Goal: Information Seeking & Learning: Learn about a topic

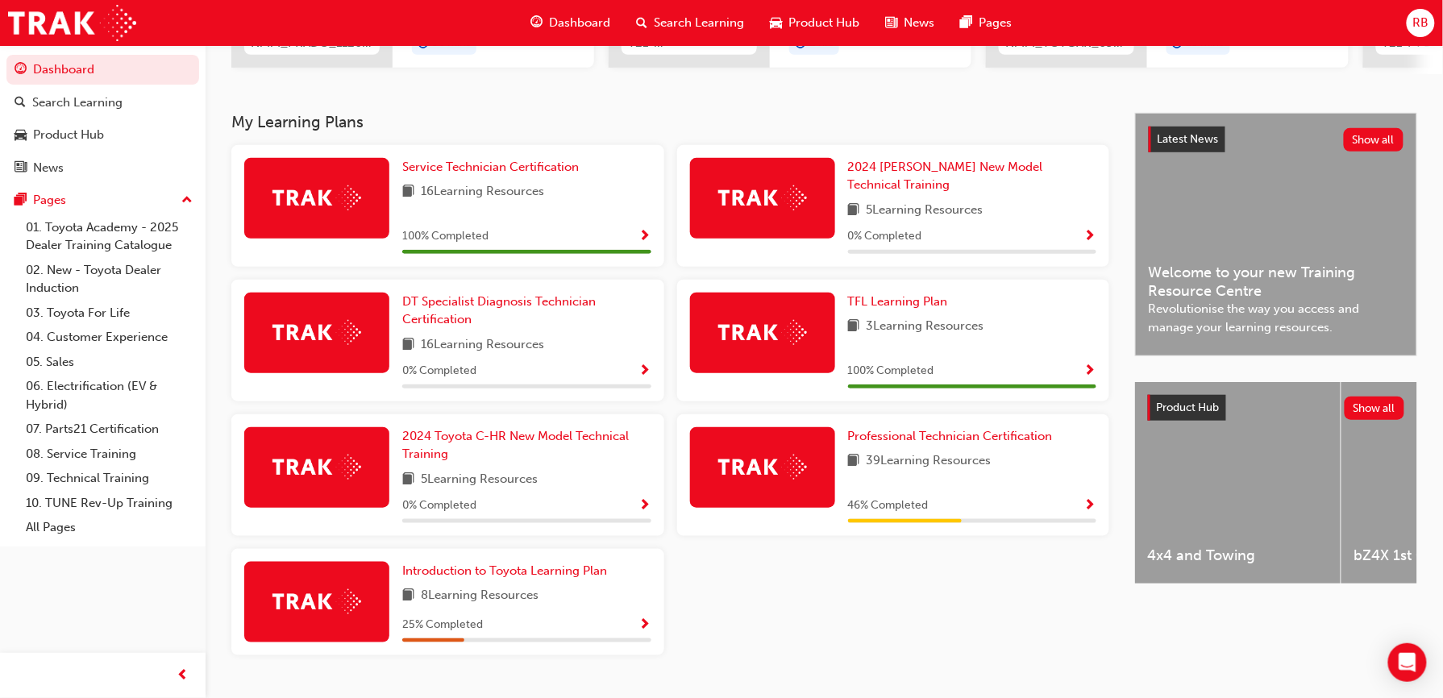
scroll to position [323, 0]
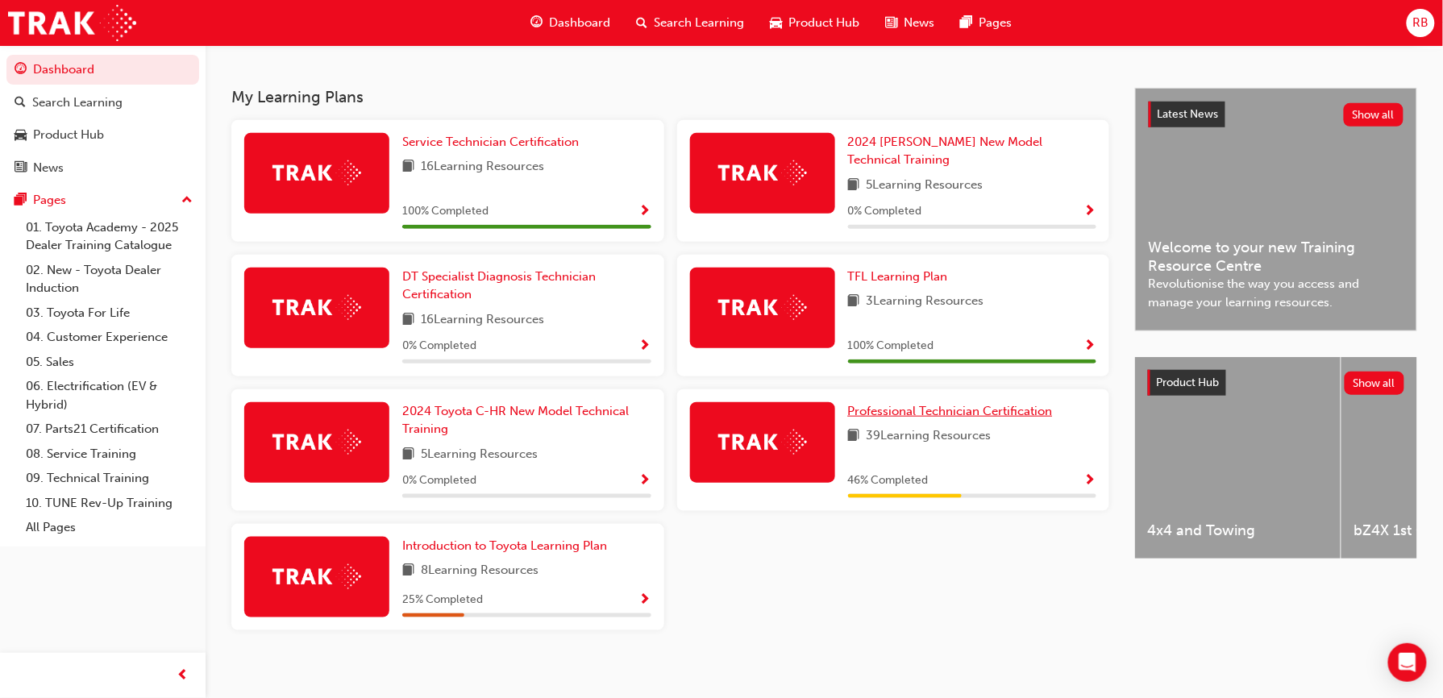
click at [885, 404] on span "Professional Technician Certification" at bounding box center [950, 411] width 205 height 15
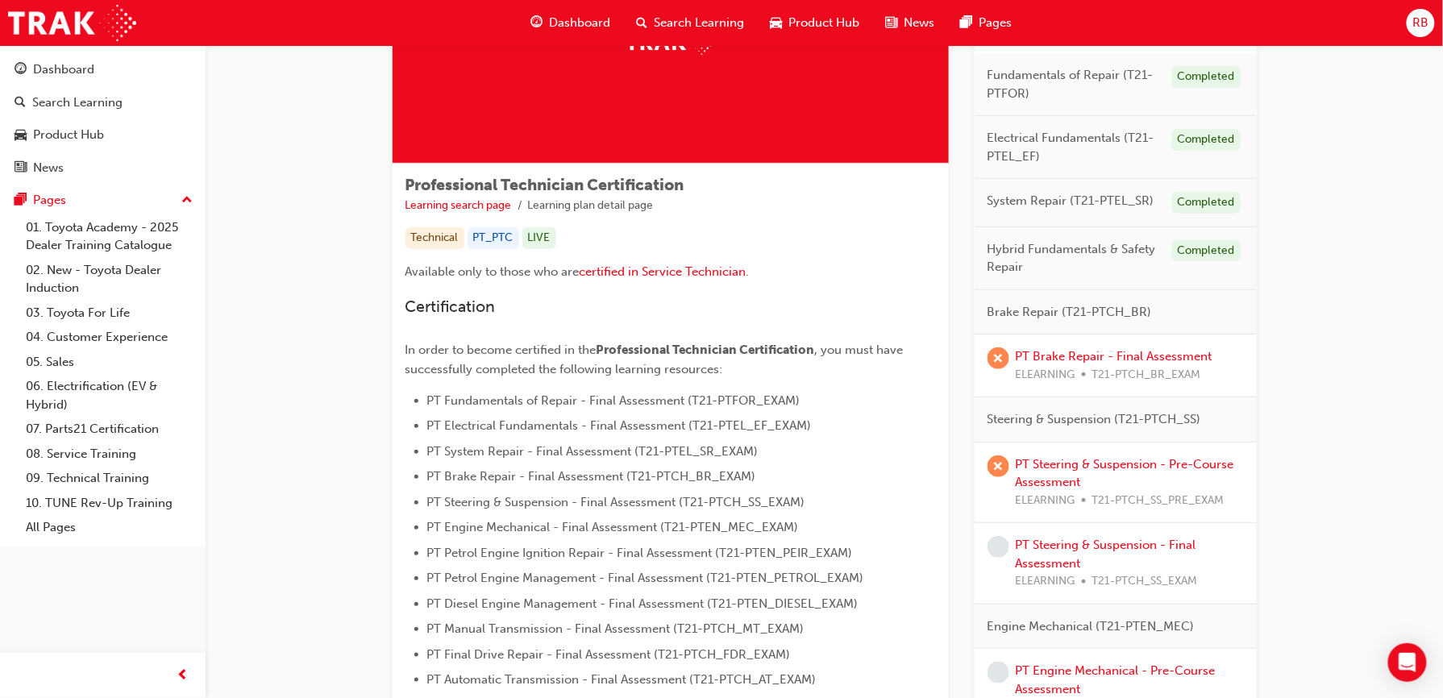
scroll to position [149, 0]
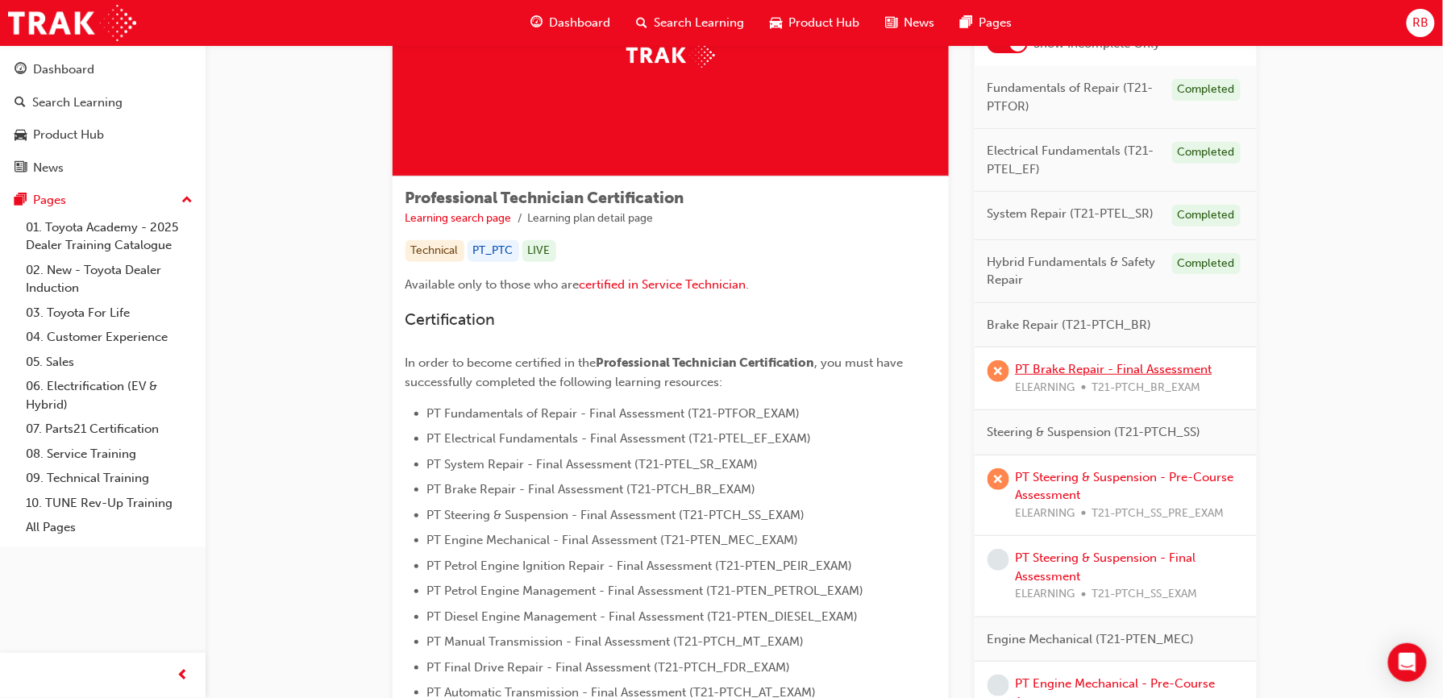
click at [1166, 376] on link "PT Brake Repair - Final Assessment" at bounding box center [1114, 369] width 197 height 15
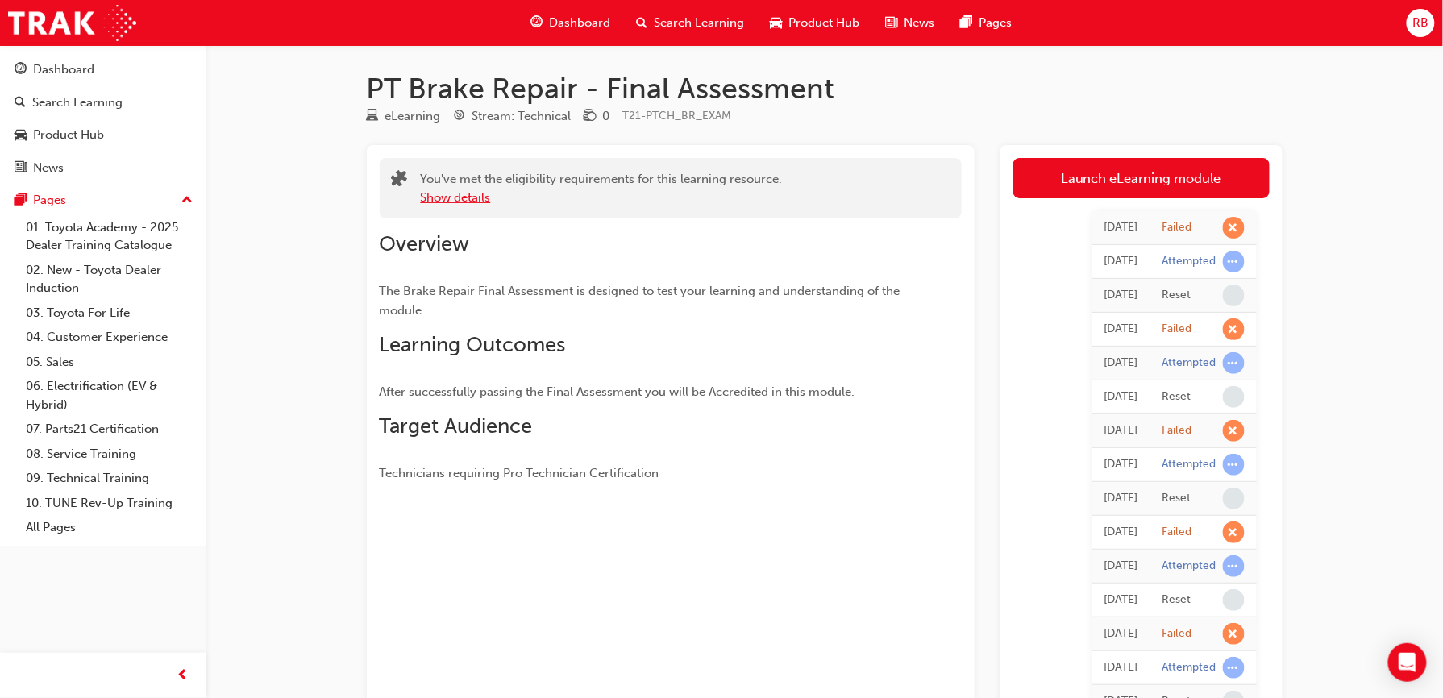
click at [469, 195] on button "Show details" at bounding box center [456, 198] width 70 height 19
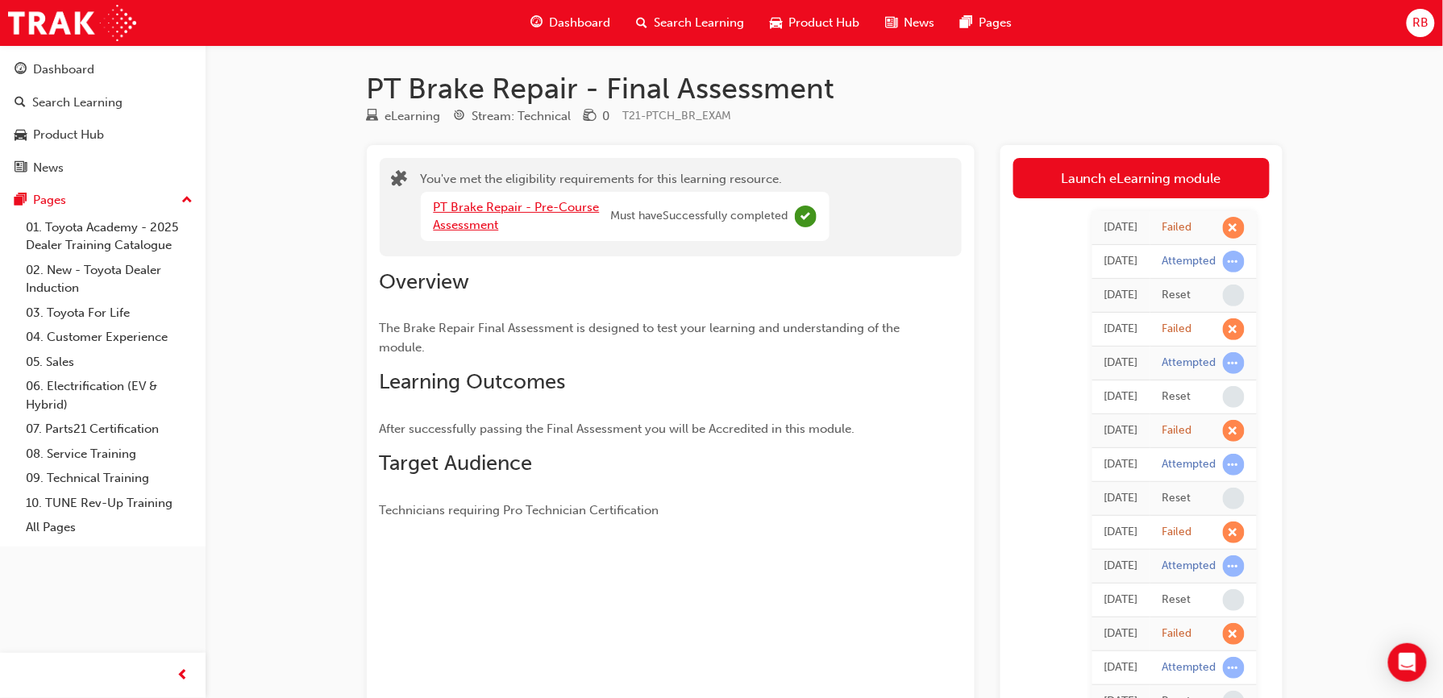
click at [542, 210] on link "PT Brake Repair - Pre-Course Assessment" at bounding box center [517, 216] width 166 height 33
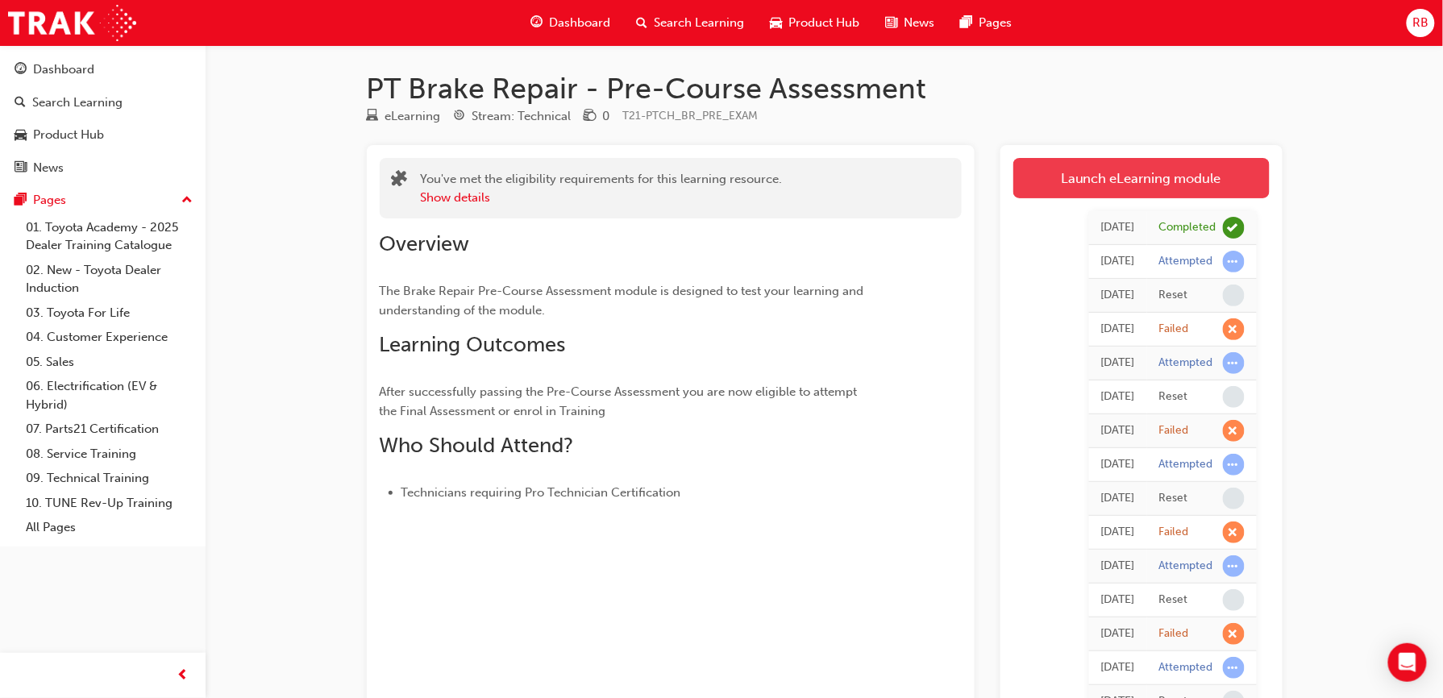
click at [1143, 175] on link "Launch eLearning module" at bounding box center [1142, 178] width 256 height 40
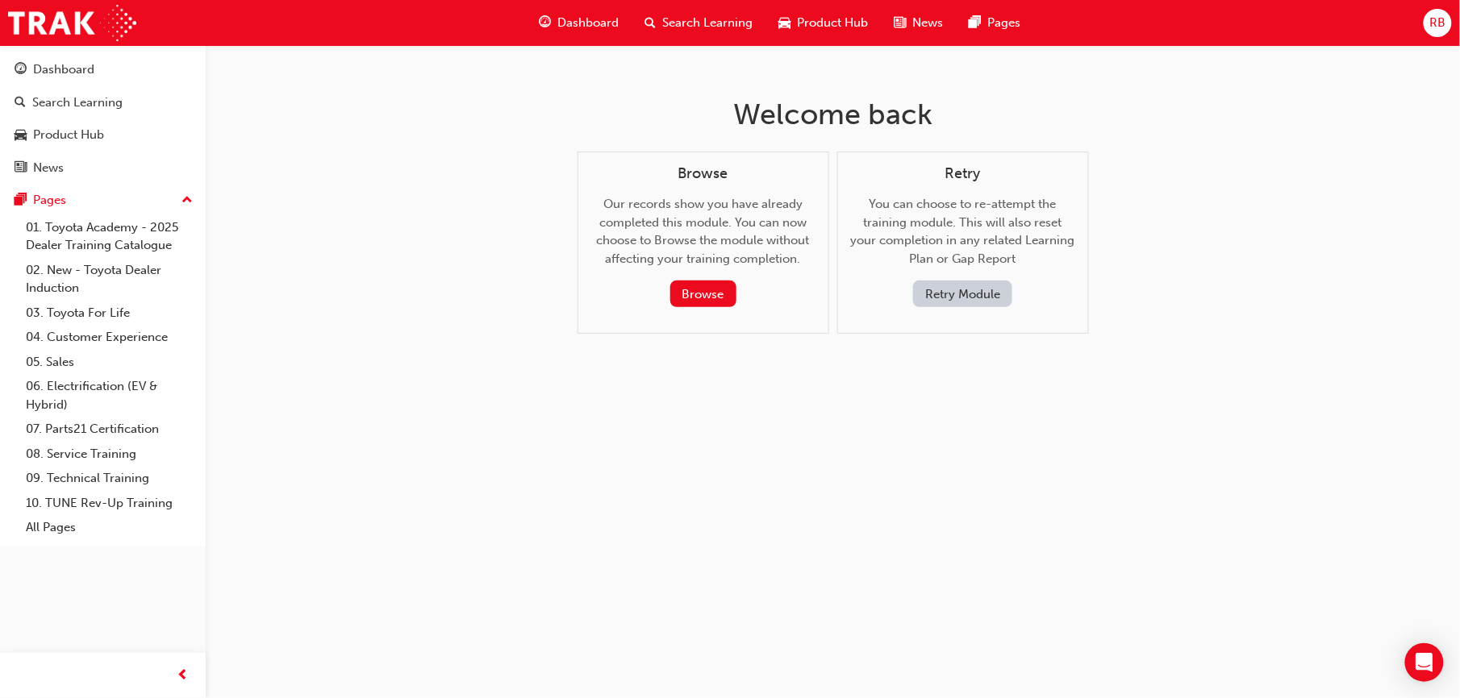
click at [945, 294] on button "Retry Module" at bounding box center [962, 294] width 99 height 27
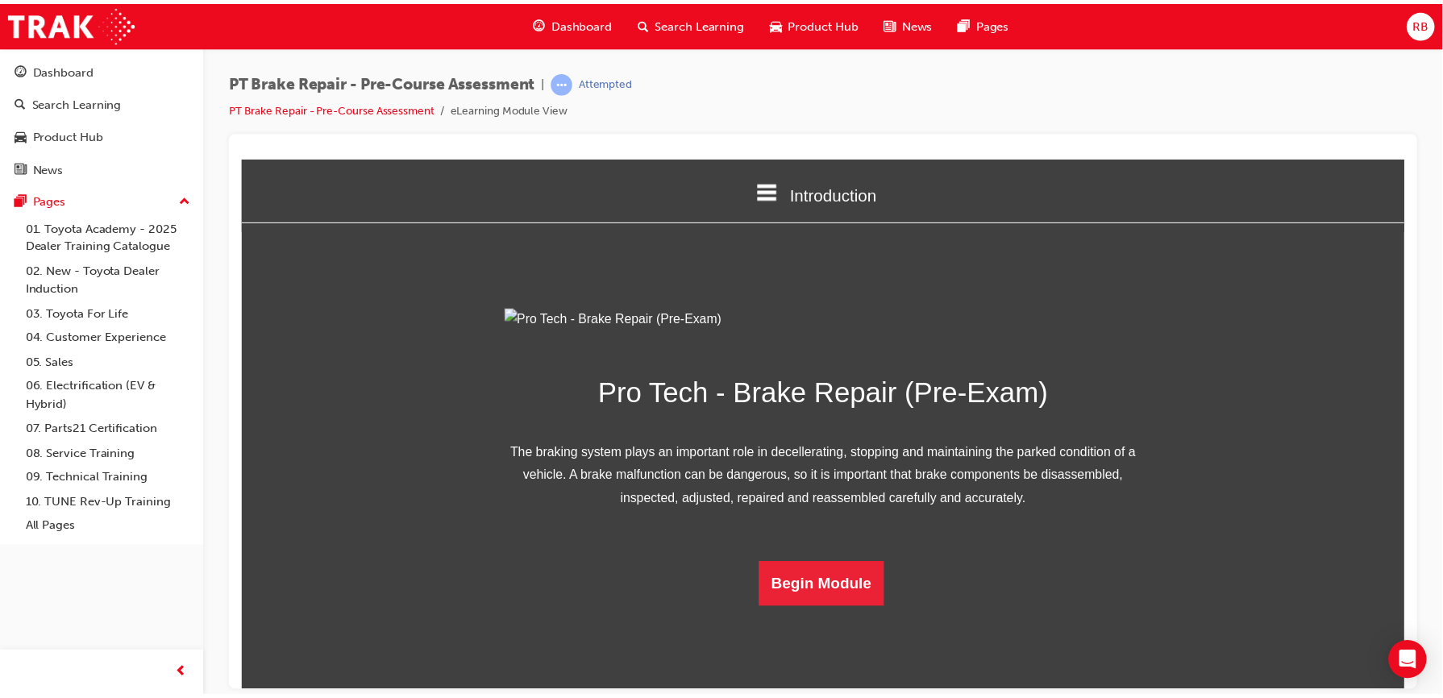
scroll to position [92, 0]
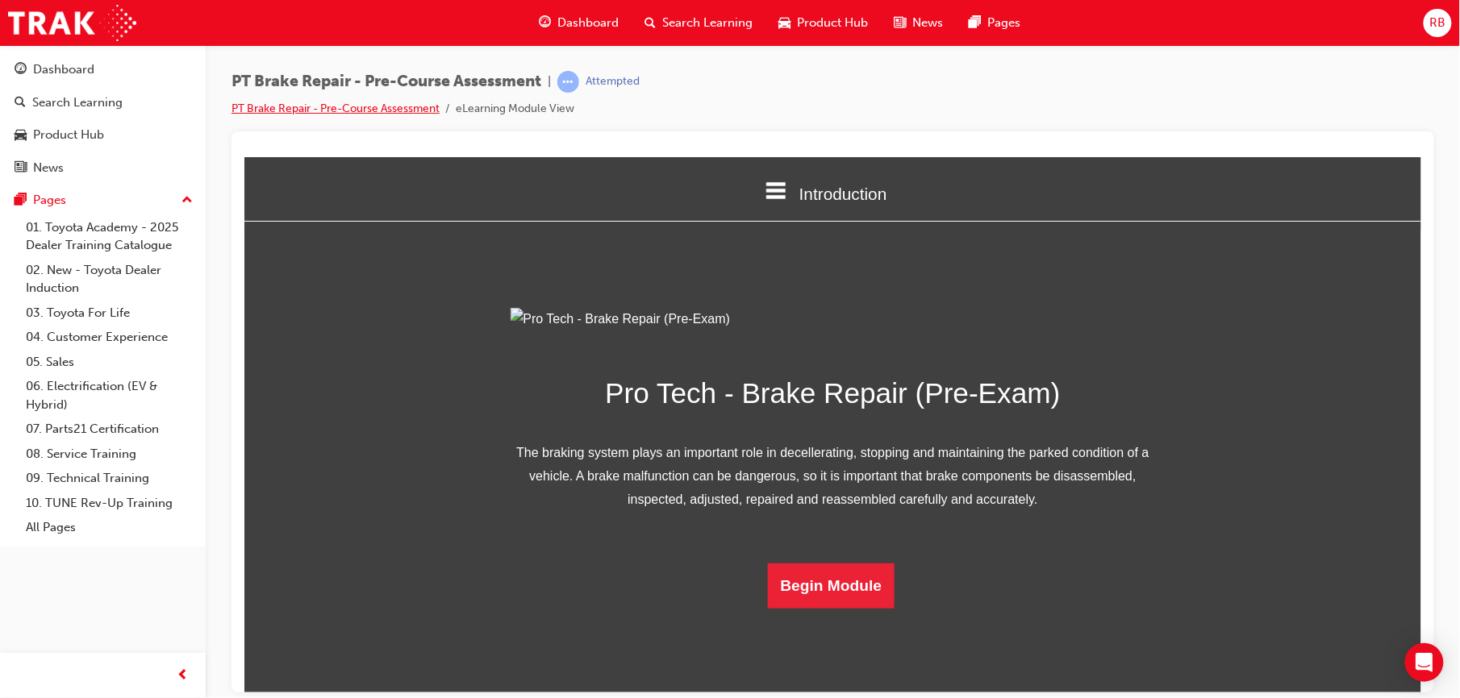
click at [285, 103] on link "PT Brake Repair - Pre-Course Assessment" at bounding box center [335, 109] width 208 height 14
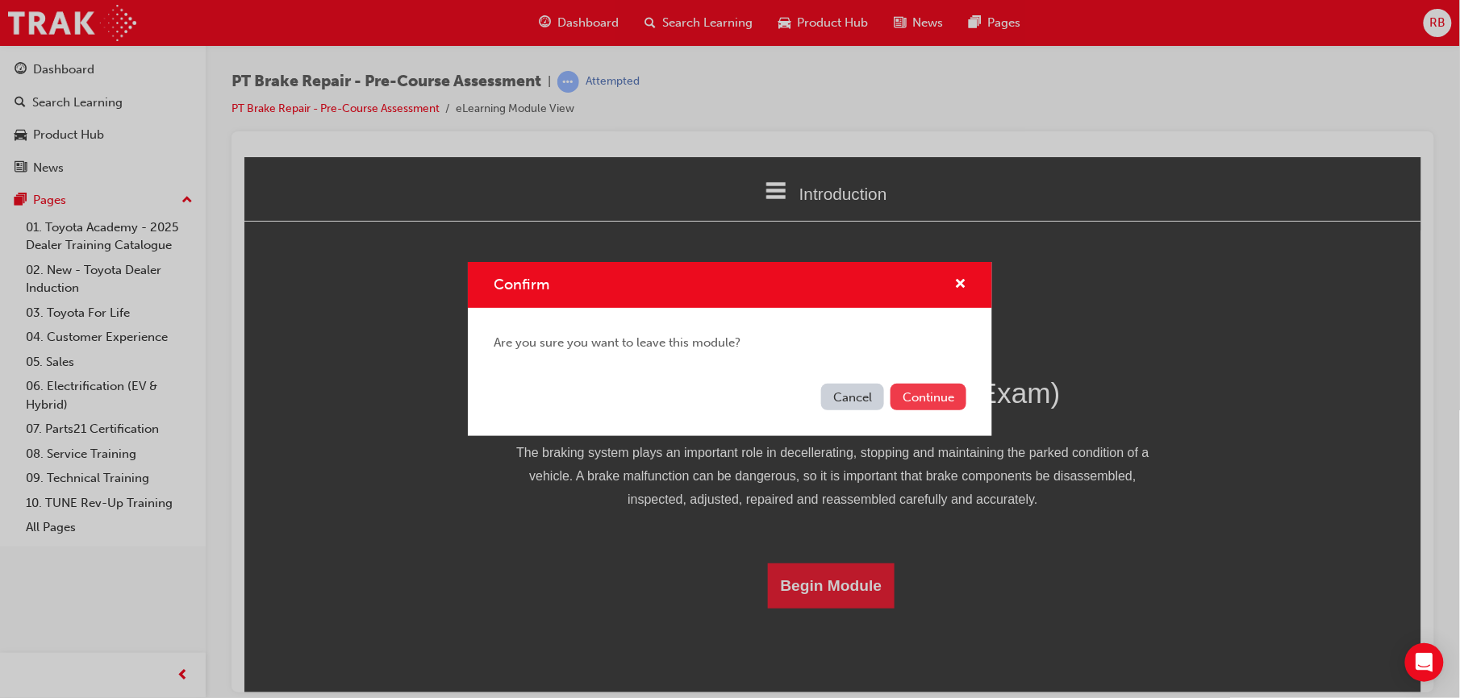
click at [940, 405] on button "Continue" at bounding box center [928, 397] width 76 height 27
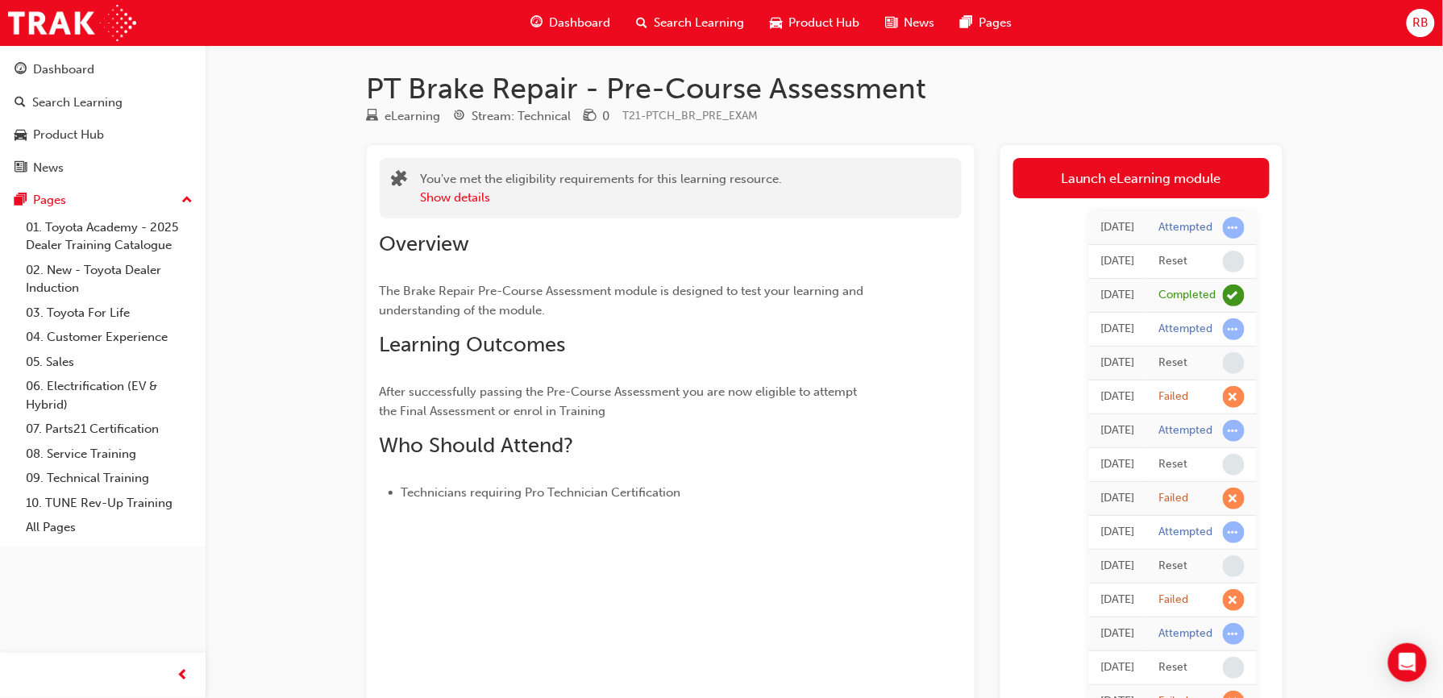
click at [1031, 217] on div "[DATE] Attempted [DATE] Reset [DATE] Completed [DATE] Attempted [DATE] Reset [D…" at bounding box center [1142, 532] width 256 height 669
click at [587, 23] on span "Dashboard" at bounding box center [580, 23] width 61 height 19
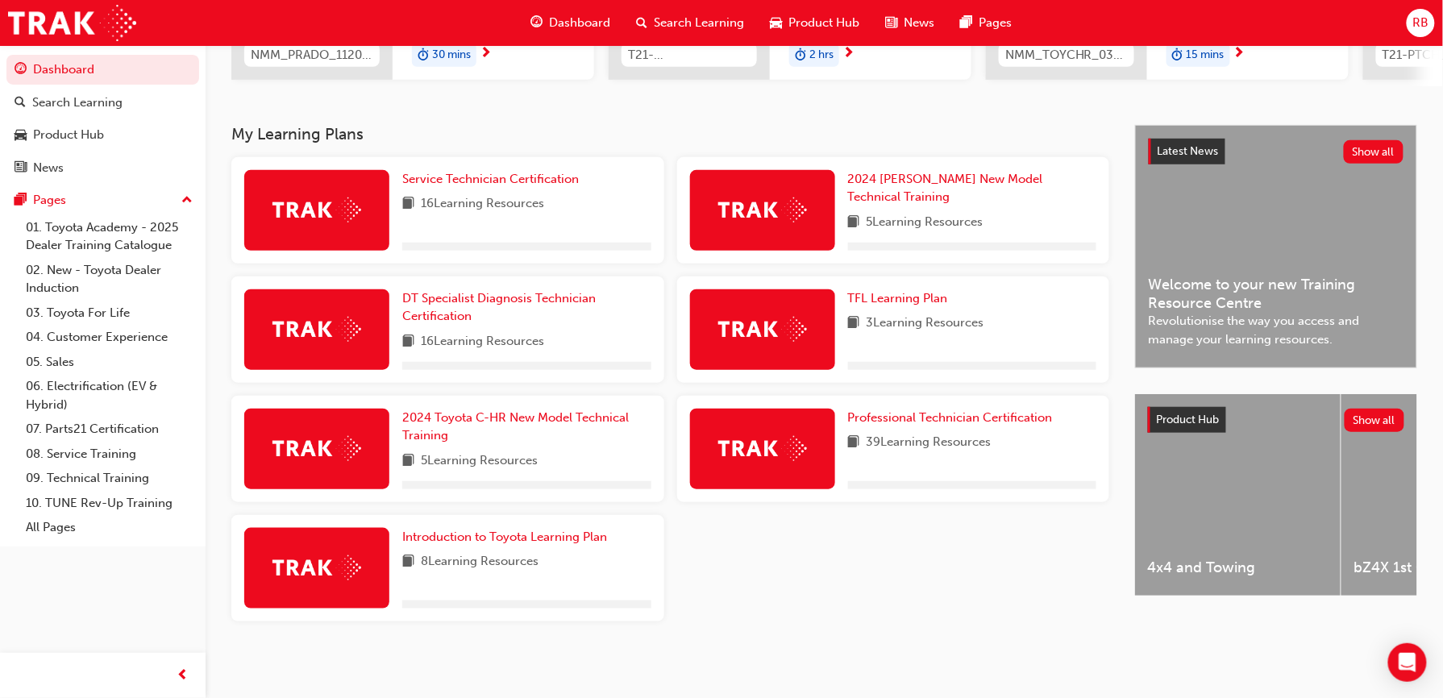
scroll to position [294, 0]
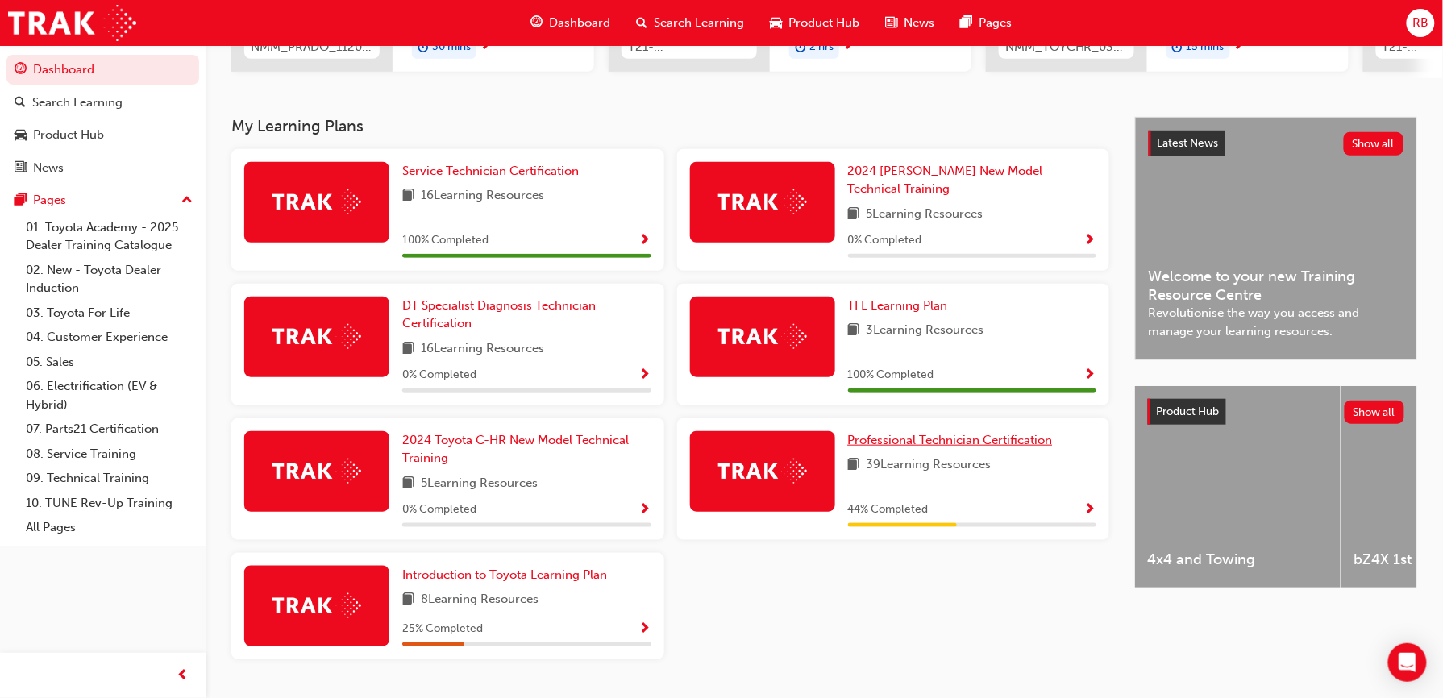
click at [960, 433] on span "Professional Technician Certification" at bounding box center [950, 440] width 205 height 15
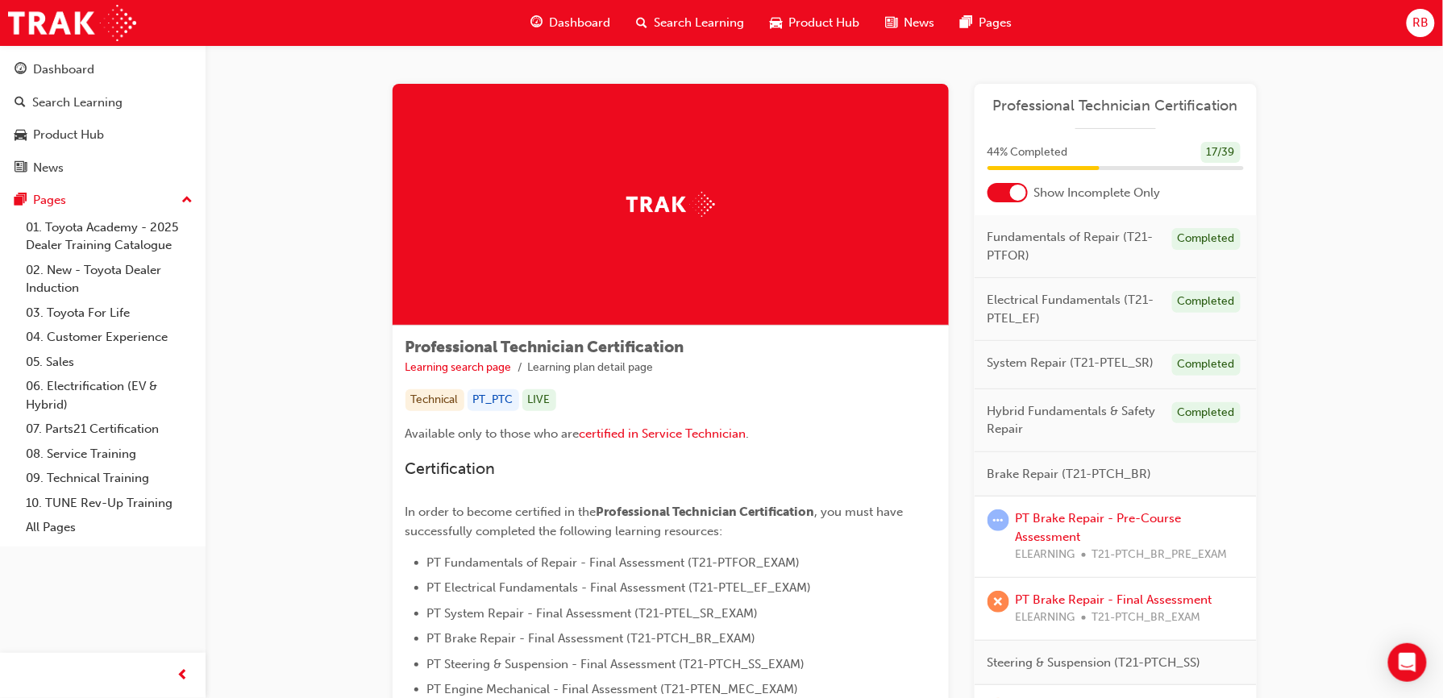
click at [1114, 479] on span "Brake Repair (T21-PTCH_BR)" at bounding box center [1070, 474] width 165 height 19
click at [1150, 110] on span "Professional Technician Certification" at bounding box center [1116, 106] width 256 height 19
click at [1002, 190] on div at bounding box center [1008, 192] width 40 height 19
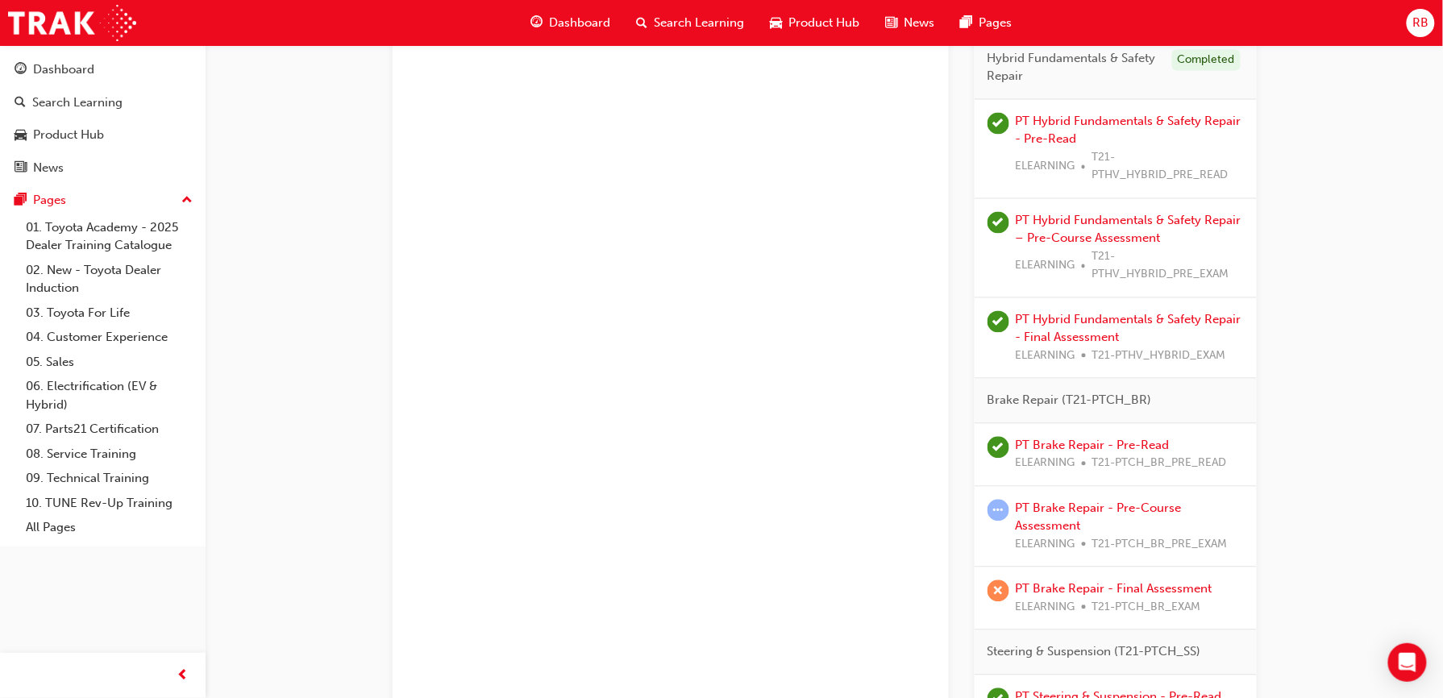
scroll to position [1018, 0]
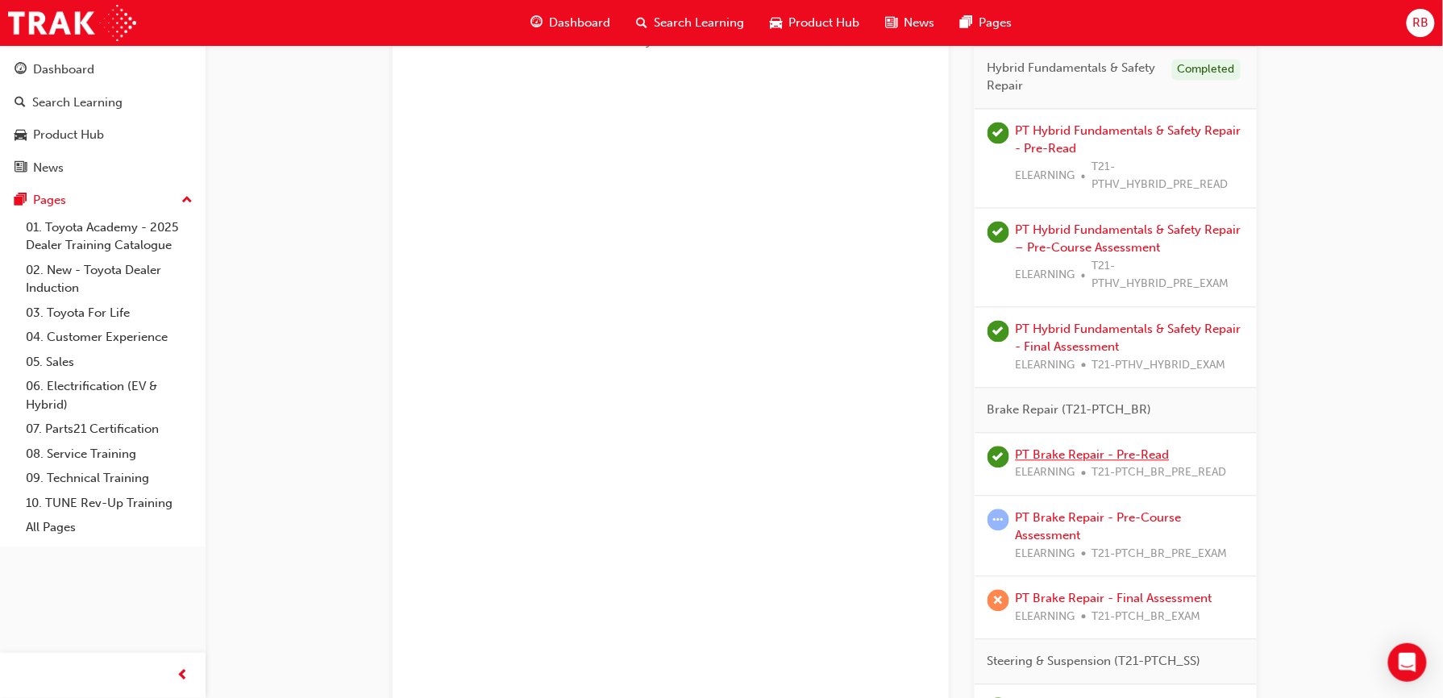
click at [1132, 456] on link "PT Brake Repair - Pre-Read" at bounding box center [1093, 455] width 154 height 15
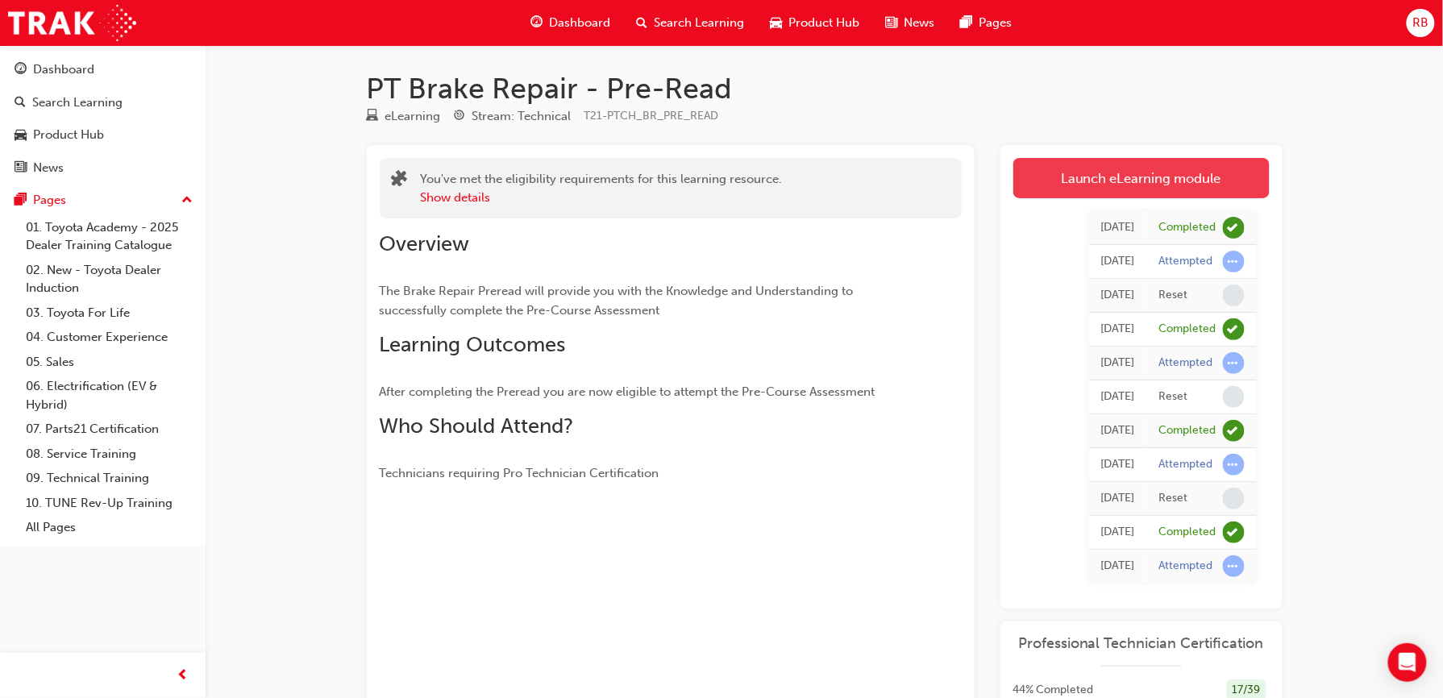
click at [1071, 176] on link "Launch eLearning module" at bounding box center [1142, 178] width 256 height 40
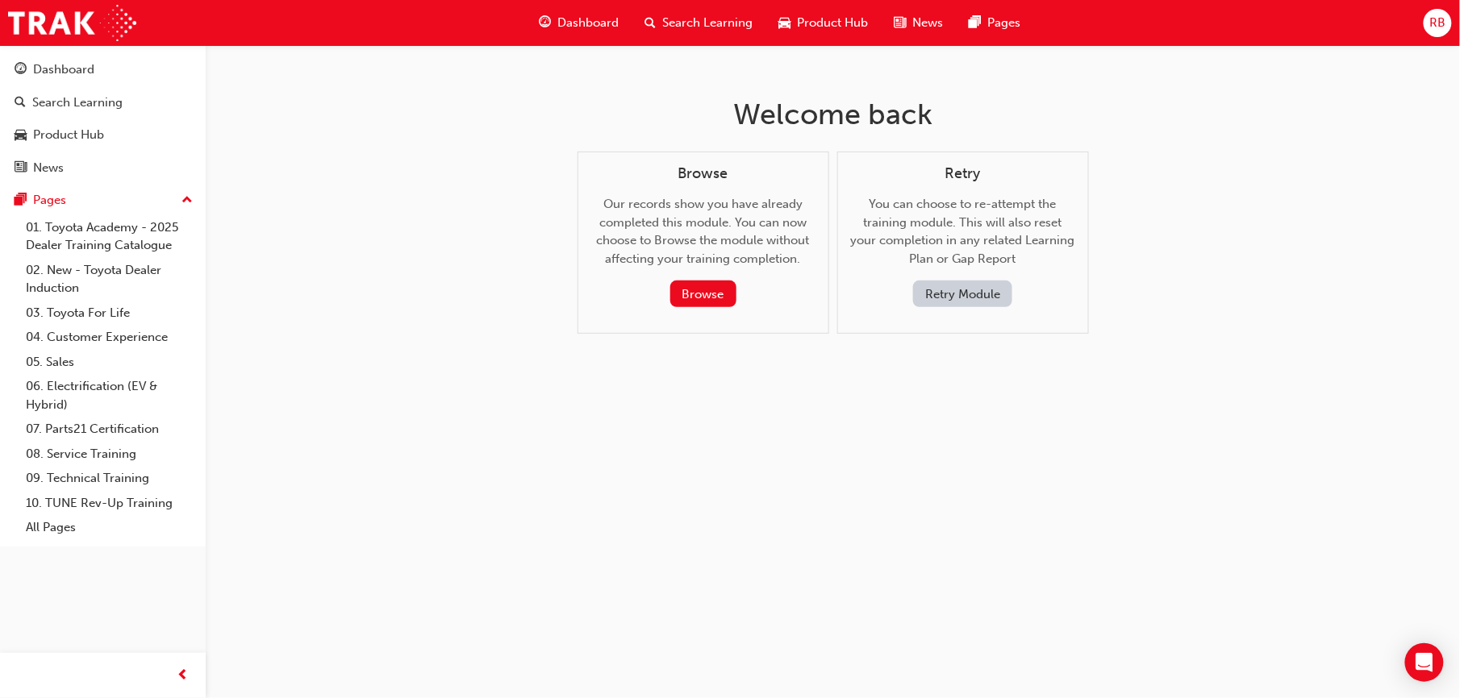
click at [969, 300] on button "Retry Module" at bounding box center [962, 294] width 99 height 27
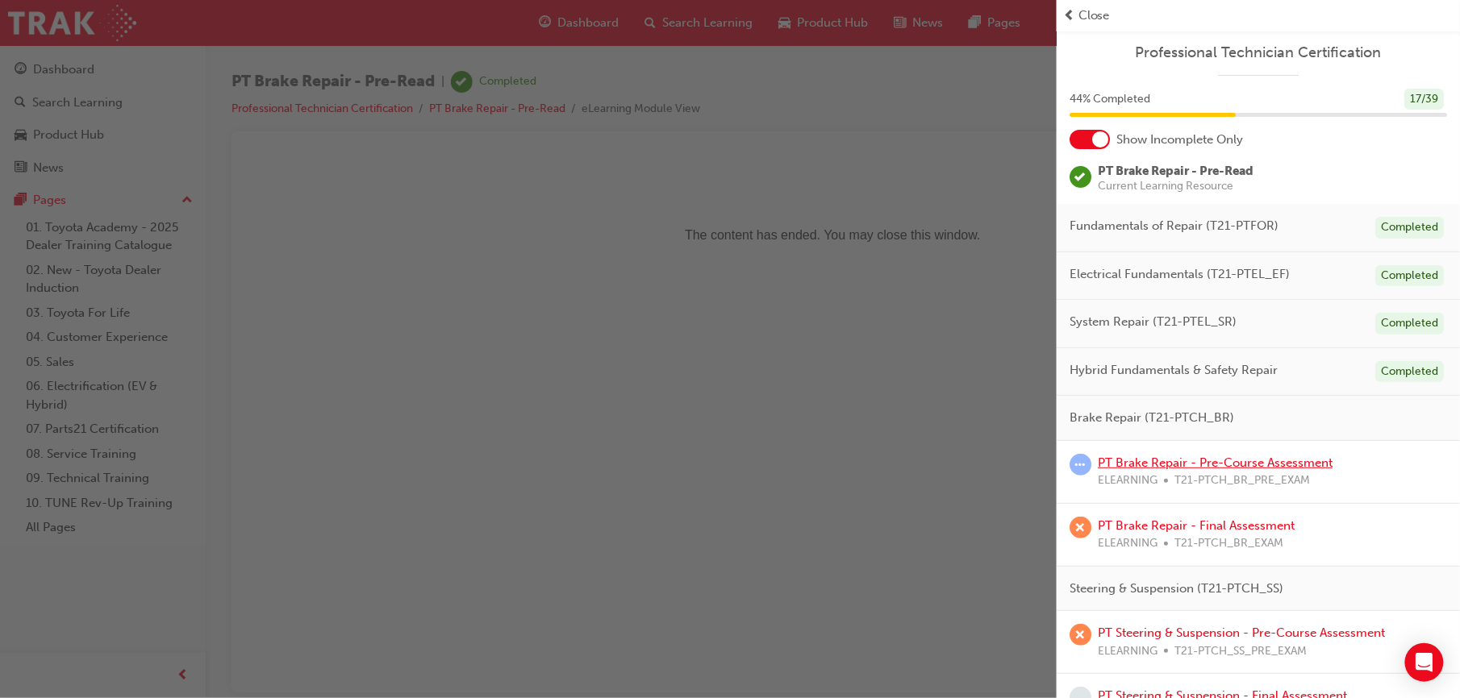
click at [1256, 465] on link "PT Brake Repair - Pre-Course Assessment" at bounding box center [1215, 463] width 235 height 15
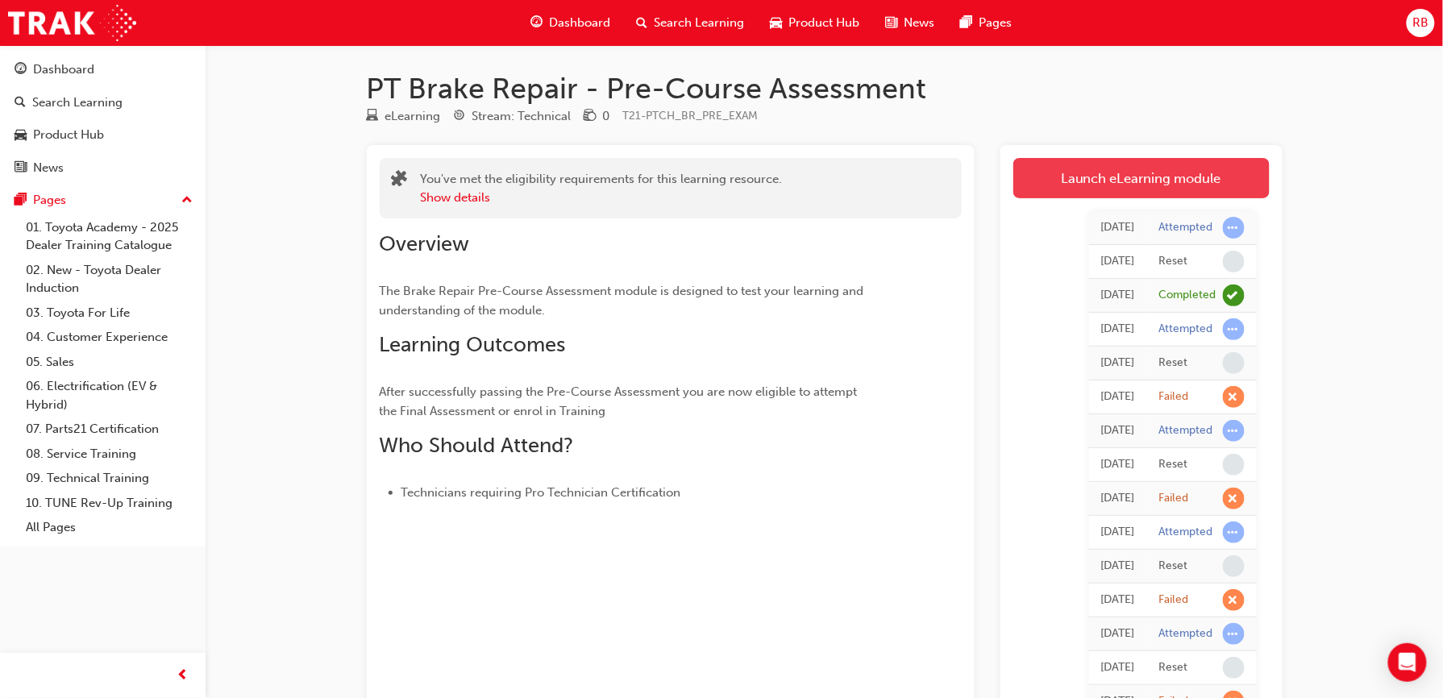
click at [1107, 181] on link "Launch eLearning module" at bounding box center [1142, 178] width 256 height 40
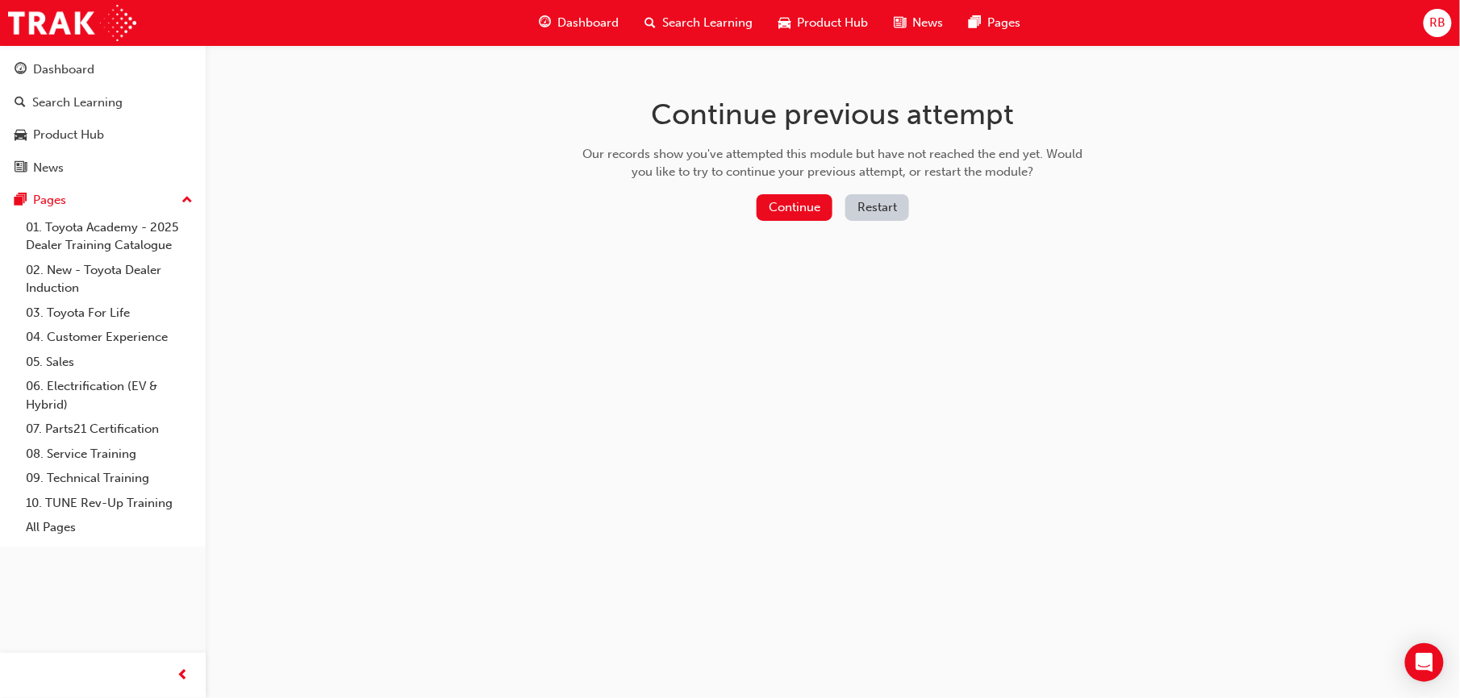
click at [859, 210] on button "Restart" at bounding box center [877, 207] width 64 height 27
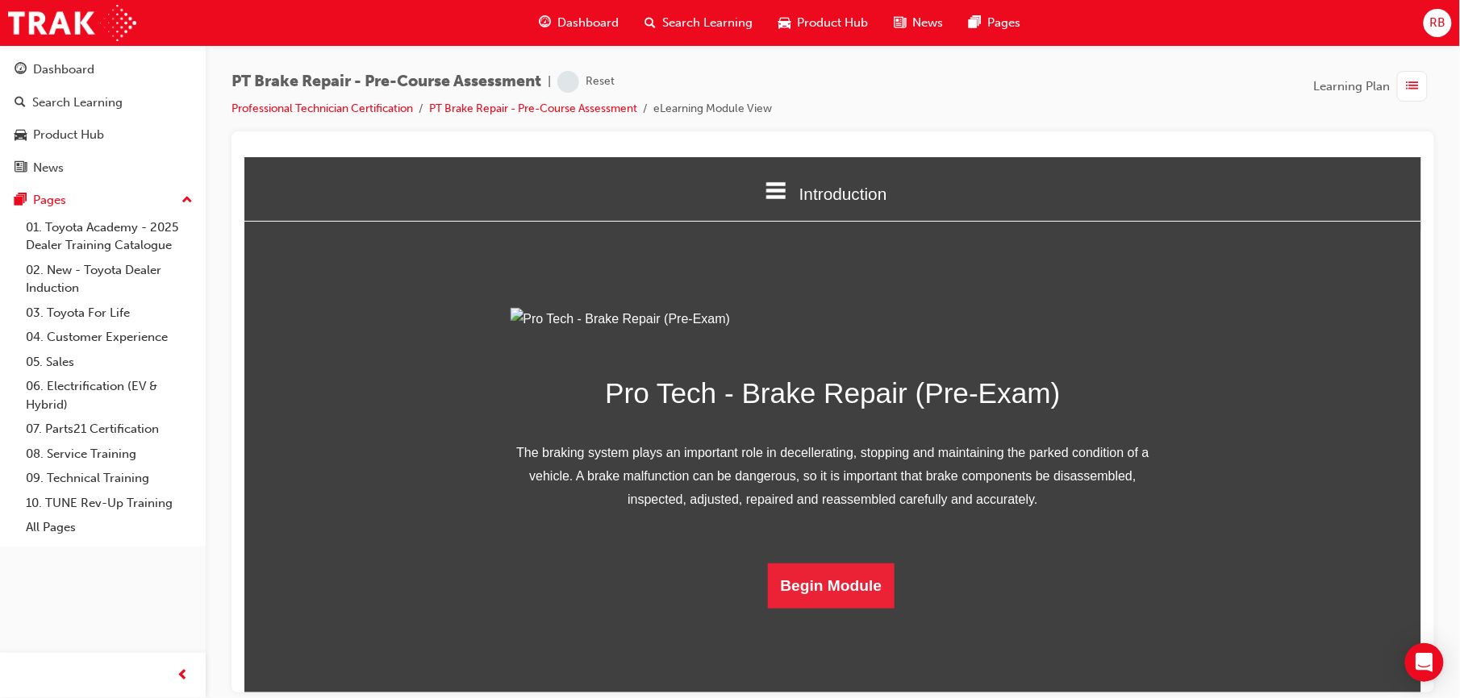
scroll to position [92, 0]
click at [845, 608] on button "Begin Module" at bounding box center [830, 585] width 127 height 45
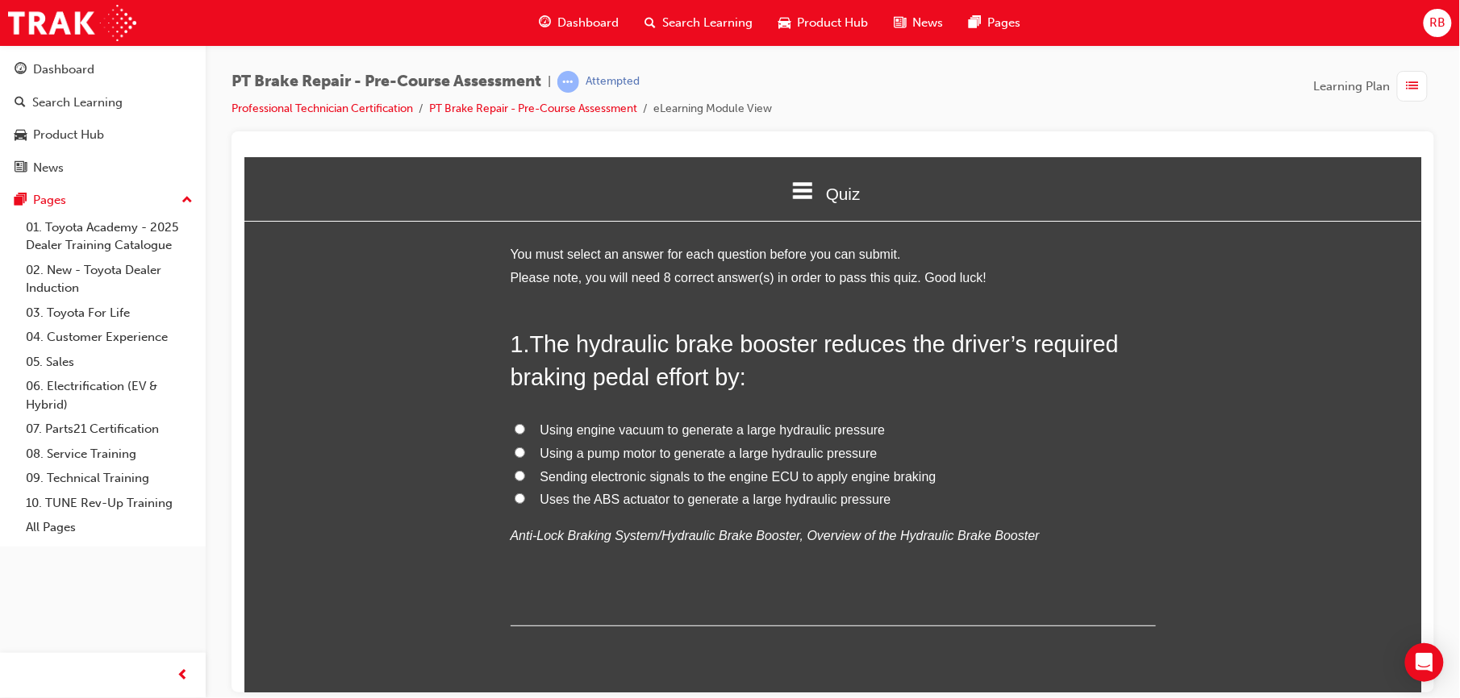
click at [549, 452] on span "Using a pump motor to generate a large hydraulic pressure" at bounding box center [707, 453] width 337 height 14
click at [524, 452] on input "Using a pump motor to generate a large hydraulic pressure" at bounding box center [519, 452] width 10 height 10
radio input "true"
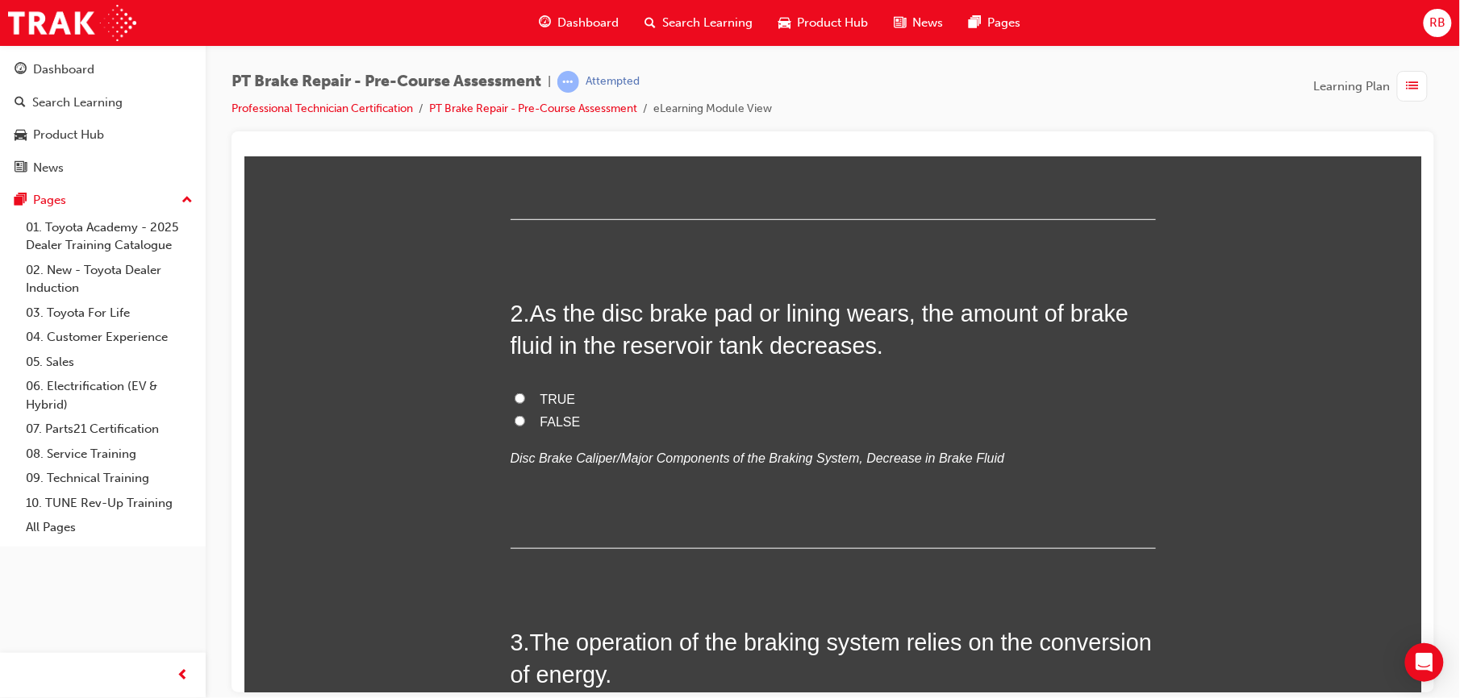
scroll to position [401, 0]
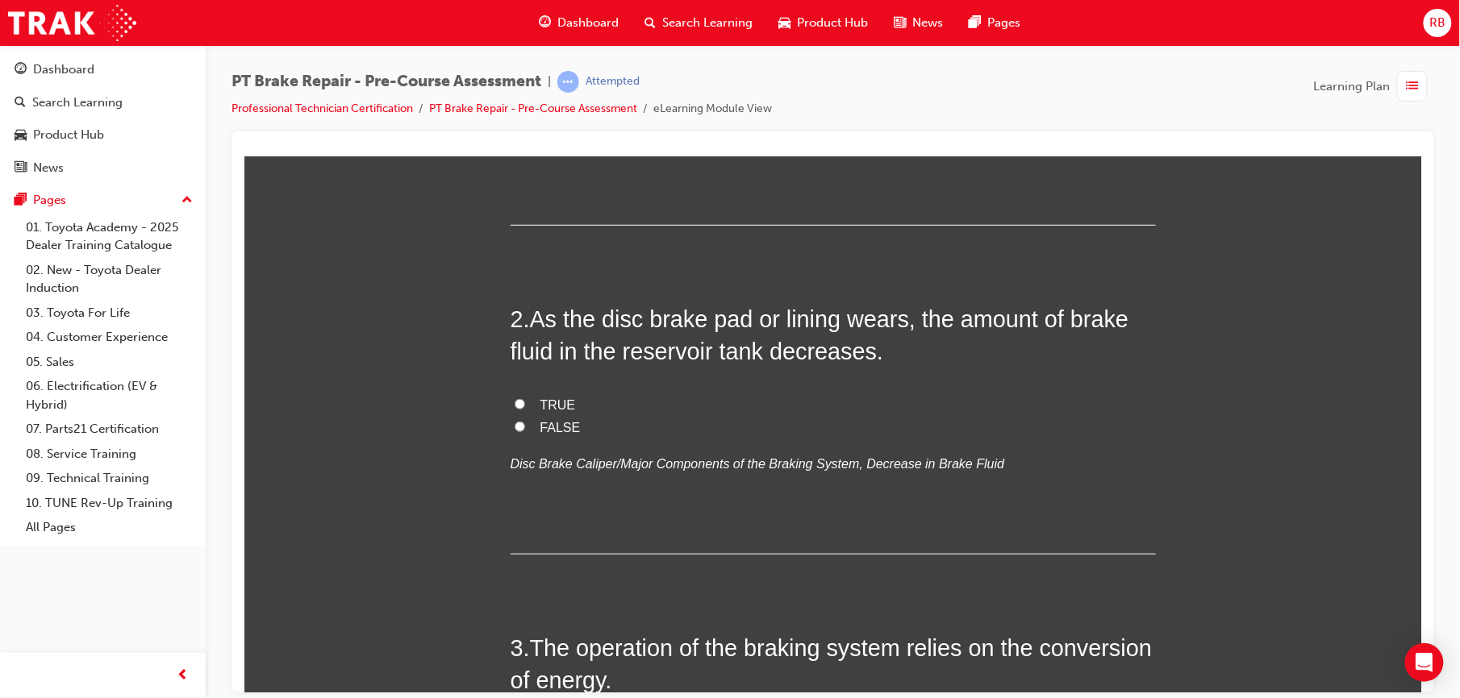
click at [539, 400] on span "TRUE" at bounding box center [556, 405] width 35 height 14
click at [524, 400] on input "TRUE" at bounding box center [519, 403] width 10 height 10
radio input "true"
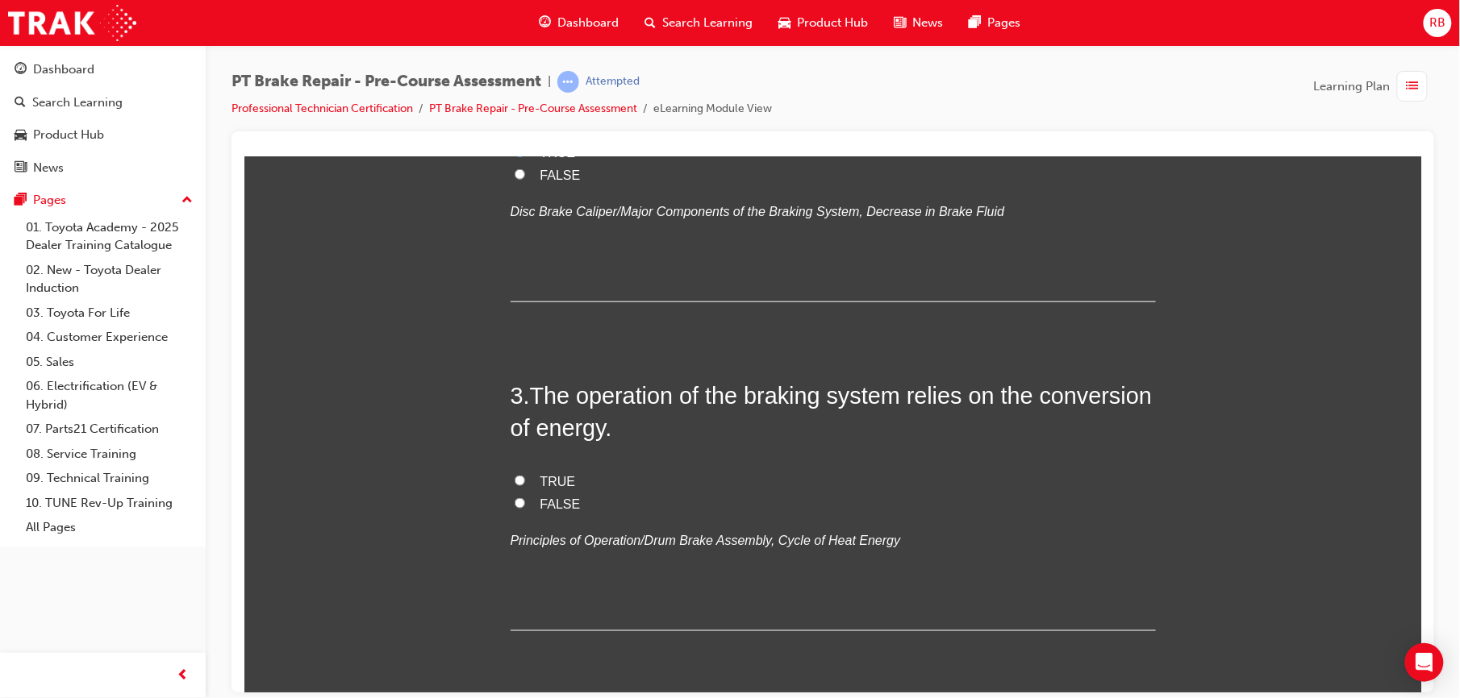
scroll to position [659, 0]
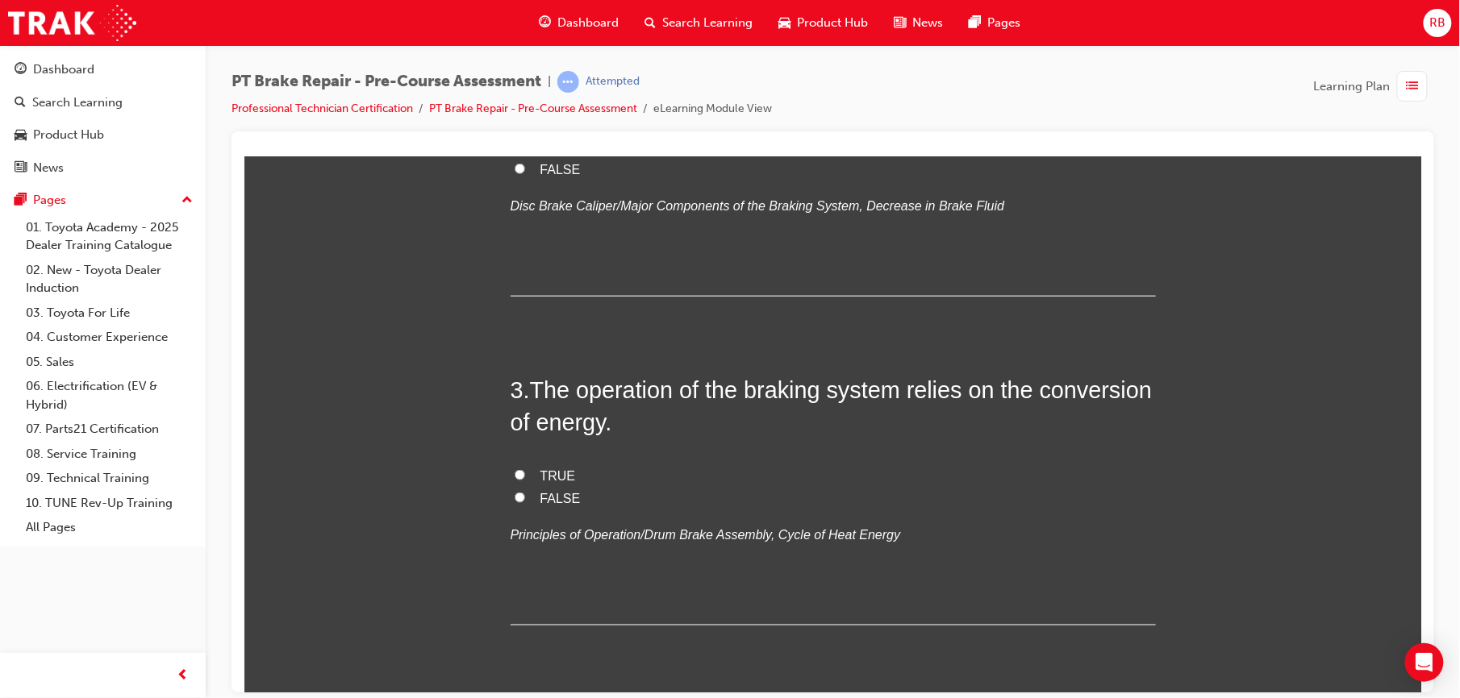
click at [552, 469] on span "TRUE" at bounding box center [556, 476] width 35 height 14
click at [524, 469] on input "TRUE" at bounding box center [519, 474] width 10 height 10
radio input "true"
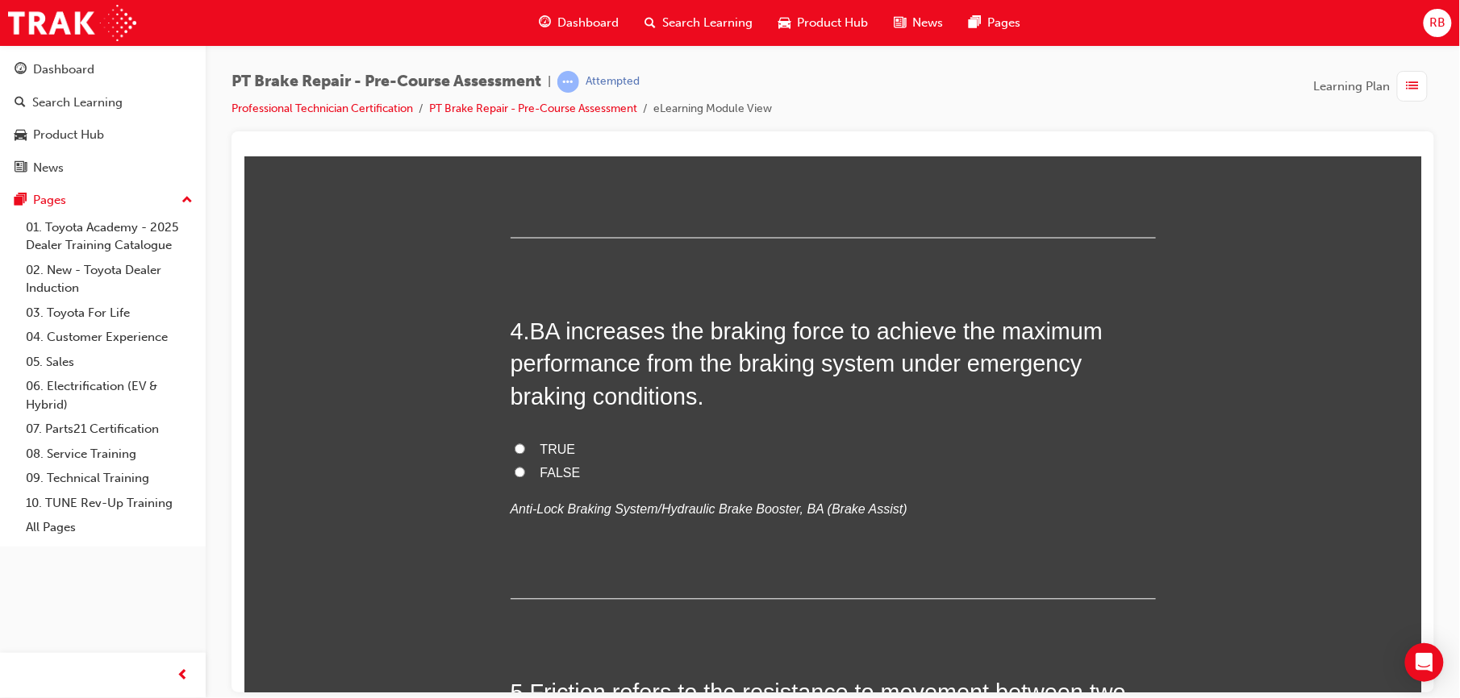
scroll to position [1053, 0]
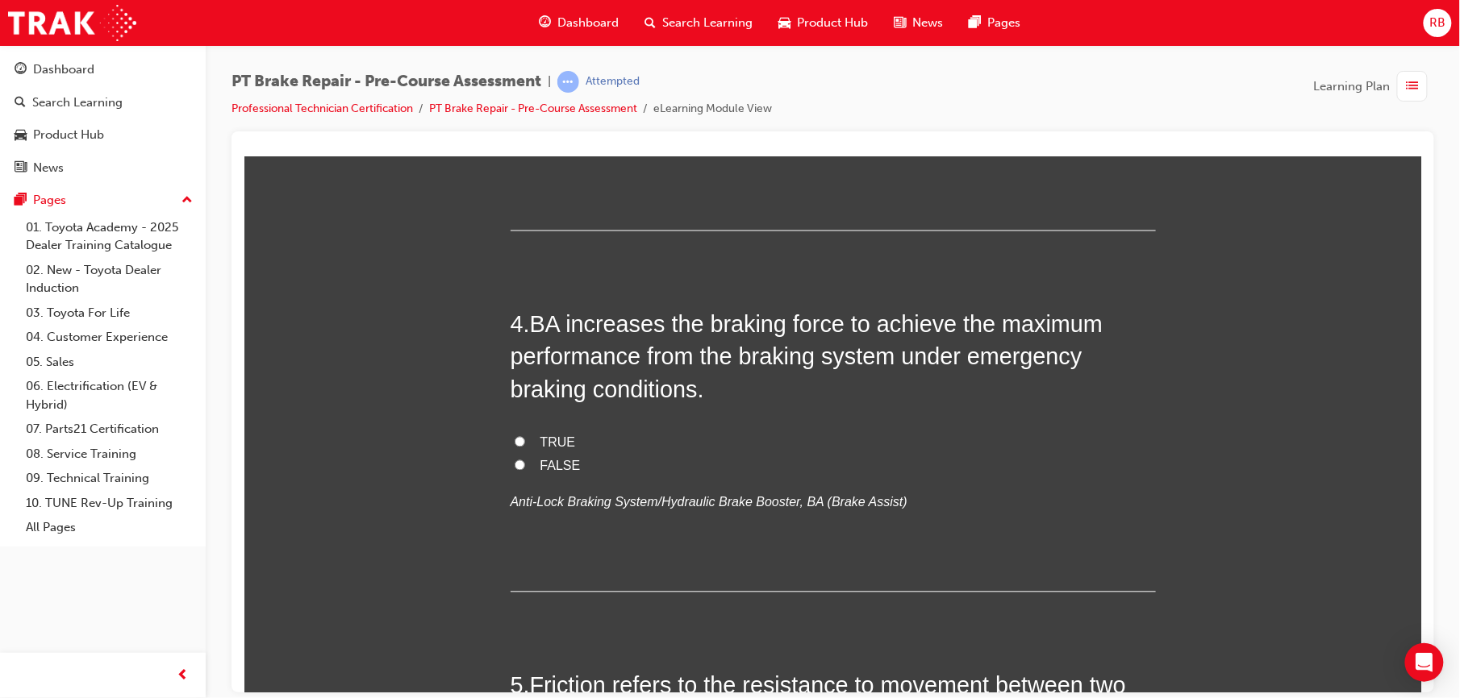
click at [514, 445] on input "TRUE" at bounding box center [519, 441] width 10 height 10
radio input "true"
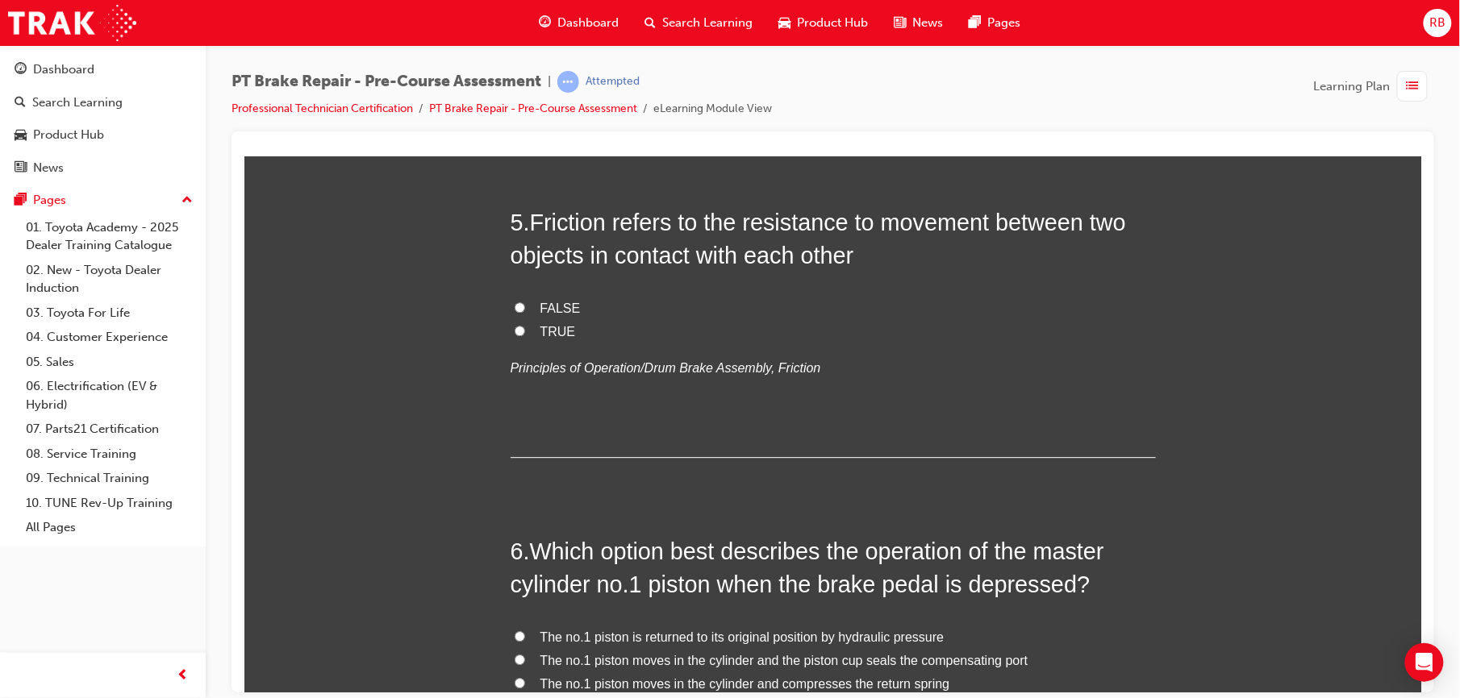
scroll to position [1527, 0]
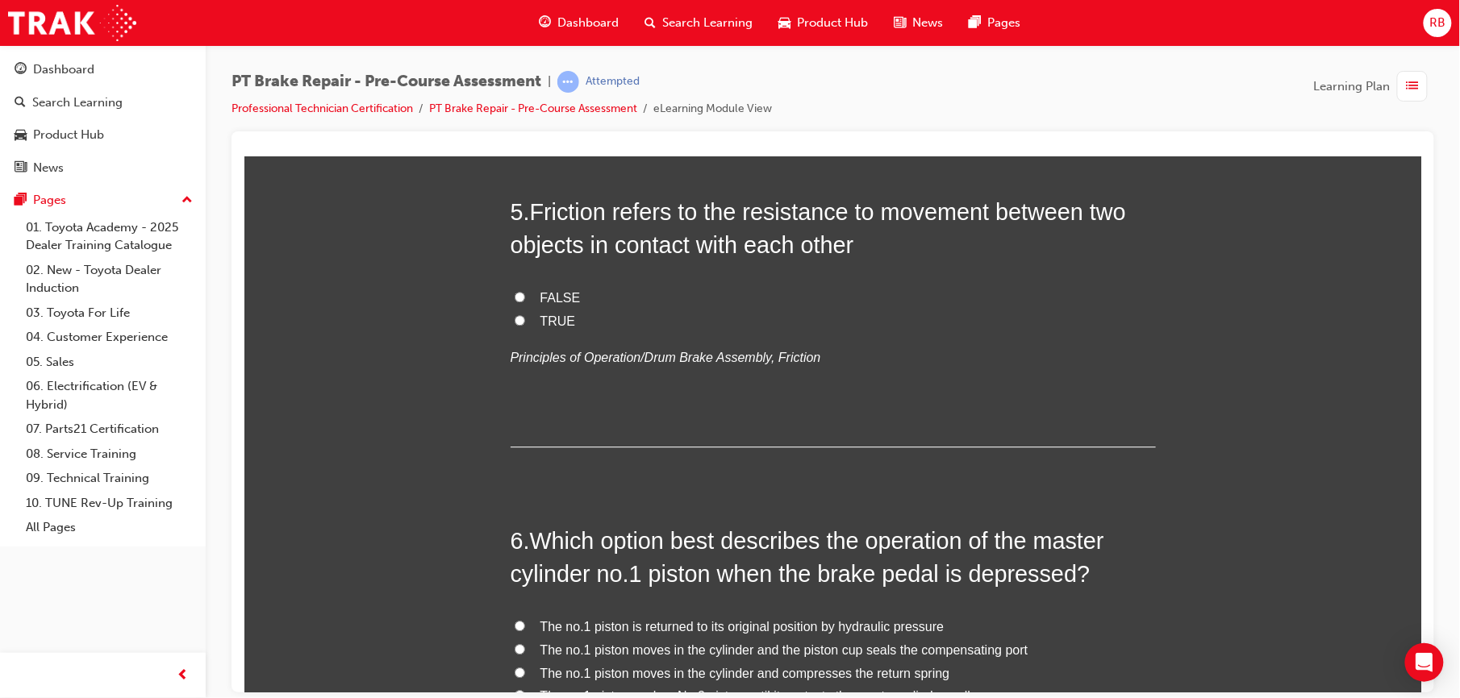
click at [514, 317] on input "TRUE" at bounding box center [519, 320] width 10 height 10
radio input "true"
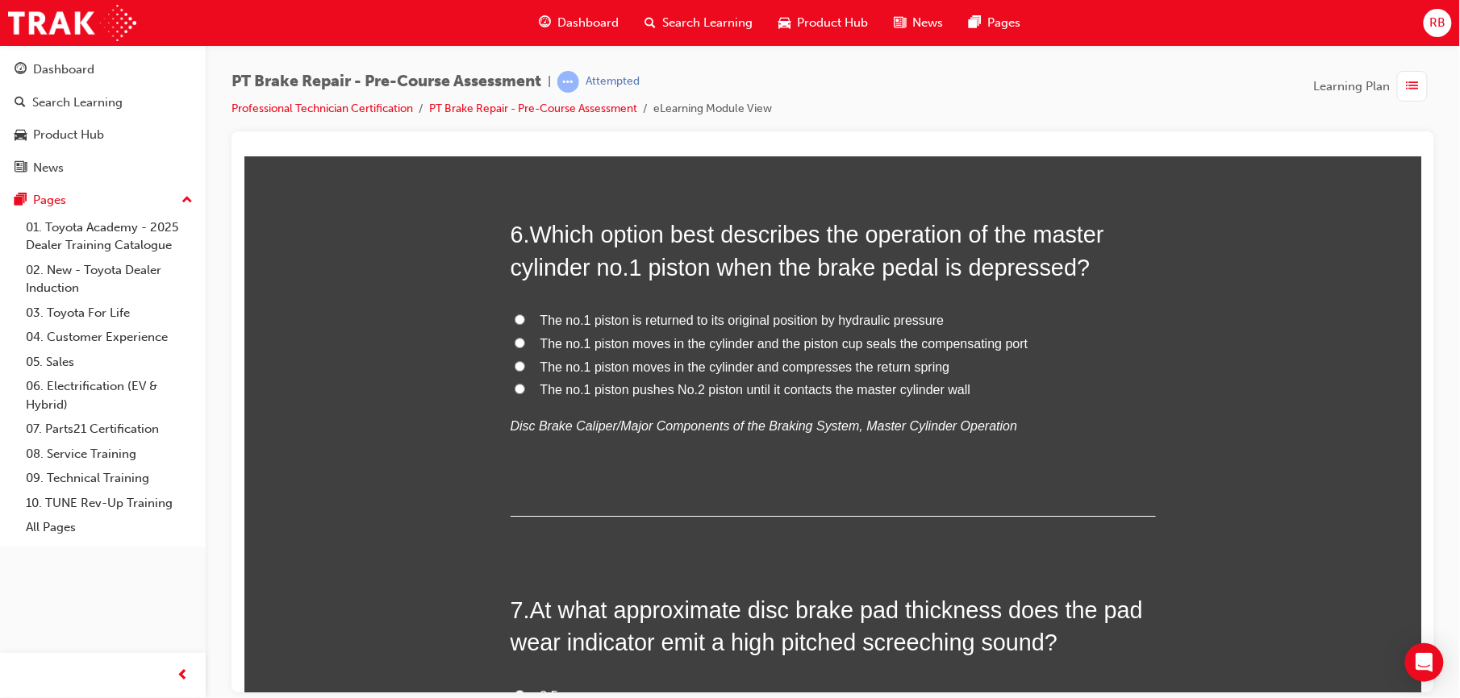
scroll to position [1856, 0]
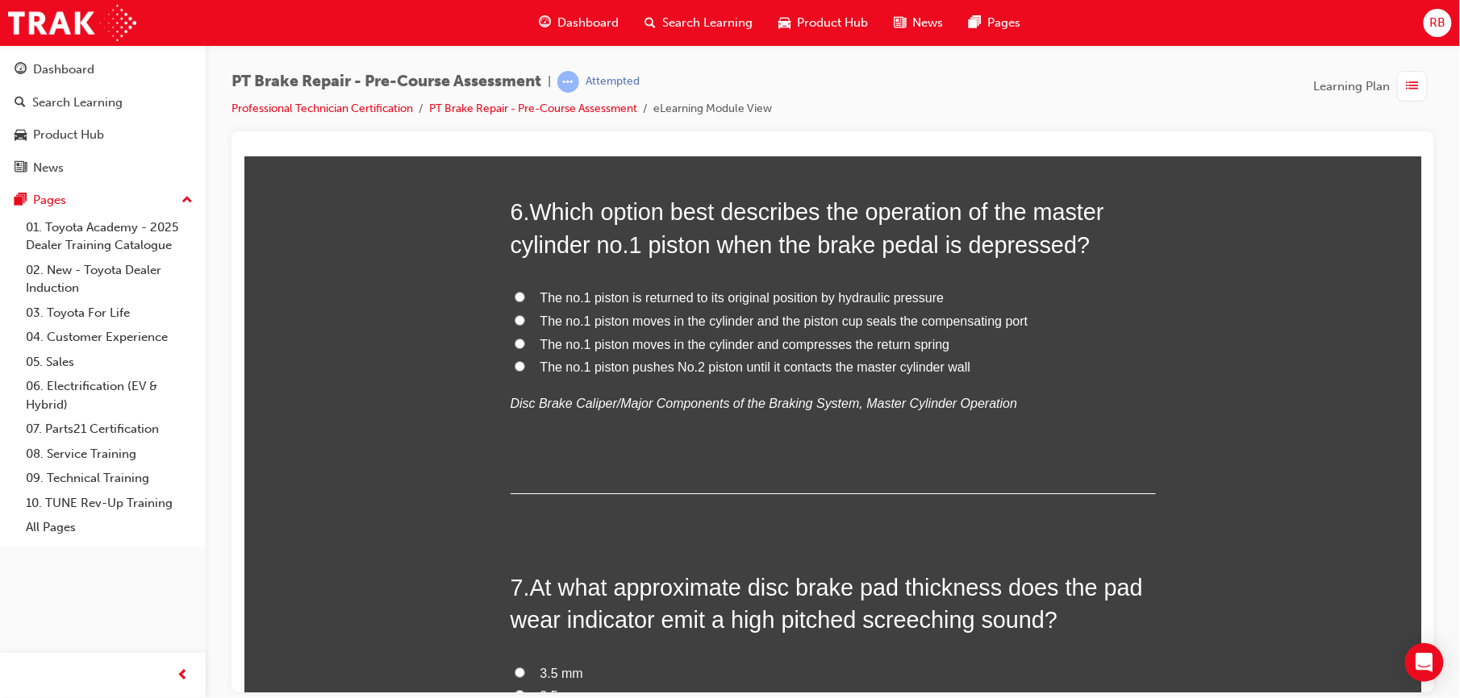
click at [672, 316] on span "The no.1 piston moves in the cylinder and the piston cup seals the compensating…" at bounding box center [783, 321] width 488 height 14
click at [524, 316] on input "The no.1 piston moves in the cylinder and the piston cup seals the compensating…" at bounding box center [519, 320] width 10 height 10
radio input "true"
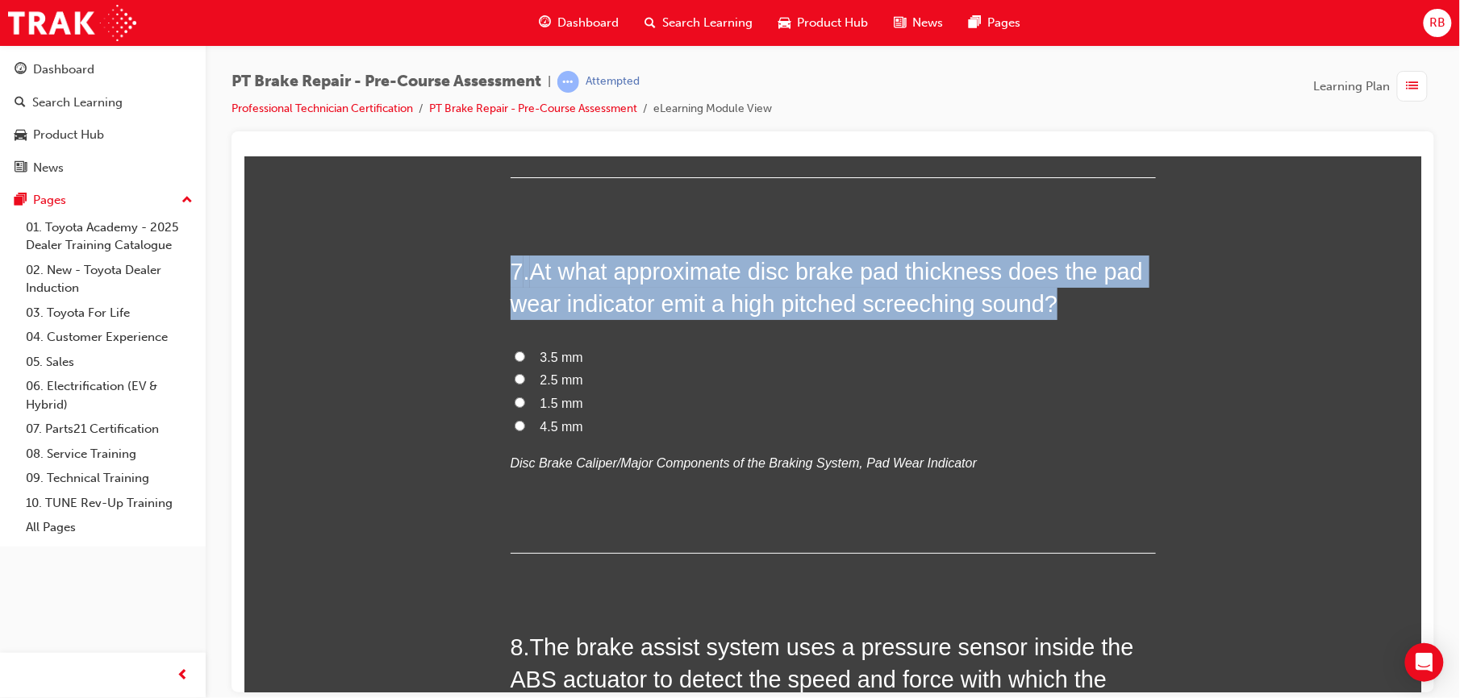
scroll to position [1632, 0]
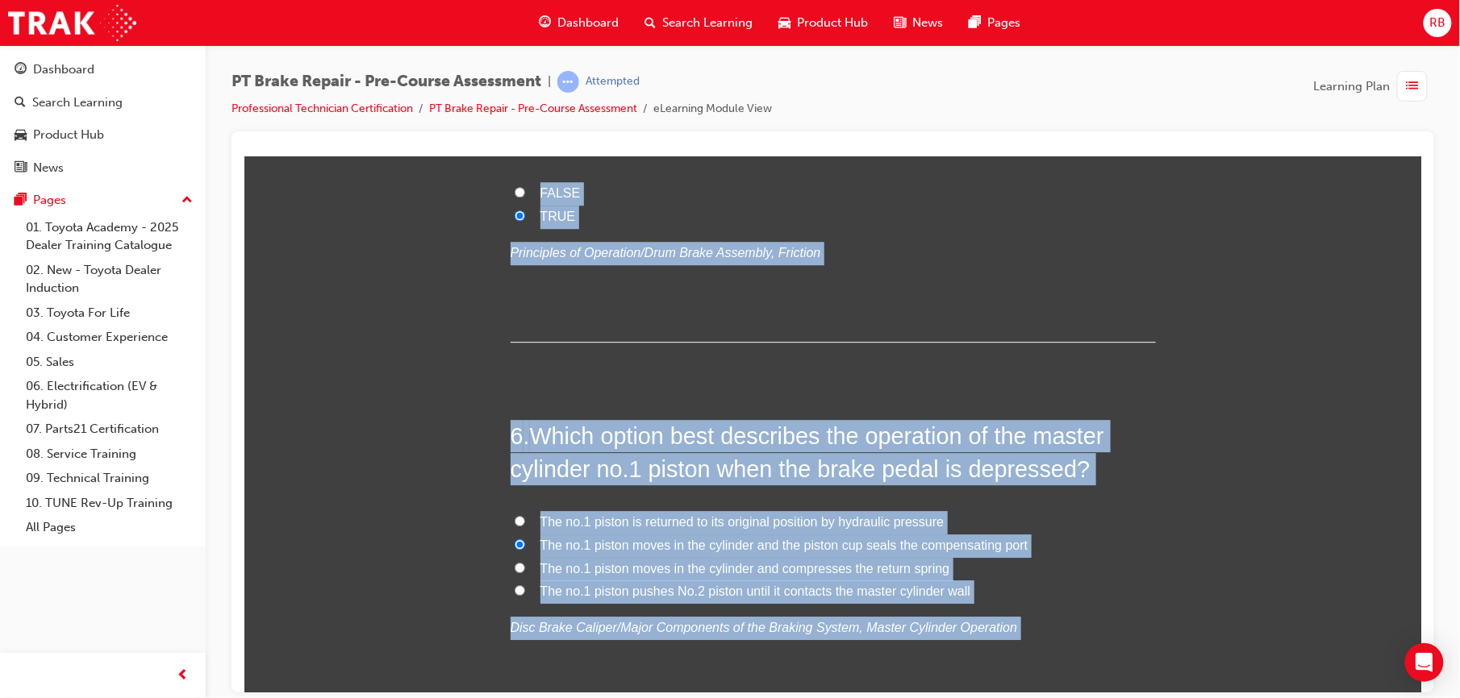
drag, startPoint x: 639, startPoint y: 516, endPoint x: 445, endPoint y: 0, distance: 551.5
click at [383, 254] on div "You must select an answer for each question before you can submit. Please note,…" at bounding box center [832, 423] width 1177 height 3625
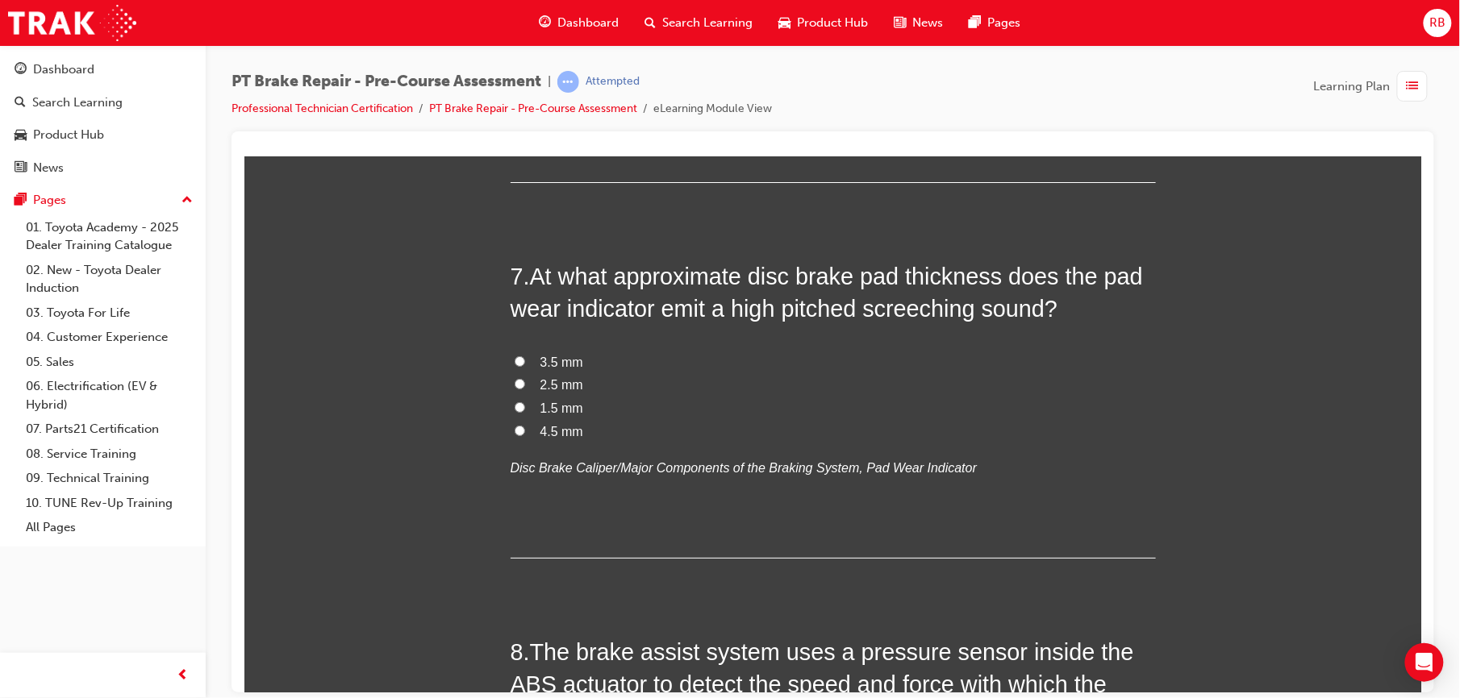
scroll to position [2184, 0]
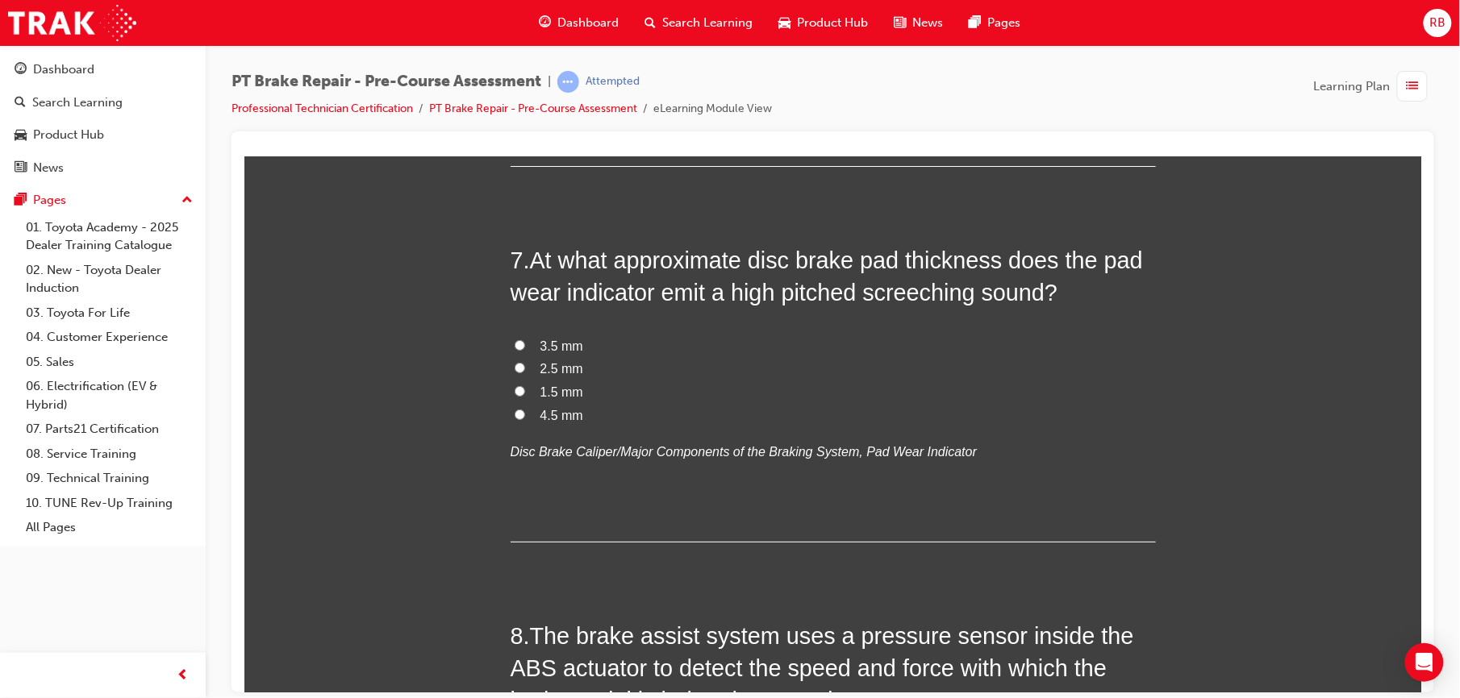
click at [559, 391] on span "1.5 mm" at bounding box center [560, 392] width 43 height 14
click at [524, 391] on input "1.5 mm" at bounding box center [519, 390] width 10 height 10
radio input "true"
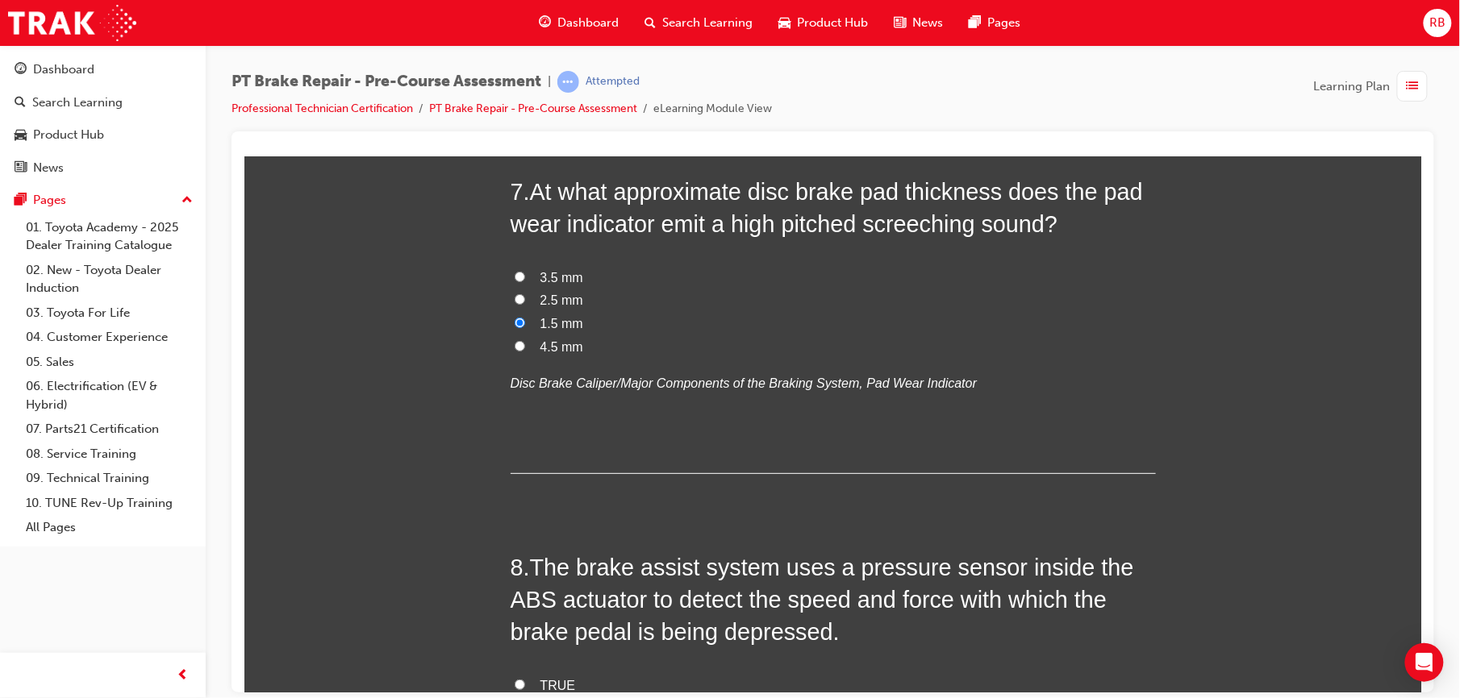
scroll to position [2205, 0]
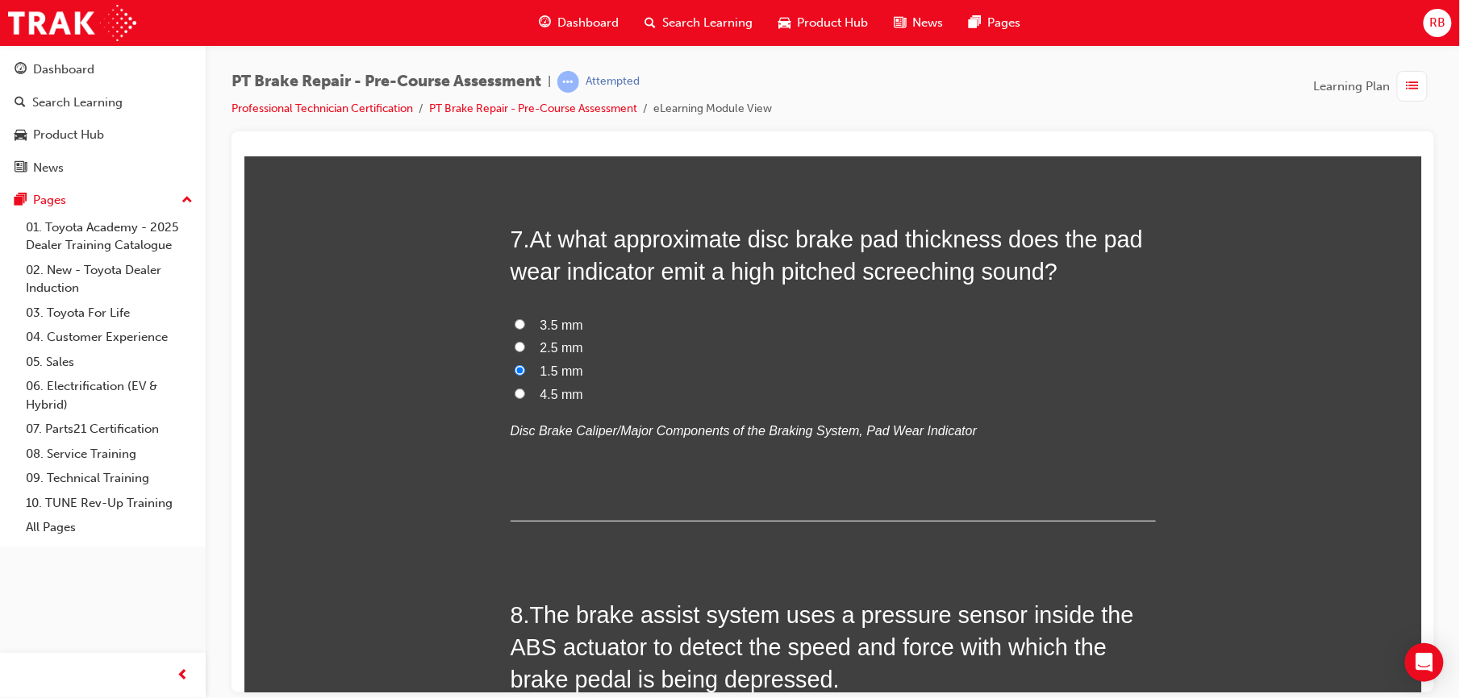
click at [564, 351] on span "2.5 mm" at bounding box center [560, 347] width 43 height 14
click at [524, 351] on input "2.5 mm" at bounding box center [519, 346] width 10 height 10
radio input "true"
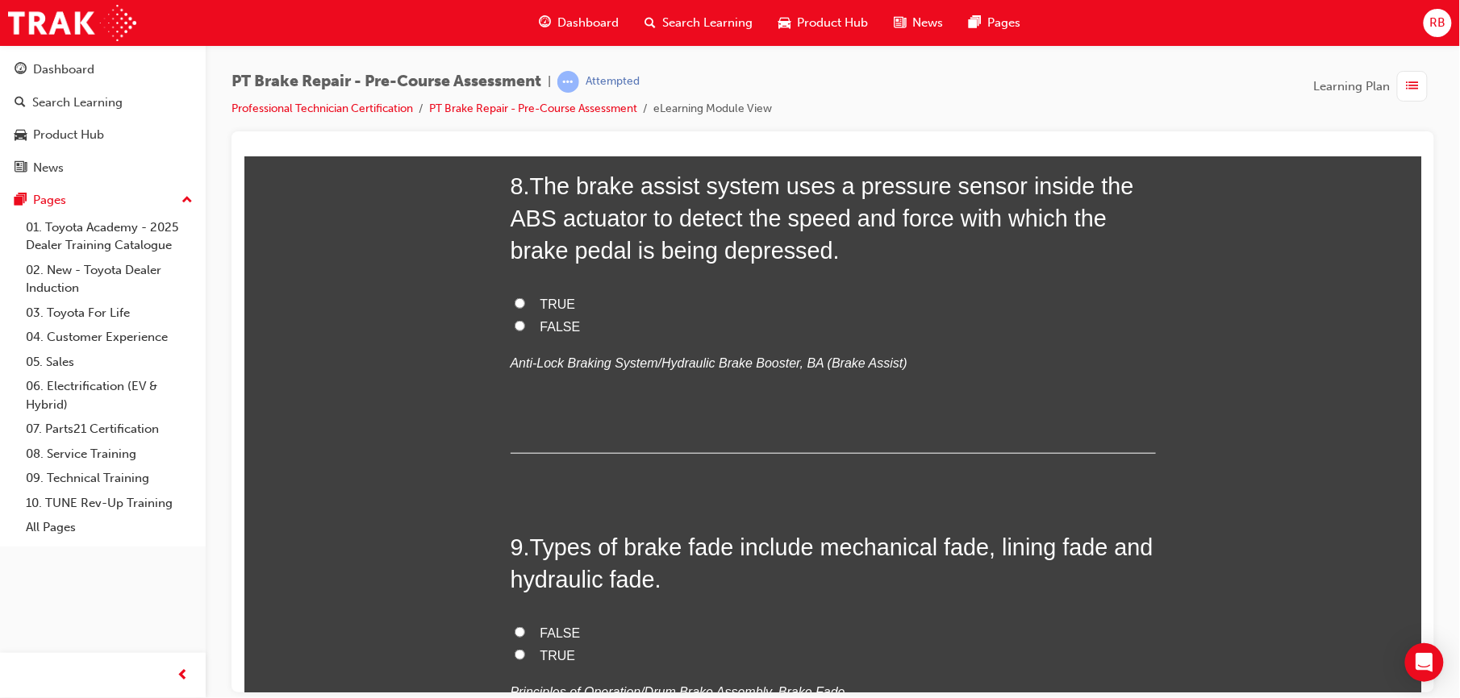
scroll to position [2635, 0]
click at [548, 301] on span "TRUE" at bounding box center [556, 302] width 35 height 14
click at [524, 301] on input "TRUE" at bounding box center [519, 301] width 10 height 10
radio input "true"
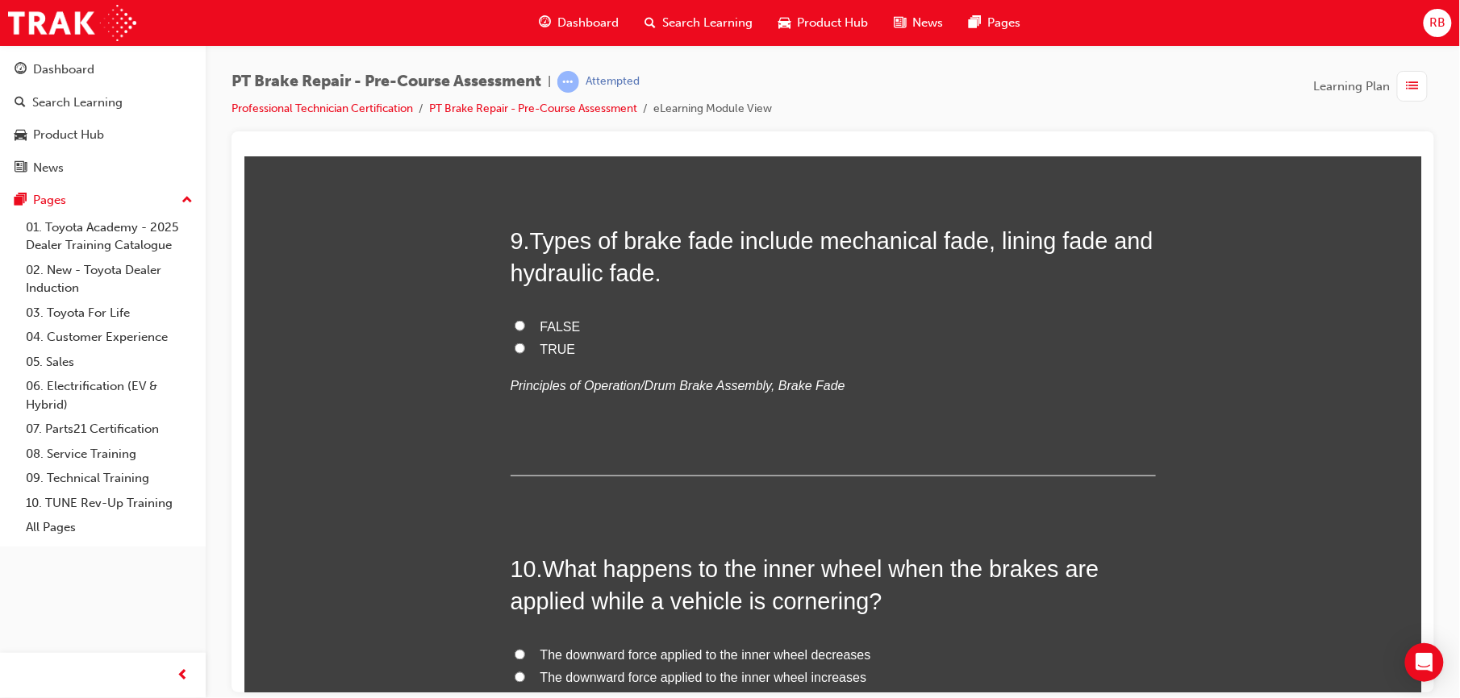
scroll to position [2958, 0]
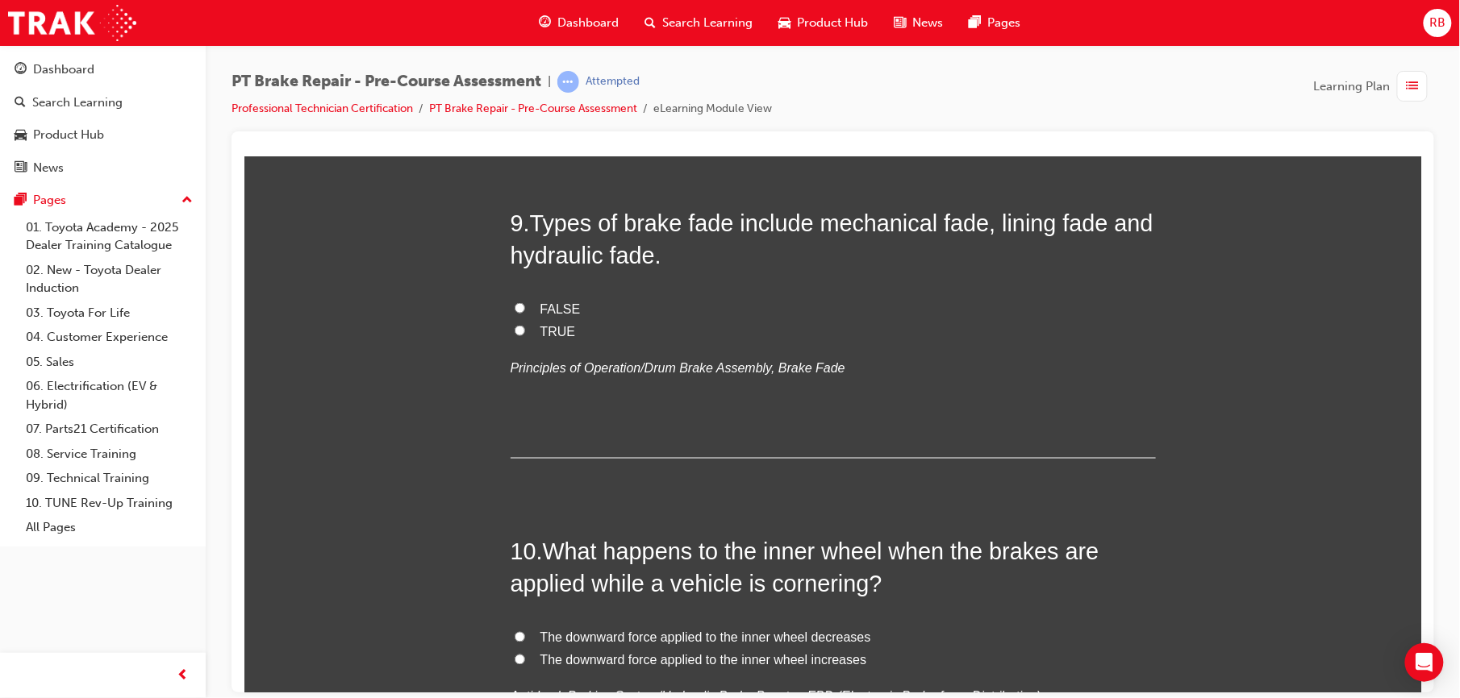
click at [525, 329] on label "TRUE" at bounding box center [832, 331] width 645 height 23
click at [524, 329] on input "TRUE" at bounding box center [519, 330] width 10 height 10
radio input "true"
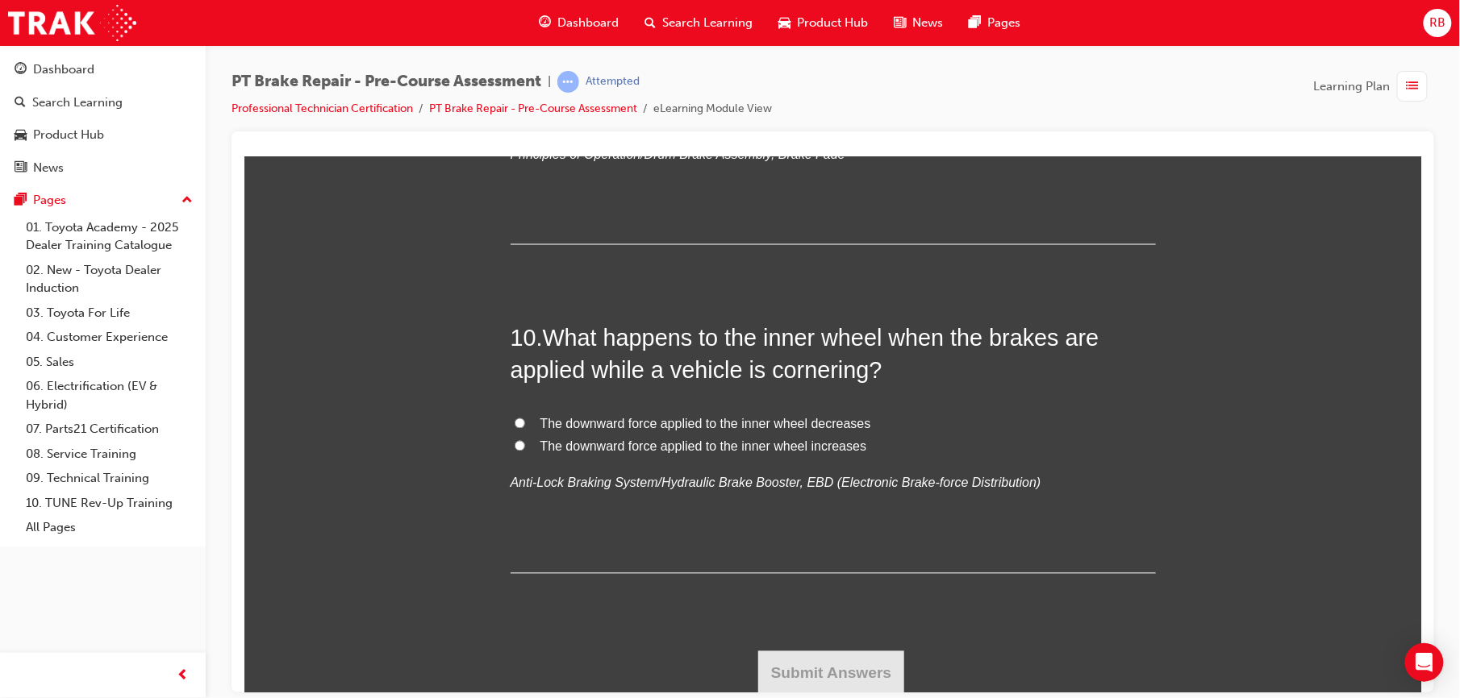
scroll to position [3172, 0]
click at [551, 423] on span "The downward force applied to the inner wheel decreases" at bounding box center [704, 423] width 331 height 14
click at [524, 423] on input "The downward force applied to the inner wheel decreases" at bounding box center [519, 422] width 10 height 10
radio input "true"
click at [819, 660] on button "Submit Answers" at bounding box center [830, 672] width 147 height 45
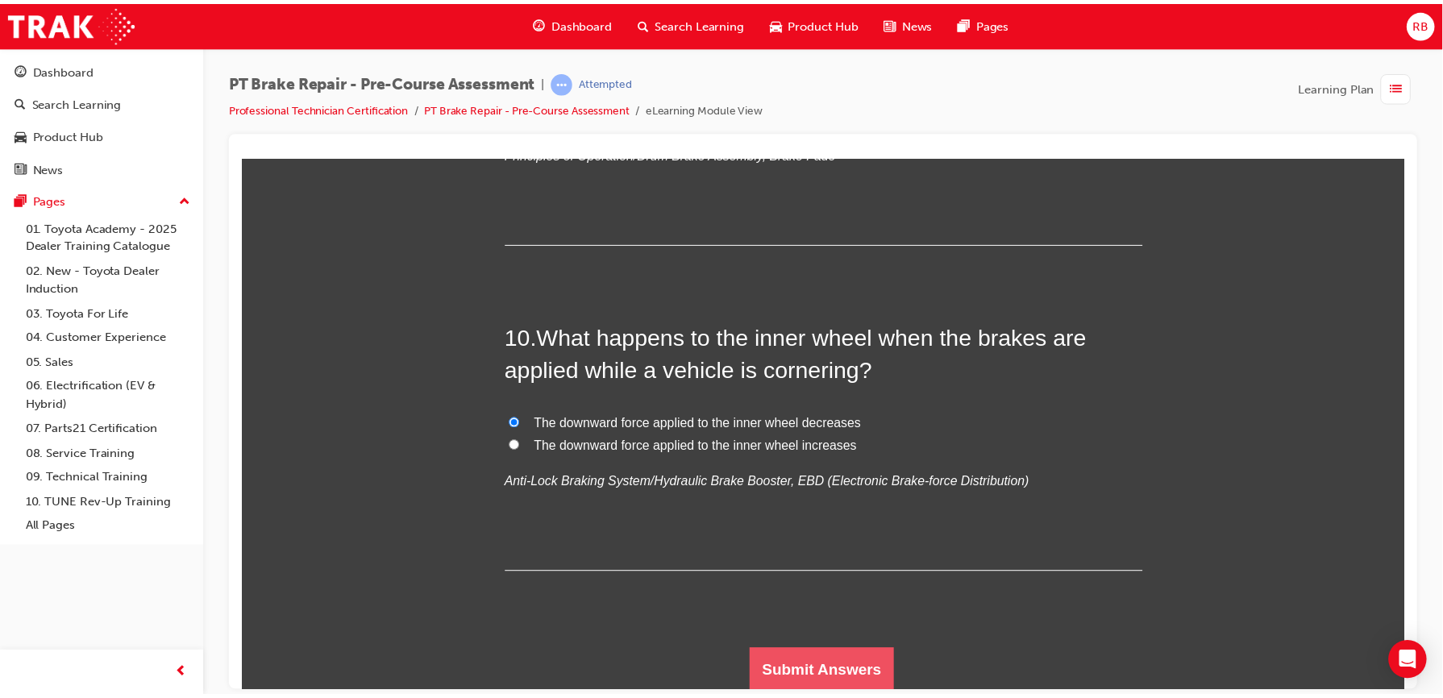
scroll to position [0, 0]
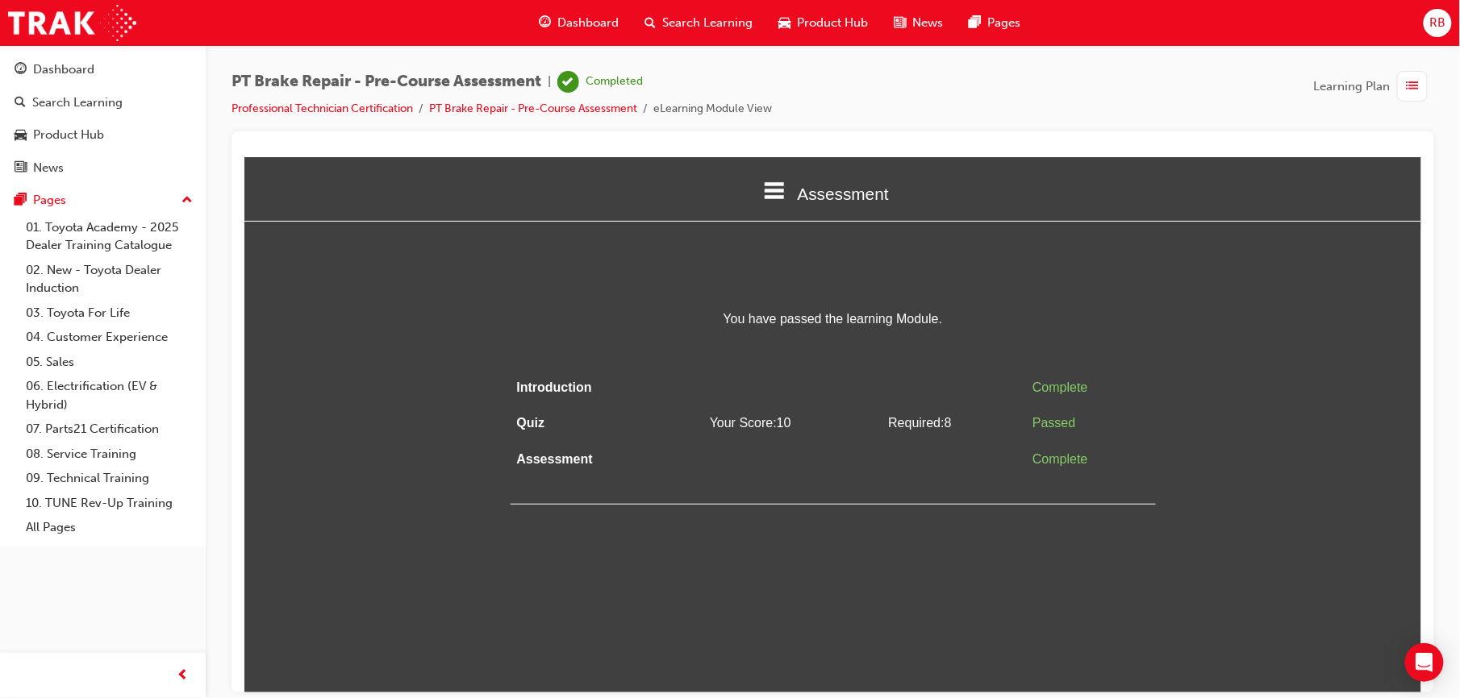
click at [1419, 87] on div "button" at bounding box center [1412, 86] width 31 height 31
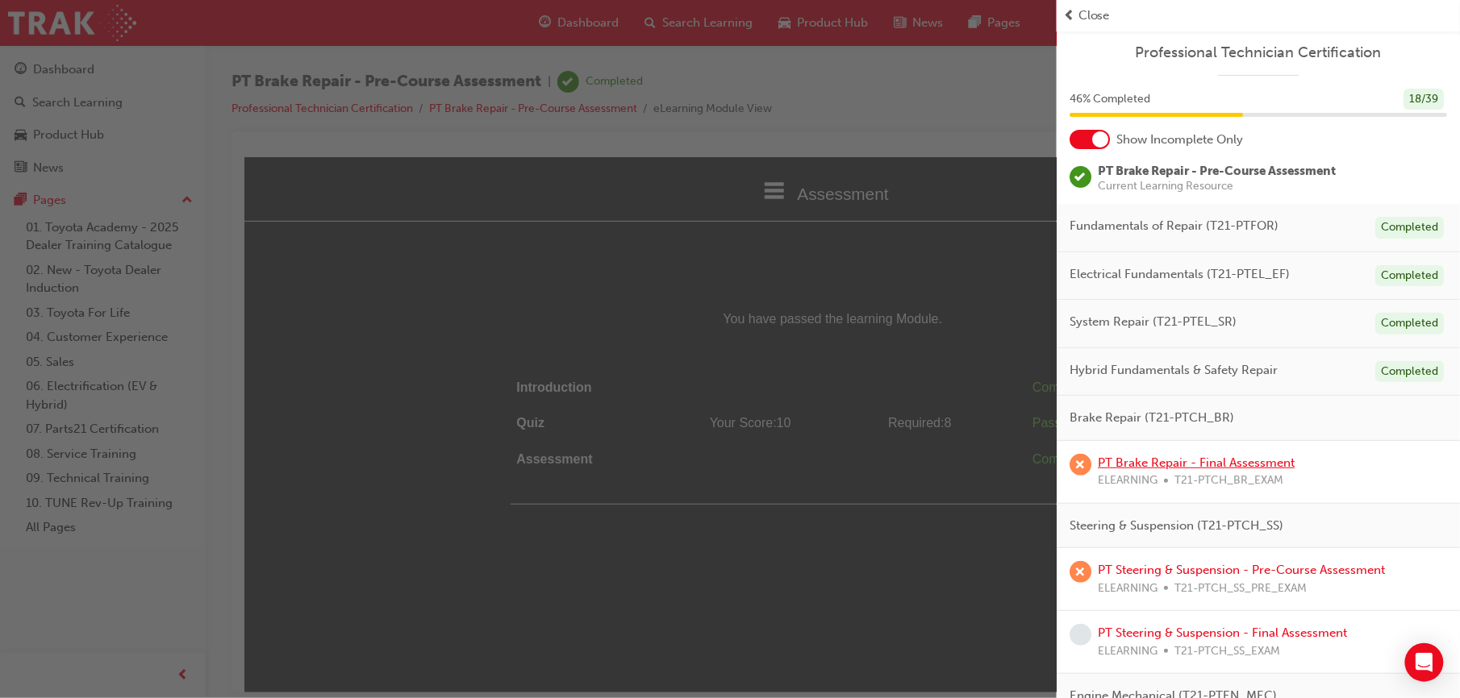
click at [1178, 464] on link "PT Brake Repair - Final Assessment" at bounding box center [1196, 463] width 197 height 15
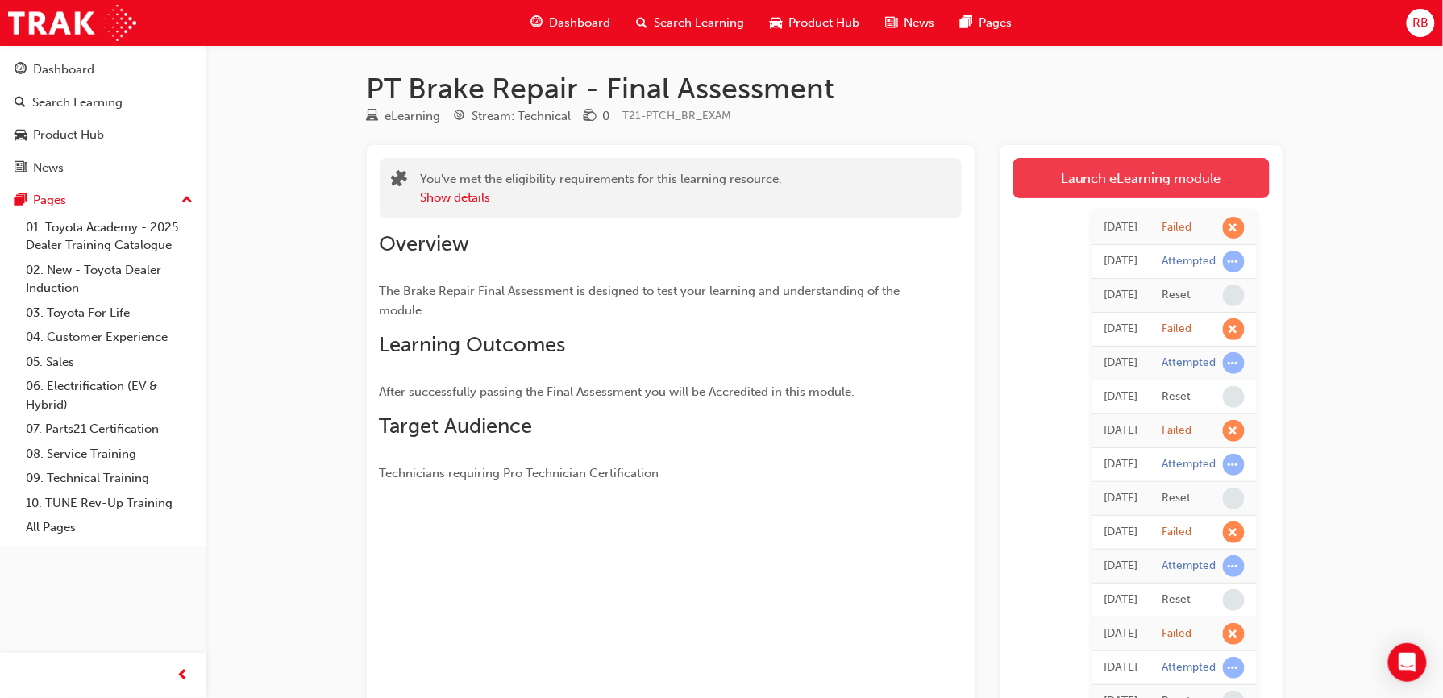
click at [1032, 178] on link "Launch eLearning module" at bounding box center [1142, 178] width 256 height 40
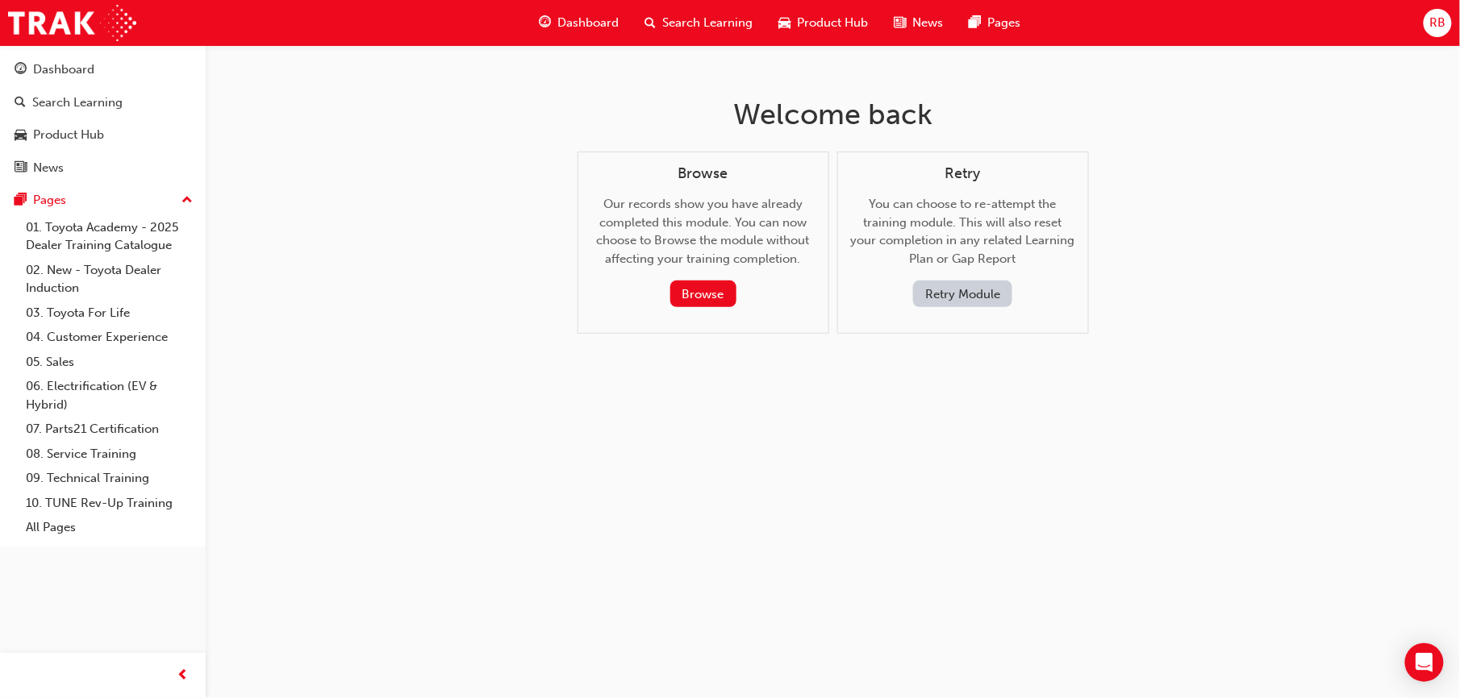
click at [943, 294] on button "Retry Module" at bounding box center [962, 294] width 99 height 27
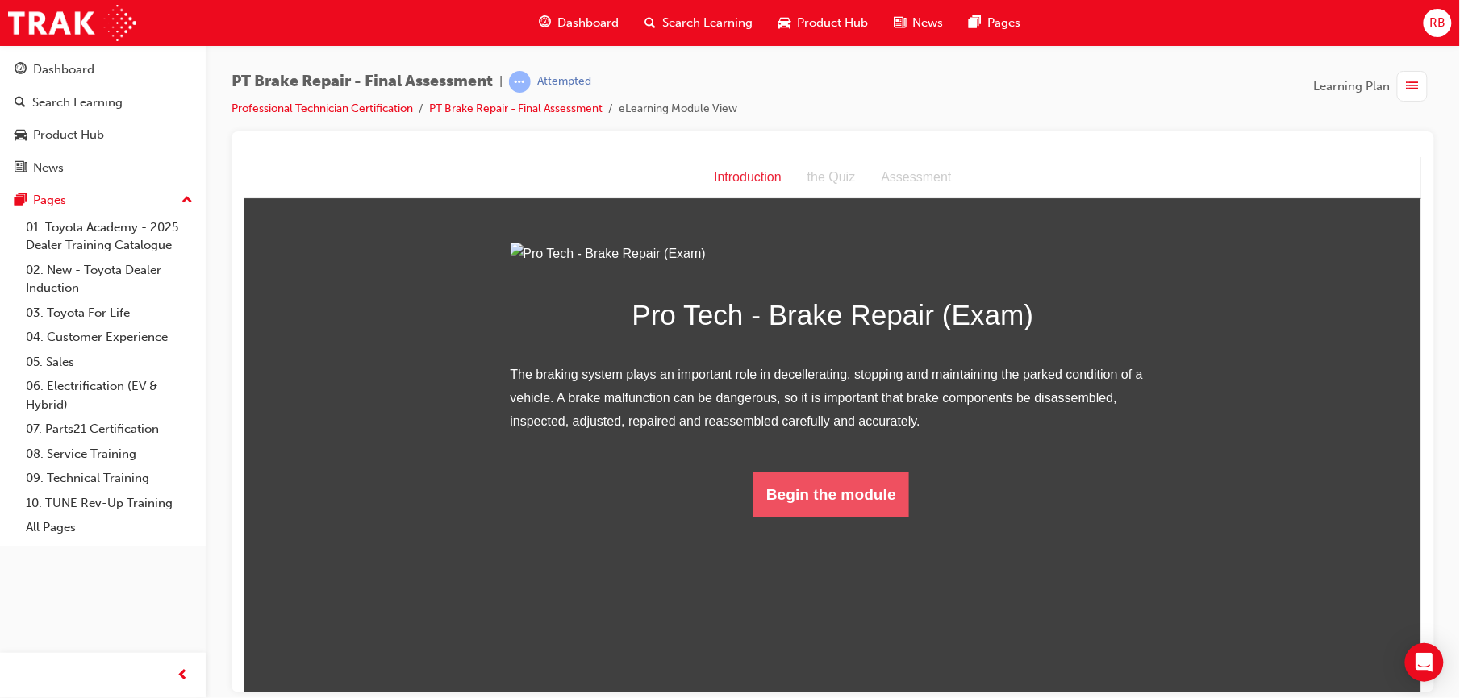
click at [857, 517] on button "Begin the module" at bounding box center [830, 494] width 156 height 45
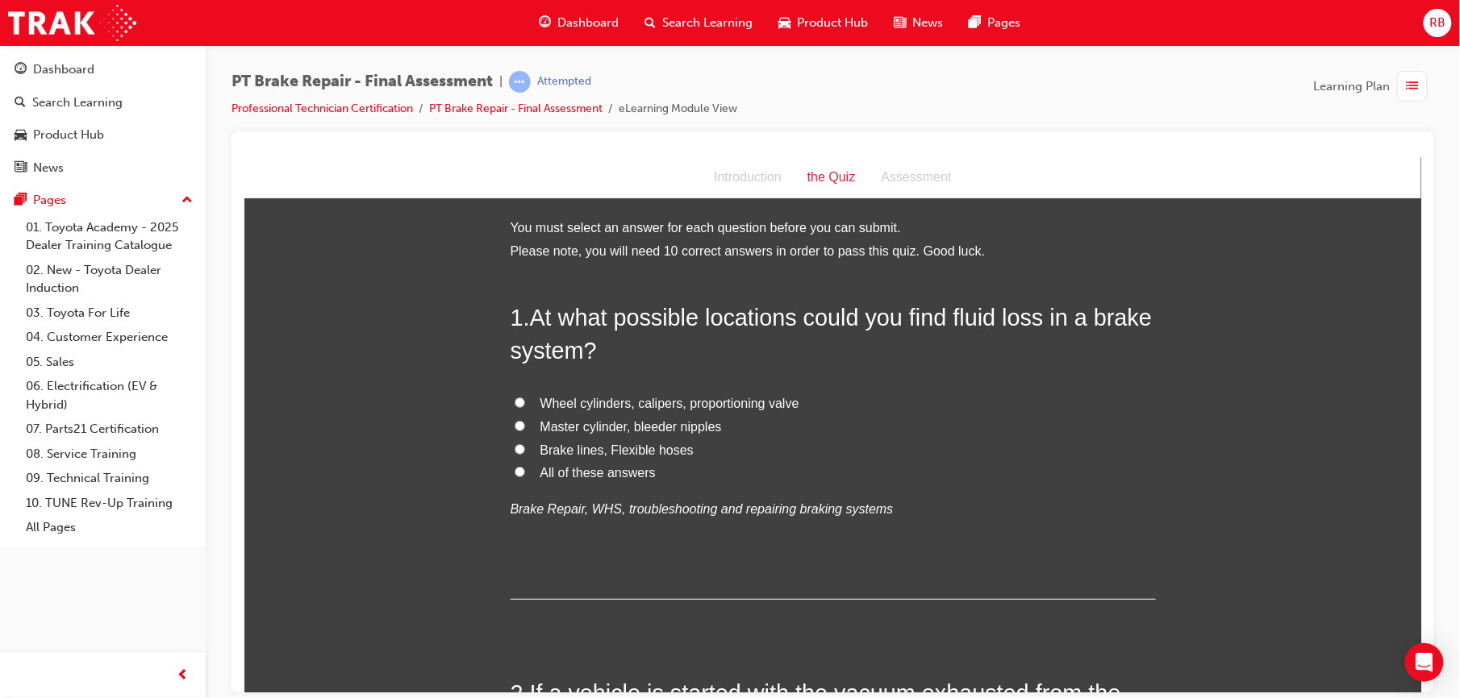
click at [539, 468] on span "All of these answers" at bounding box center [596, 472] width 115 height 14
click at [524, 468] on input "All of these answers" at bounding box center [519, 471] width 10 height 10
radio input "true"
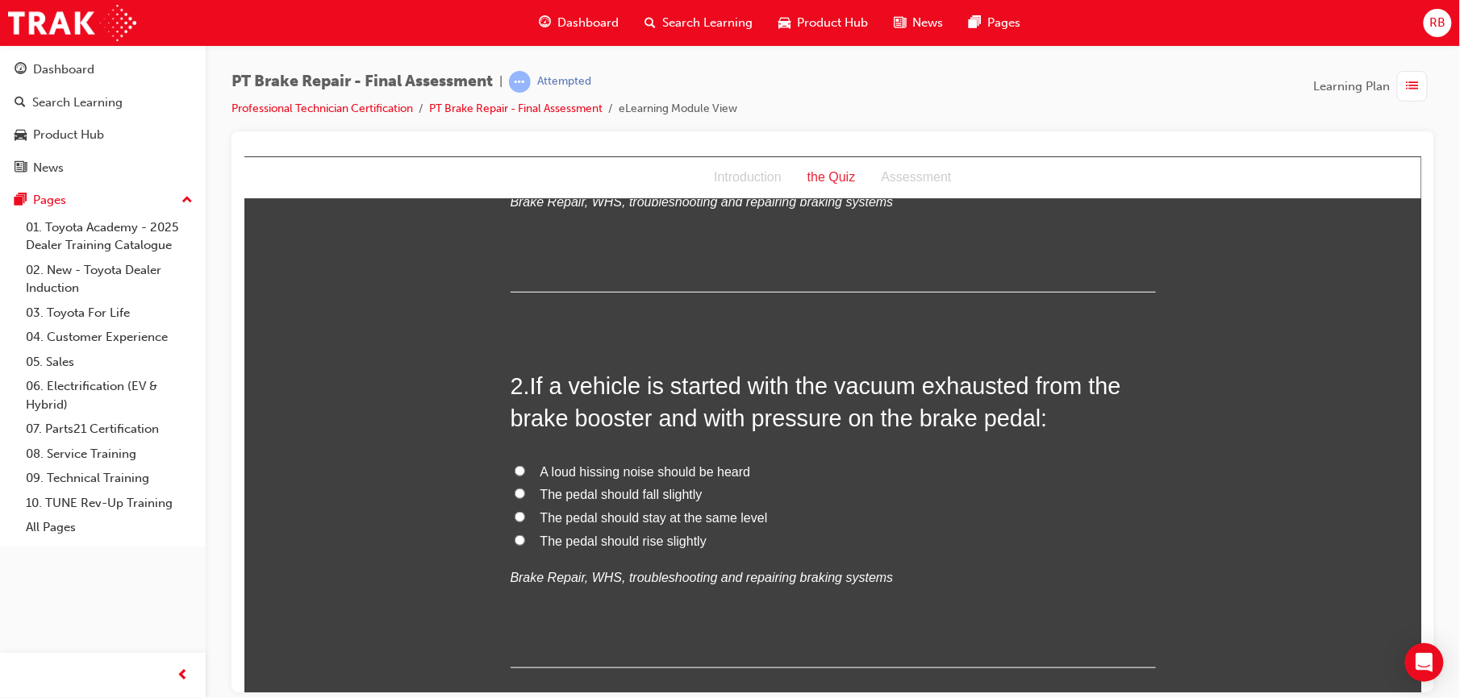
scroll to position [308, 0]
click at [514, 512] on input "The pedal should stay at the same level" at bounding box center [519, 515] width 10 height 10
radio input "true"
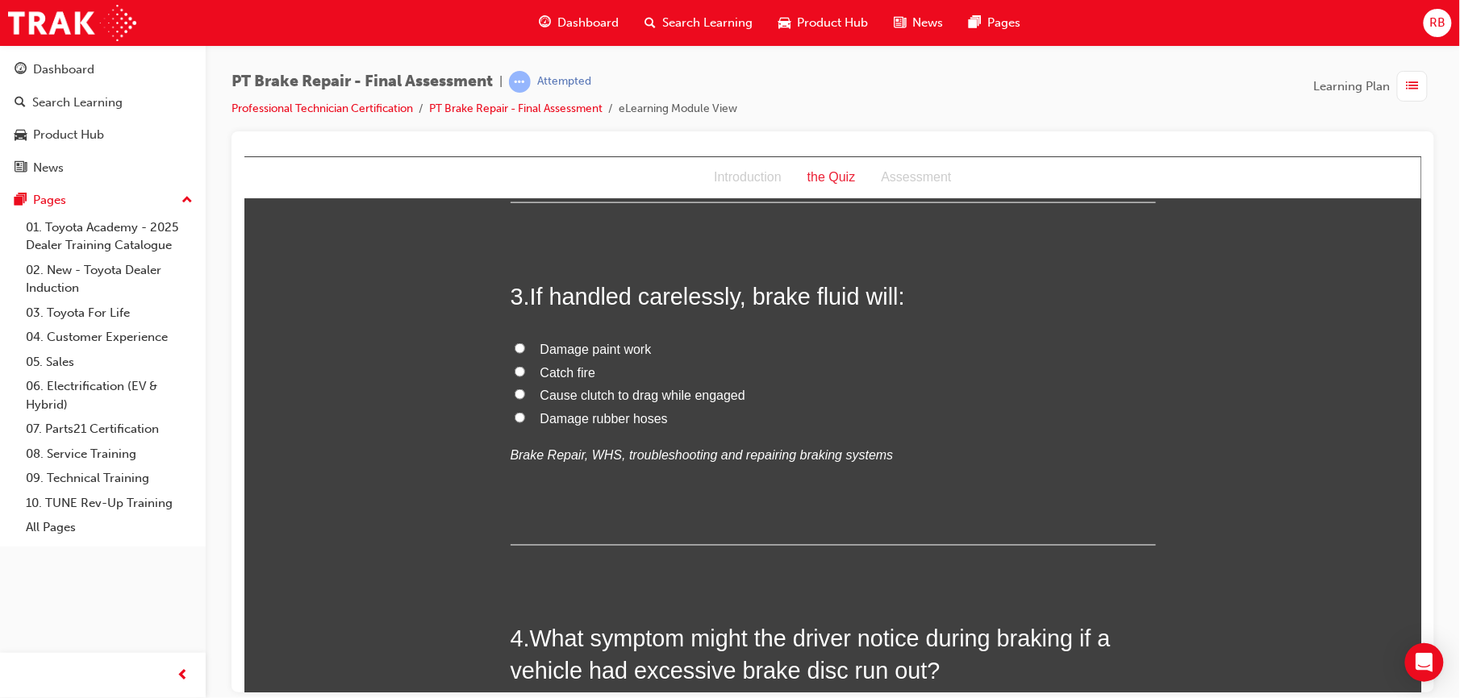
scroll to position [774, 0]
click at [546, 345] on span "Damage paint work" at bounding box center [594, 347] width 111 height 14
click at [524, 345] on input "Damage paint work" at bounding box center [519, 346] width 10 height 10
radio input "true"
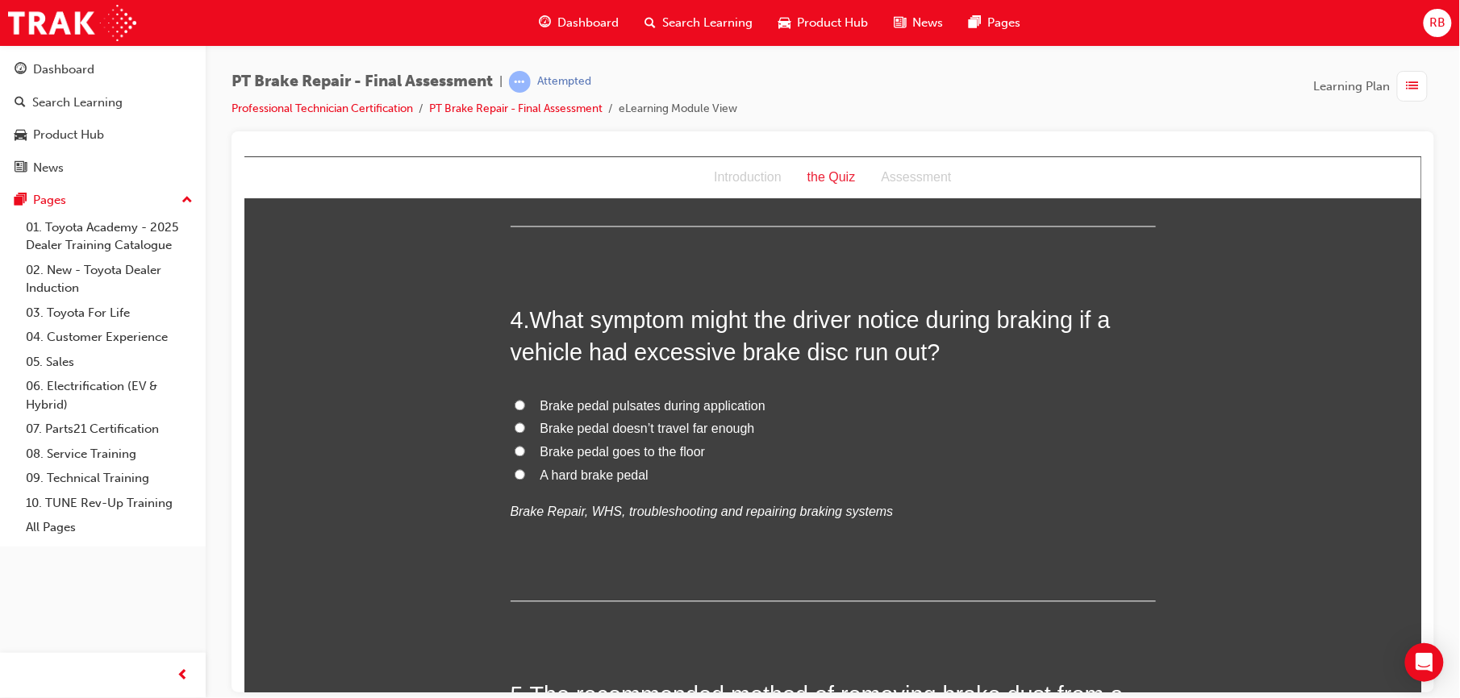
scroll to position [1110, 0]
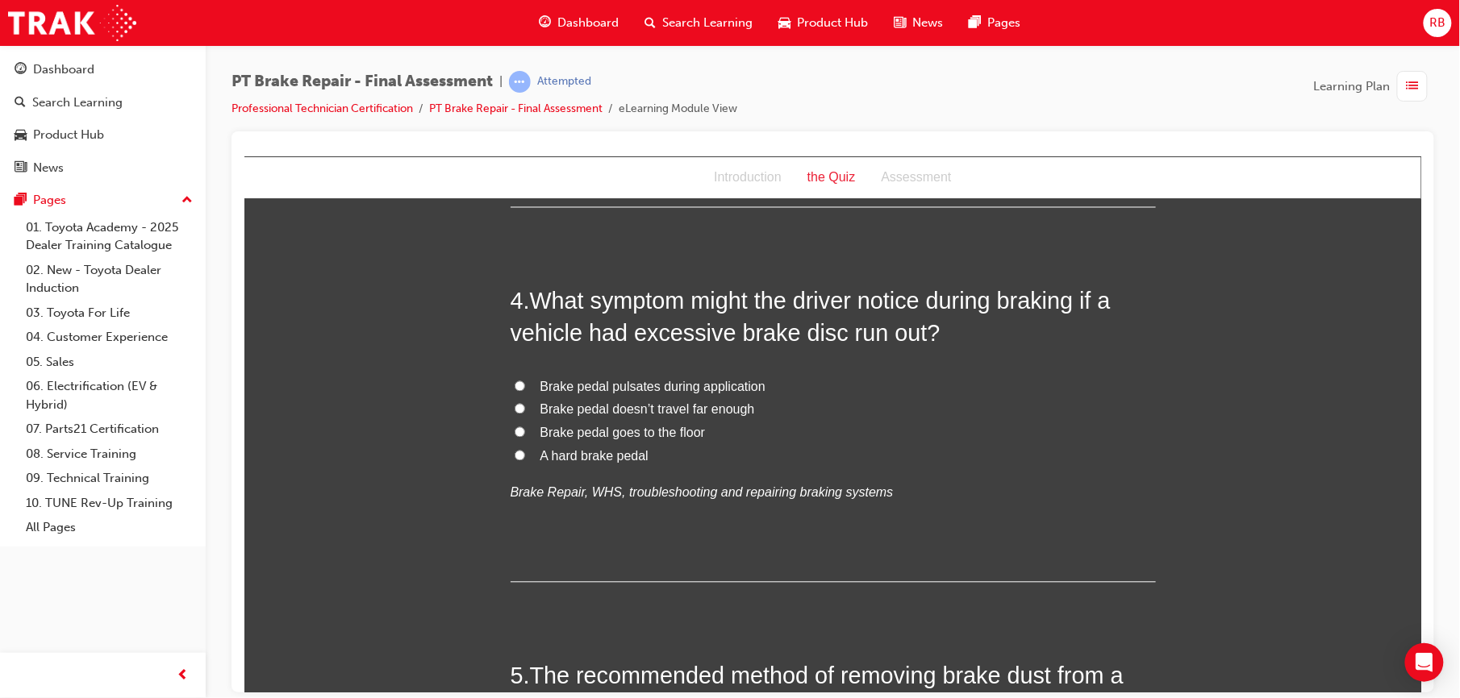
click at [514, 386] on input "Brake pedal pulsates during application" at bounding box center [519, 386] width 10 height 10
radio input "true"
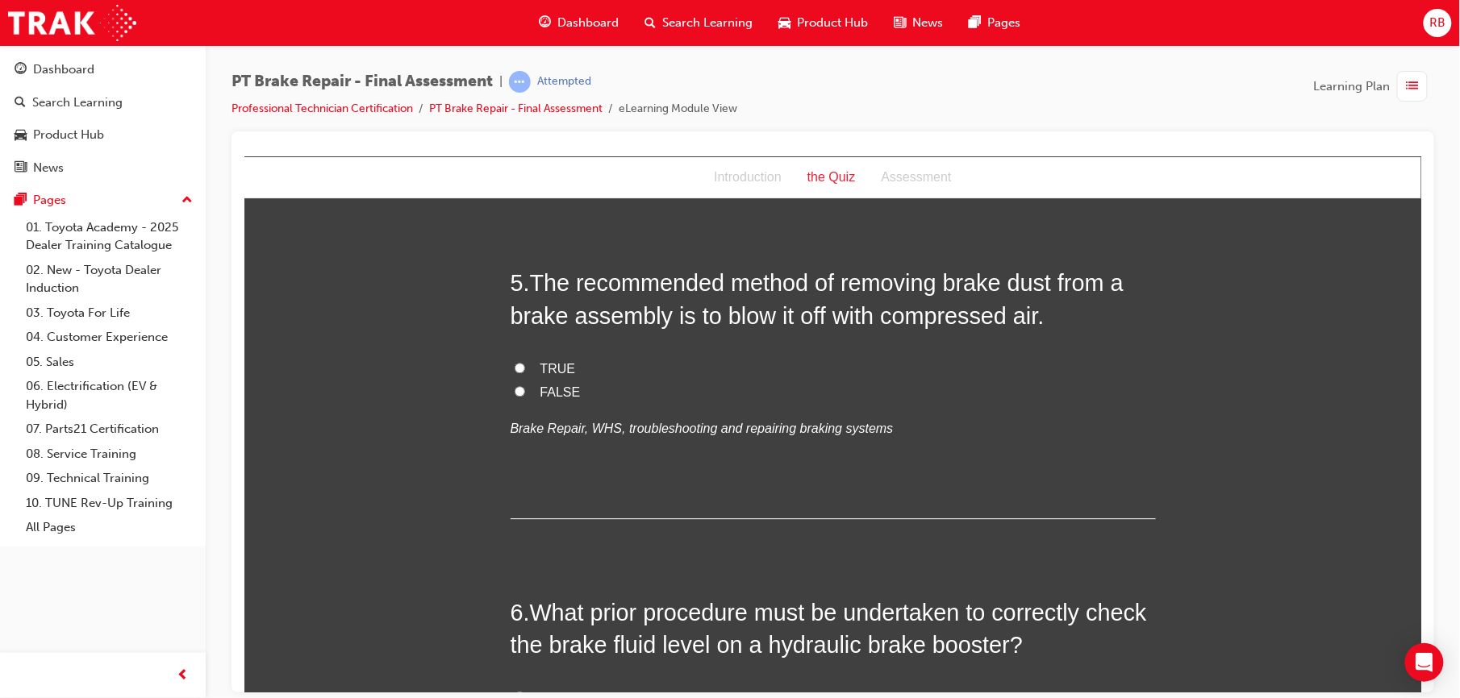
scroll to position [1505, 0]
click at [519, 390] on label "FALSE" at bounding box center [832, 391] width 645 height 23
click at [519, 390] on input "FALSE" at bounding box center [519, 390] width 10 height 10
radio input "true"
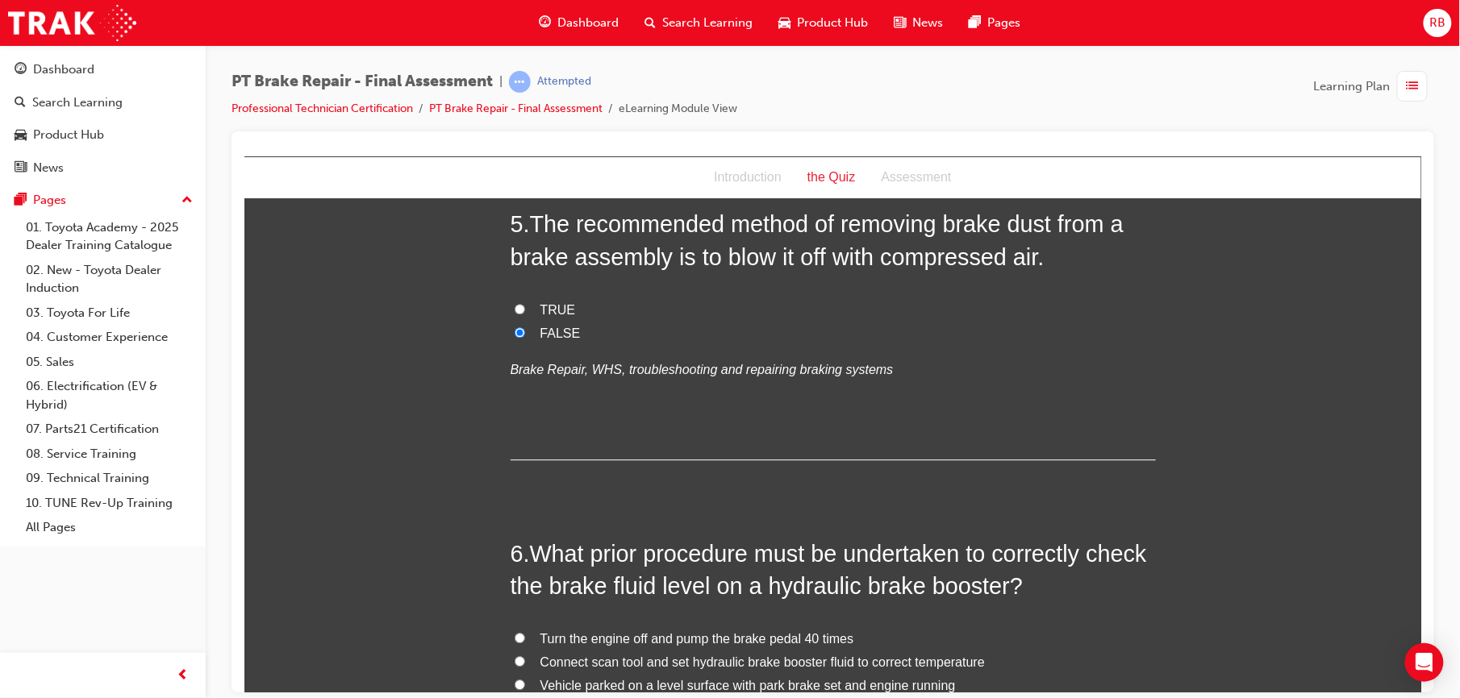
scroll to position [1756, 0]
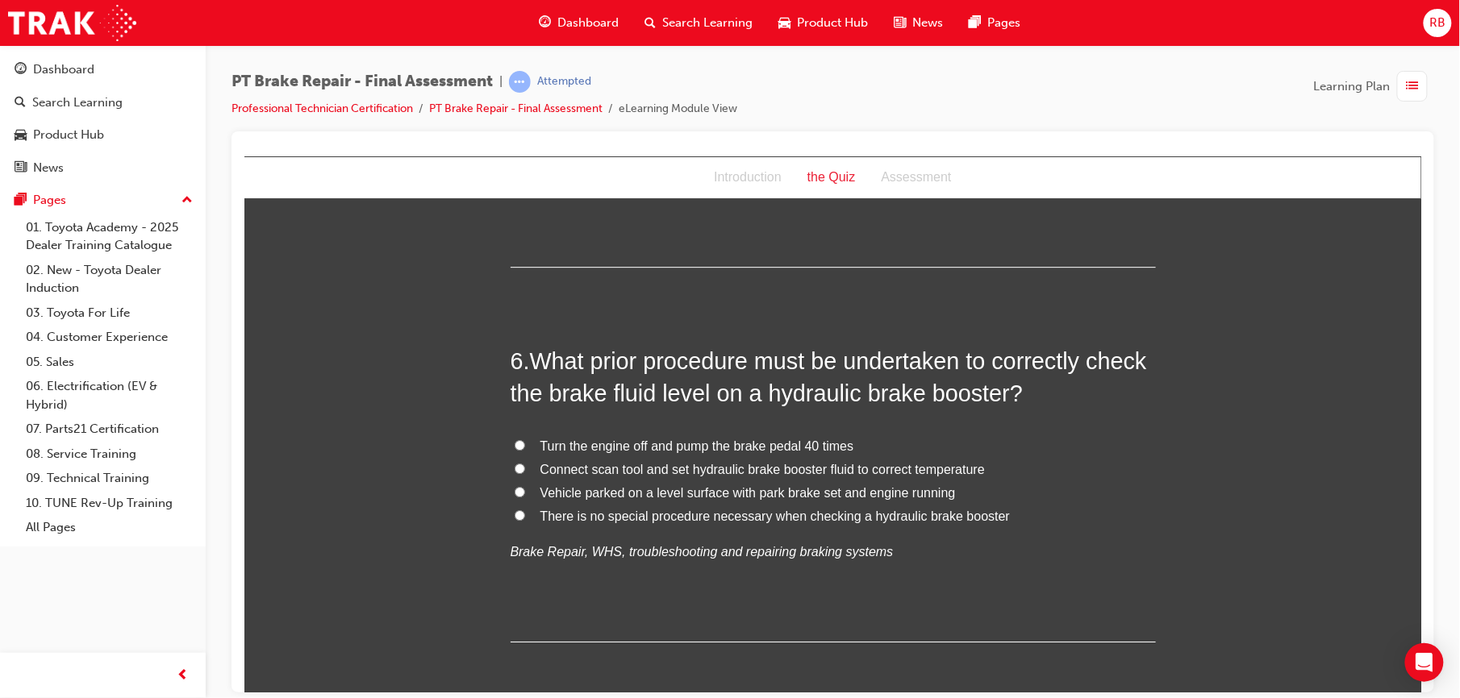
click at [520, 484] on label "Vehicle parked on a level surface with park brake set and engine running" at bounding box center [832, 492] width 645 height 23
click at [520, 486] on input "Vehicle parked on a level surface with park brake set and engine running" at bounding box center [519, 491] width 10 height 10
radio input "true"
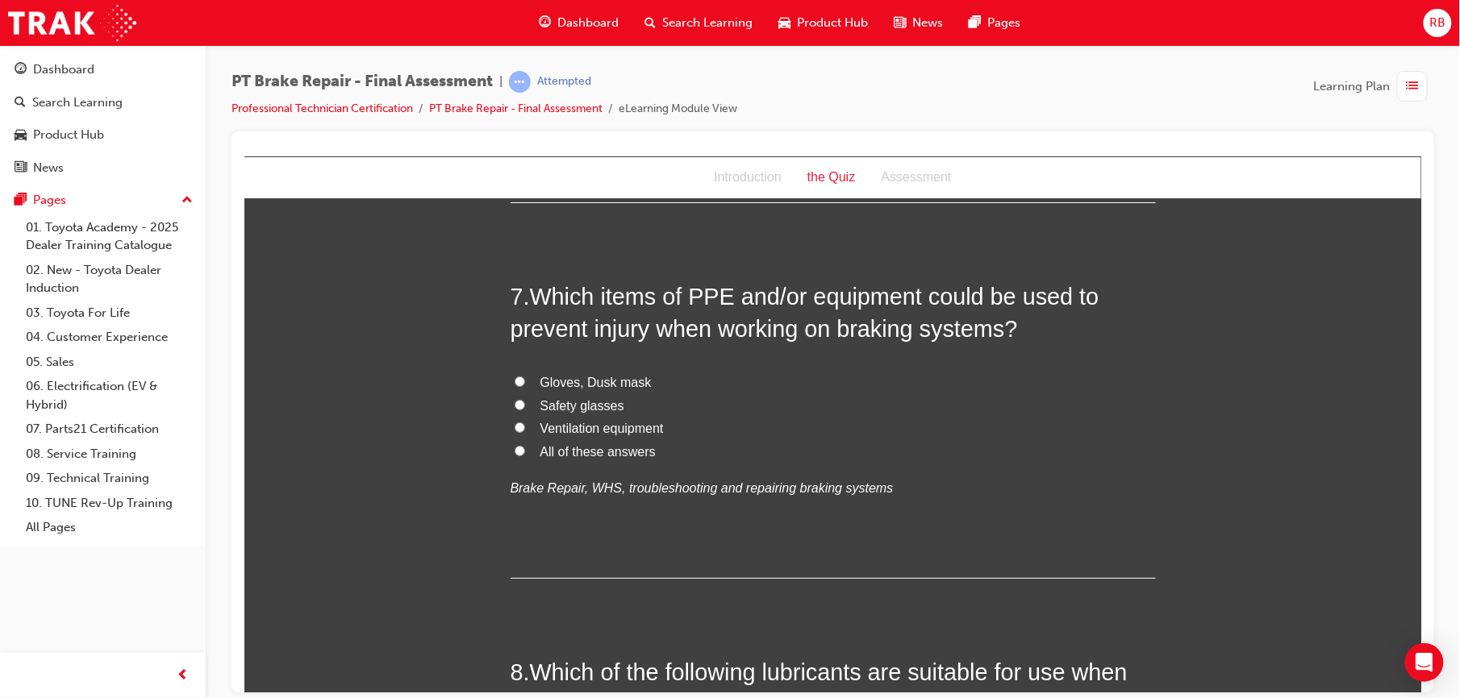
scroll to position [2201, 0]
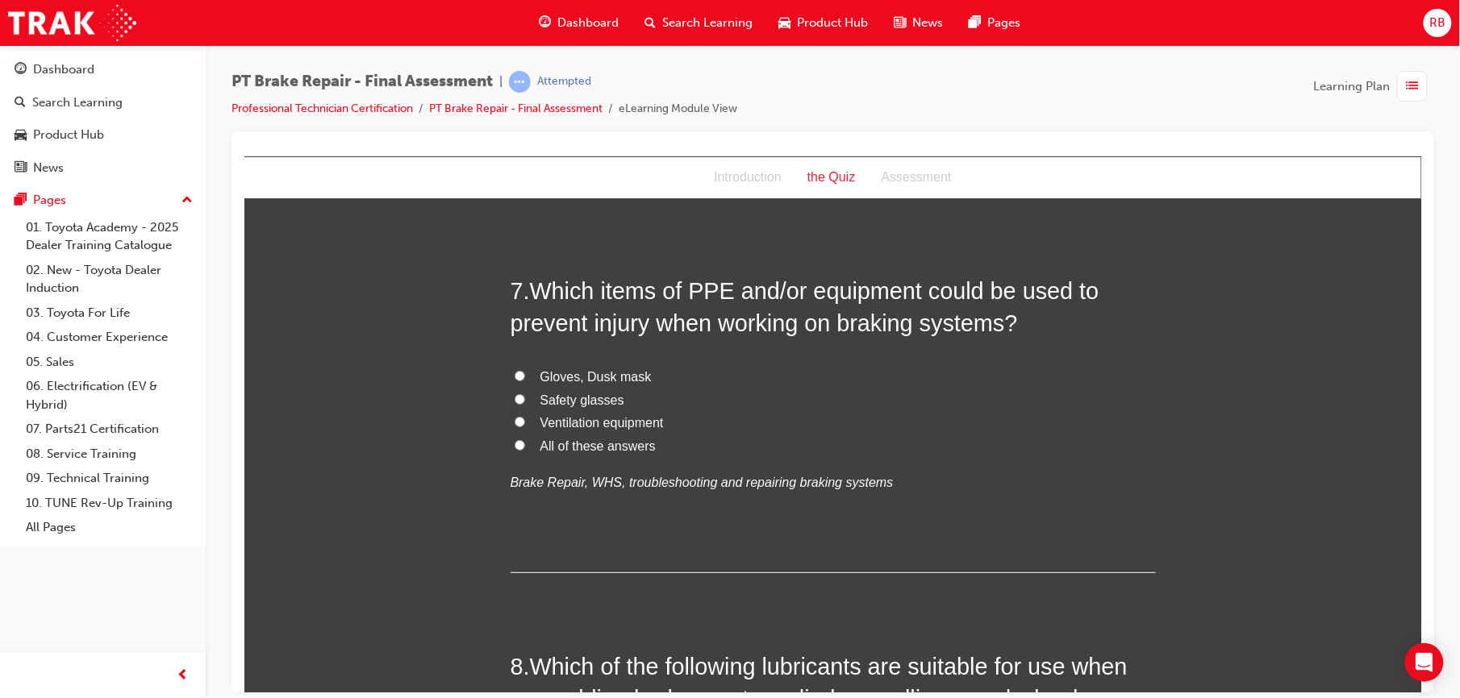
click at [514, 444] on input "All of these answers" at bounding box center [519, 444] width 10 height 10
radio input "true"
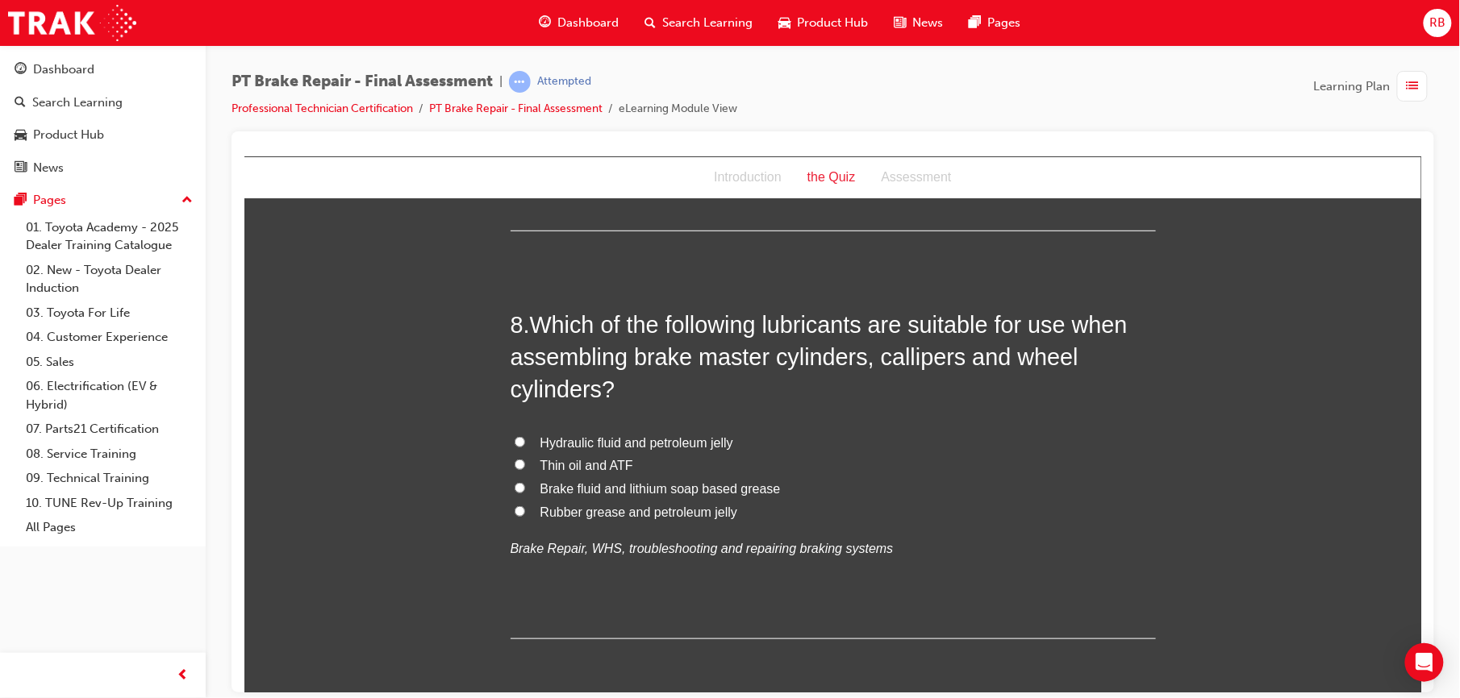
scroll to position [2556, 0]
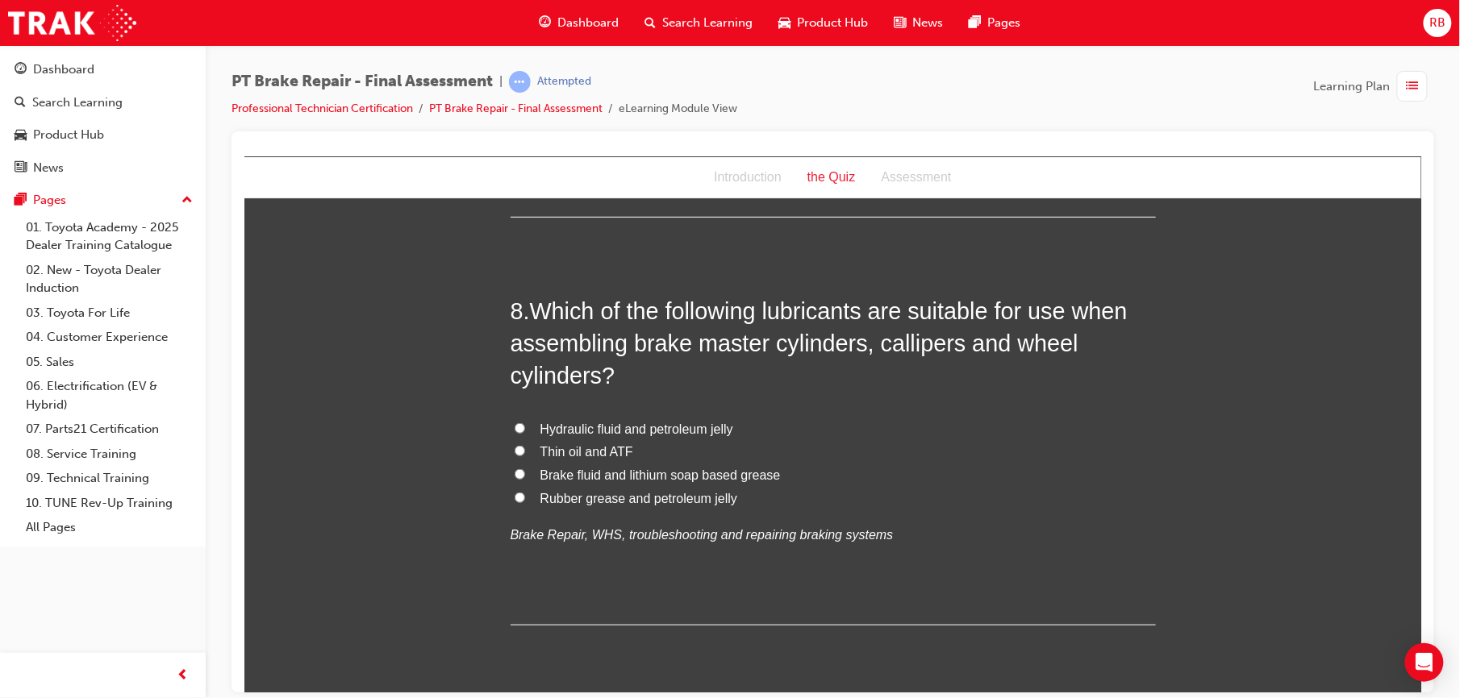
click at [514, 475] on input "Brake fluid and lithium soap based grease" at bounding box center [519, 474] width 10 height 10
radio input "true"
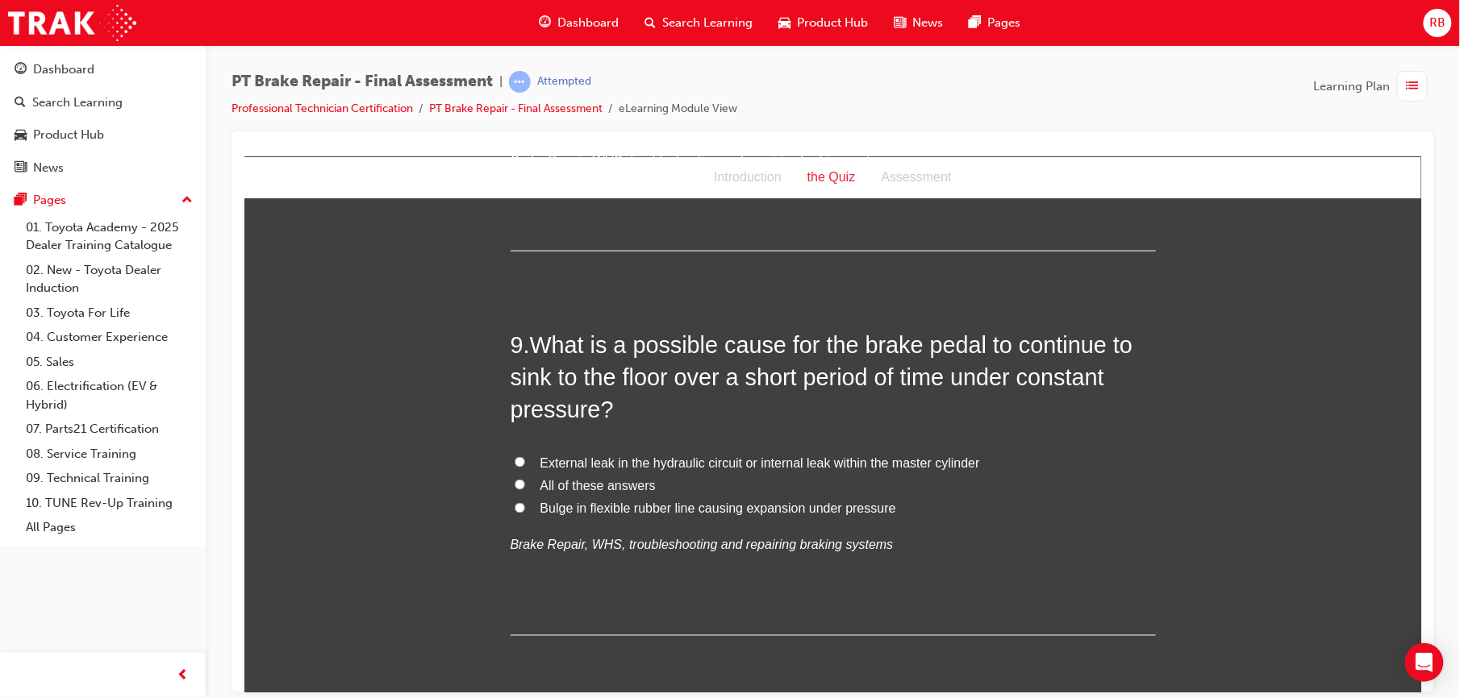
scroll to position [2930, 0]
click at [529, 457] on label "External leak in the hydraulic circuit or internal leak within the master cylin…" at bounding box center [832, 463] width 645 height 23
click at [524, 457] on input "External leak in the hydraulic circuit or internal leak within the master cylin…" at bounding box center [519, 462] width 10 height 10
radio input "true"
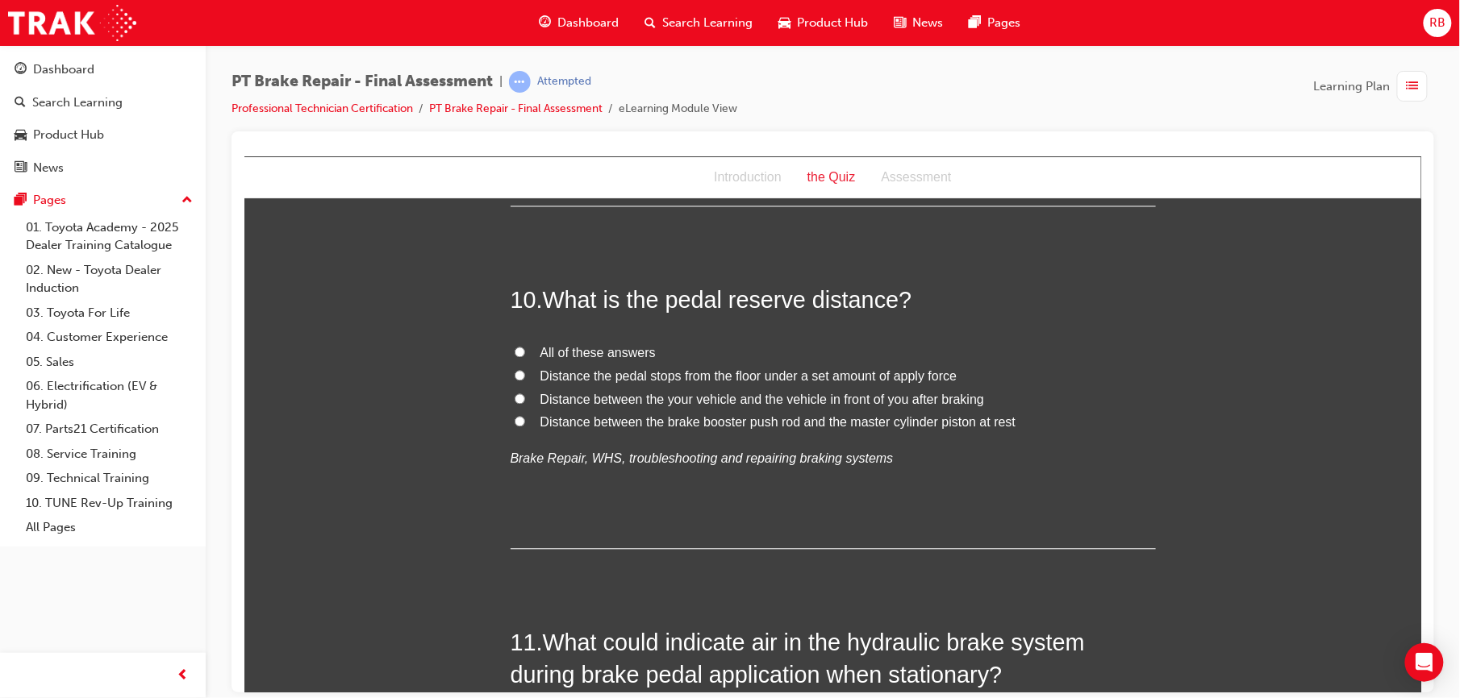
scroll to position [3352, 0]
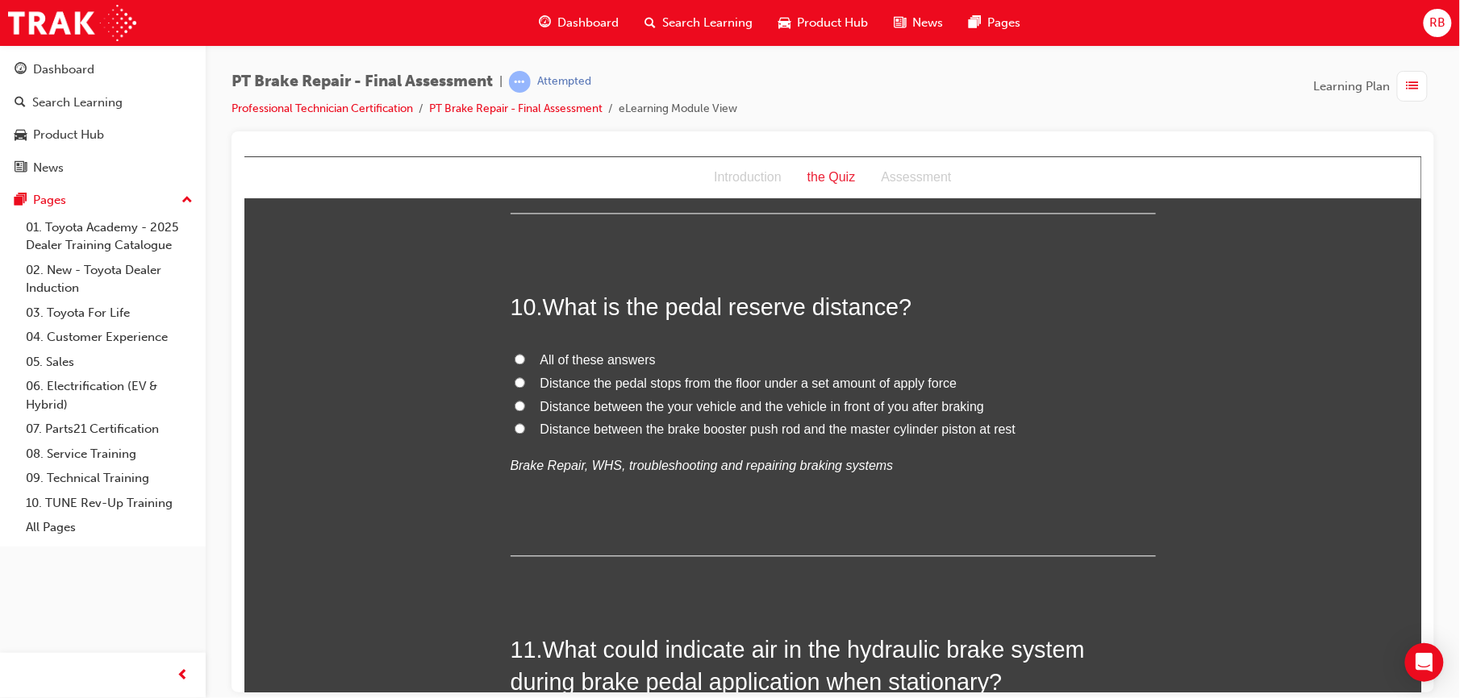
click at [514, 383] on input "Distance the pedal stops from the floor under a set amount of apply force" at bounding box center [519, 382] width 10 height 10
radio input "true"
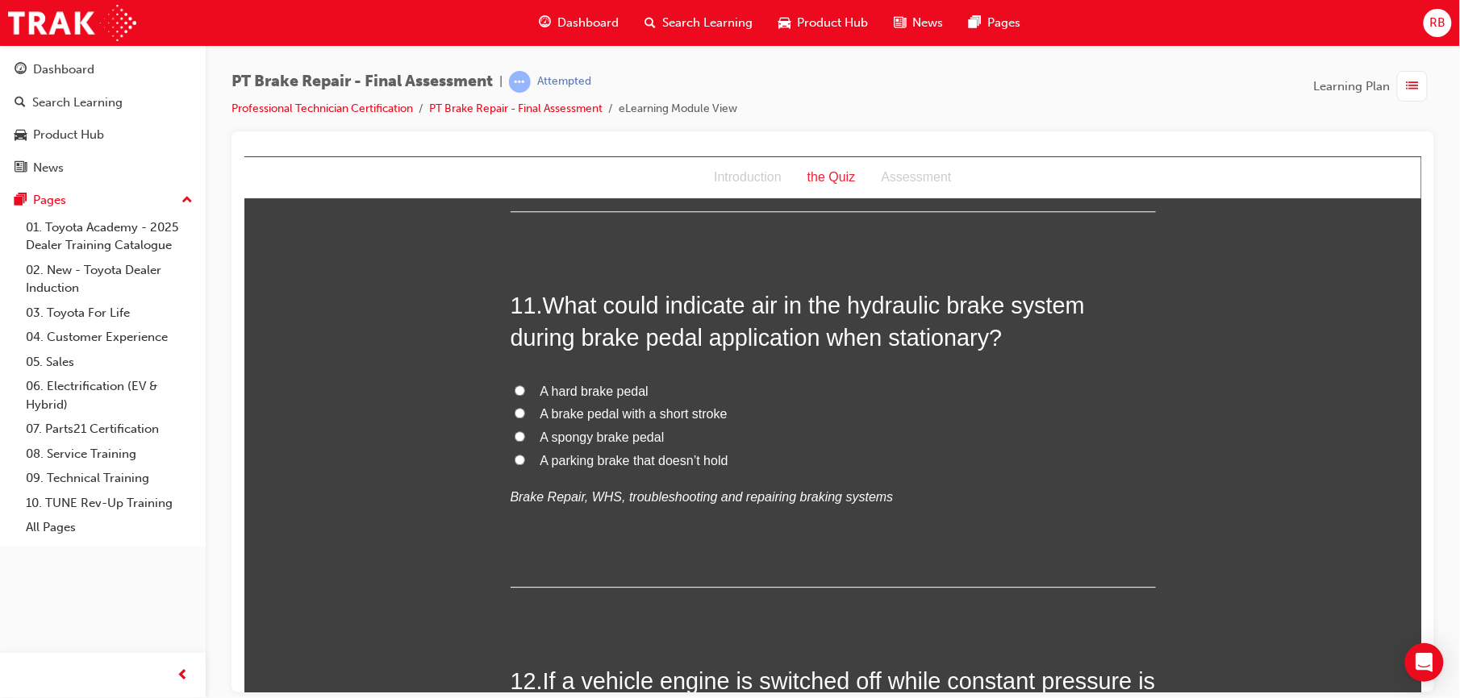
scroll to position [3718, 0]
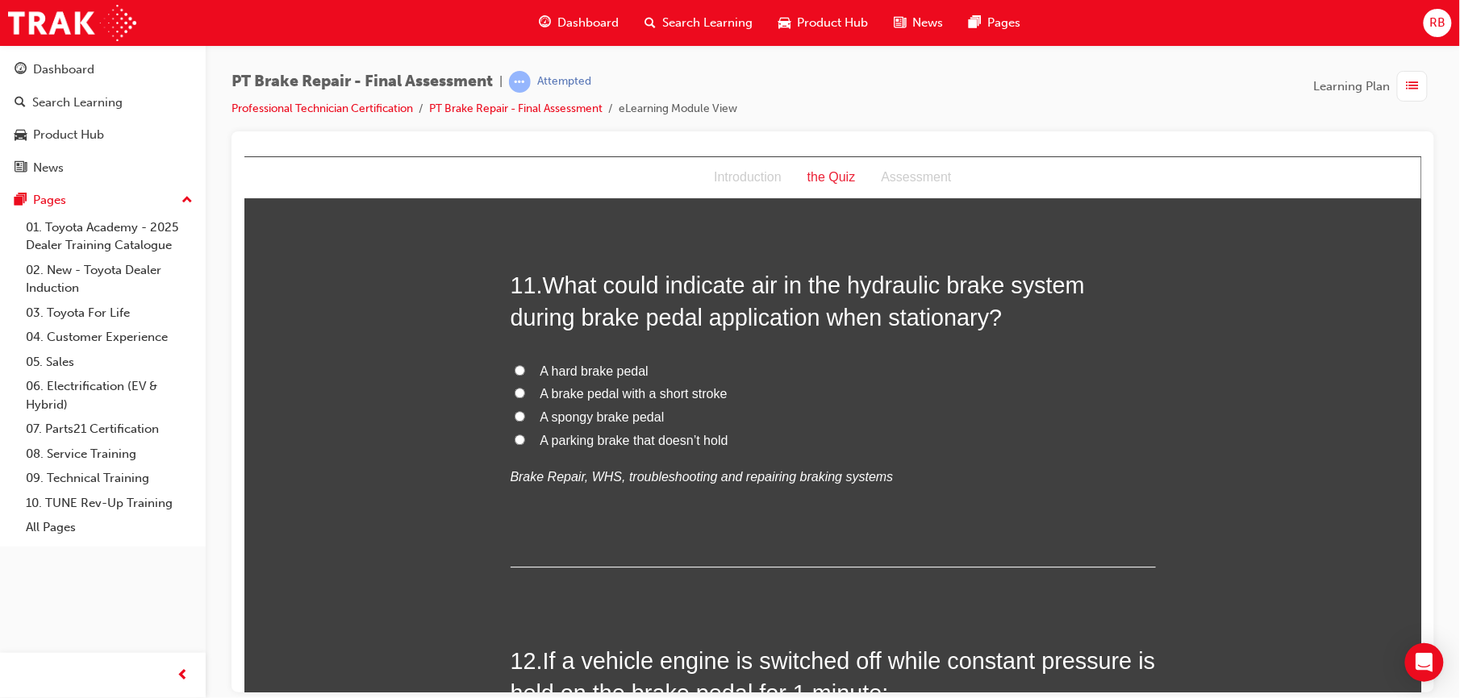
click at [539, 420] on span "A spongy brake pedal" at bounding box center [601, 417] width 124 height 14
click at [524, 420] on input "A spongy brake pedal" at bounding box center [519, 415] width 10 height 10
radio input "true"
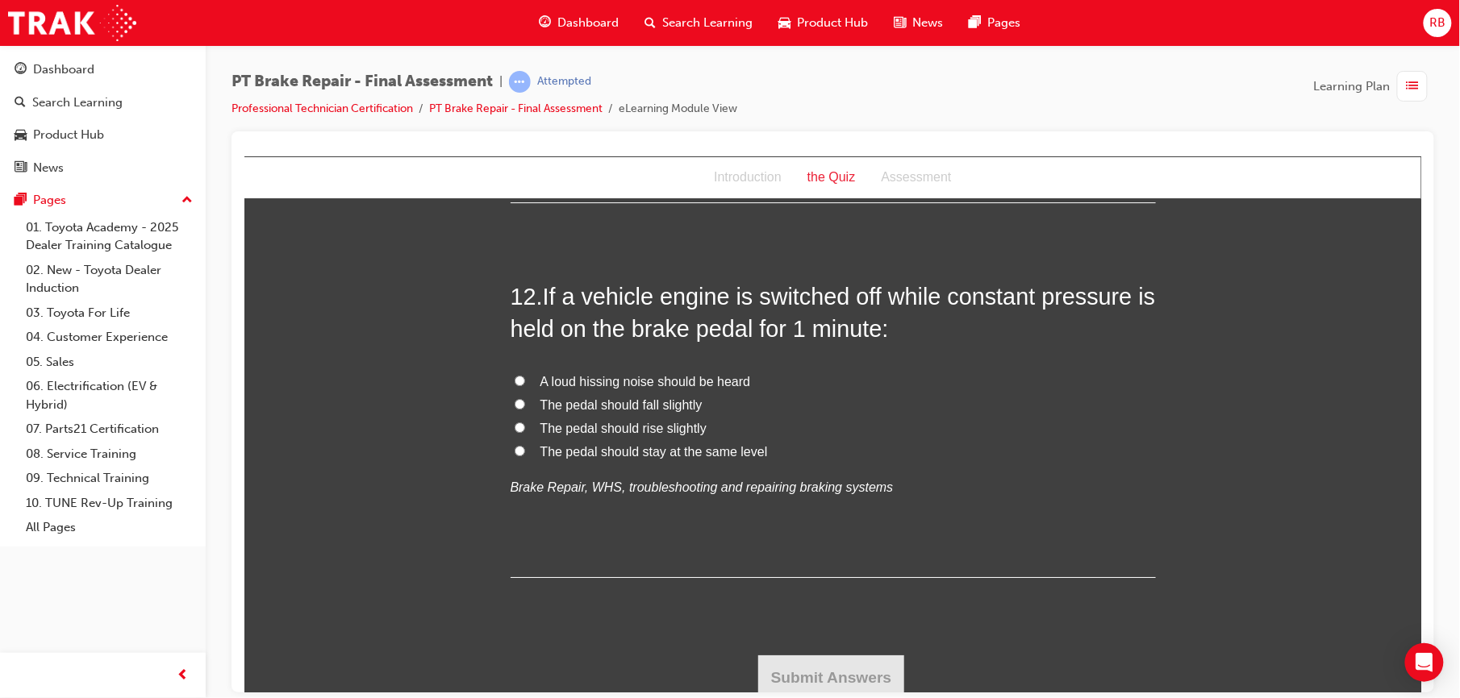
scroll to position [4091, 0]
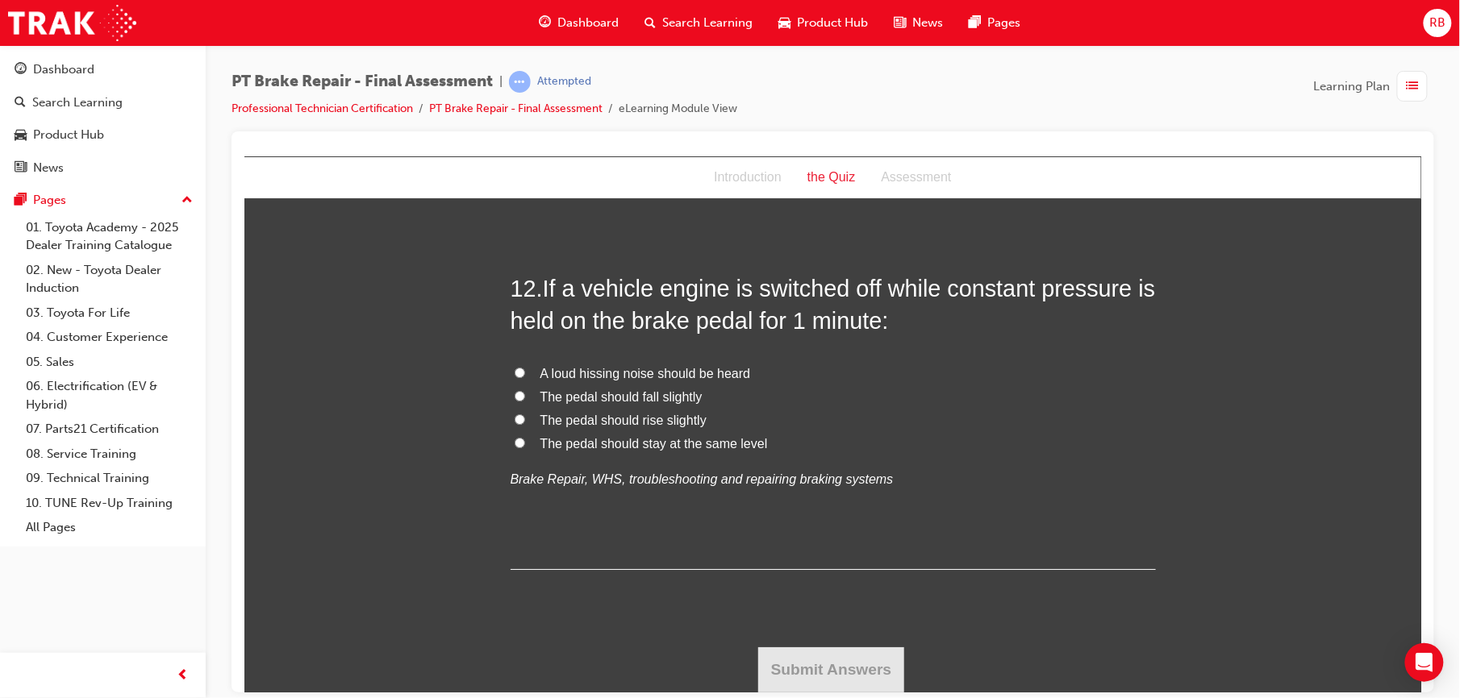
click at [529, 414] on label "The pedal should rise slightly" at bounding box center [832, 420] width 645 height 23
click at [524, 414] on input "The pedal should rise slightly" at bounding box center [519, 419] width 10 height 10
radio input "true"
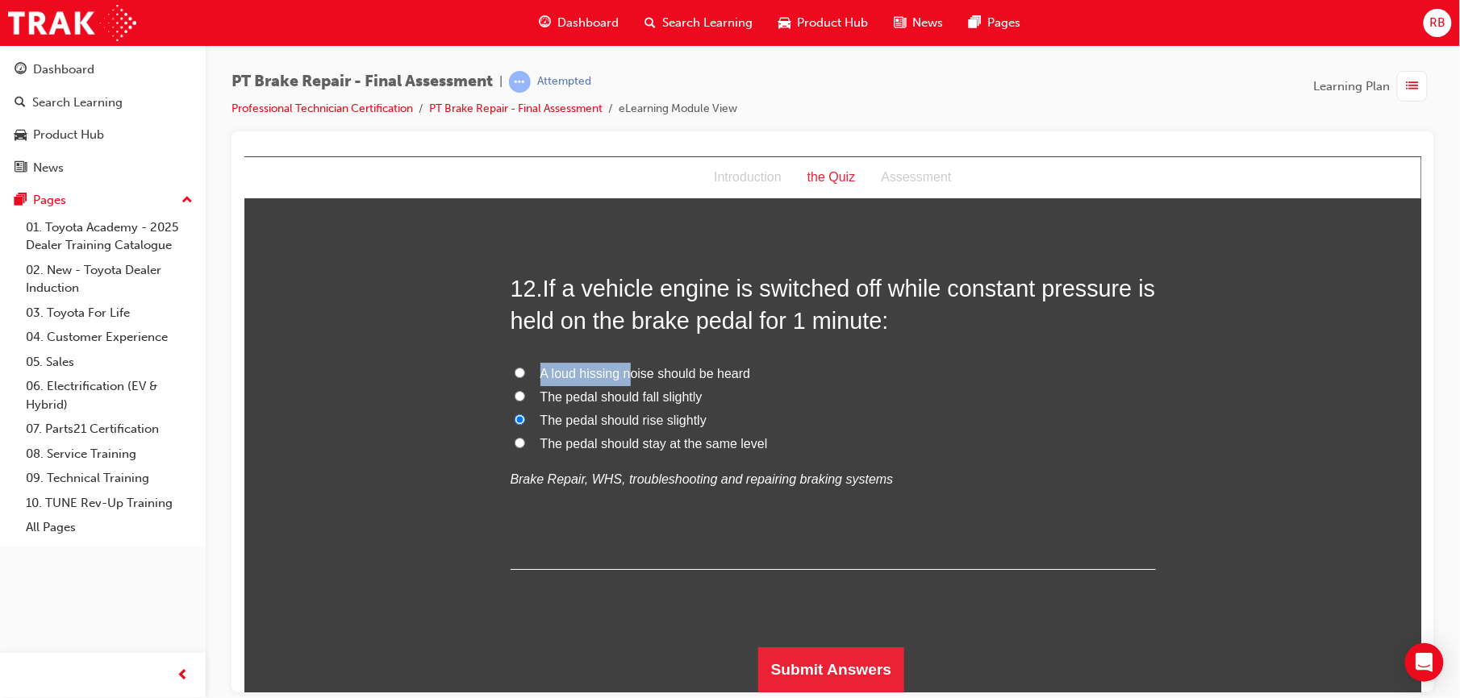
drag, startPoint x: 623, startPoint y: 377, endPoint x: 604, endPoint y: 520, distance: 144.7
click at [604, 520] on div "12 . If a vehicle engine is switched off while constant pressure is held on the…" at bounding box center [832, 421] width 645 height 298
drag, startPoint x: 604, startPoint y: 520, endPoint x: 531, endPoint y: 522, distance: 72.6
click at [531, 522] on div "12 . If a vehicle engine is switched off while constant pressure is held on the…" at bounding box center [832, 421] width 645 height 298
click at [784, 664] on button "Submit Answers" at bounding box center [830, 669] width 147 height 45
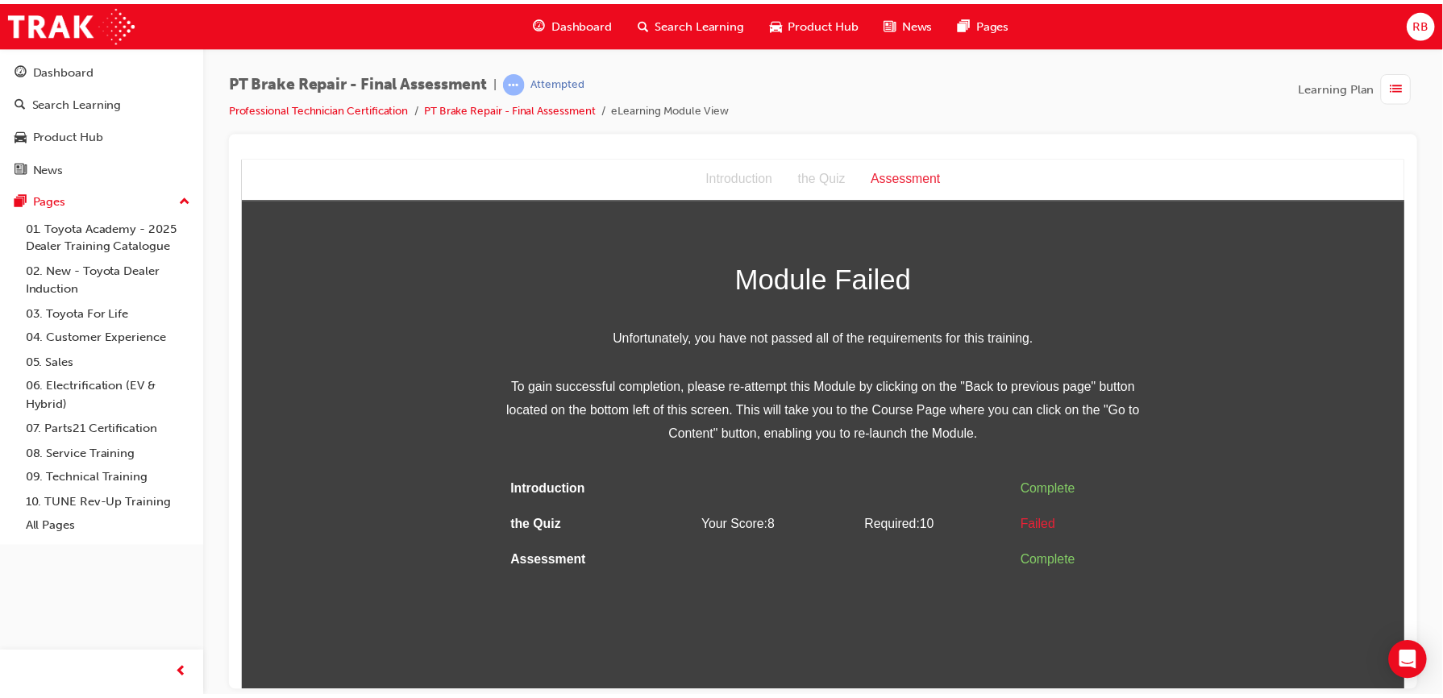
scroll to position [0, 0]
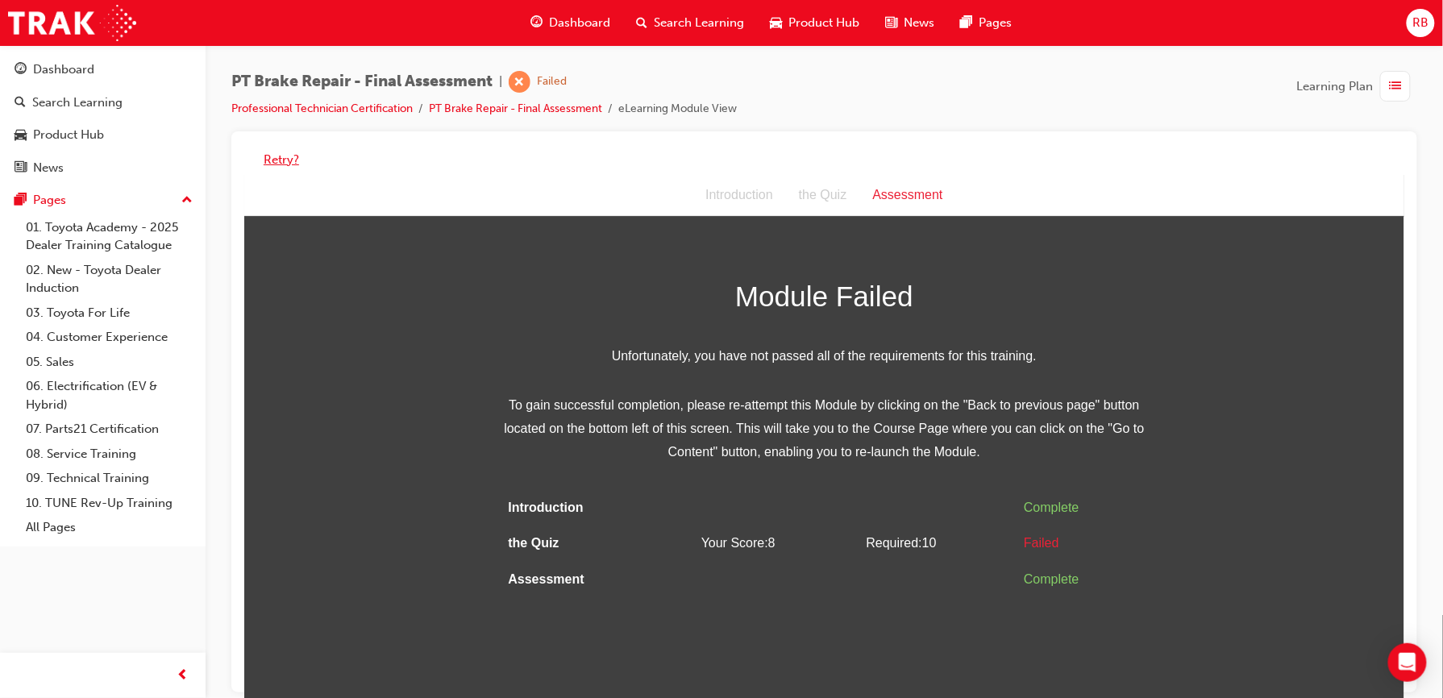
click at [279, 162] on button "Retry?" at bounding box center [281, 160] width 35 height 19
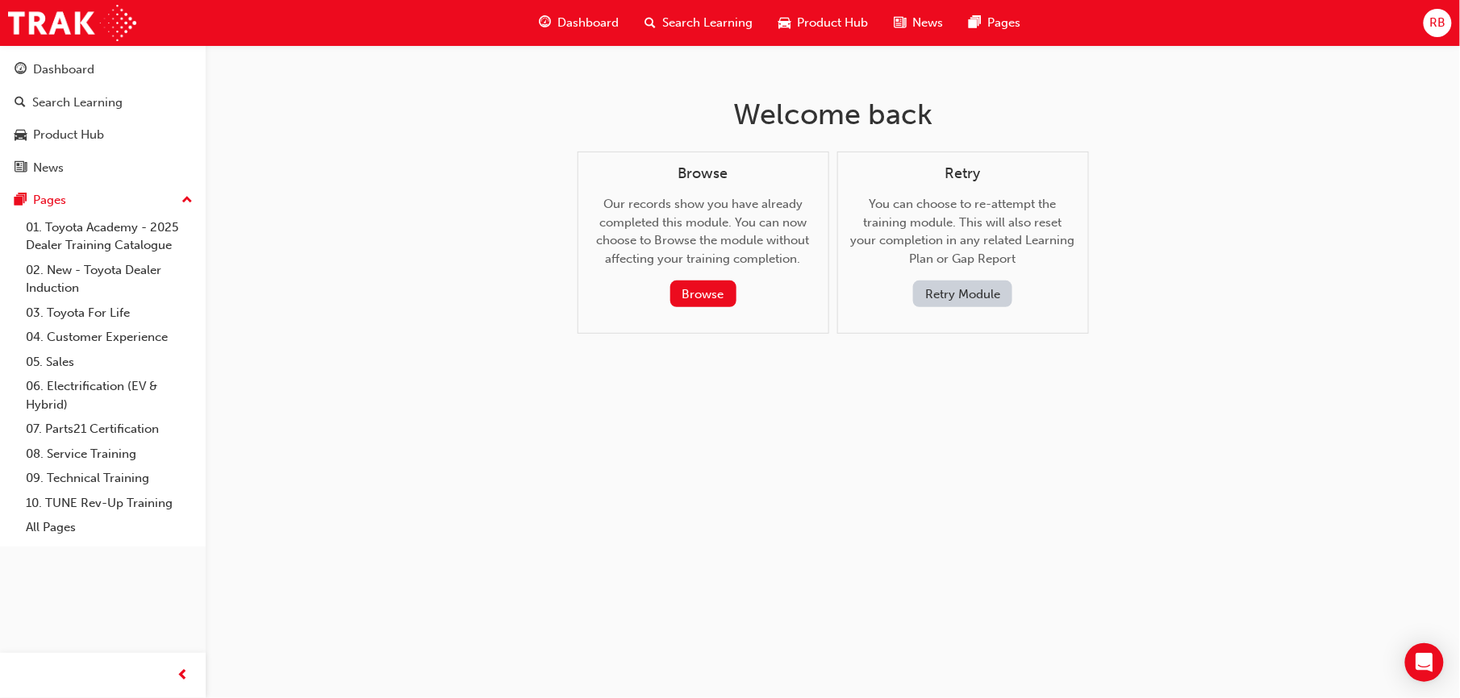
click at [961, 298] on button "Retry Module" at bounding box center [962, 294] width 99 height 27
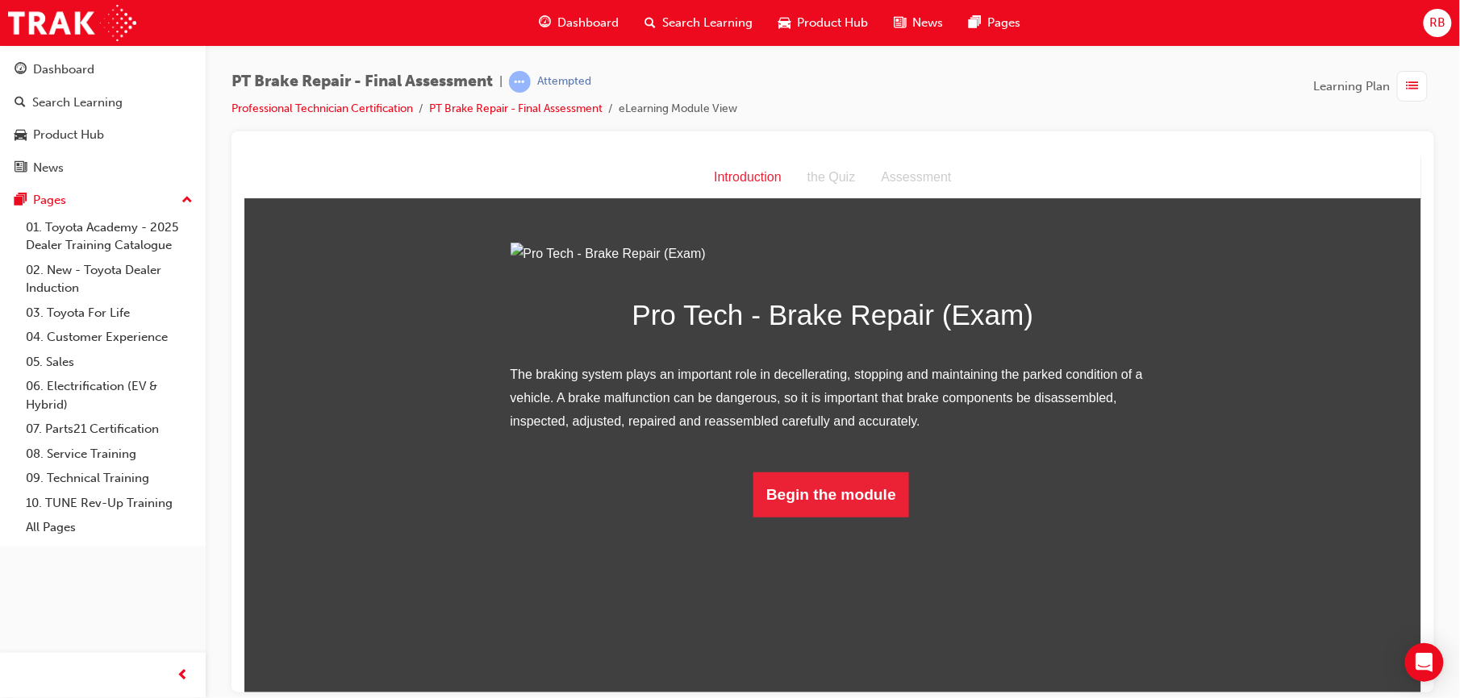
click at [594, 24] on span "Dashboard" at bounding box center [588, 23] width 61 height 19
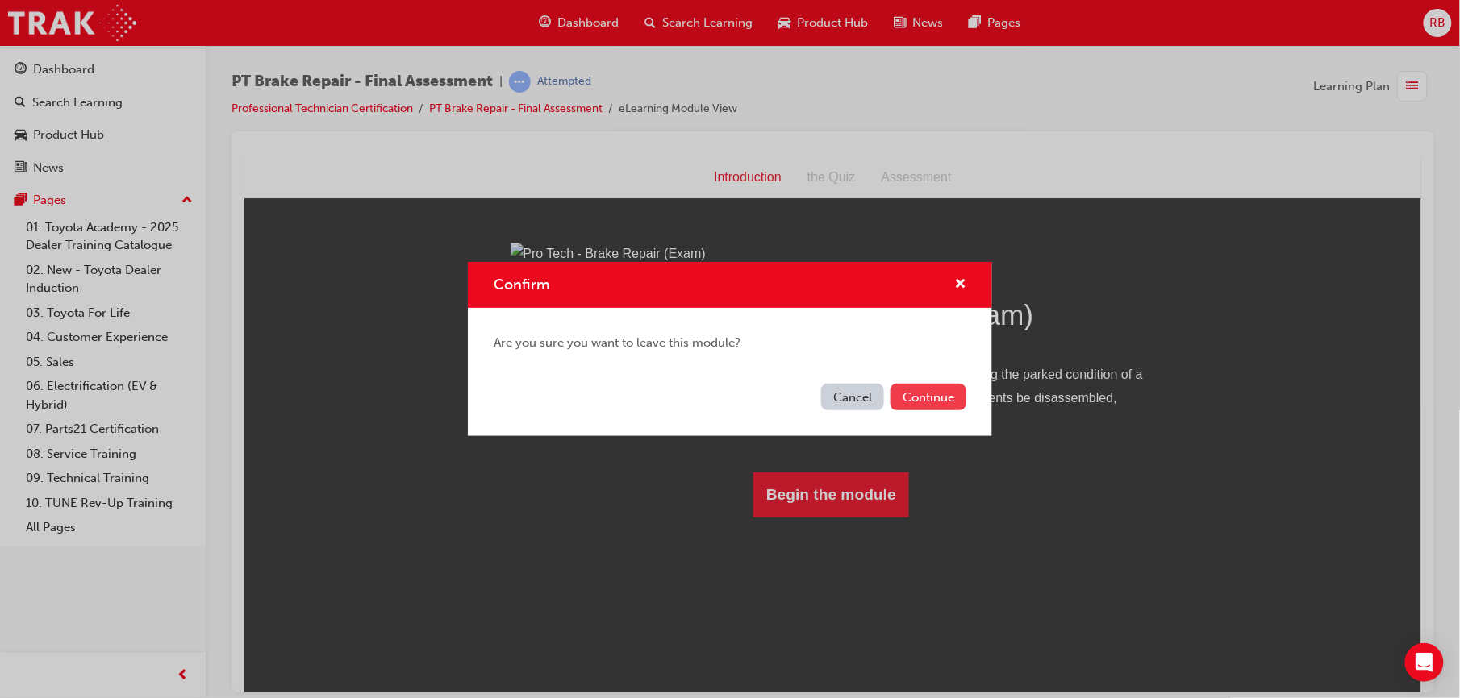
click at [948, 398] on button "Continue" at bounding box center [928, 397] width 76 height 27
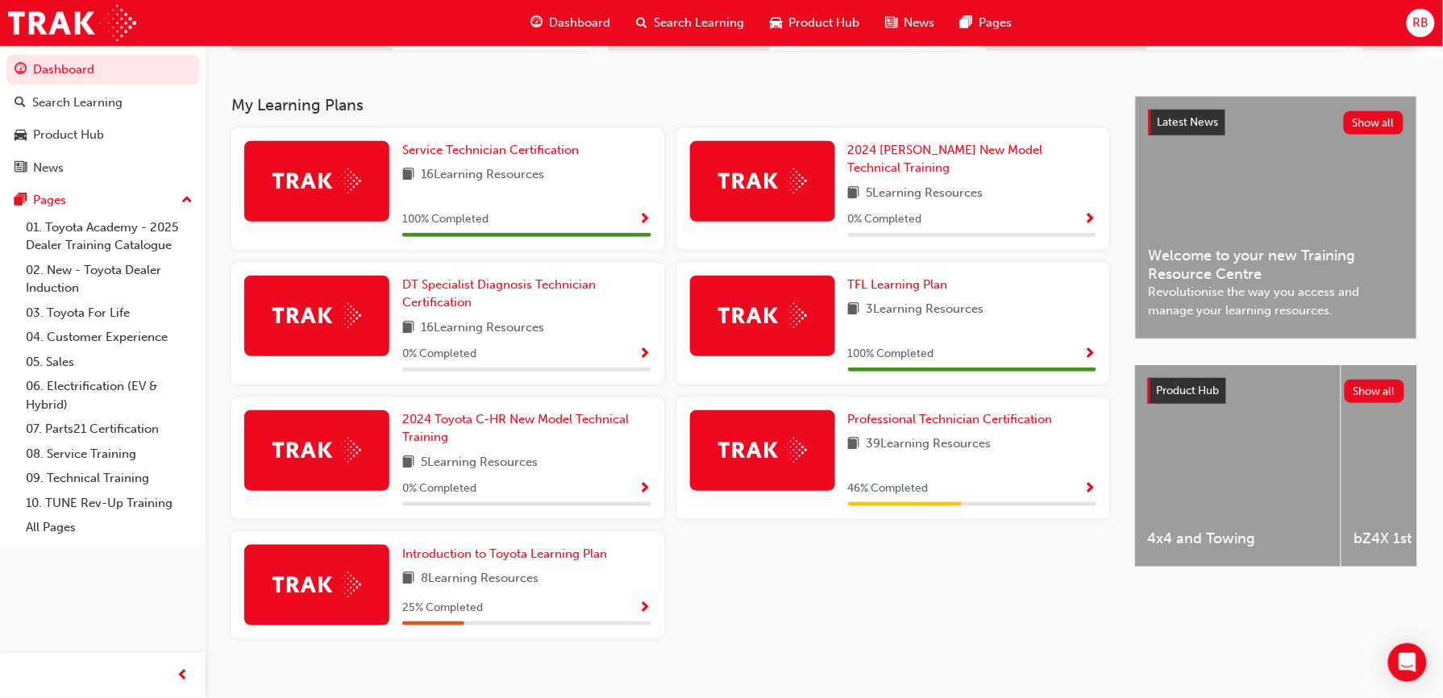
scroll to position [323, 0]
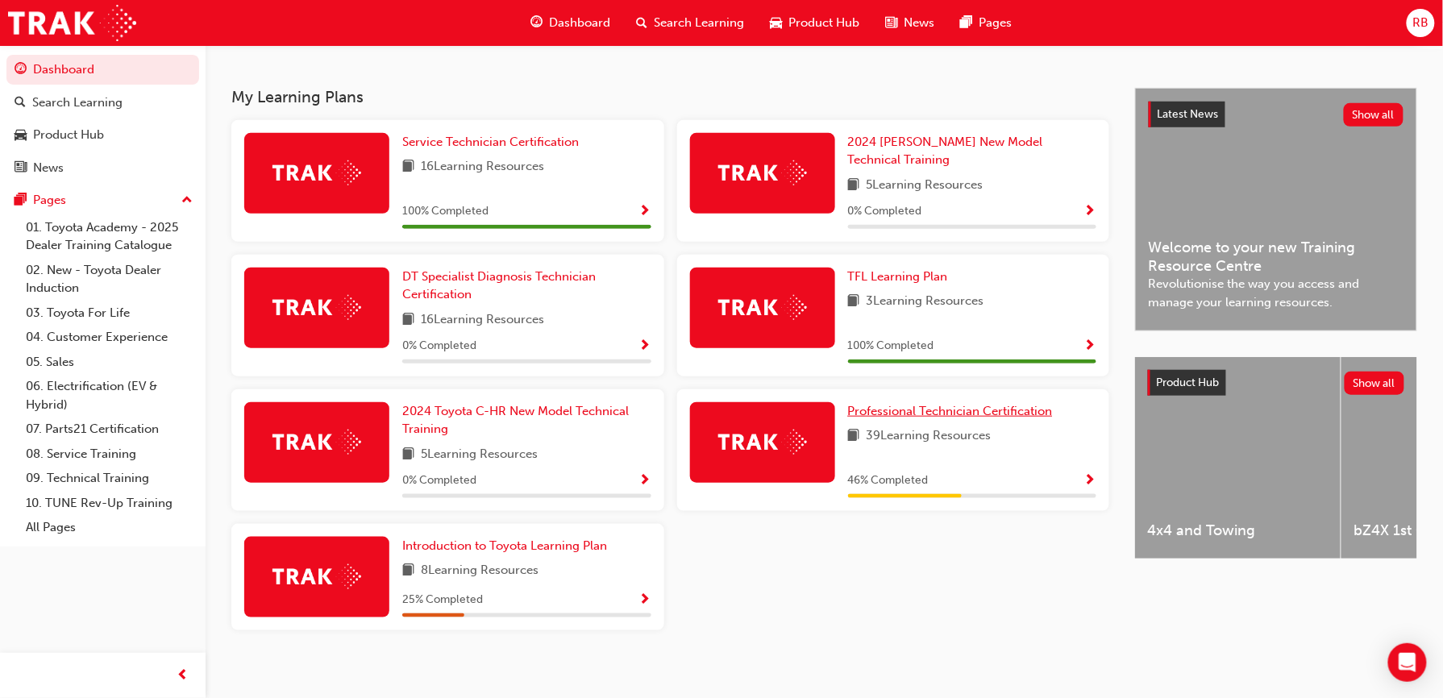
click at [975, 404] on span "Professional Technician Certification" at bounding box center [950, 411] width 205 height 15
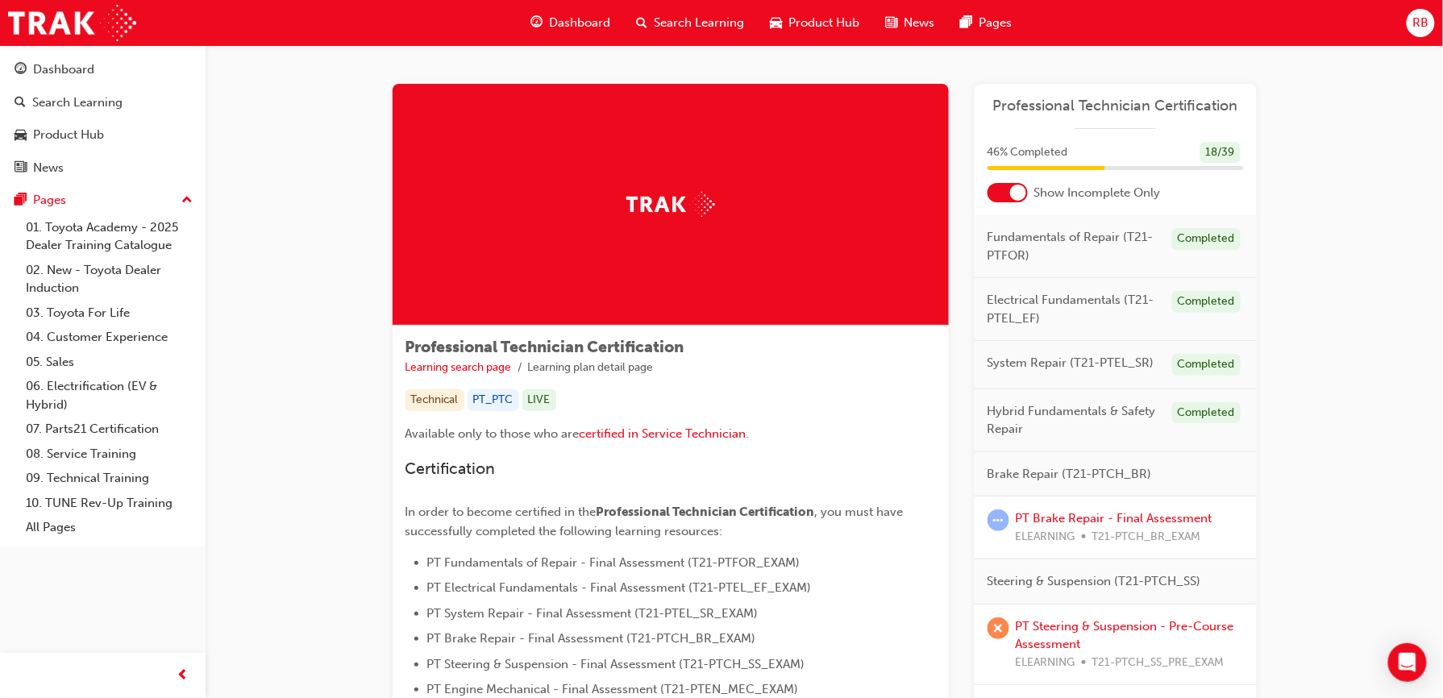
click at [1010, 189] on div at bounding box center [1018, 193] width 16 height 16
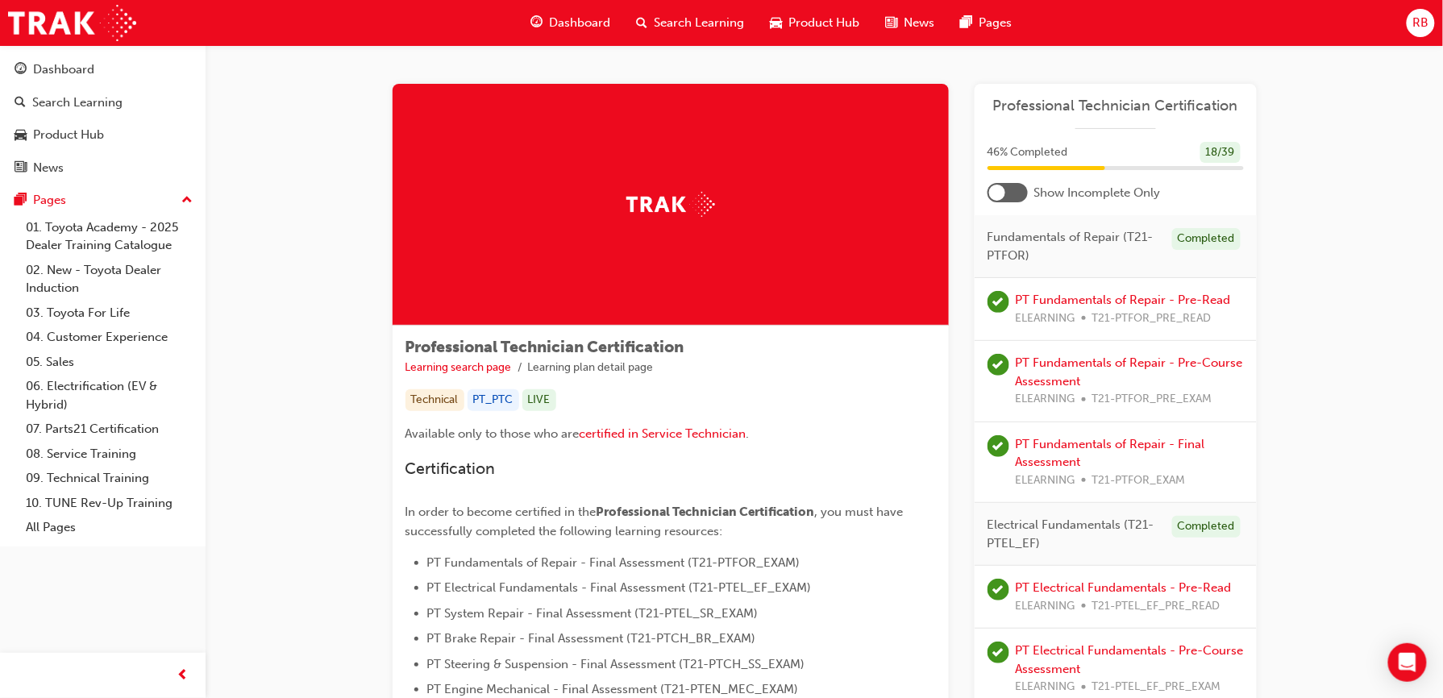
click at [574, 21] on span "Dashboard" at bounding box center [580, 23] width 61 height 19
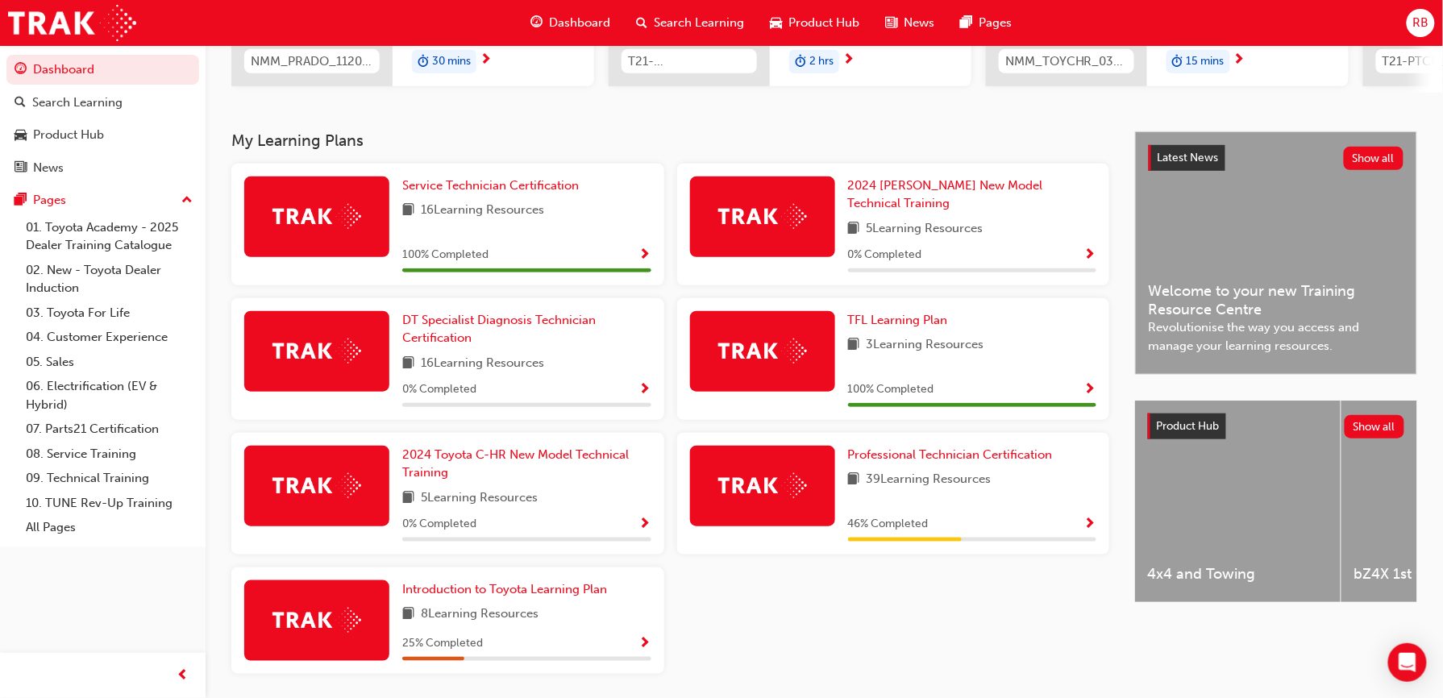
scroll to position [323, 0]
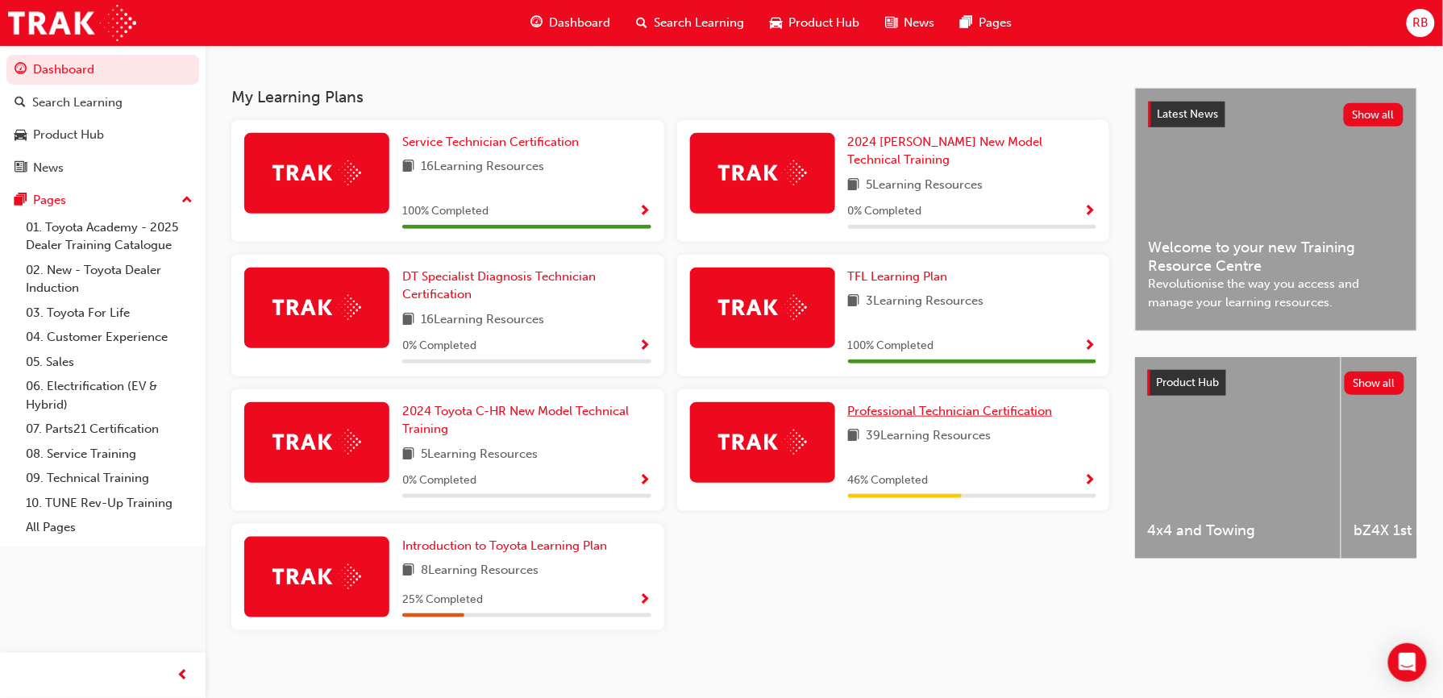
click at [953, 404] on span "Professional Technician Certification" at bounding box center [950, 411] width 205 height 15
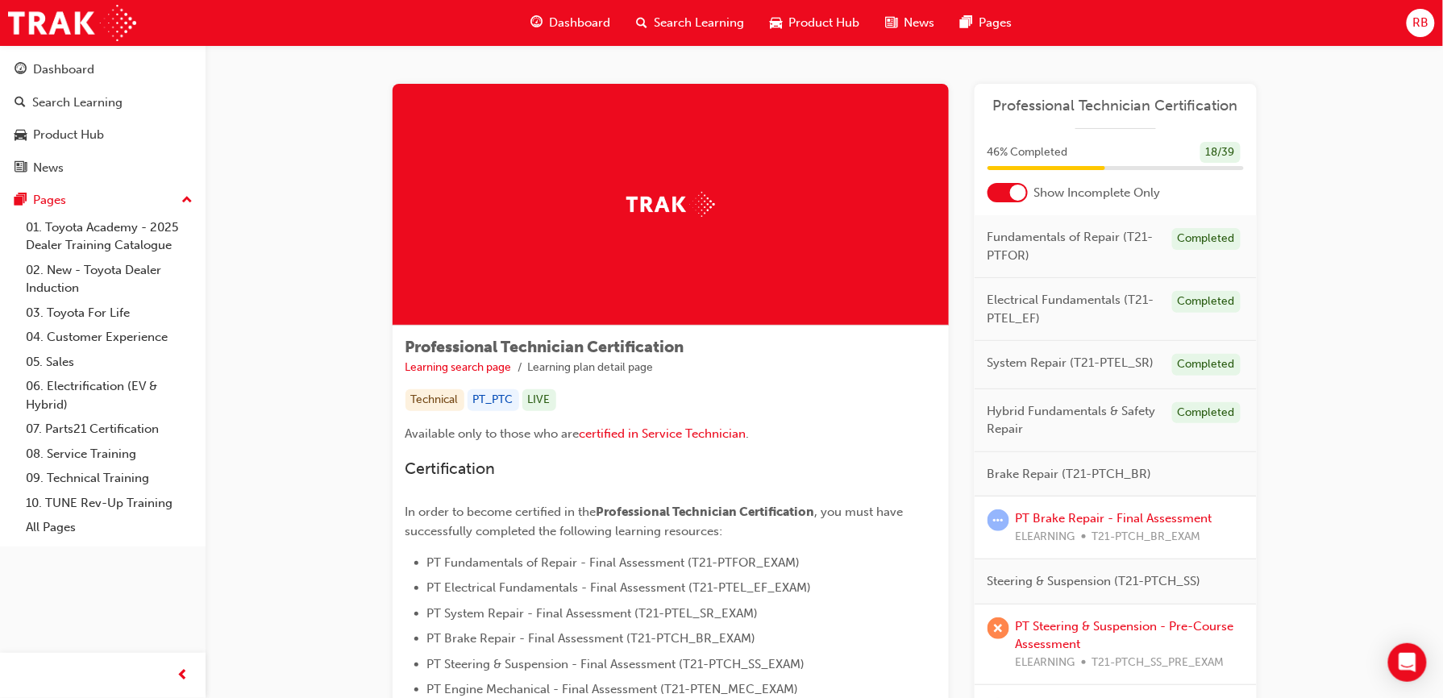
click at [1016, 200] on div at bounding box center [1018, 193] width 16 height 16
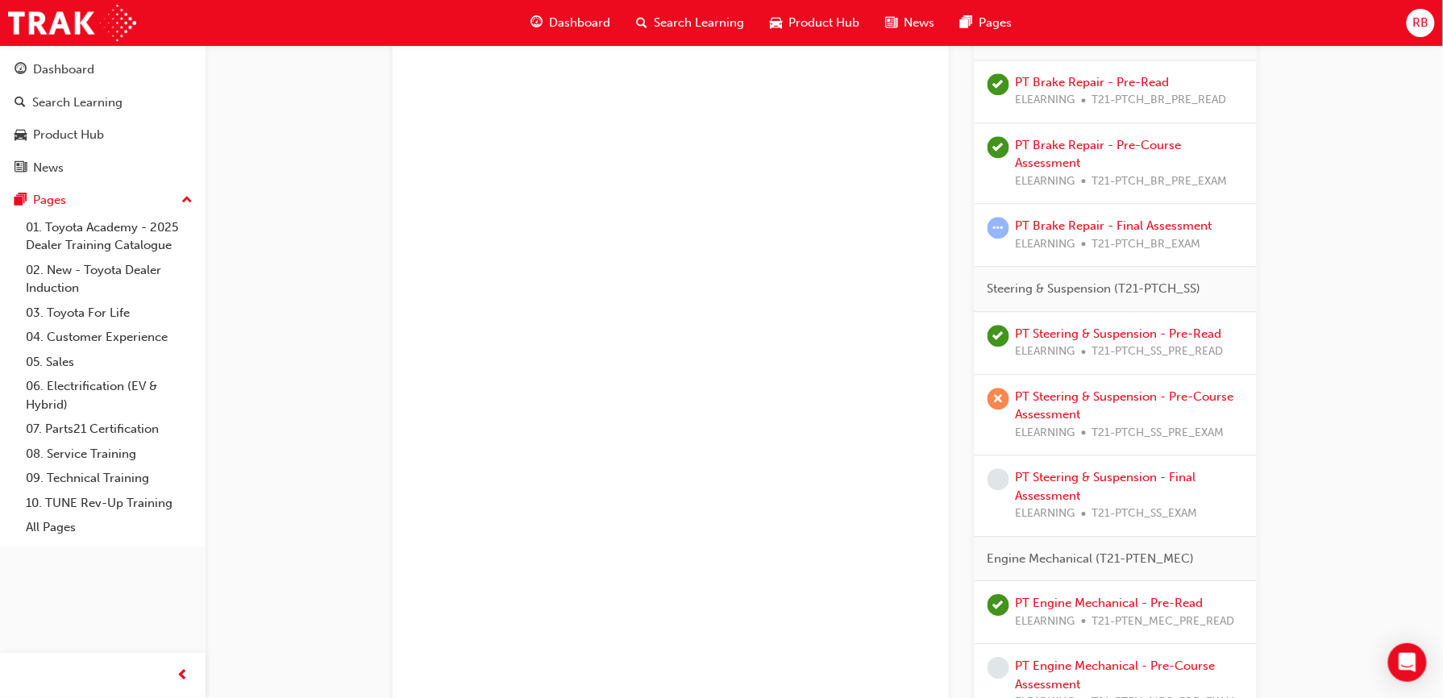
scroll to position [1390, 0]
click at [1166, 234] on link "PT Brake Repair - Final Assessment" at bounding box center [1114, 226] width 197 height 15
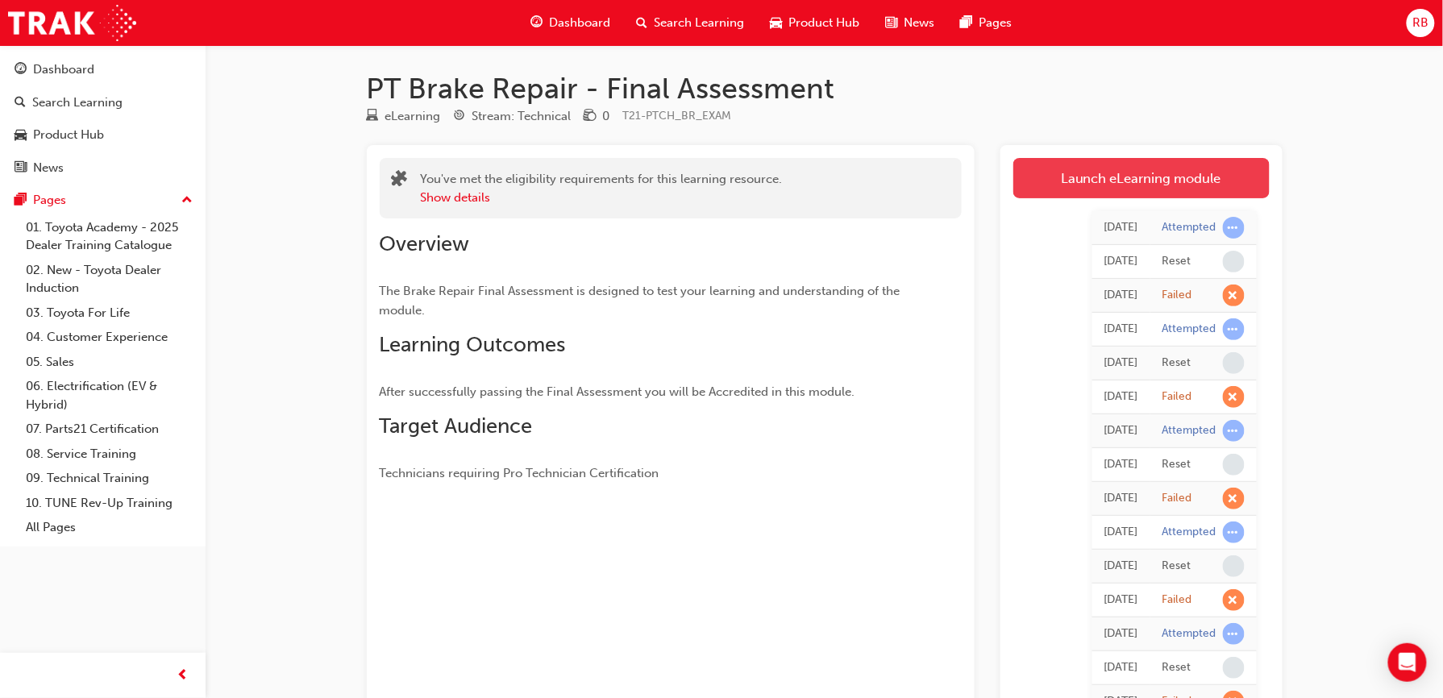
click at [1082, 185] on link "Launch eLearning module" at bounding box center [1142, 178] width 256 height 40
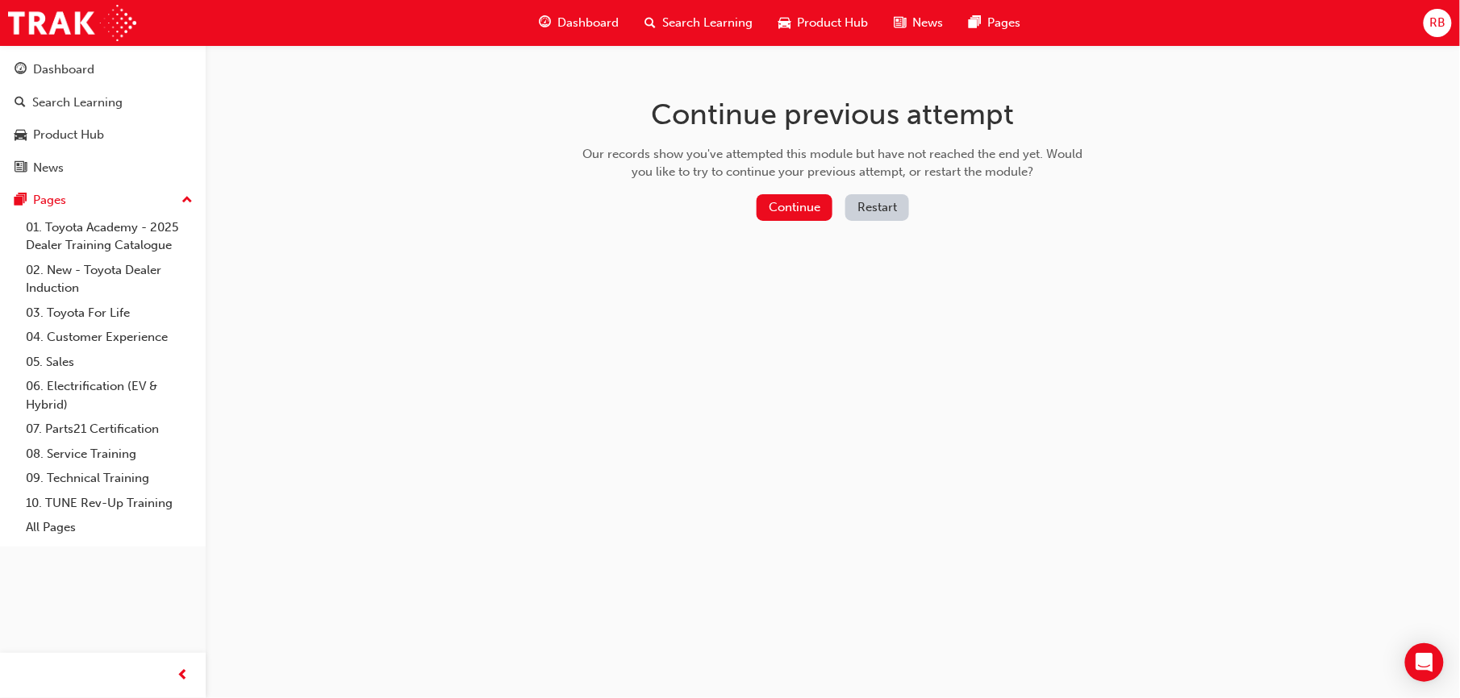
click at [859, 208] on button "Restart" at bounding box center [877, 207] width 64 height 27
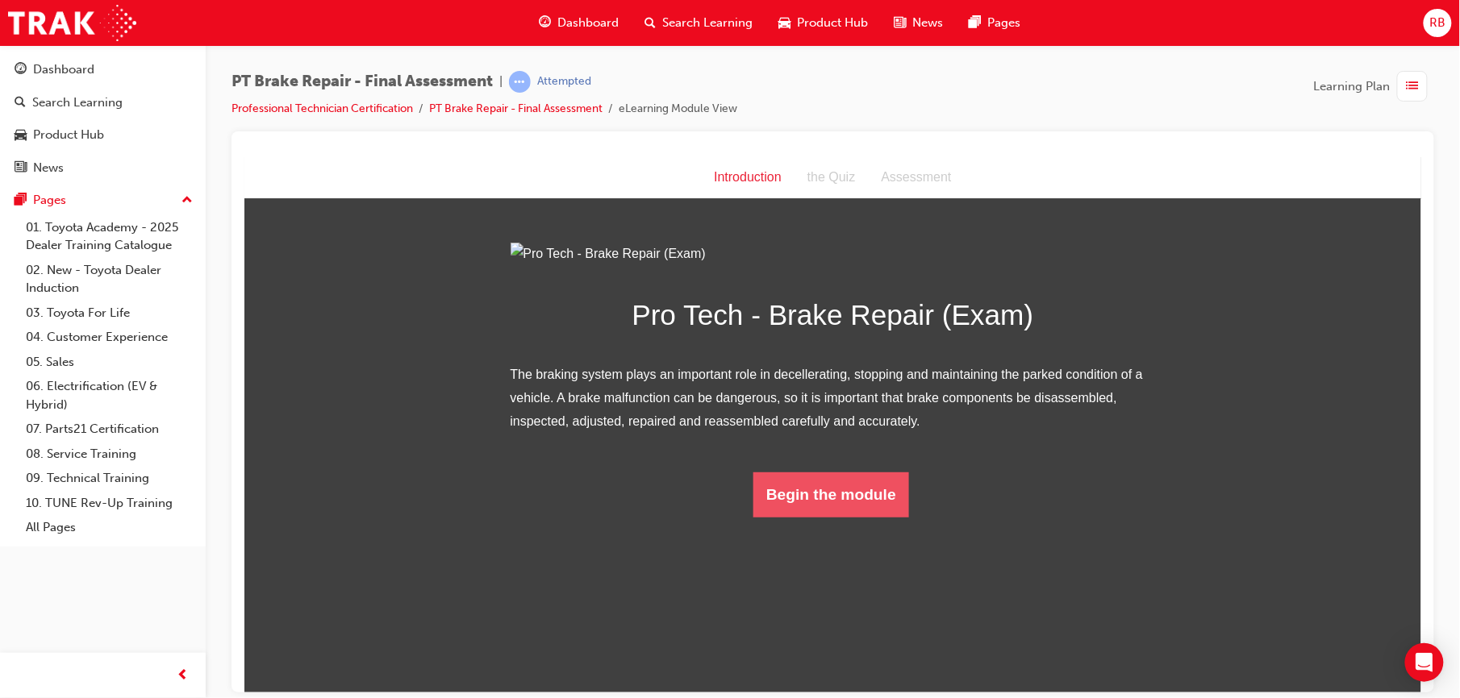
click at [829, 517] on button "Begin the module" at bounding box center [830, 494] width 156 height 45
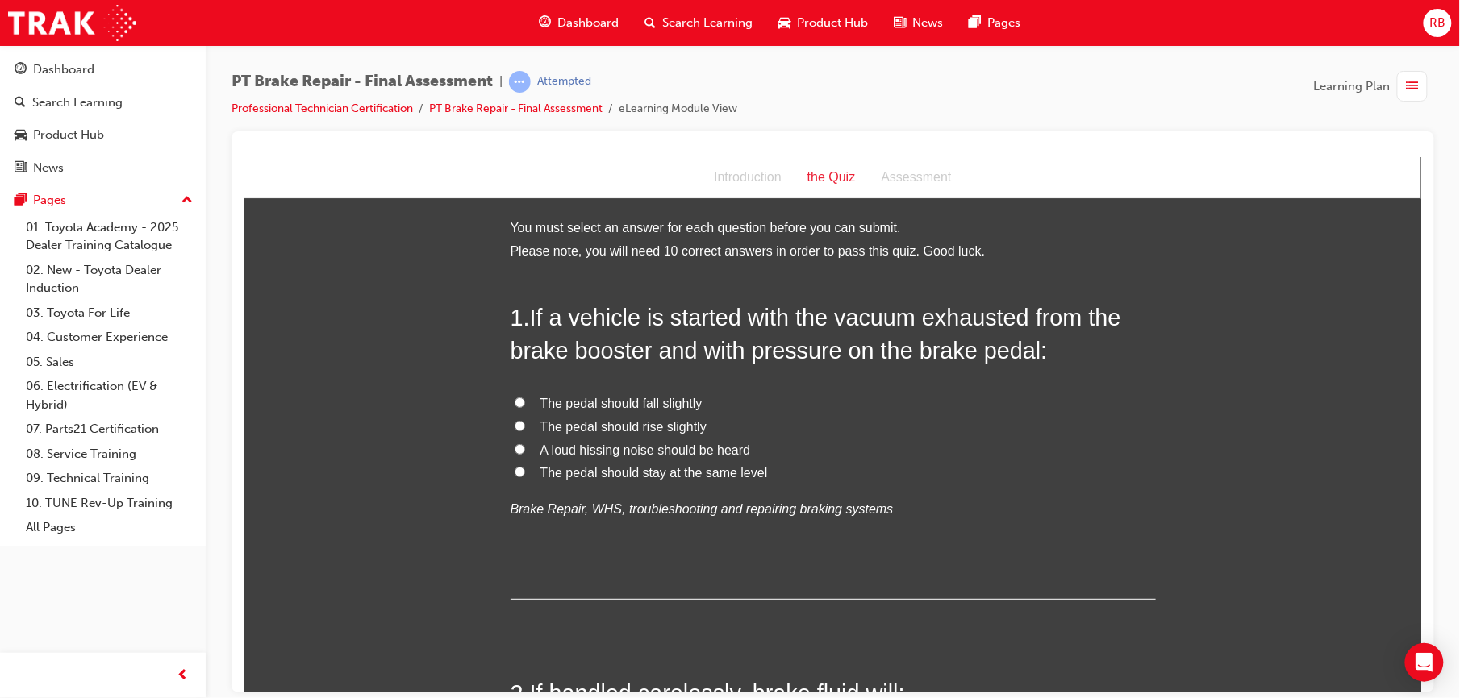
click at [514, 468] on input "The pedal should stay at the same level" at bounding box center [519, 471] width 10 height 10
radio input "true"
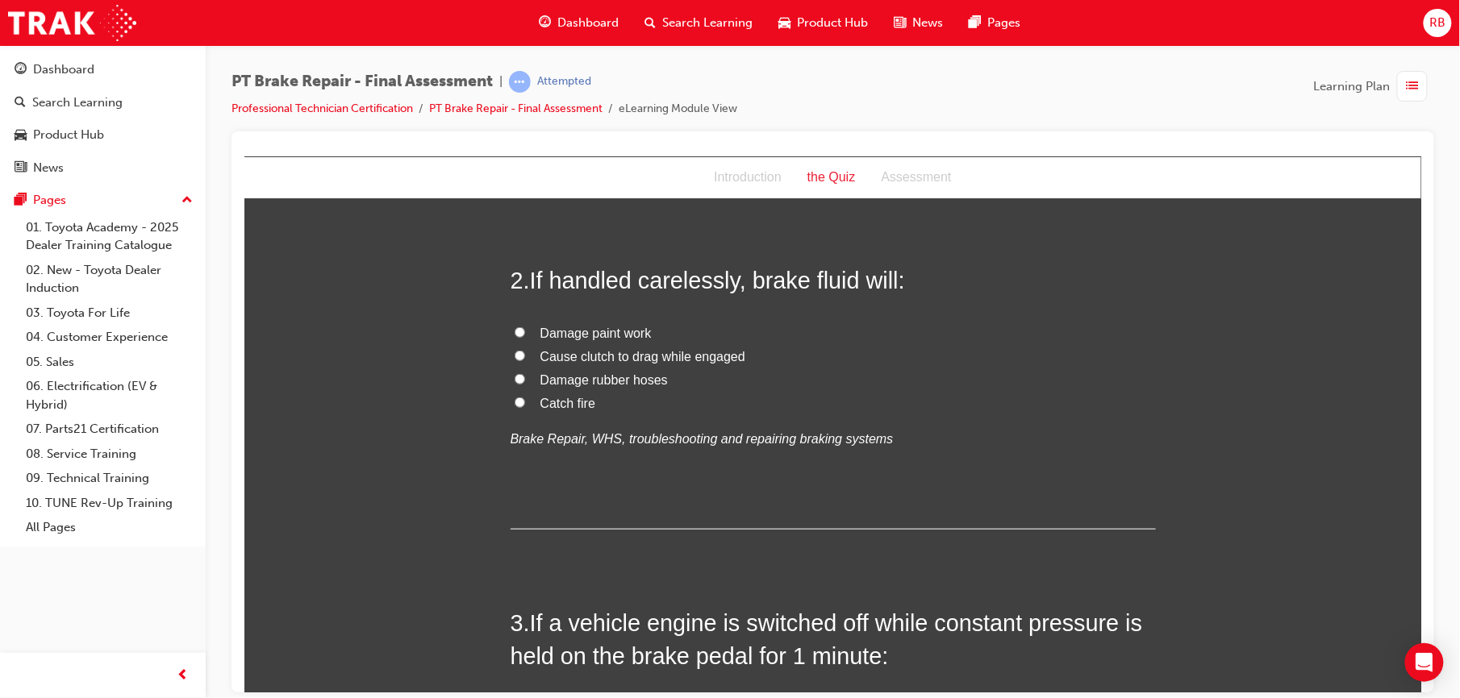
scroll to position [416, 0]
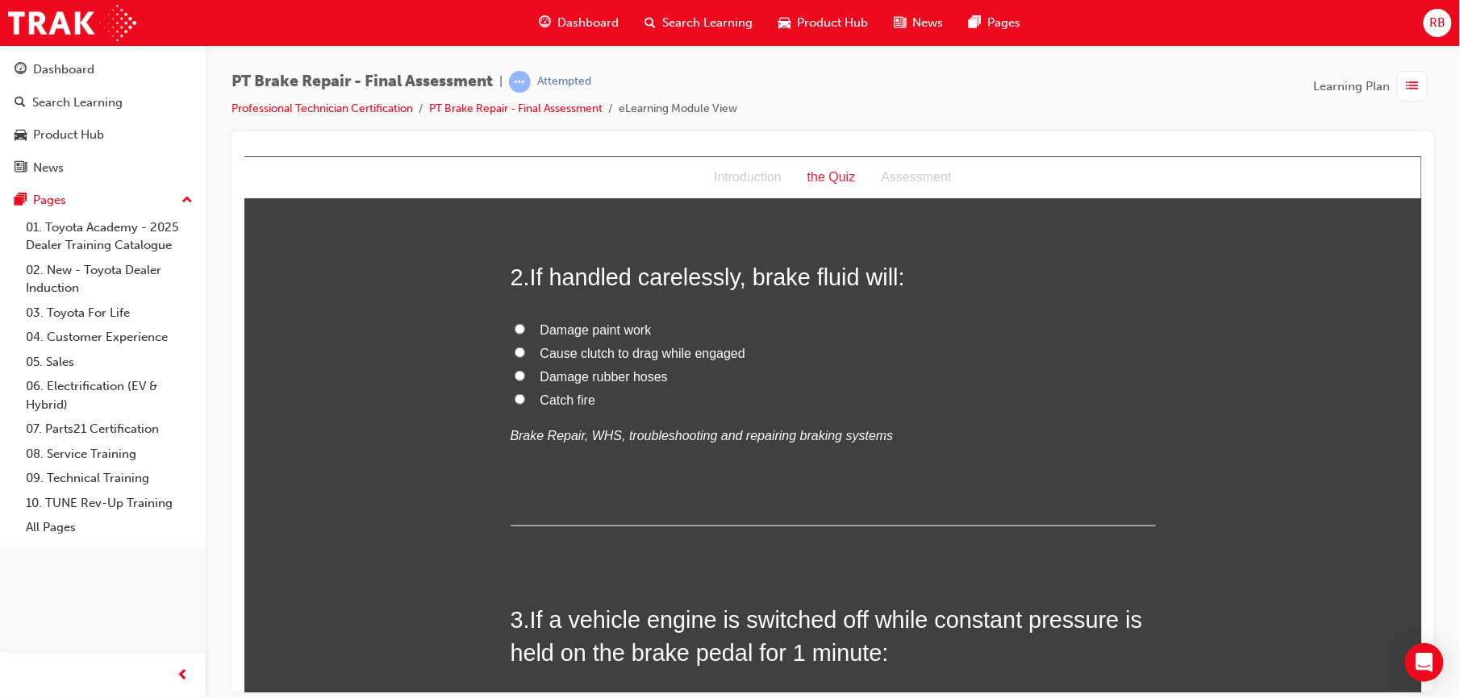
click at [552, 328] on span "Damage paint work" at bounding box center [594, 330] width 111 height 14
click at [524, 328] on input "Damage paint work" at bounding box center [519, 328] width 10 height 10
radio input "true"
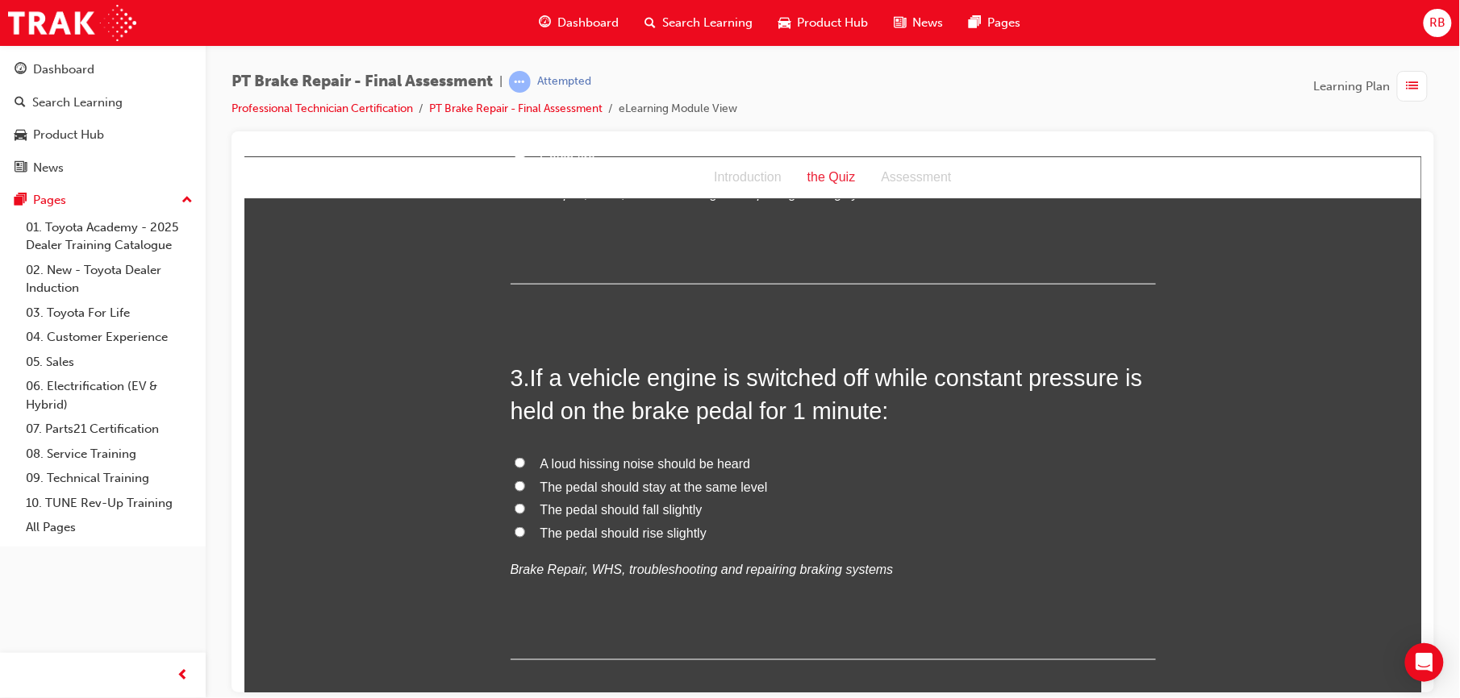
scroll to position [695, 0]
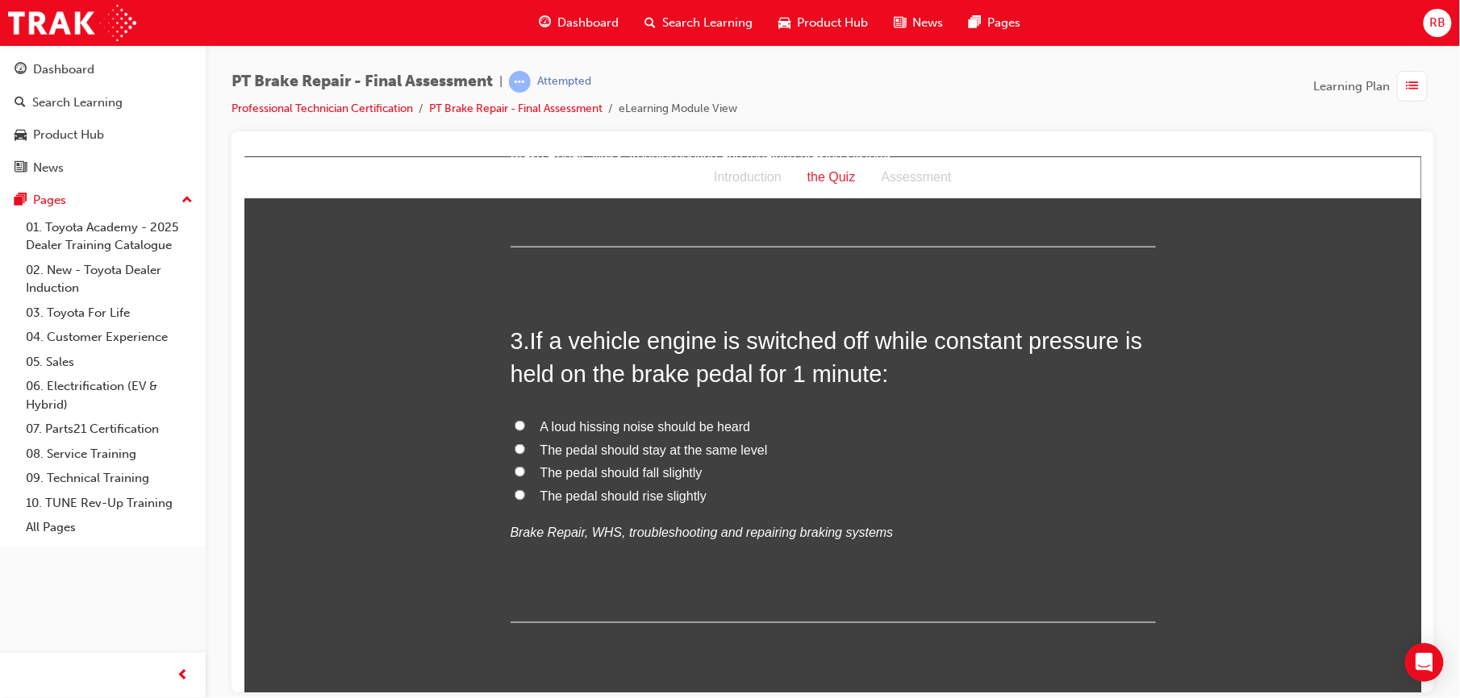
click at [548, 497] on span "The pedal should rise slightly" at bounding box center [622, 496] width 166 height 14
click at [524, 497] on input "The pedal should rise slightly" at bounding box center [519, 494] width 10 height 10
radio input "true"
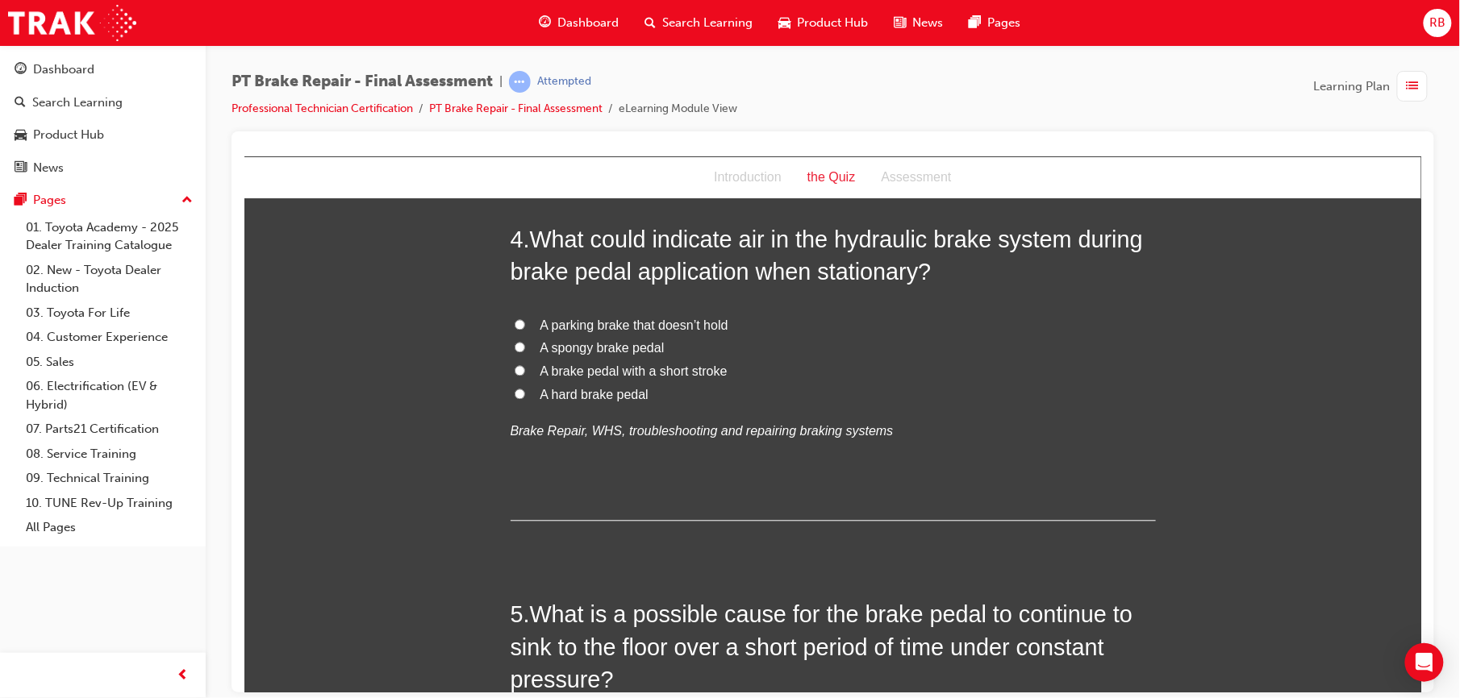
scroll to position [1182, 0]
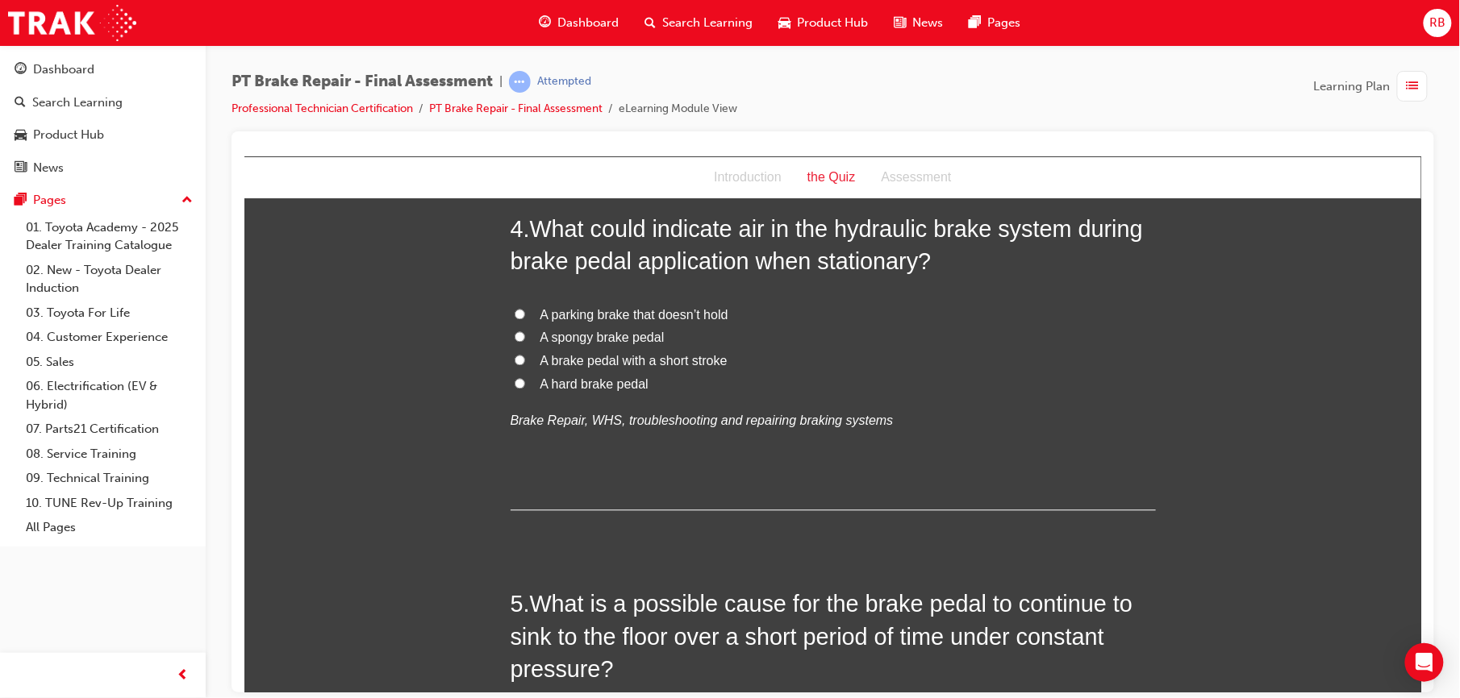
click at [652, 339] on span "A spongy brake pedal" at bounding box center [601, 338] width 124 height 14
click at [524, 339] on input "A spongy brake pedal" at bounding box center [519, 336] width 10 height 10
radio input "true"
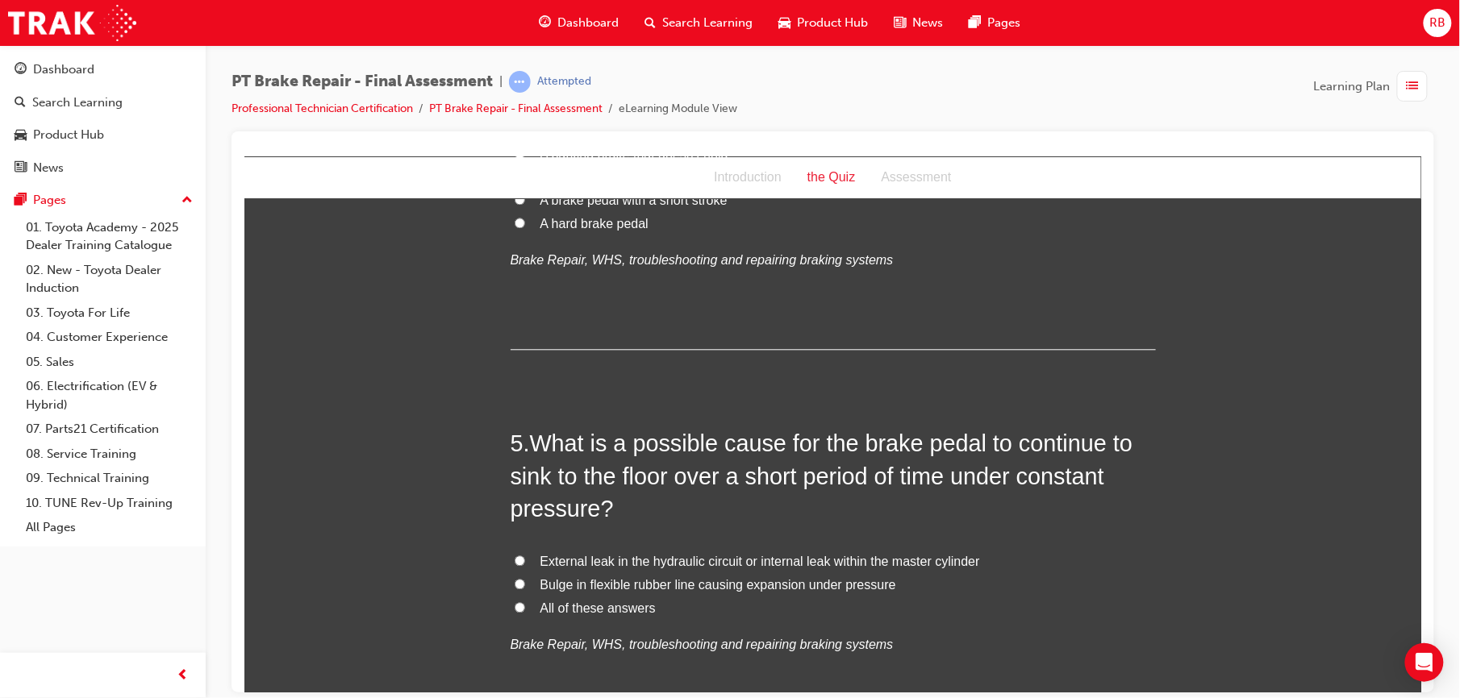
scroll to position [1390, 0]
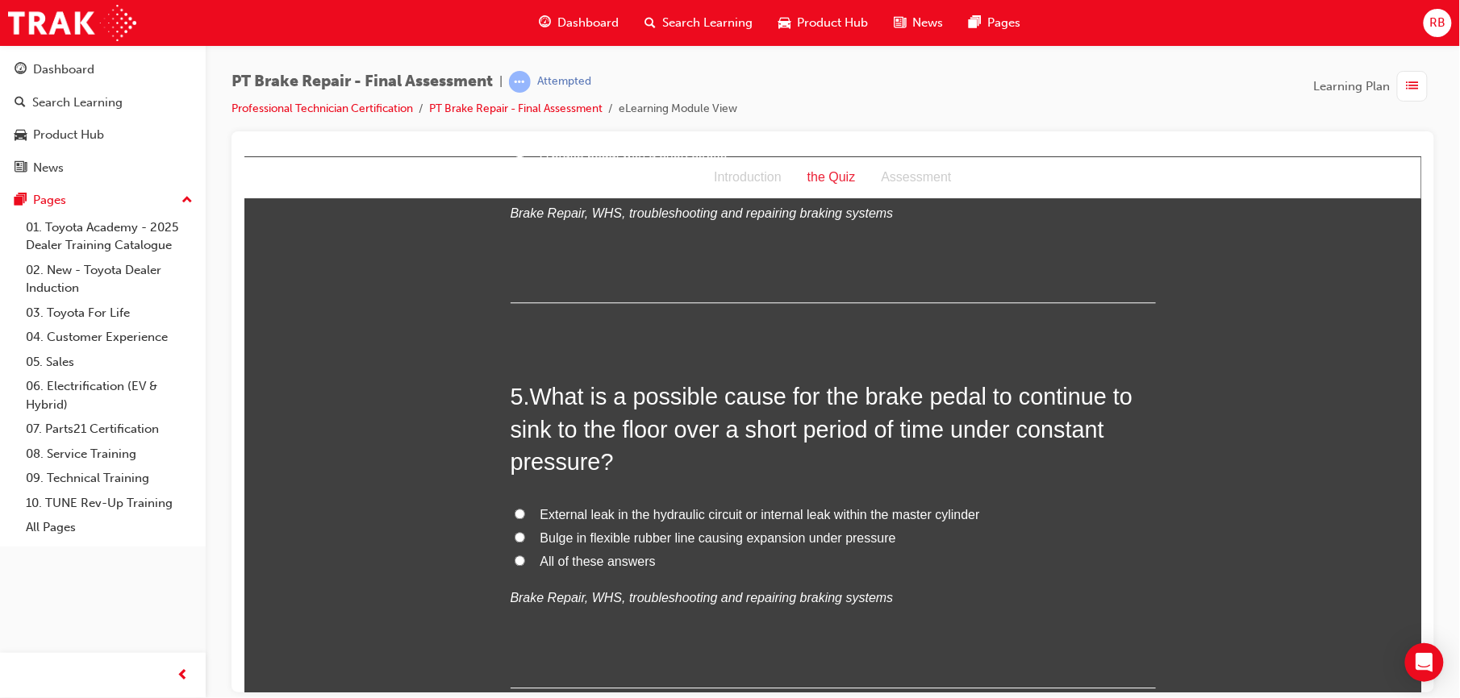
click at [510, 507] on label "External leak in the hydraulic circuit or internal leak within the master cylin…" at bounding box center [832, 514] width 645 height 23
click at [514, 508] on input "External leak in the hydraulic circuit or internal leak within the master cylin…" at bounding box center [519, 513] width 10 height 10
radio input "true"
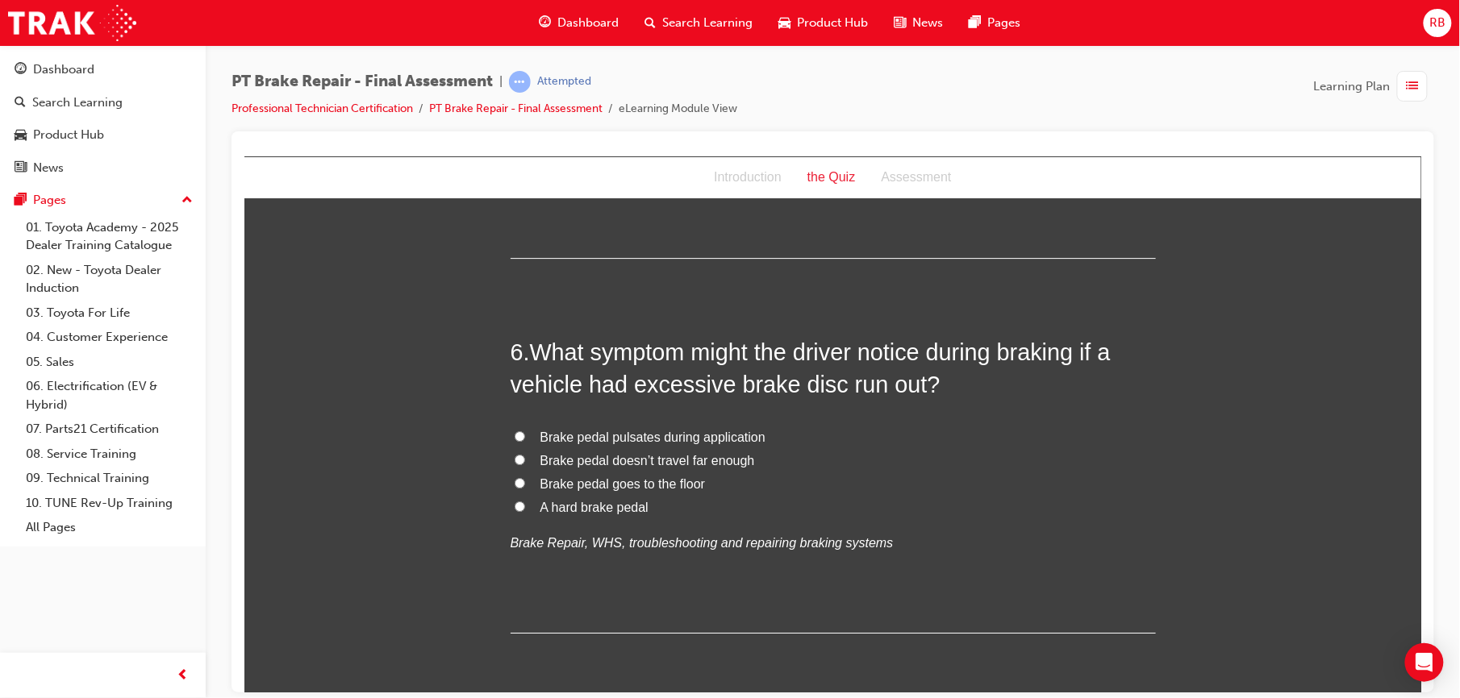
scroll to position [1827, 0]
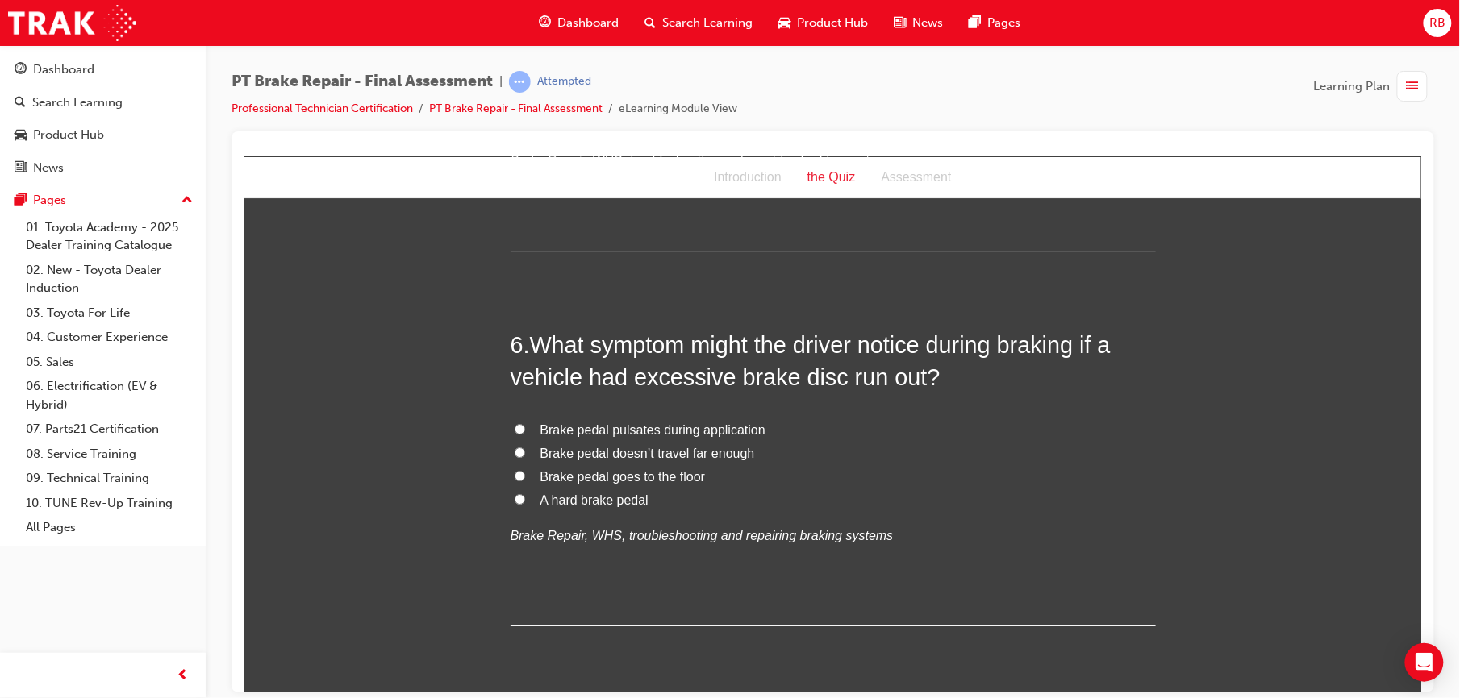
click at [515, 427] on input "Brake pedal pulsates during application" at bounding box center [519, 428] width 10 height 10
radio input "true"
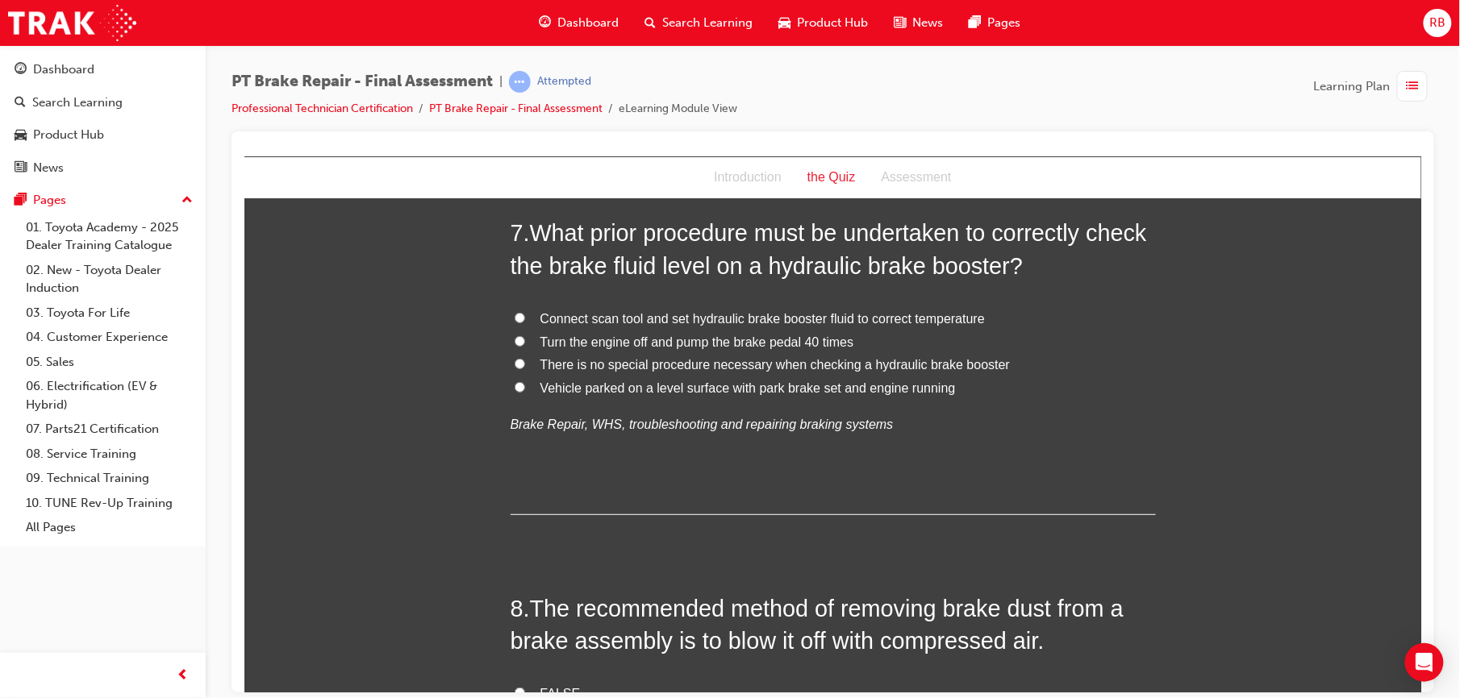
scroll to position [2250, 0]
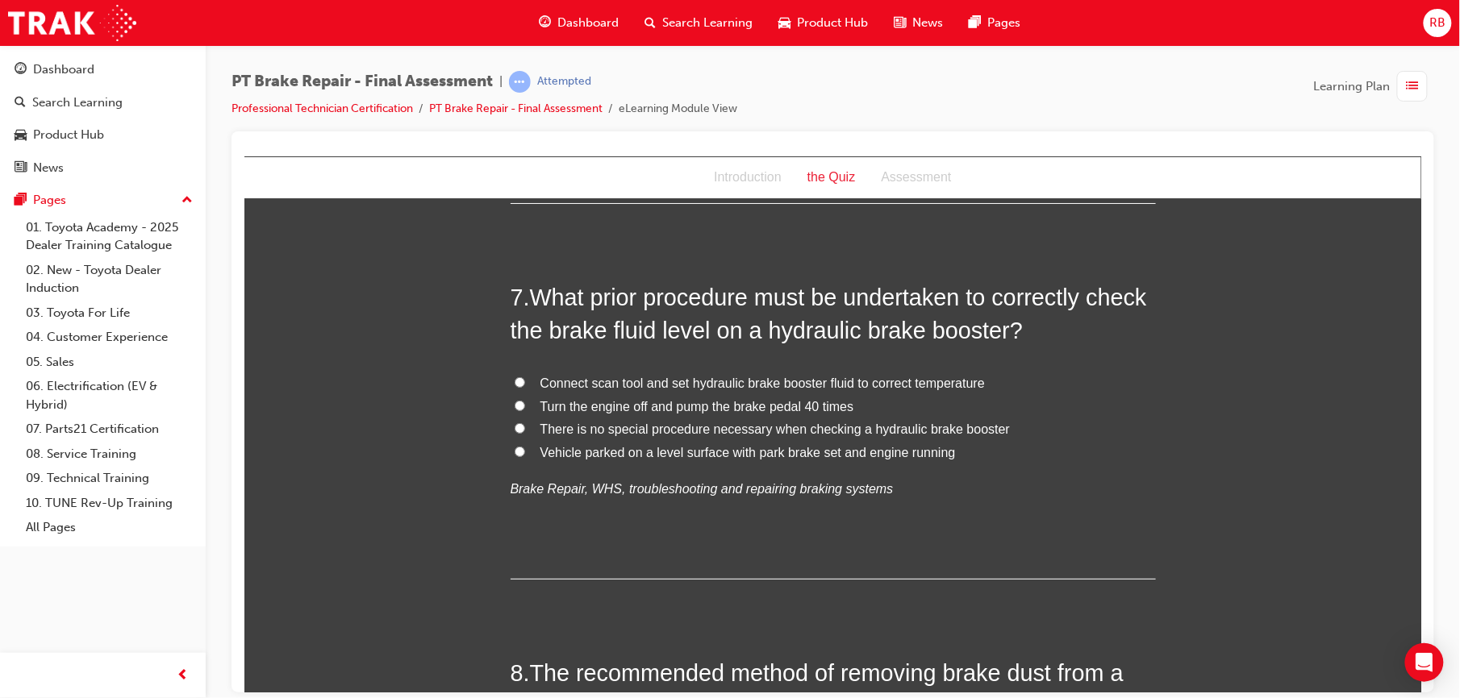
click at [590, 406] on span "Turn the engine off and pump the brake pedal 40 times" at bounding box center [696, 406] width 314 height 14
click at [524, 406] on input "Turn the engine off and pump the brake pedal 40 times" at bounding box center [519, 405] width 10 height 10
radio input "true"
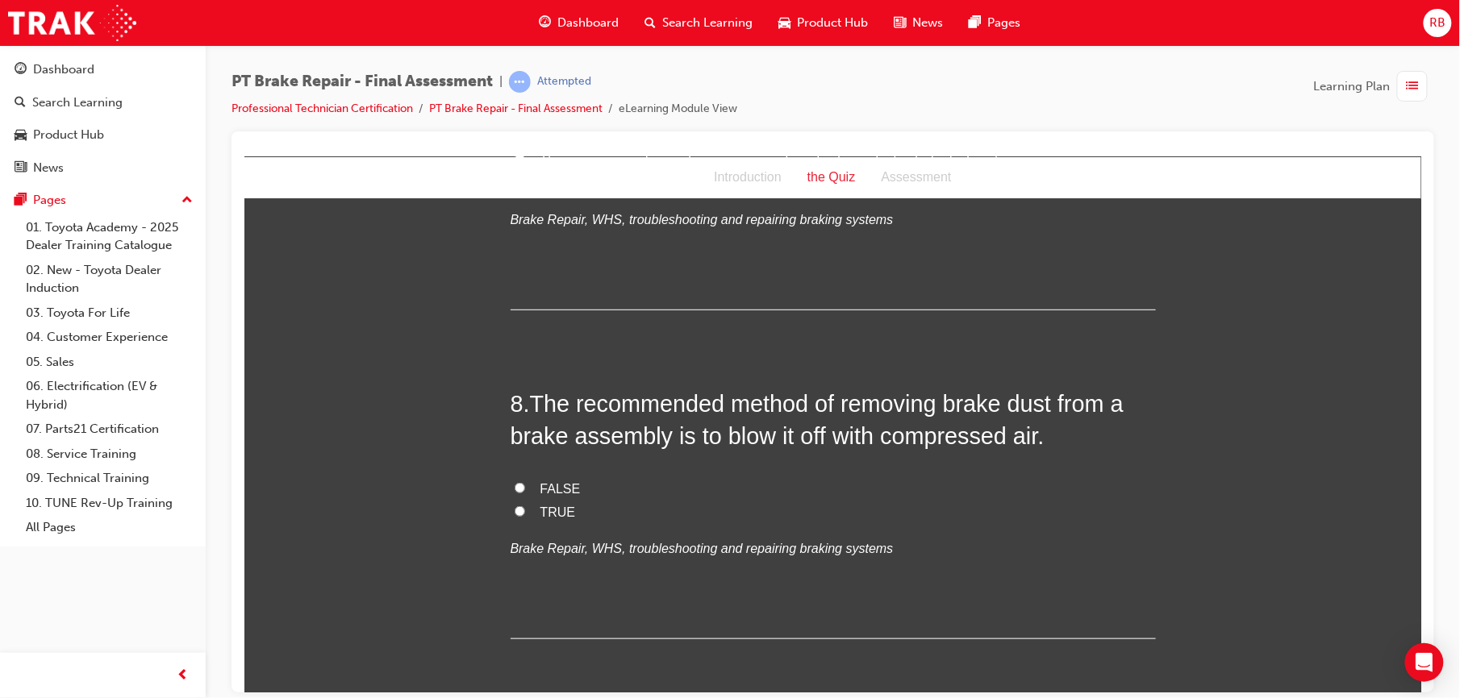
scroll to position [2523, 0]
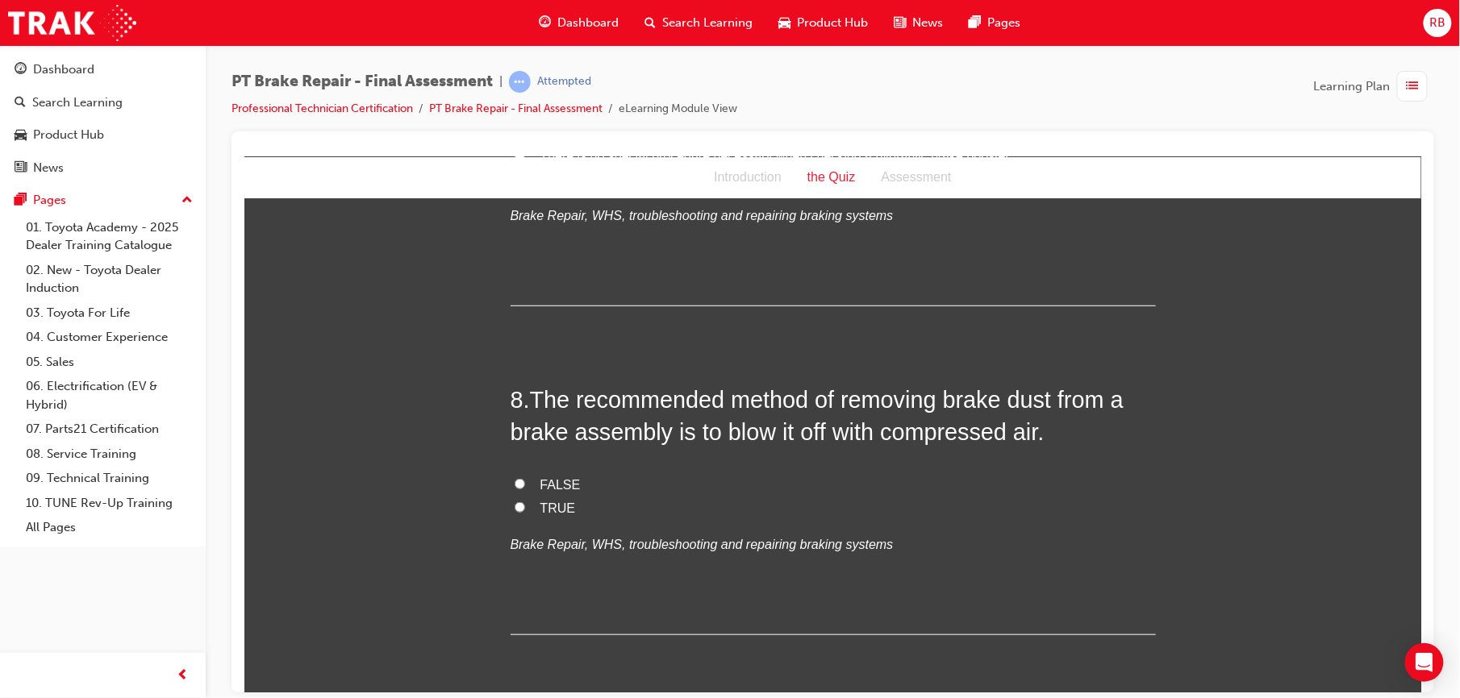
click at [510, 491] on label "FALSE" at bounding box center [832, 484] width 645 height 23
click at [514, 489] on input "FALSE" at bounding box center [519, 483] width 10 height 10
radio input "true"
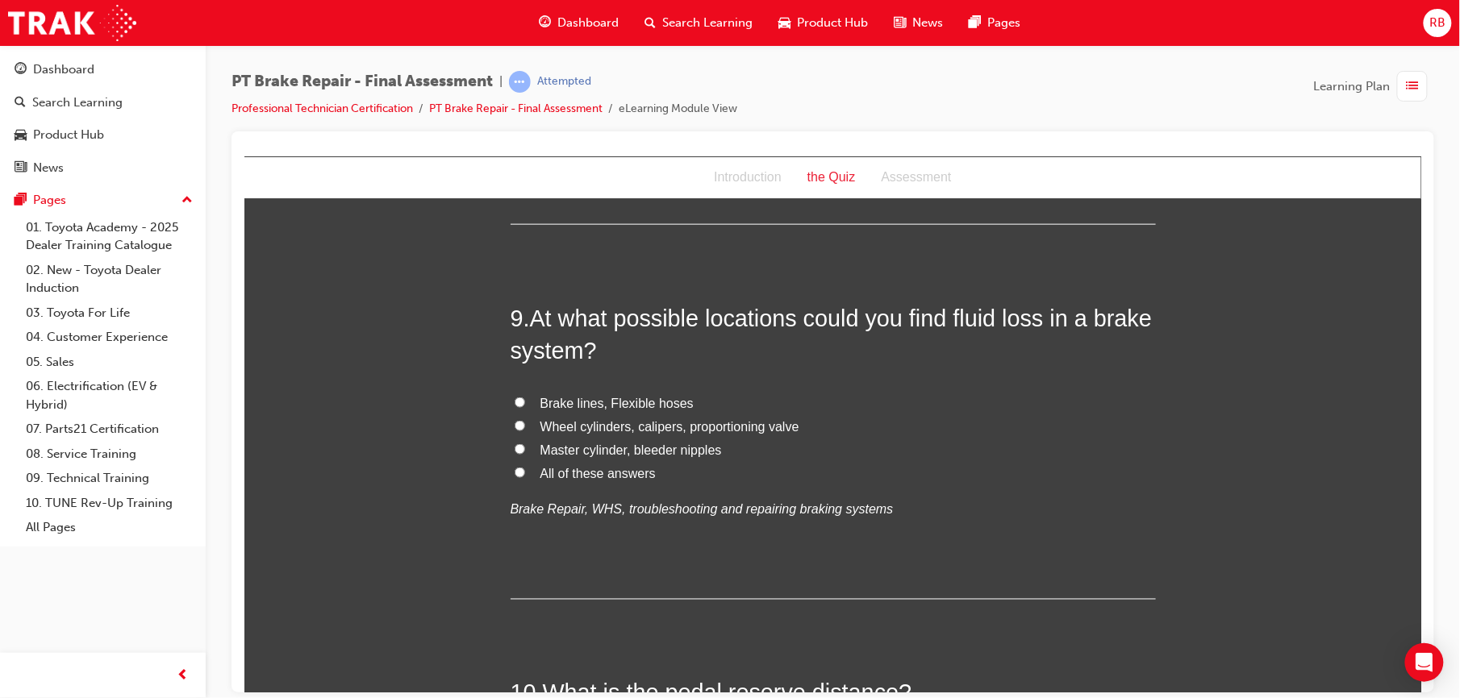
scroll to position [2939, 0]
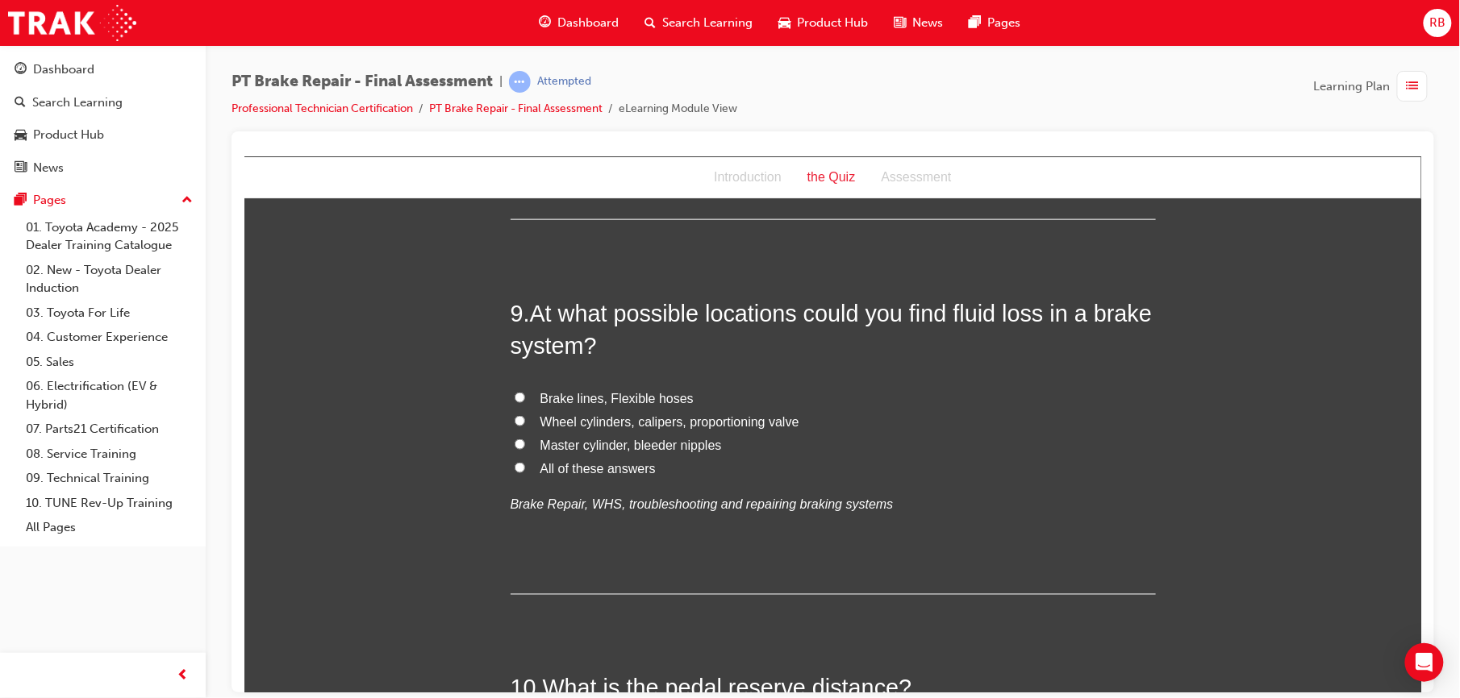
click at [517, 464] on label "All of these answers" at bounding box center [832, 468] width 645 height 23
click at [517, 464] on input "All of these answers" at bounding box center [519, 467] width 10 height 10
radio input "true"
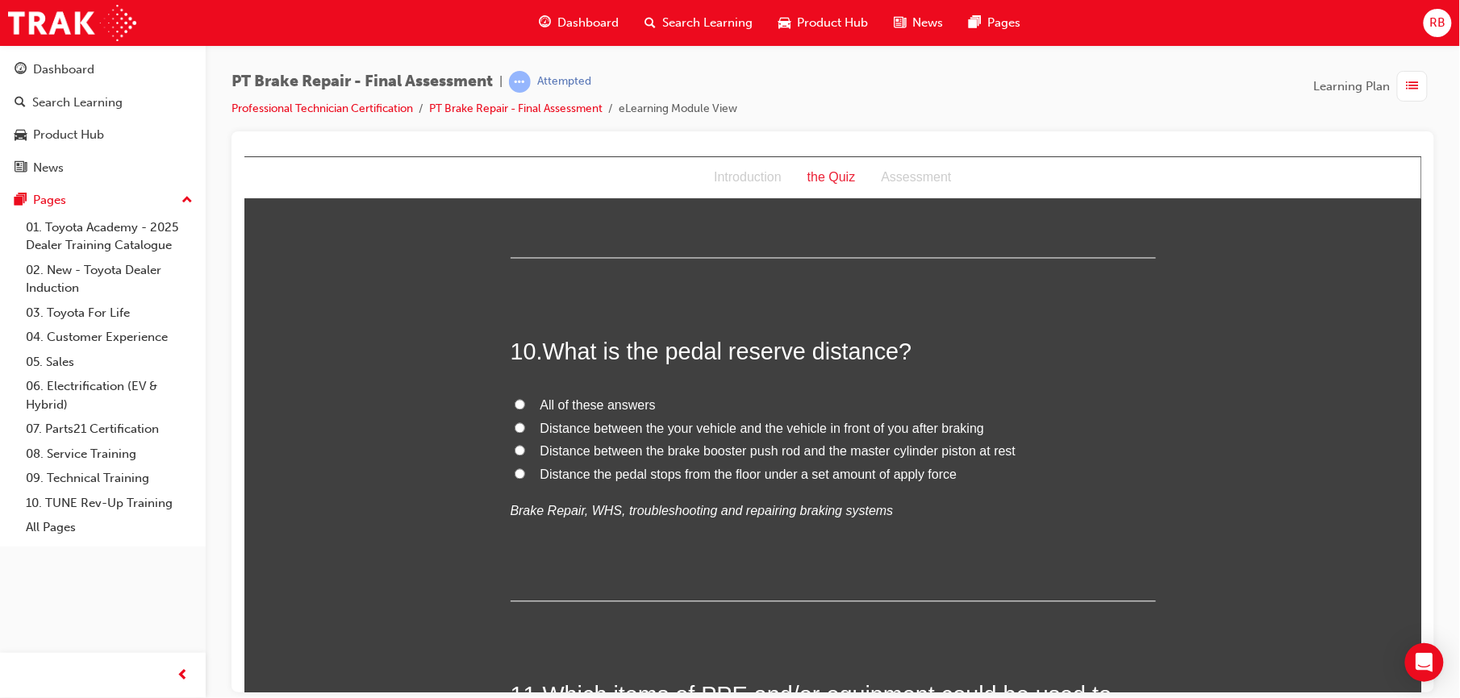
scroll to position [3276, 0]
click at [514, 468] on label "Distance the pedal stops from the floor under a set amount of apply force" at bounding box center [832, 474] width 645 height 23
click at [514, 468] on input "Distance the pedal stops from the floor under a set amount of apply force" at bounding box center [519, 473] width 10 height 10
radio input "true"
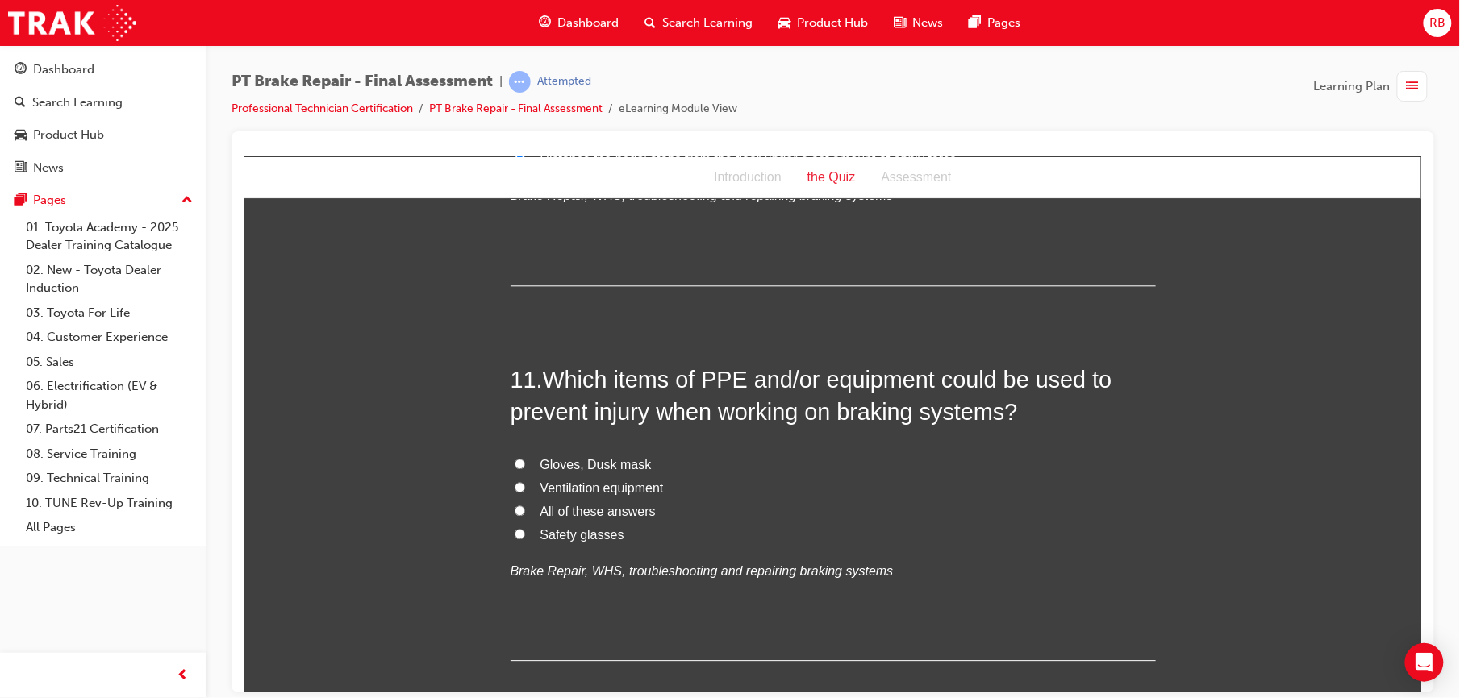
scroll to position [3562, 0]
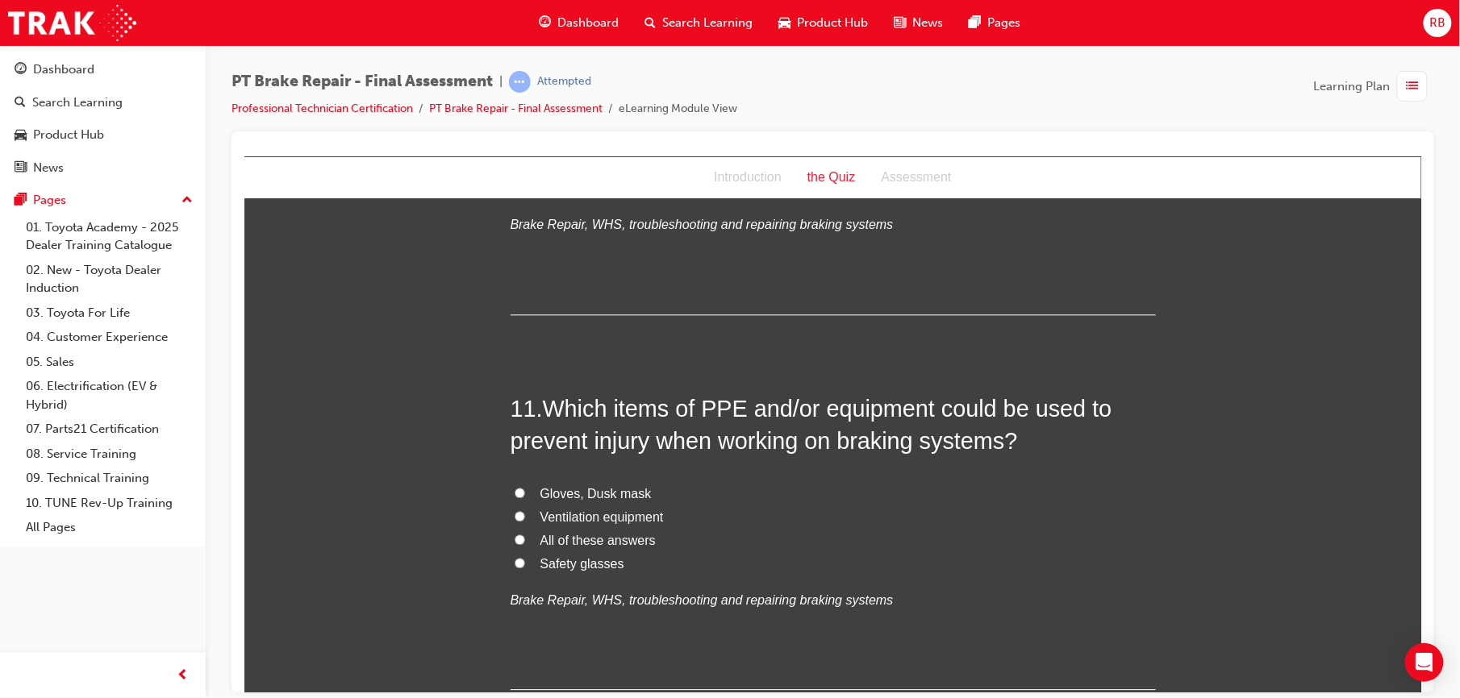
click at [514, 535] on input "All of these answers" at bounding box center [519, 539] width 10 height 10
radio input "true"
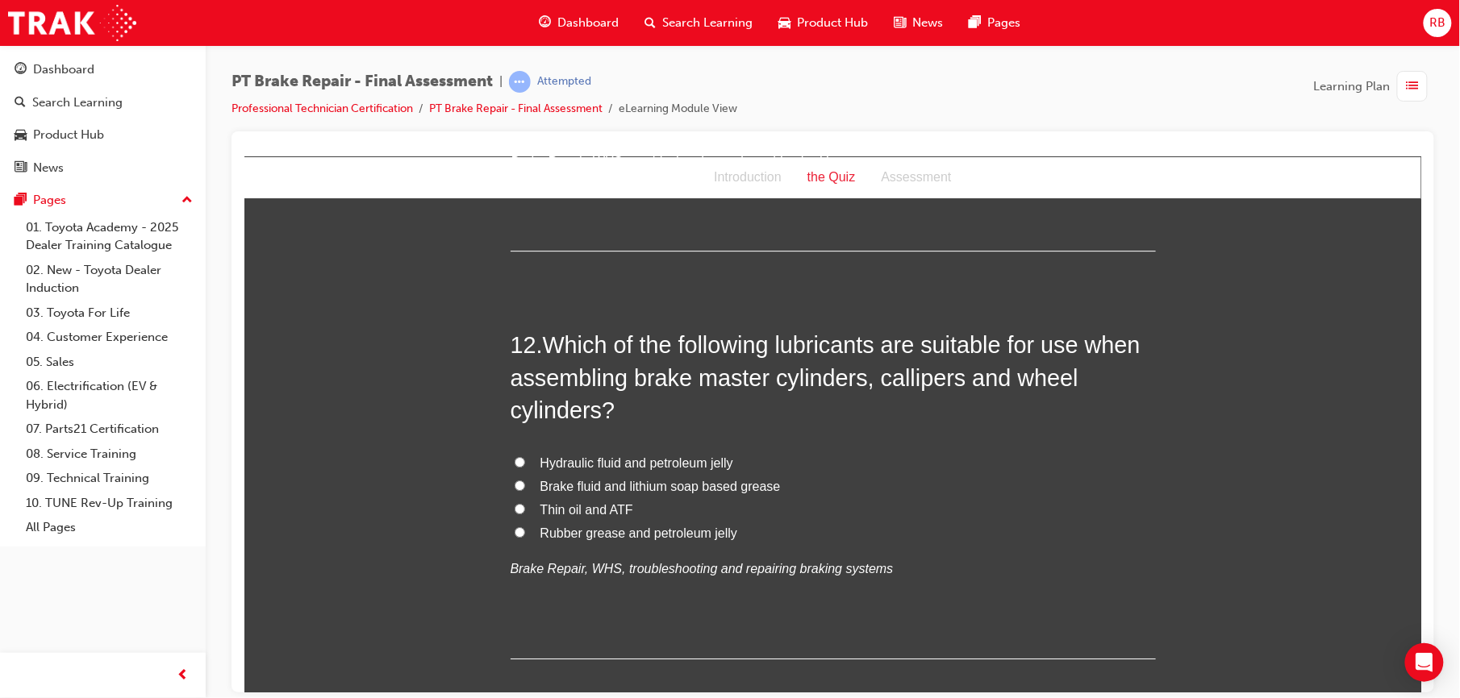
scroll to position [3991, 0]
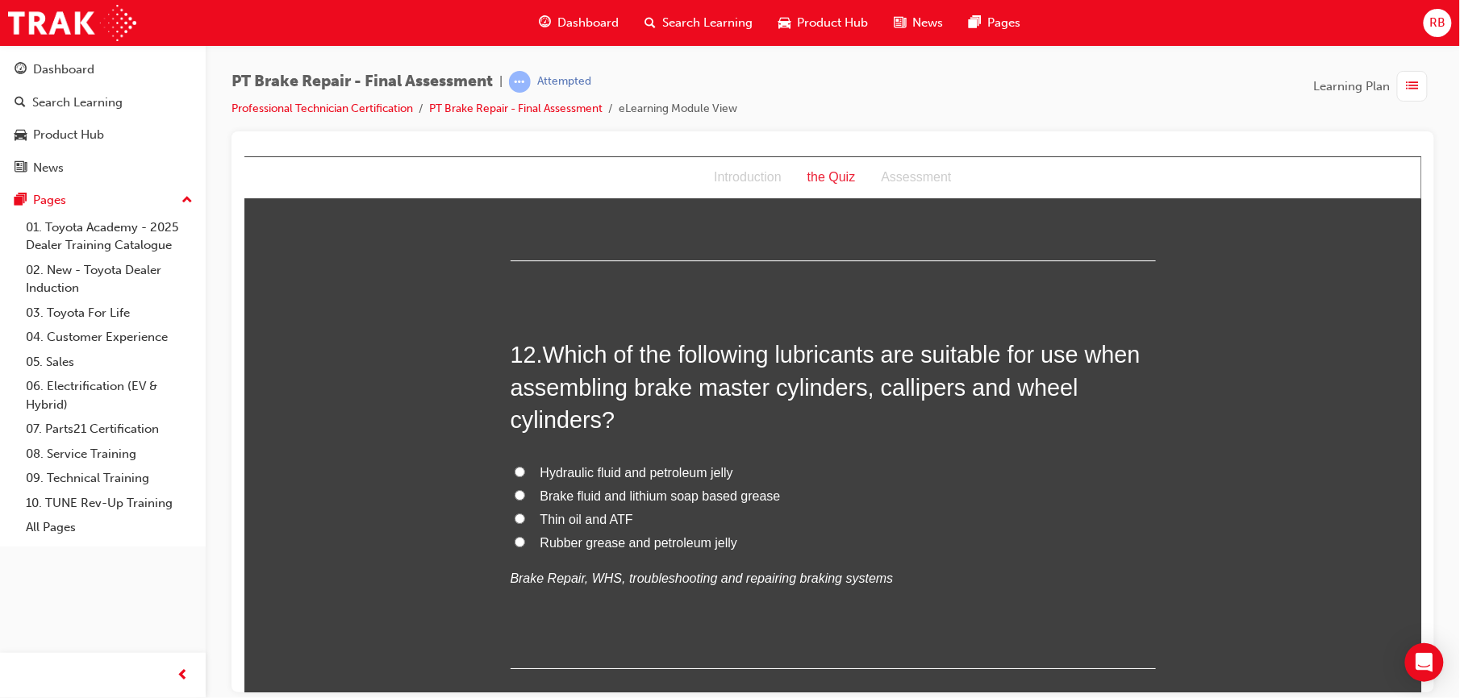
click at [546, 477] on span "Hydraulic fluid and petroleum jelly" at bounding box center [635, 472] width 193 height 14
click at [524, 477] on input "Hydraulic fluid and petroleum jelly" at bounding box center [519, 471] width 10 height 10
radio input "true"
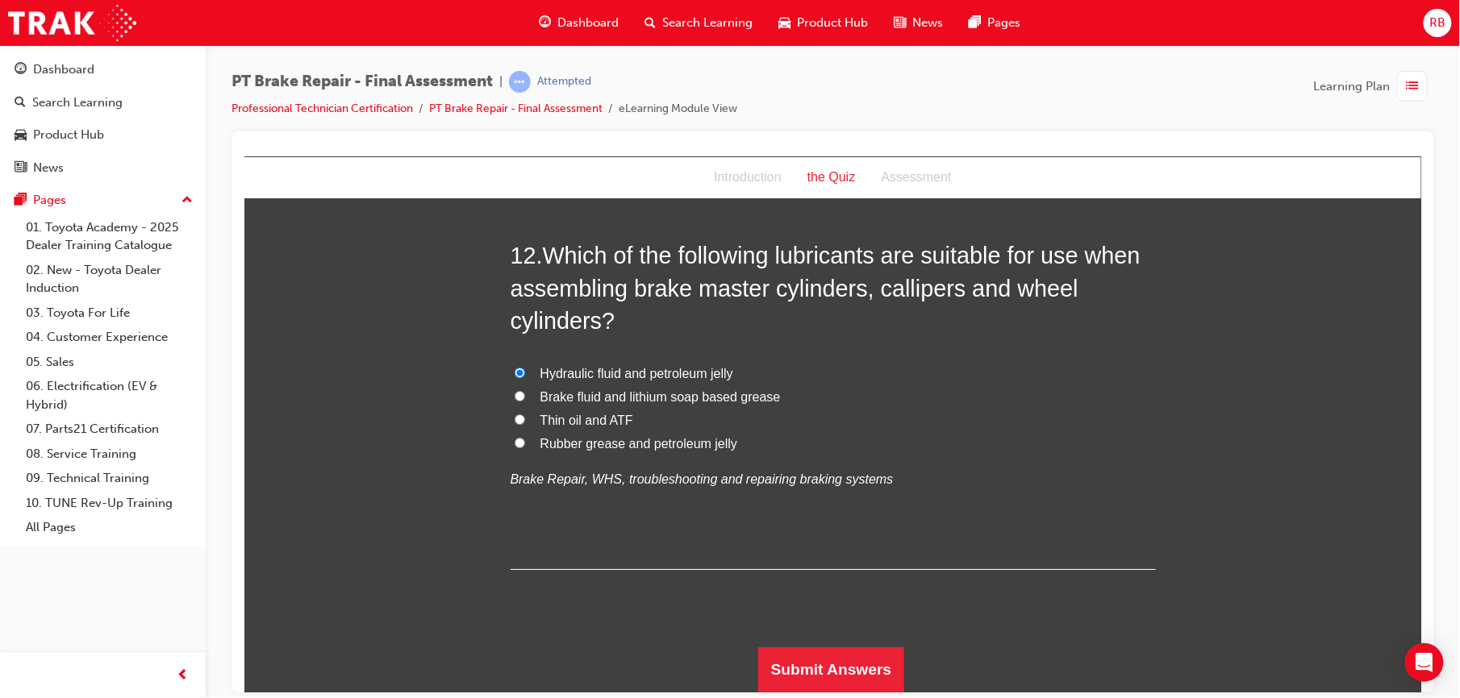
scroll to position [4091, 0]
click at [769, 652] on button "Submit Answers" at bounding box center [830, 669] width 147 height 45
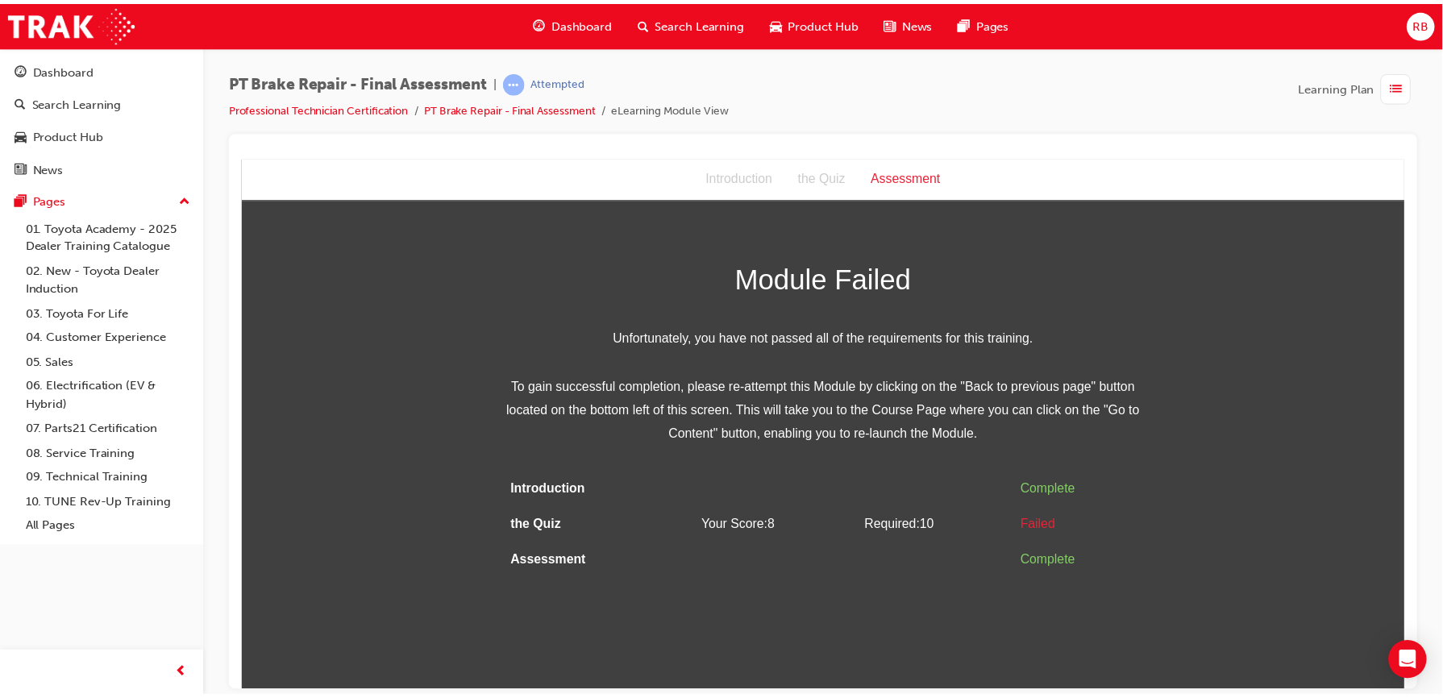
scroll to position [0, 0]
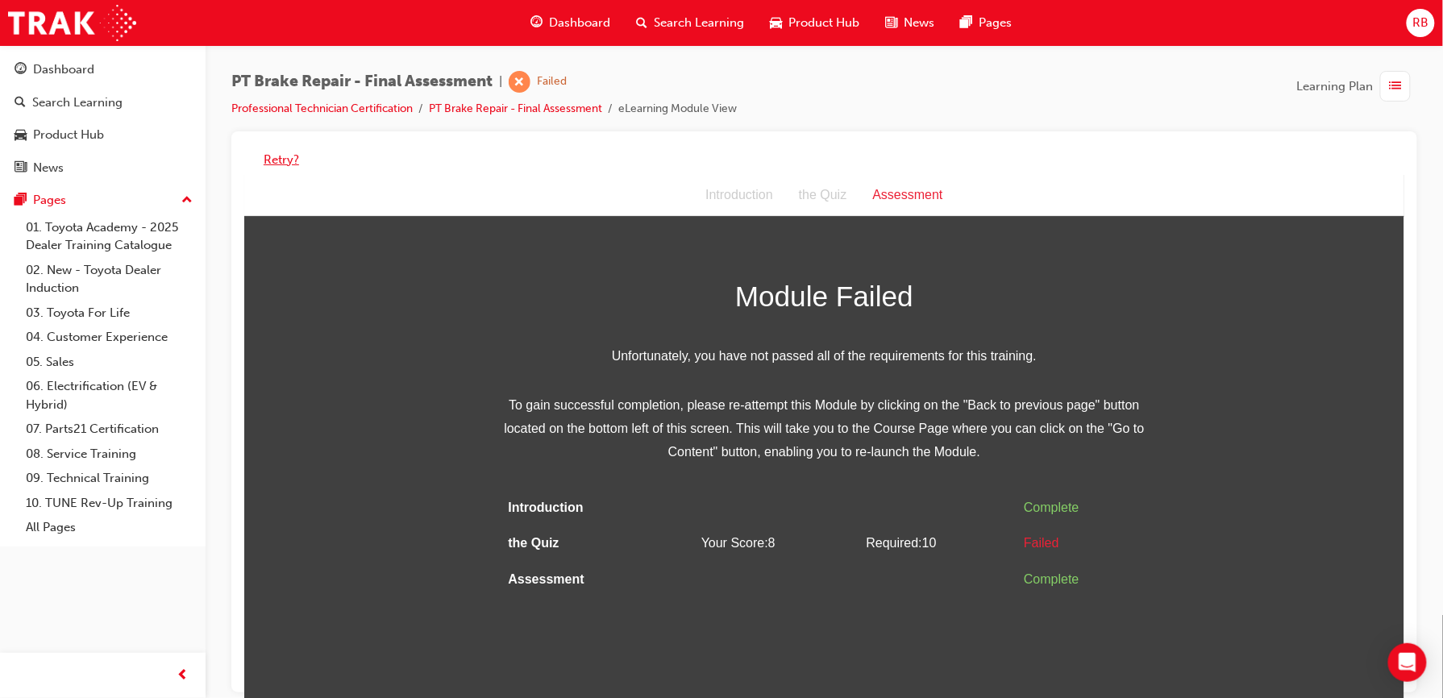
click at [276, 163] on button "Retry?" at bounding box center [281, 160] width 35 height 19
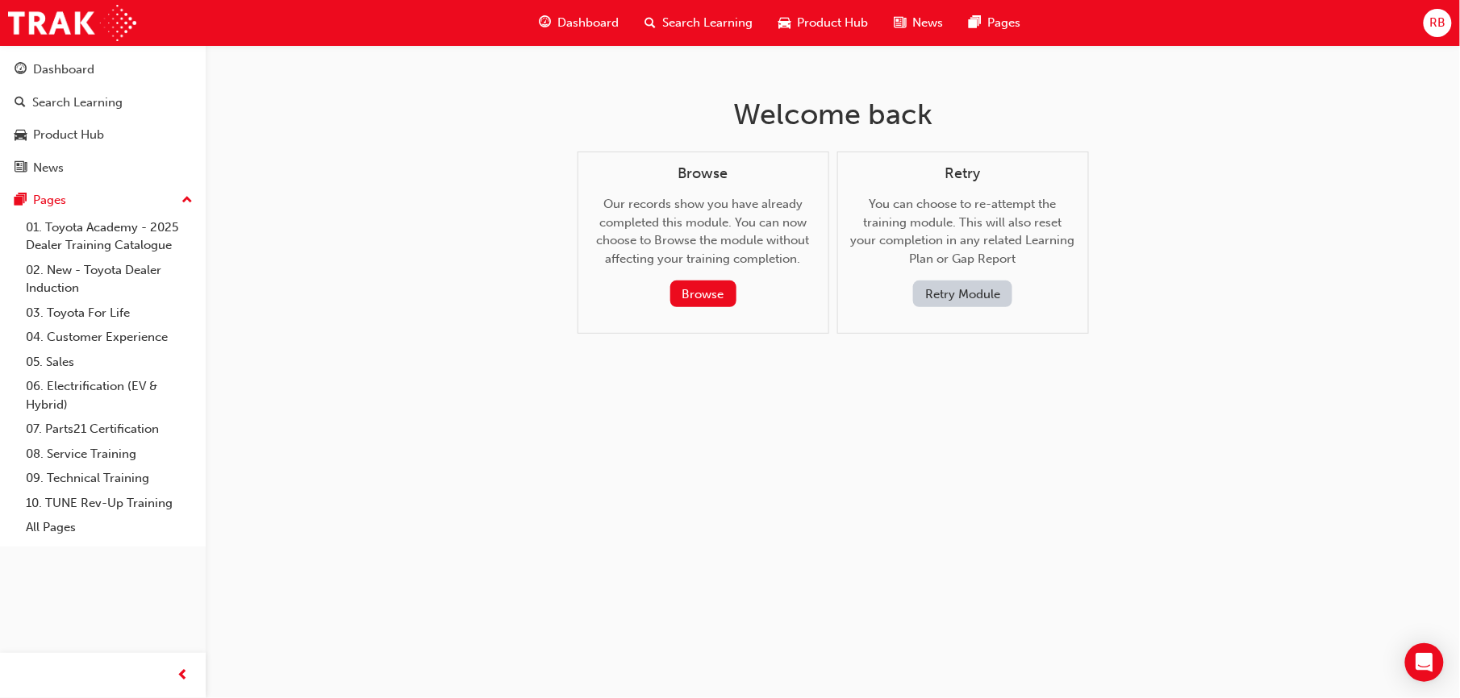
click at [985, 301] on button "Retry Module" at bounding box center [962, 294] width 99 height 27
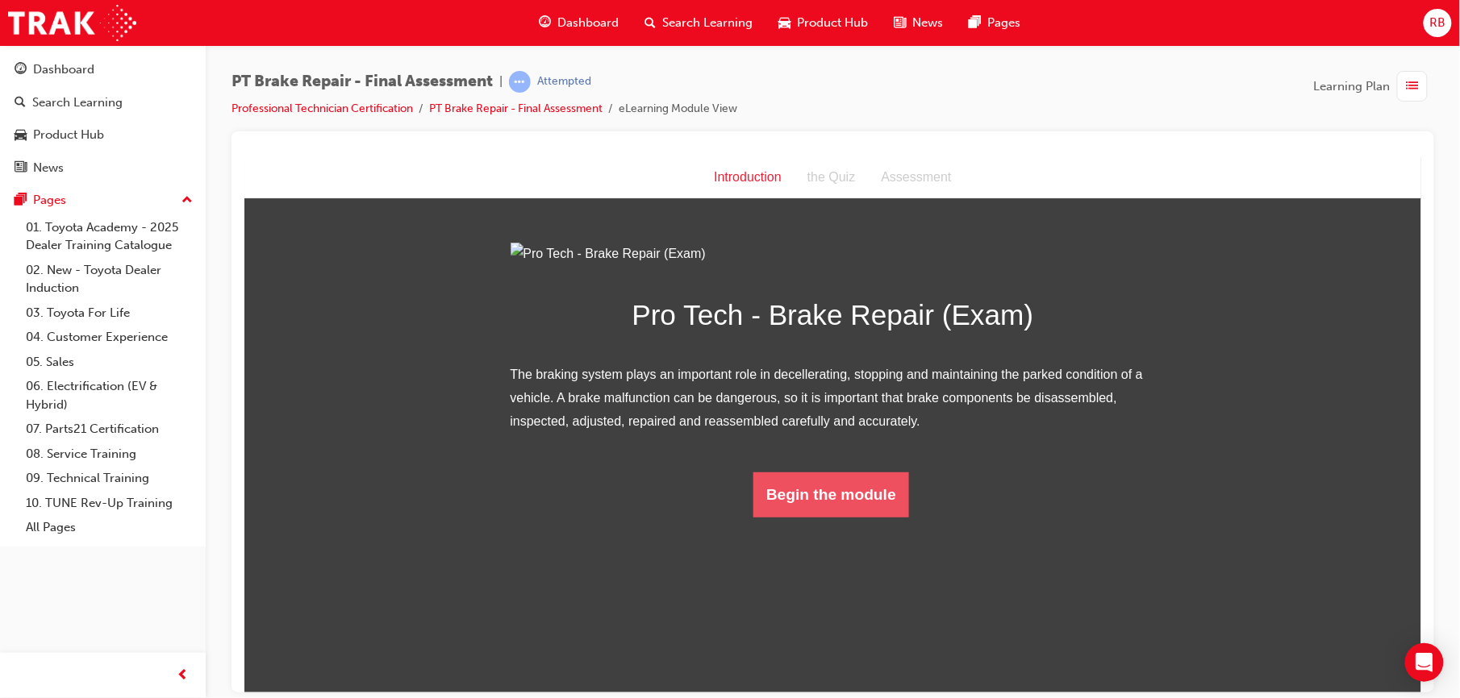
click at [858, 517] on button "Begin the module" at bounding box center [830, 494] width 156 height 45
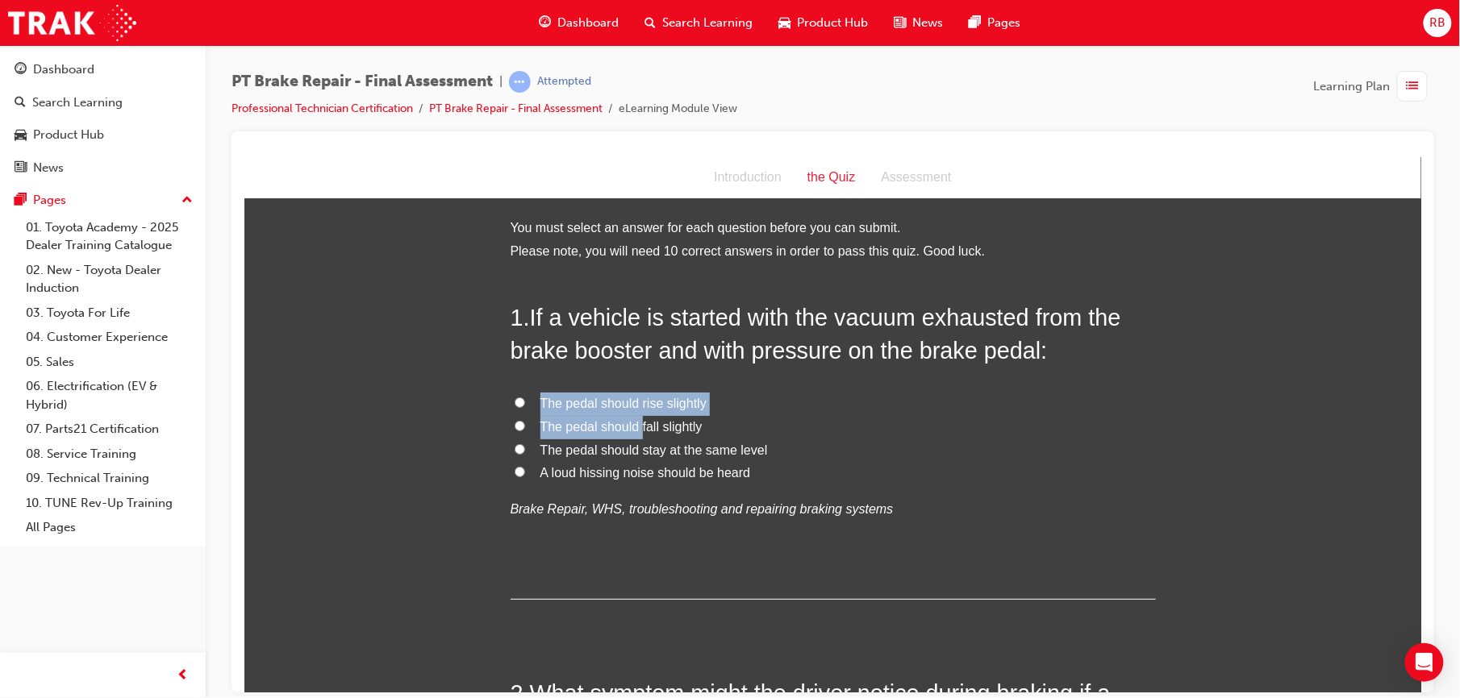
drag, startPoint x: 512, startPoint y: 381, endPoint x: 632, endPoint y: 425, distance: 127.8
click at [632, 425] on div "1 . If a vehicle is started with the vacuum exhausted from the brake booster an…" at bounding box center [832, 450] width 645 height 298
click at [583, 431] on span "The pedal should fall slightly" at bounding box center [620, 426] width 162 height 14
click at [524, 431] on input "The pedal should fall slightly" at bounding box center [519, 425] width 10 height 10
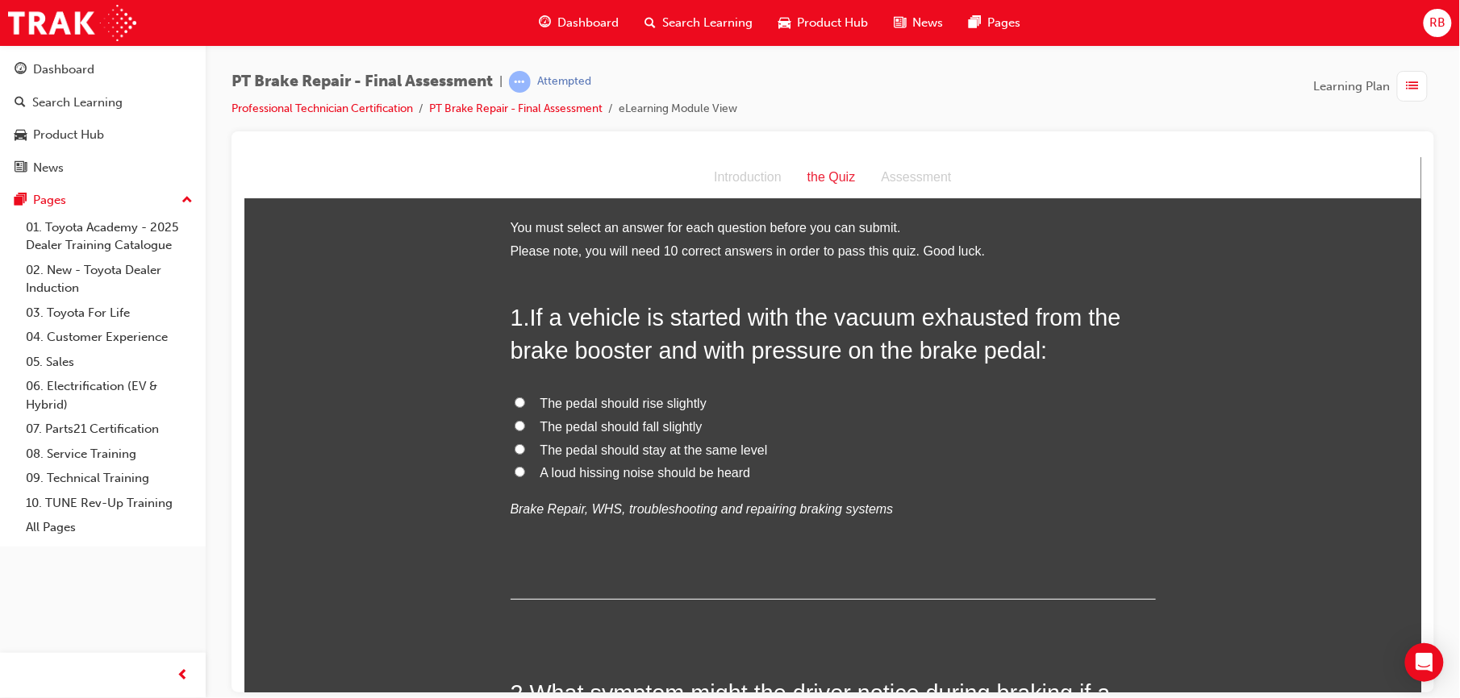
radio input "true"
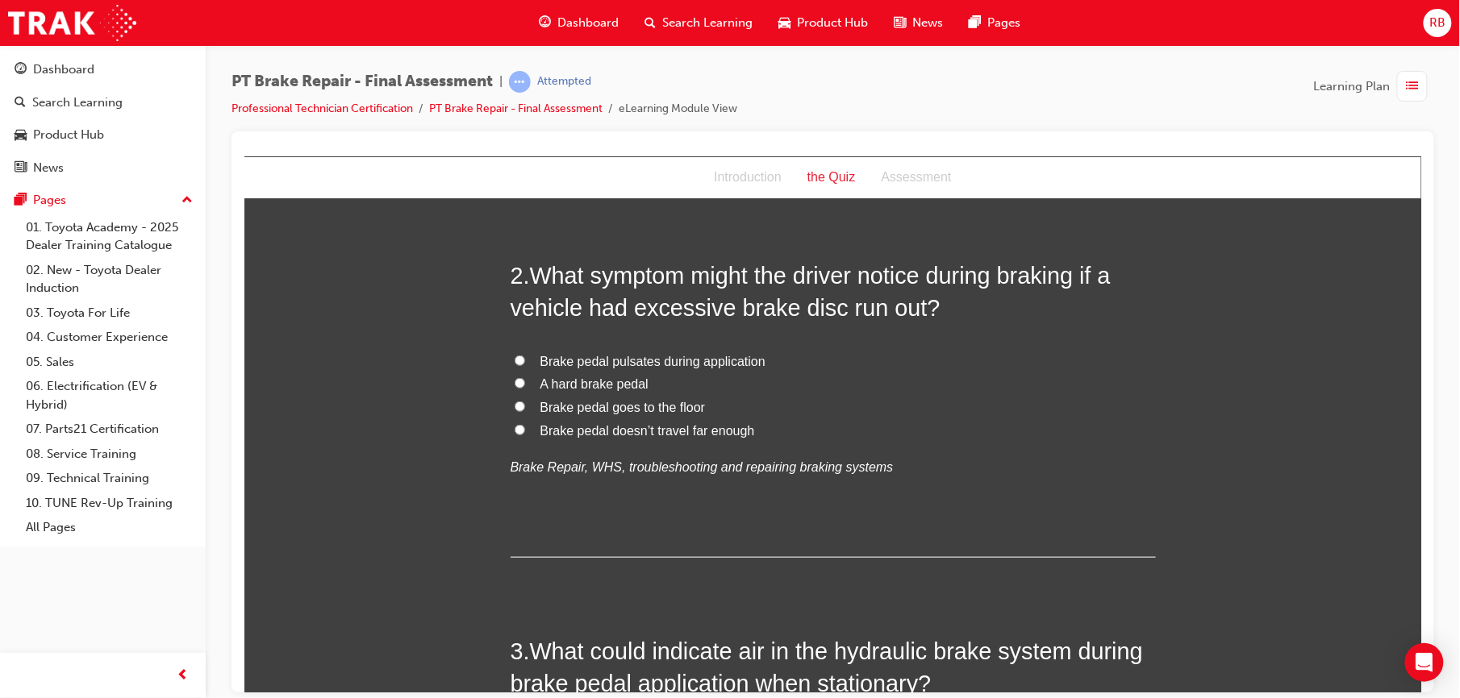
scroll to position [423, 0]
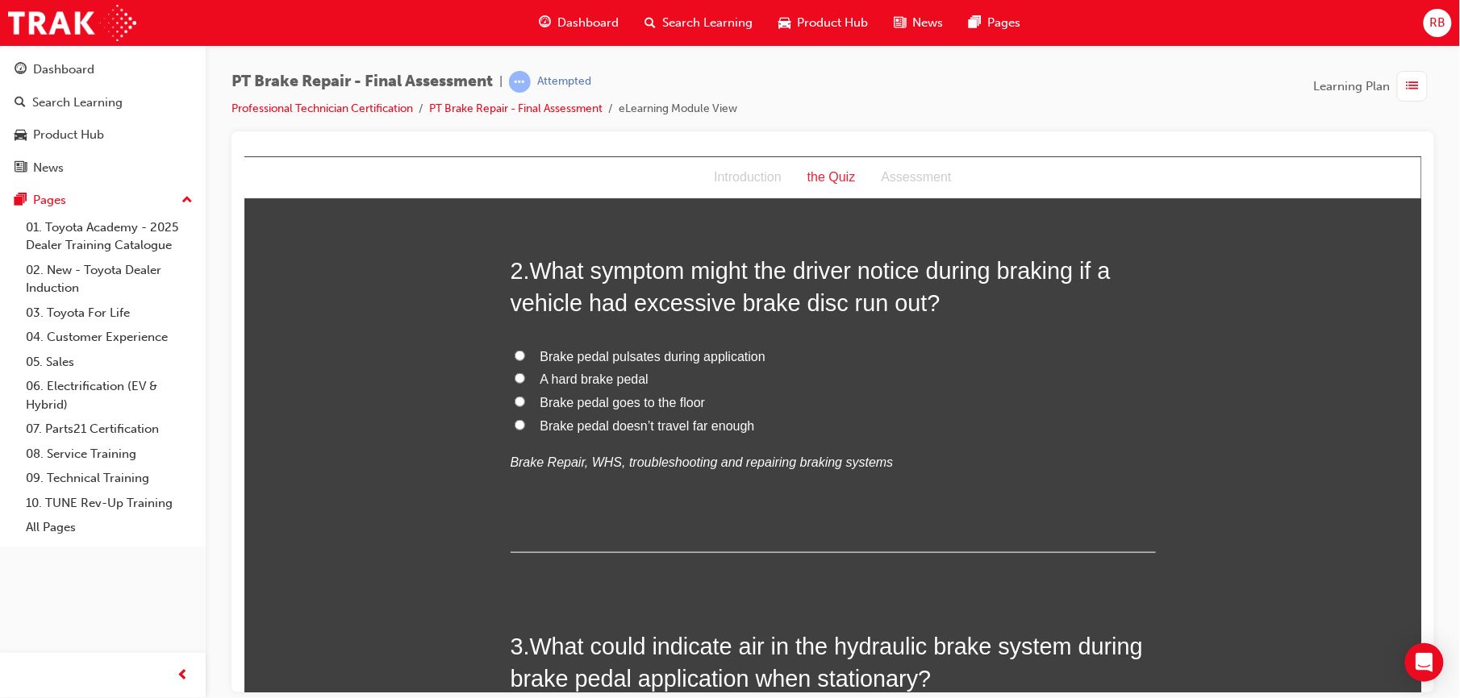
click at [541, 362] on span "Brake pedal pulsates during application" at bounding box center [651, 356] width 225 height 14
click at [524, 360] on input "Brake pedal pulsates during application" at bounding box center [519, 355] width 10 height 10
radio input "true"
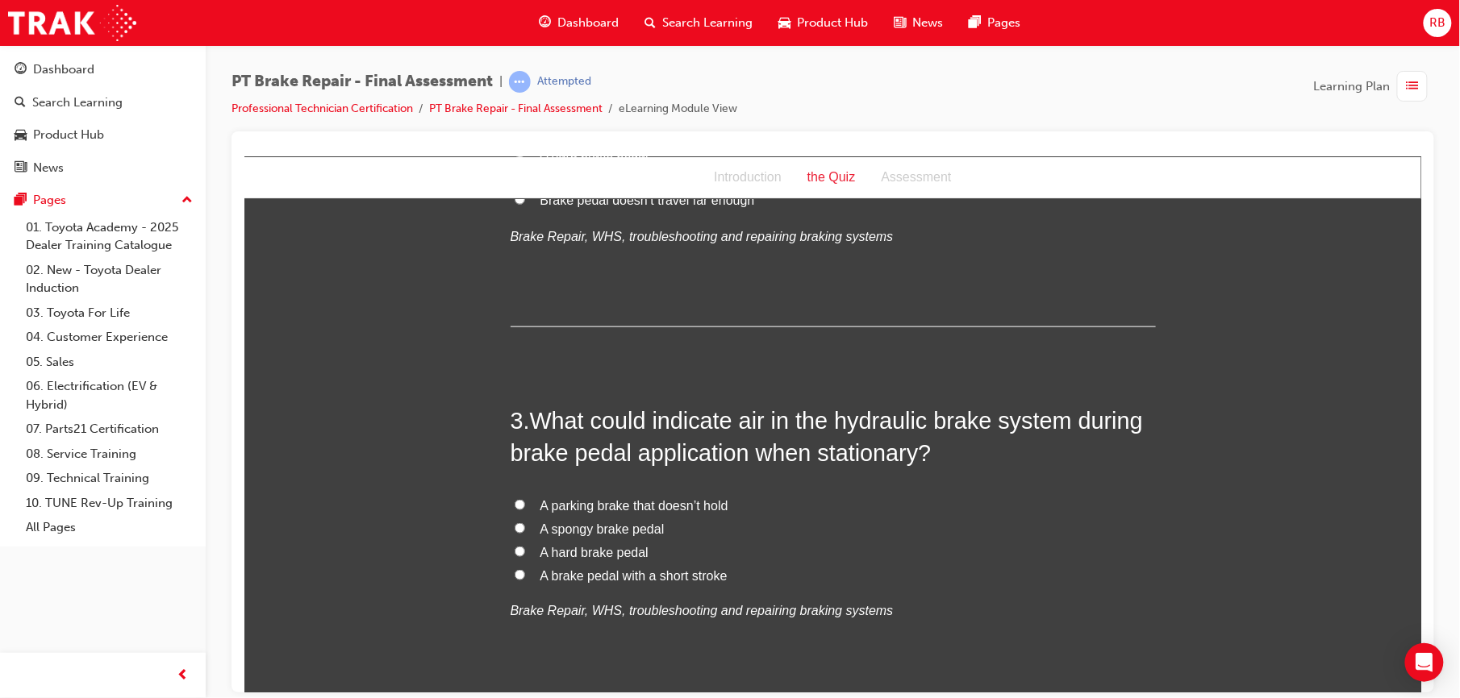
scroll to position [674, 0]
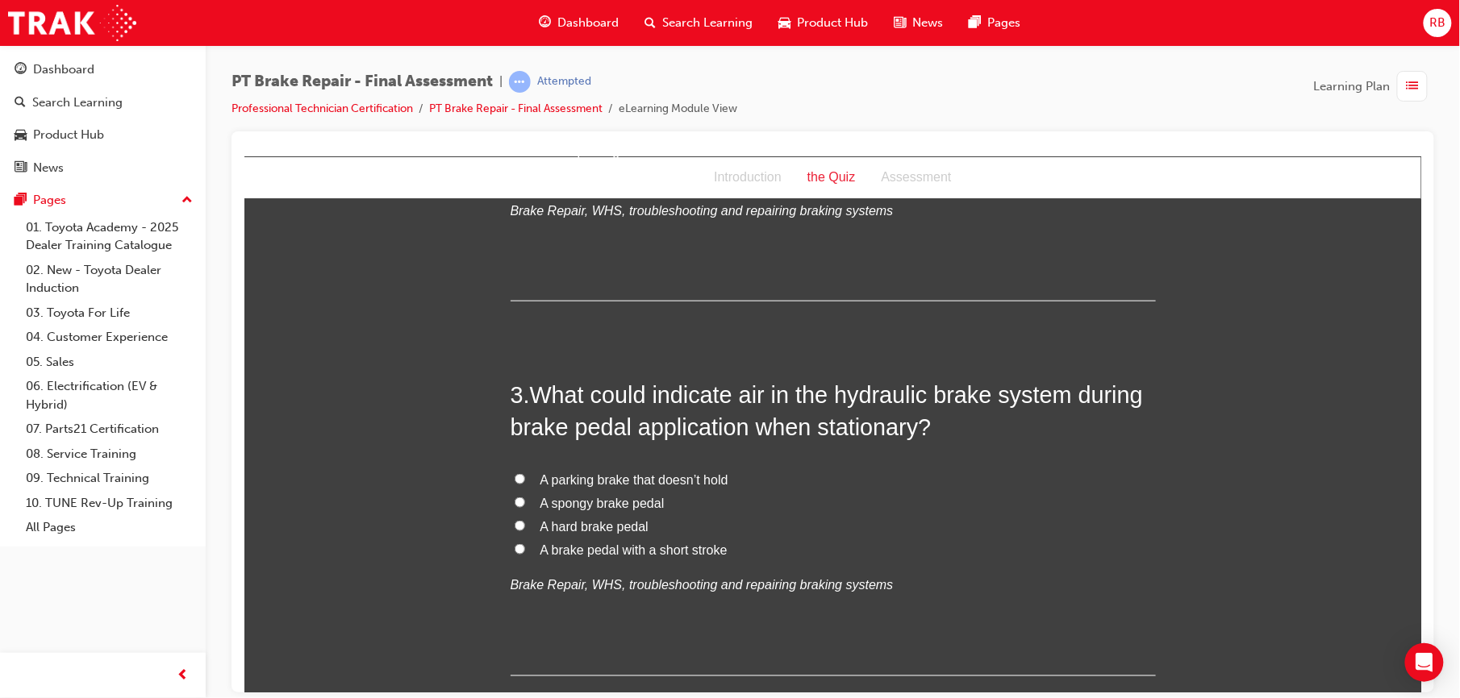
click at [581, 506] on span "A spongy brake pedal" at bounding box center [601, 503] width 124 height 14
click at [524, 506] on input "A spongy brake pedal" at bounding box center [519, 502] width 10 height 10
radio input "true"
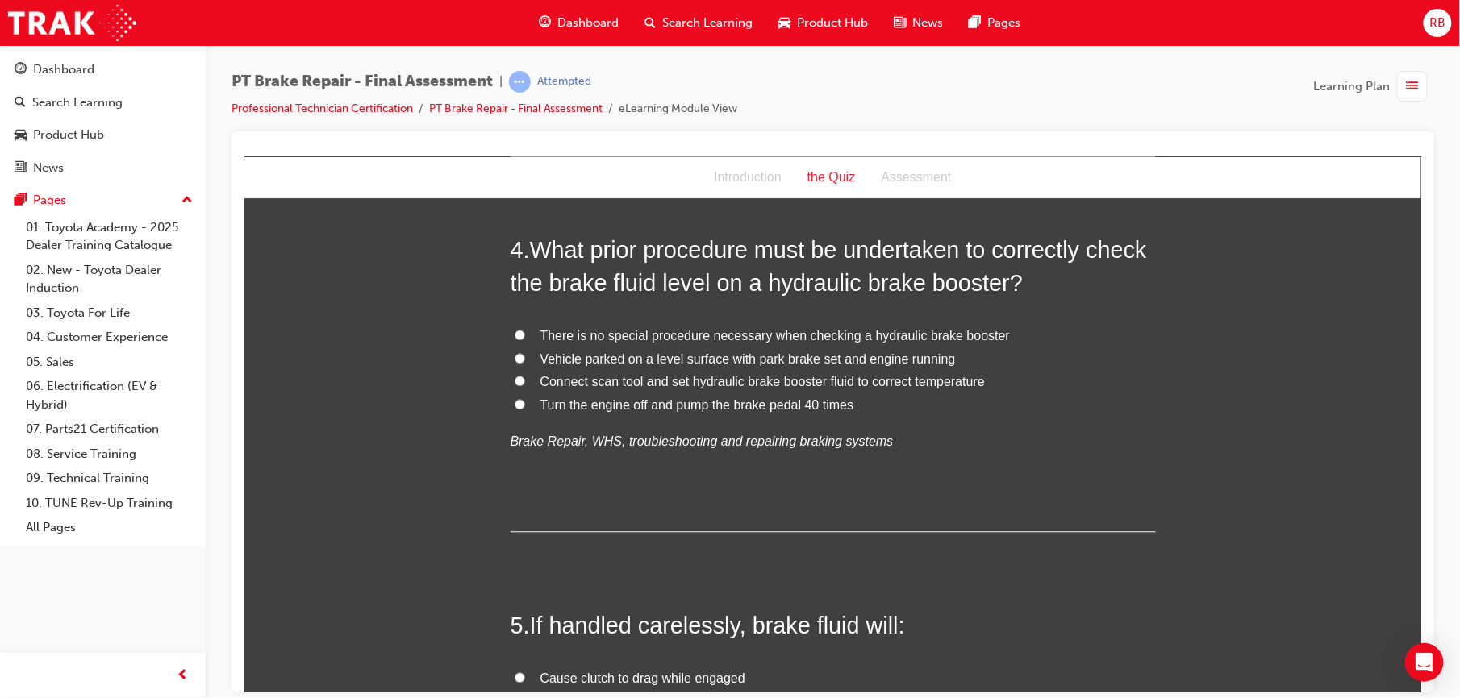
scroll to position [1190, 0]
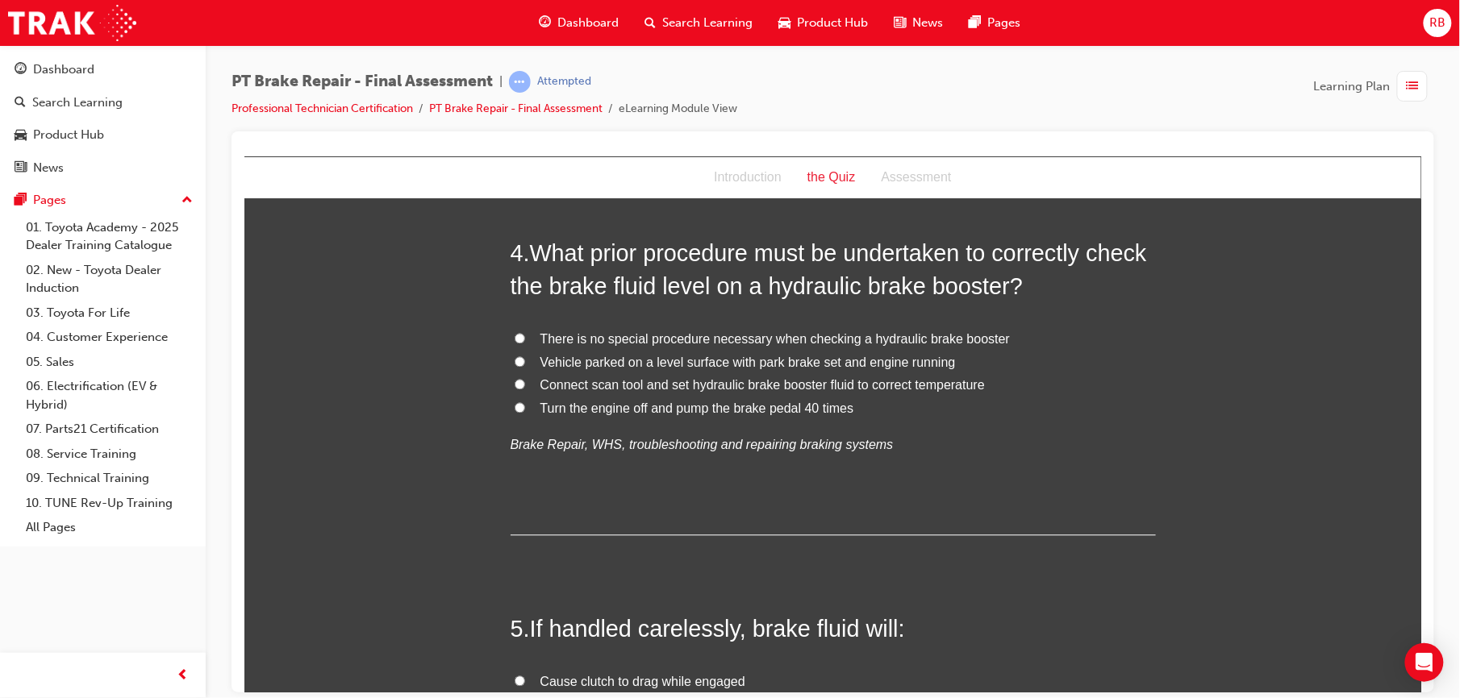
click at [514, 403] on input "Turn the engine off and pump the brake pedal 40 times" at bounding box center [519, 407] width 10 height 10
radio input "true"
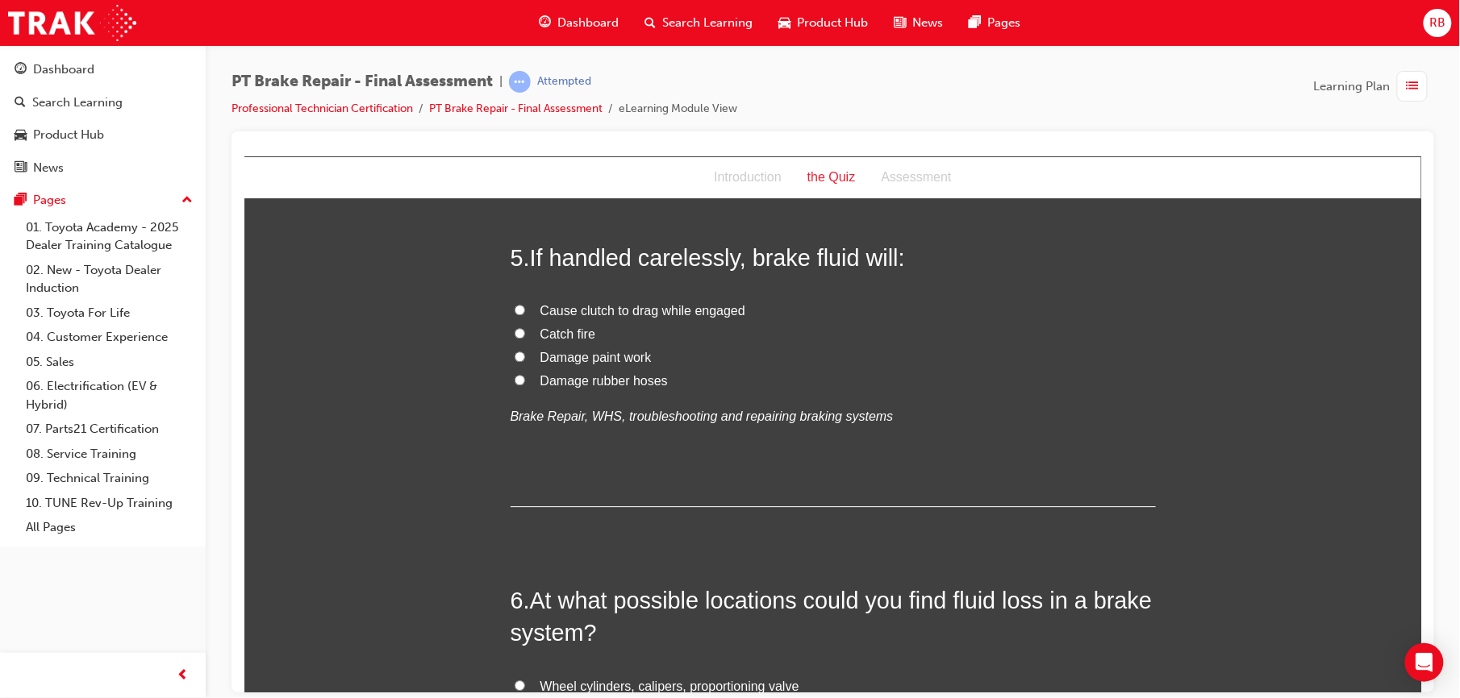
scroll to position [1569, 0]
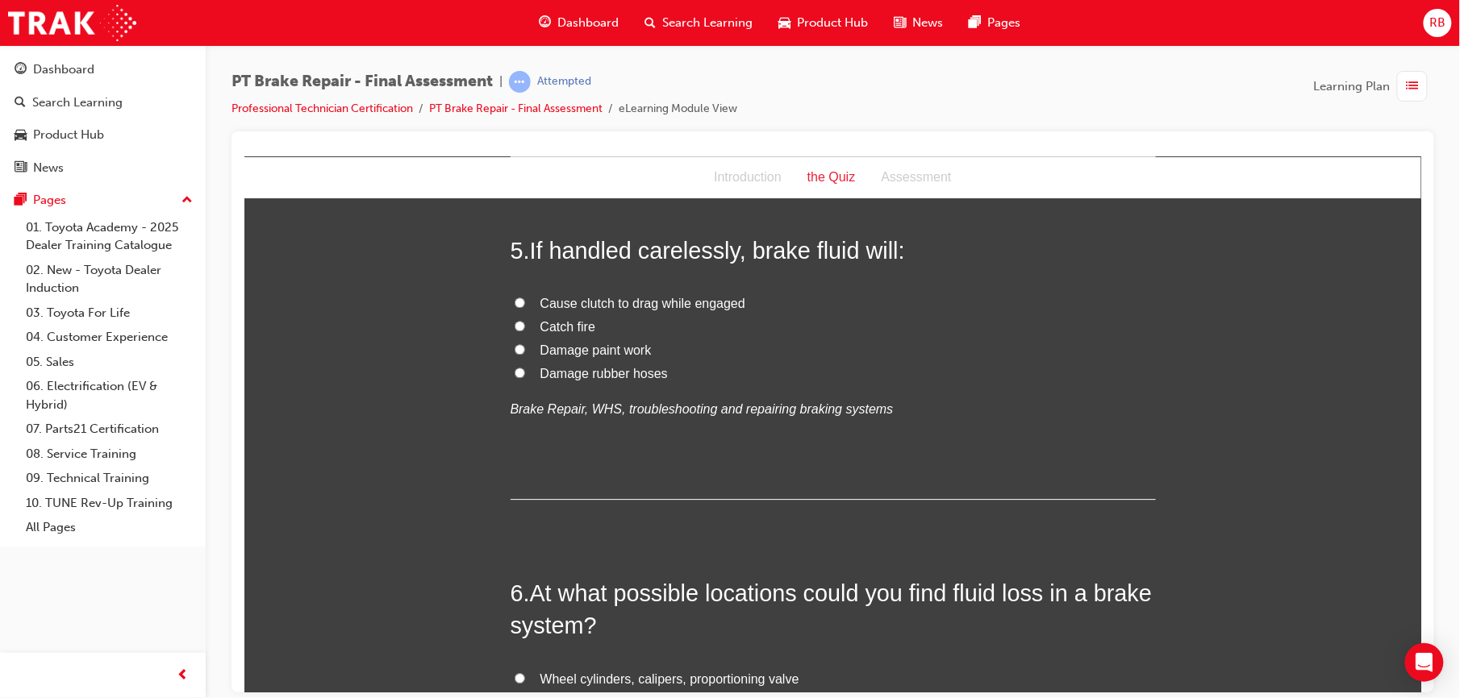
click at [544, 348] on span "Damage paint work" at bounding box center [594, 350] width 111 height 14
click at [524, 348] on input "Damage paint work" at bounding box center [519, 349] width 10 height 10
radio input "true"
click at [539, 366] on span "Damage rubber hoses" at bounding box center [602, 373] width 127 height 14
click at [524, 367] on input "Damage rubber hoses" at bounding box center [519, 372] width 10 height 10
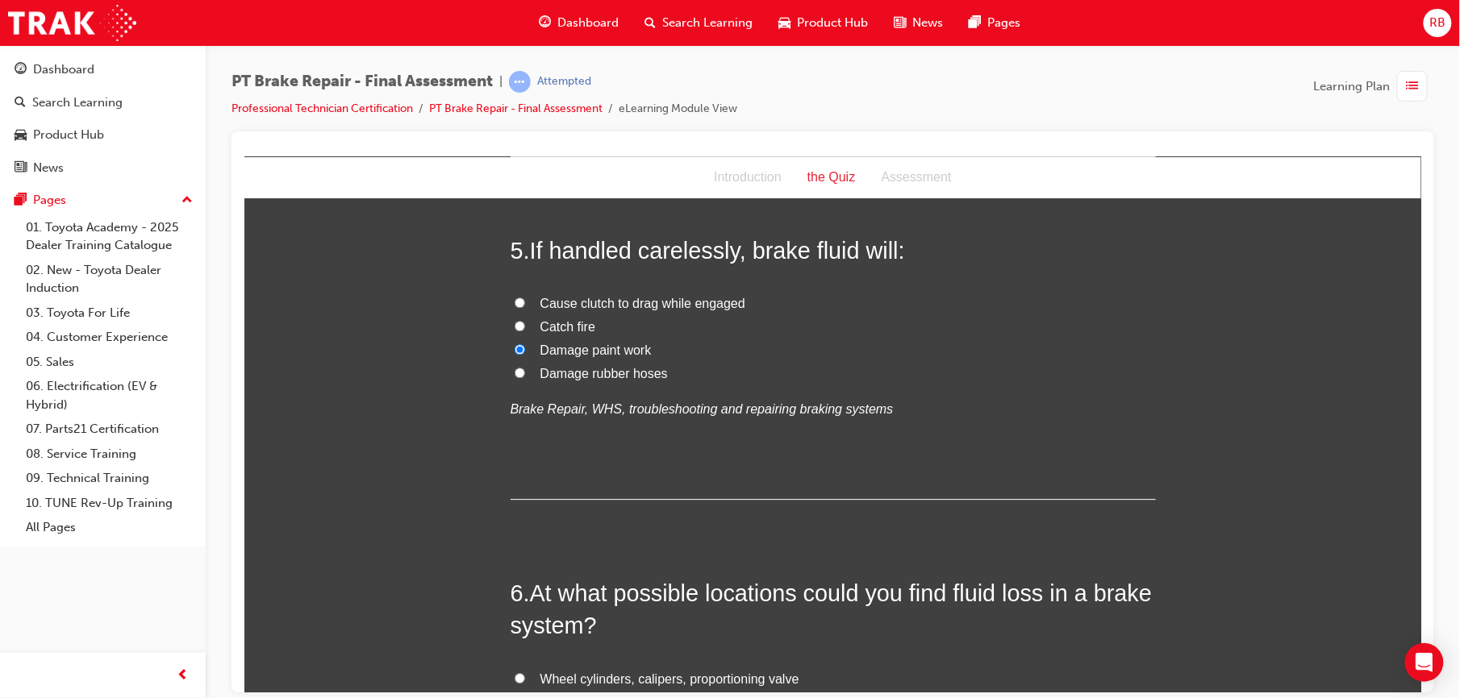
radio input "true"
click at [539, 346] on span "Damage paint work" at bounding box center [594, 350] width 111 height 14
click at [524, 346] on input "Damage paint work" at bounding box center [519, 349] width 10 height 10
radio input "true"
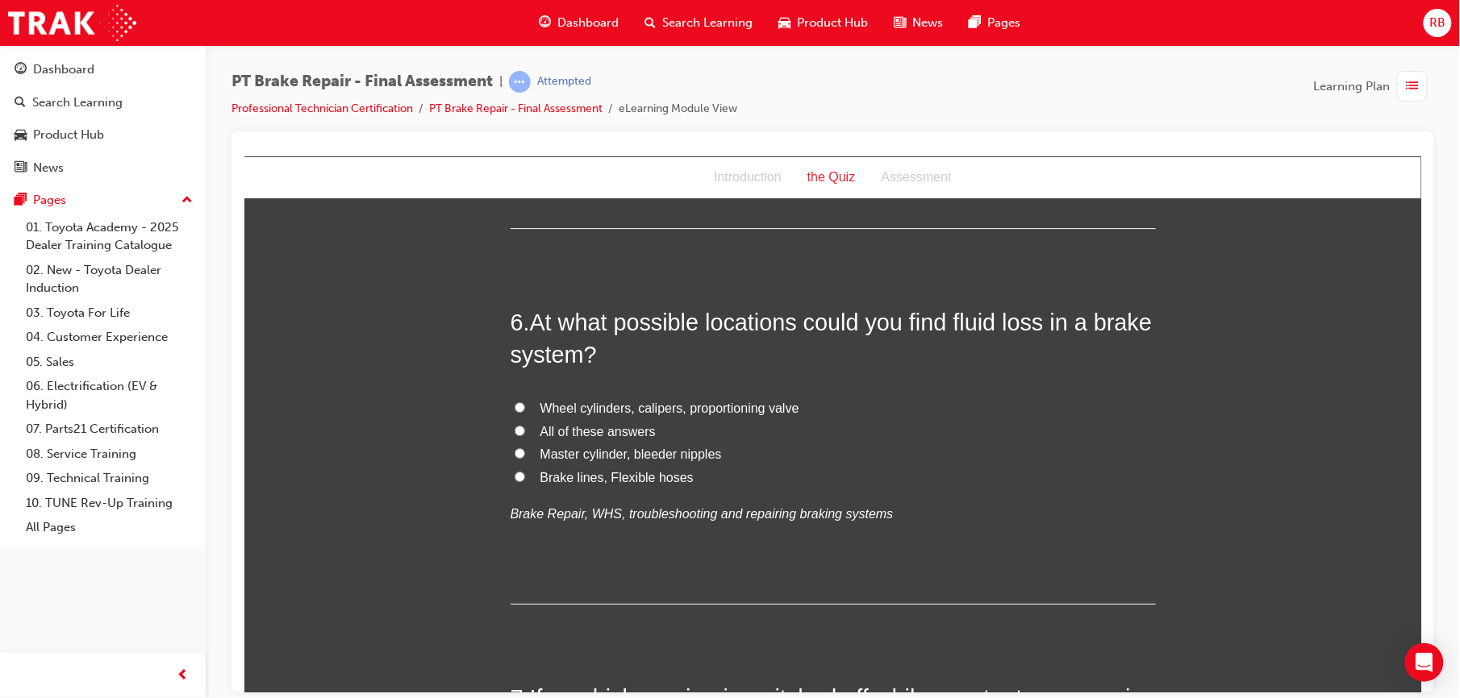
scroll to position [1842, 0]
click at [597, 428] on span "All of these answers" at bounding box center [596, 430] width 115 height 14
click at [524, 428] on input "All of these answers" at bounding box center [519, 428] width 10 height 10
radio input "true"
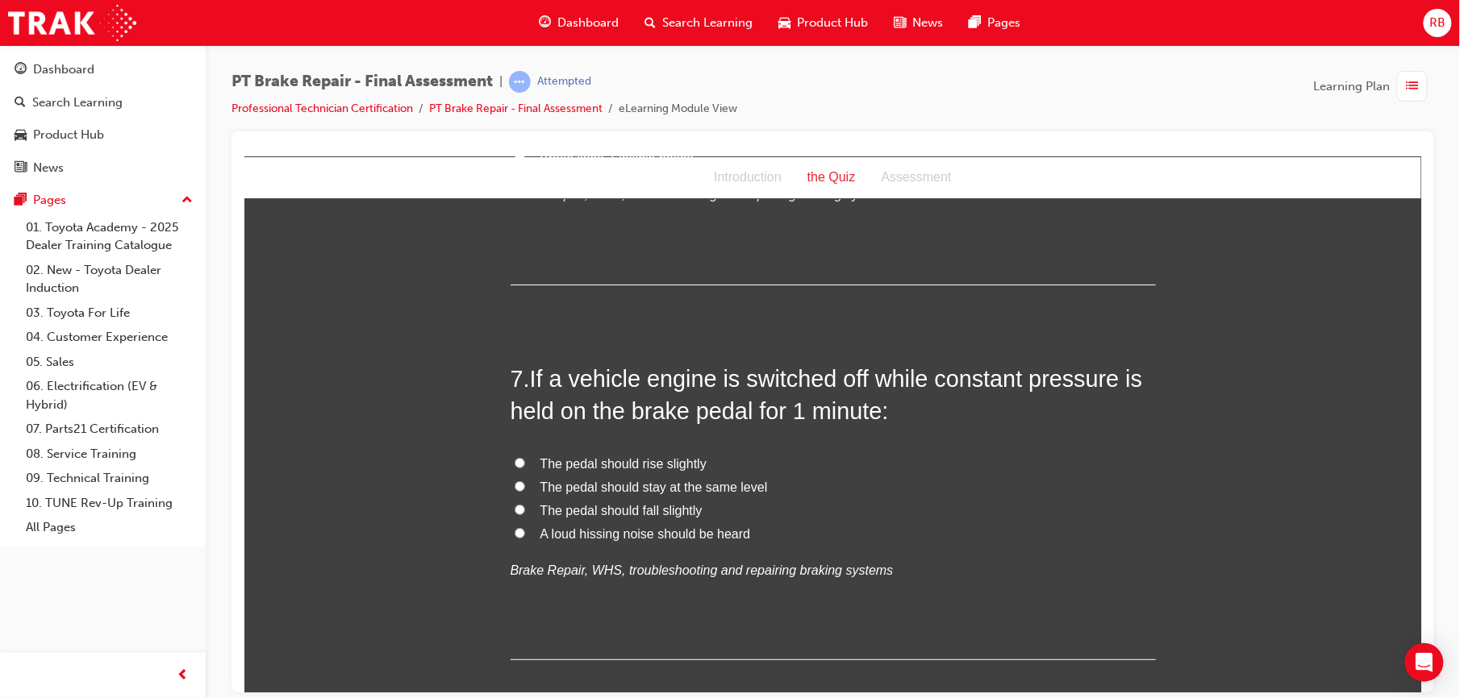
scroll to position [2164, 0]
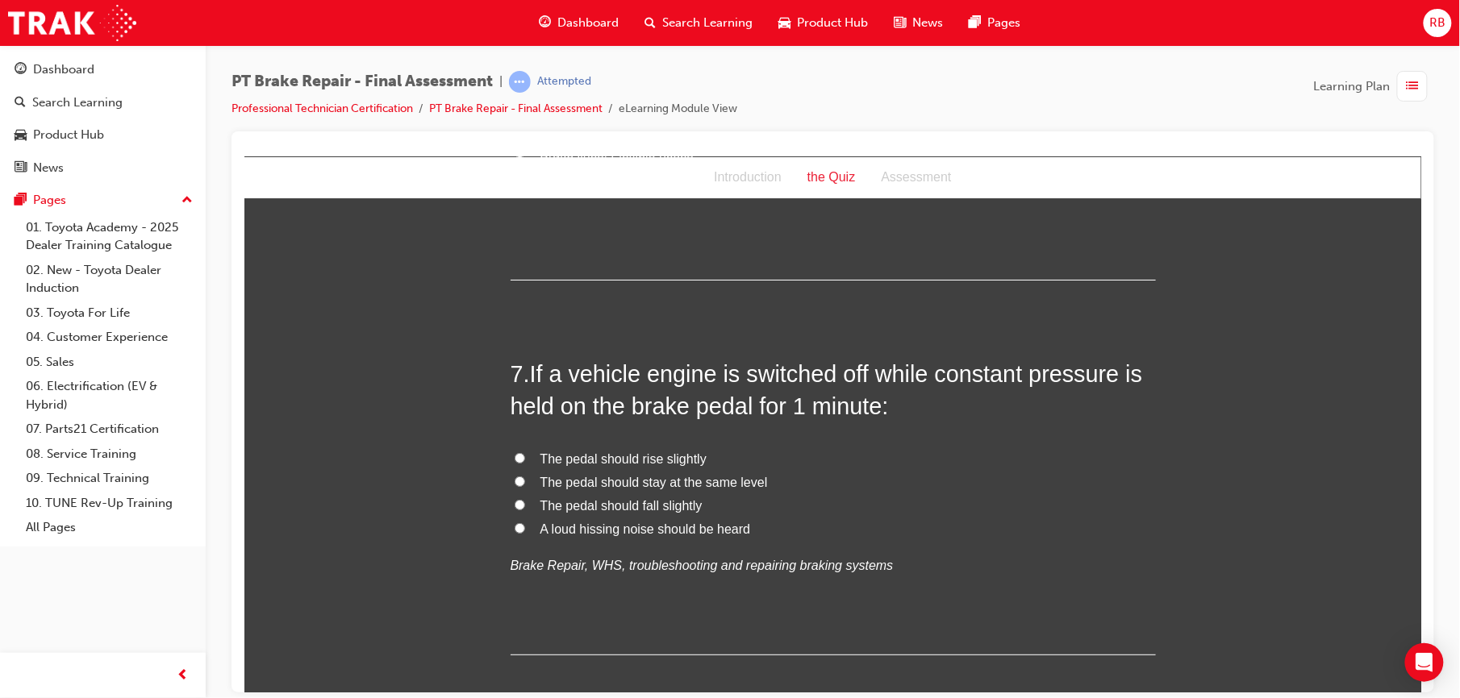
click at [510, 451] on label "The pedal should rise slightly" at bounding box center [832, 459] width 645 height 23
click at [514, 452] on input "The pedal should rise slightly" at bounding box center [519, 457] width 10 height 10
radio input "true"
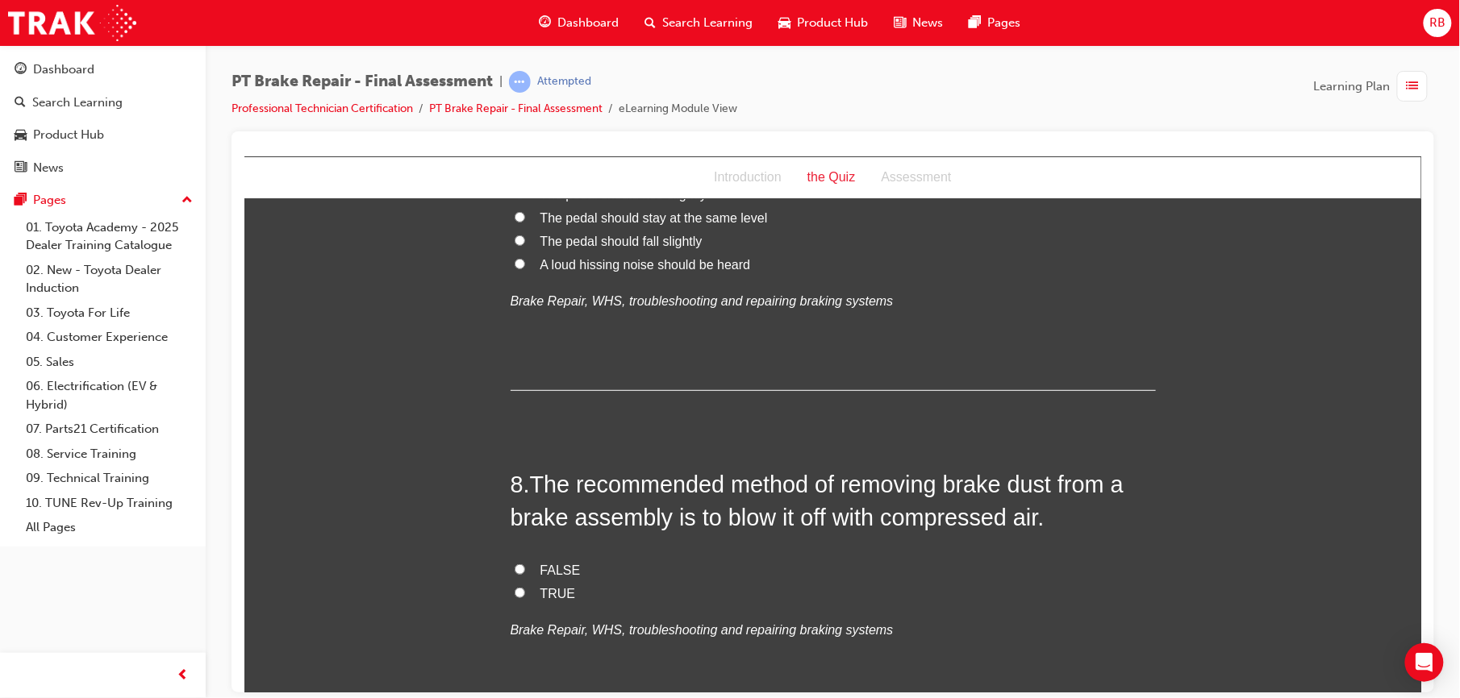
scroll to position [2430, 0]
click at [514, 569] on input "FALSE" at bounding box center [519, 568] width 10 height 10
radio input "true"
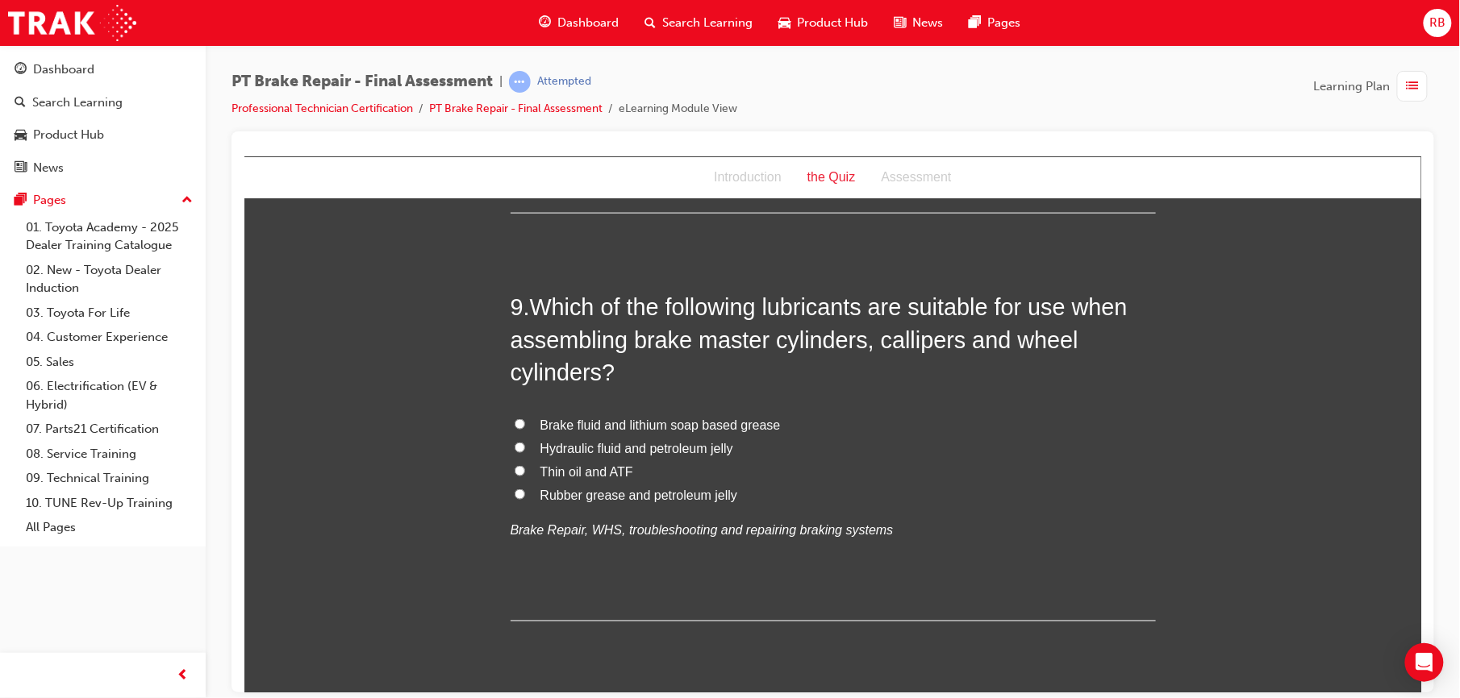
scroll to position [2946, 0]
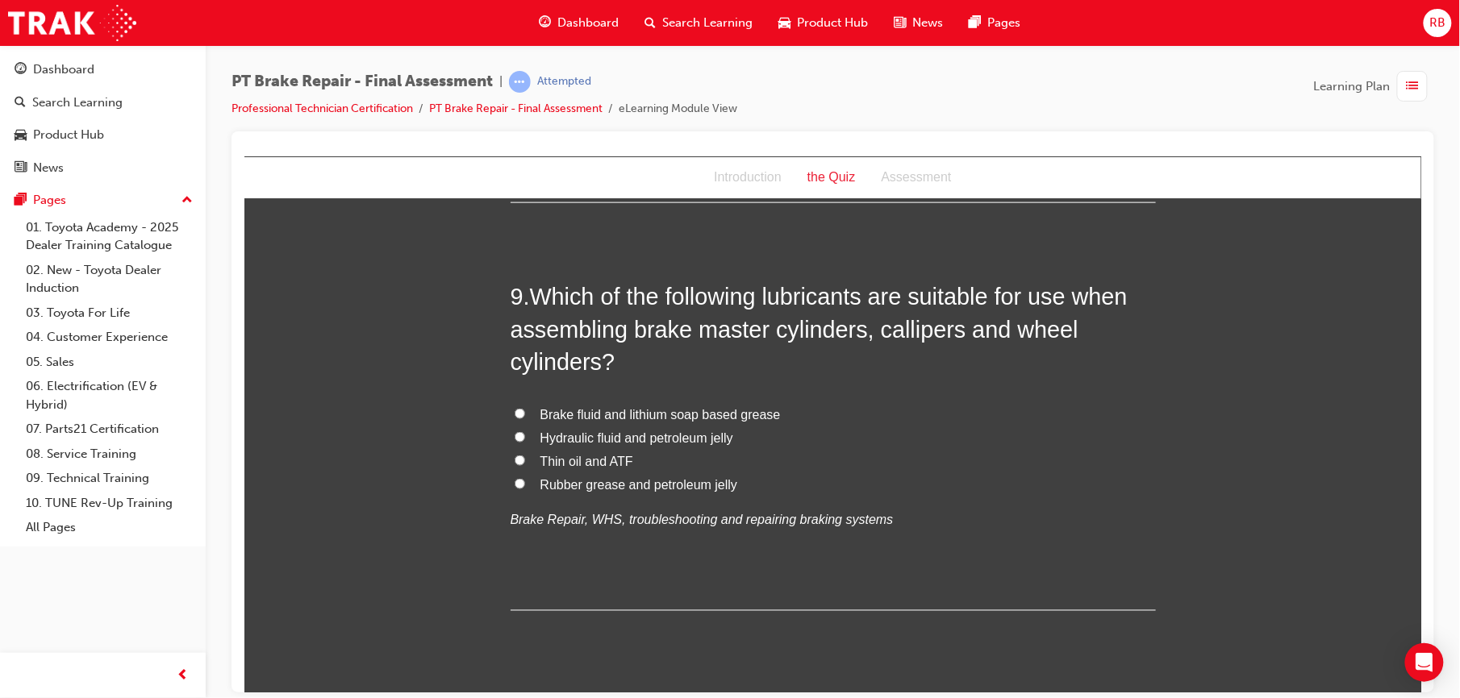
click at [530, 409] on label "Brake fluid and lithium soap based grease" at bounding box center [832, 414] width 645 height 23
click at [524, 409] on input "Brake fluid and lithium soap based grease" at bounding box center [519, 413] width 10 height 10
radio input "true"
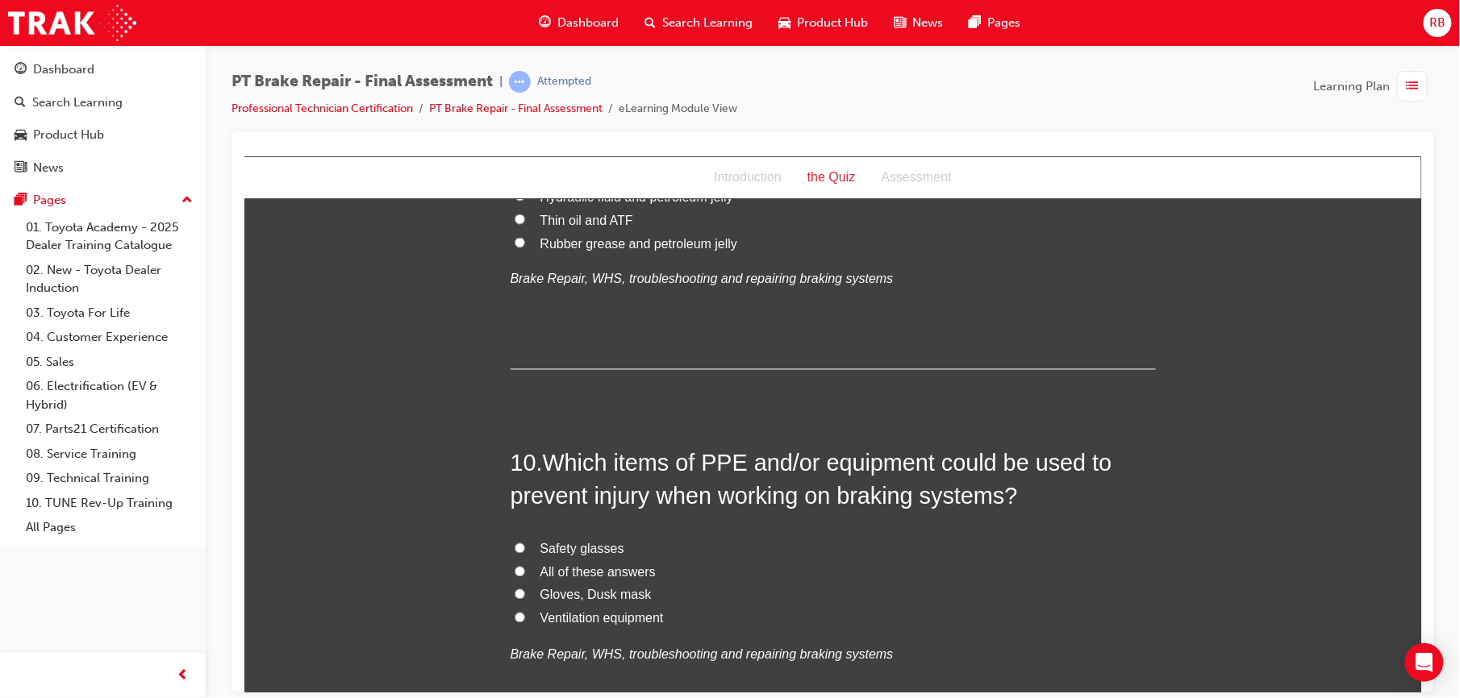
scroll to position [3190, 0]
click at [525, 594] on label "Gloves, Dusk mask" at bounding box center [832, 592] width 645 height 23
click at [524, 594] on input "Gloves, Dusk mask" at bounding box center [519, 590] width 10 height 10
radio input "true"
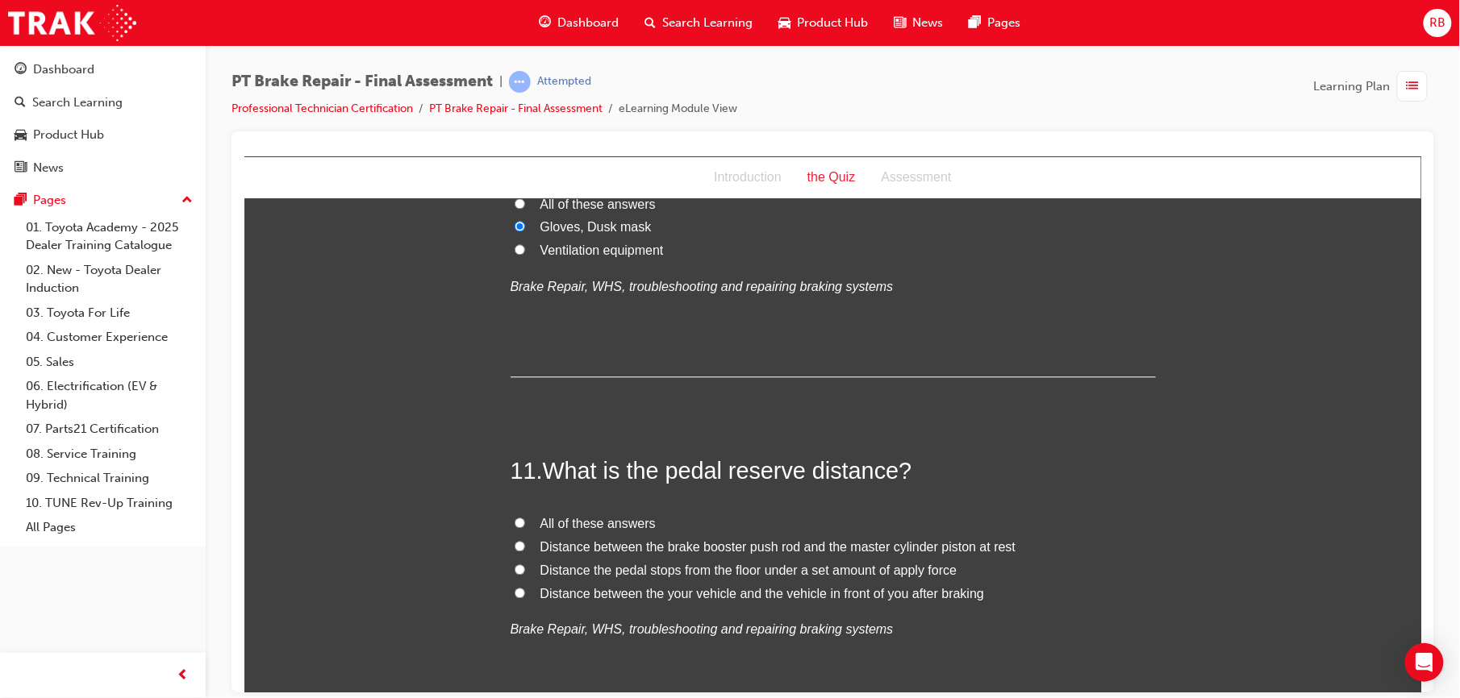
scroll to position [3562, 0]
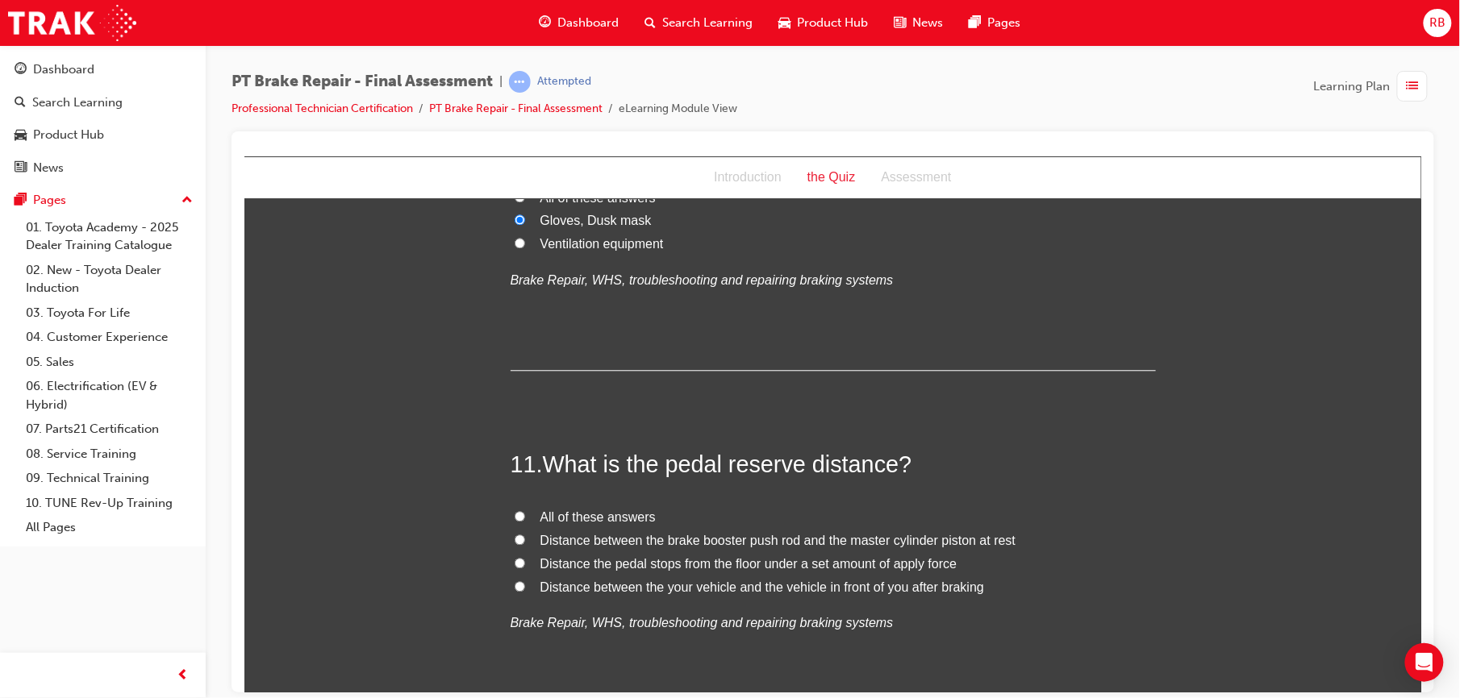
click at [516, 564] on label "Distance the pedal stops from the floor under a set amount of apply force" at bounding box center [832, 563] width 645 height 23
click at [516, 564] on input "Distance the pedal stops from the floor under a set amount of apply force" at bounding box center [519, 562] width 10 height 10
radio input "true"
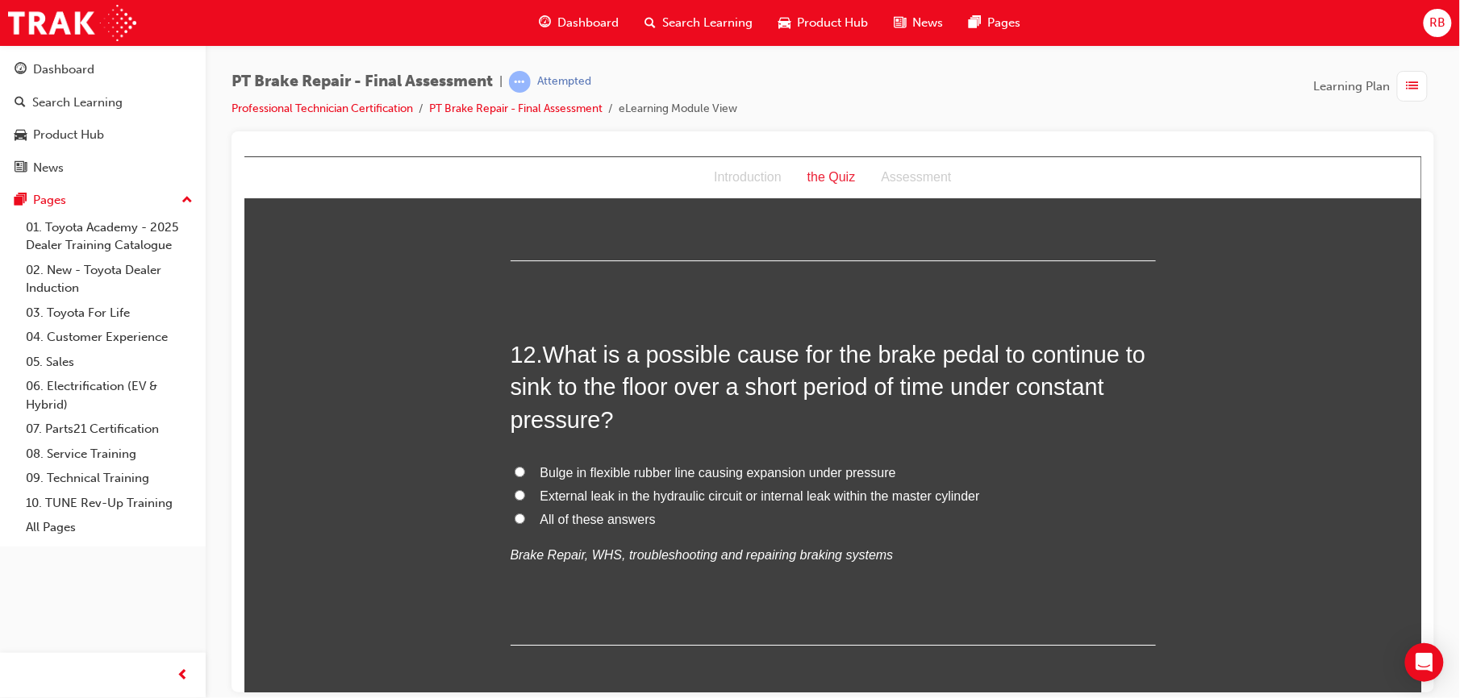
scroll to position [4035, 0]
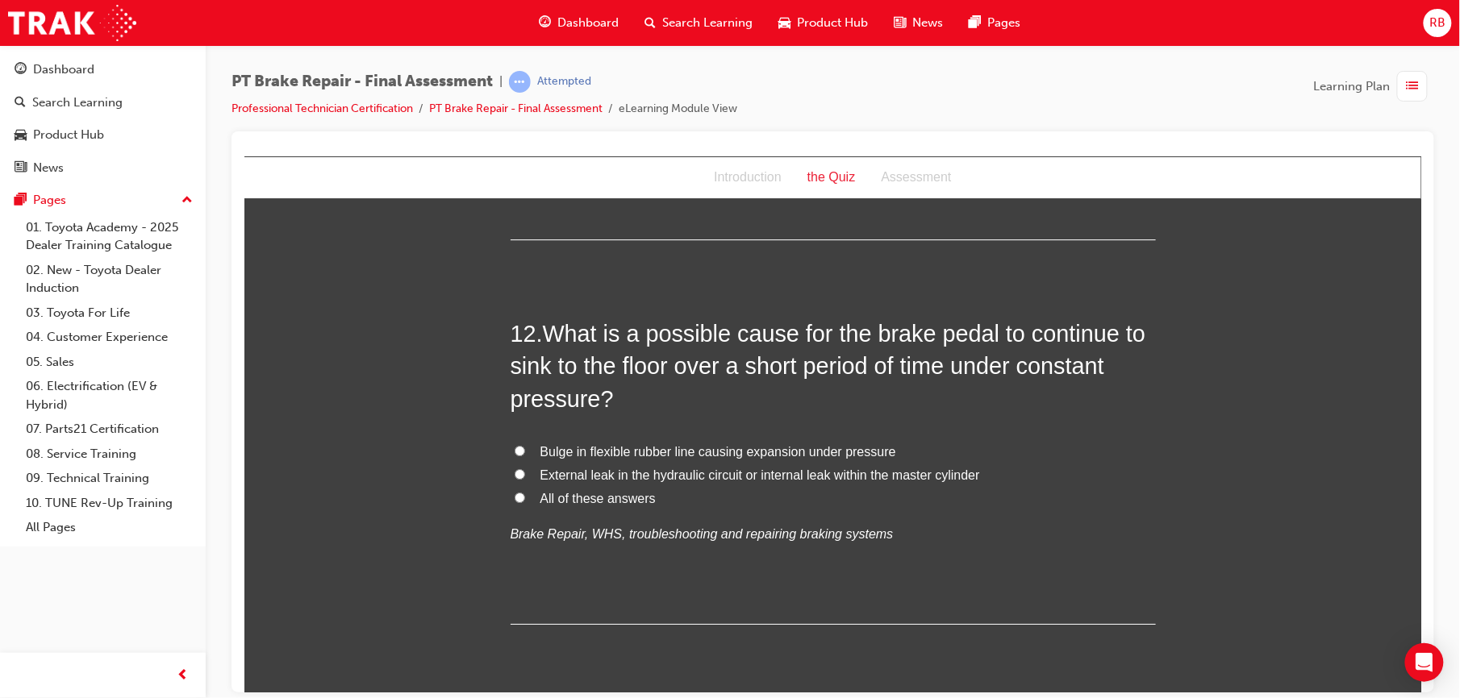
click at [510, 481] on label "External leak in the hydraulic circuit or internal leak within the master cylin…" at bounding box center [832, 475] width 645 height 23
click at [514, 479] on input "External leak in the hydraulic circuit or internal leak within the master cylin…" at bounding box center [519, 474] width 10 height 10
radio input "true"
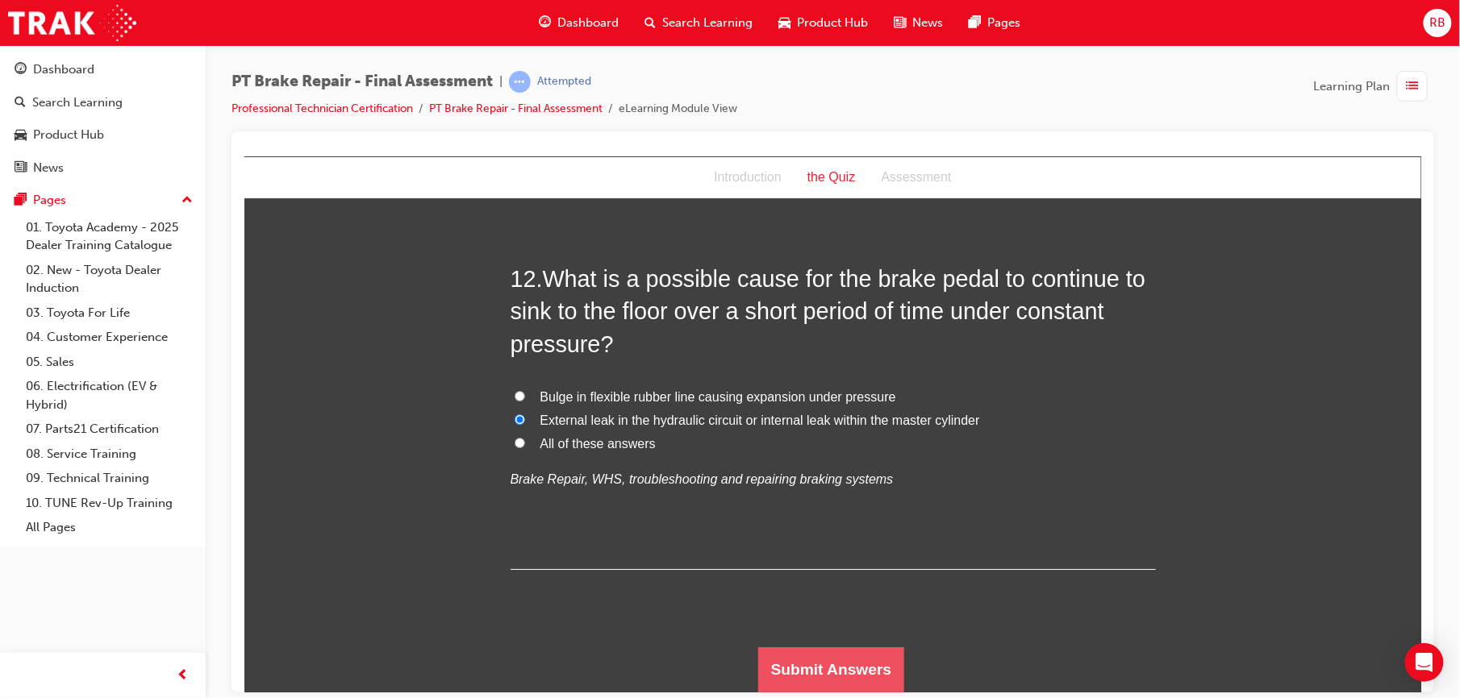
click at [857, 669] on button "Submit Answers" at bounding box center [830, 669] width 147 height 45
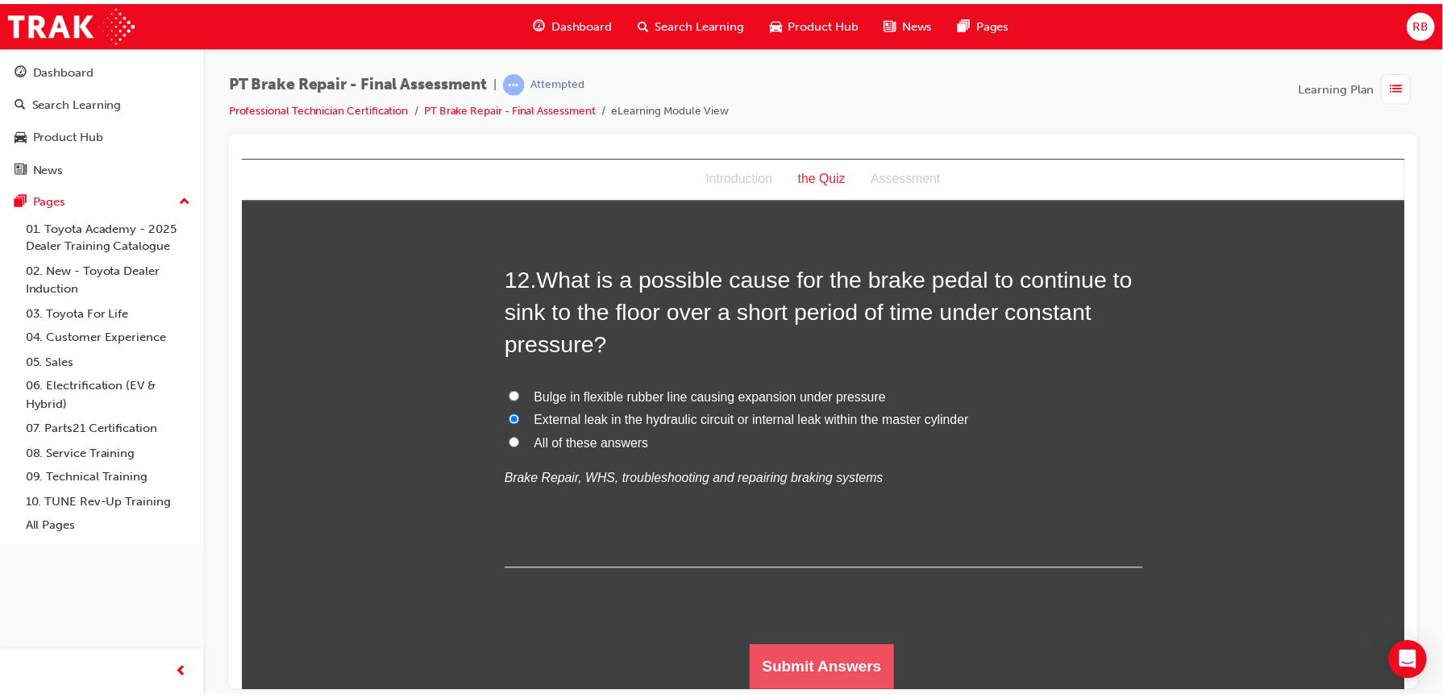
scroll to position [0, 0]
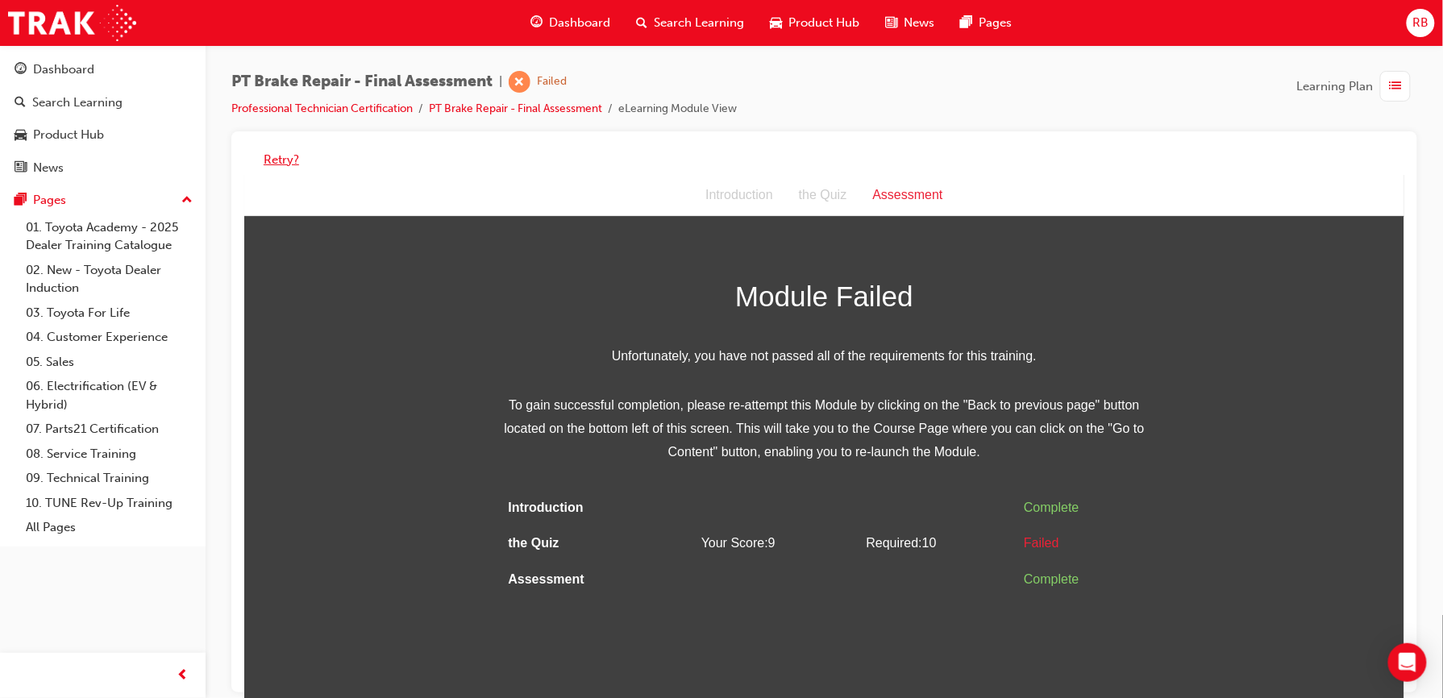
click at [277, 163] on button "Retry?" at bounding box center [281, 160] width 35 height 19
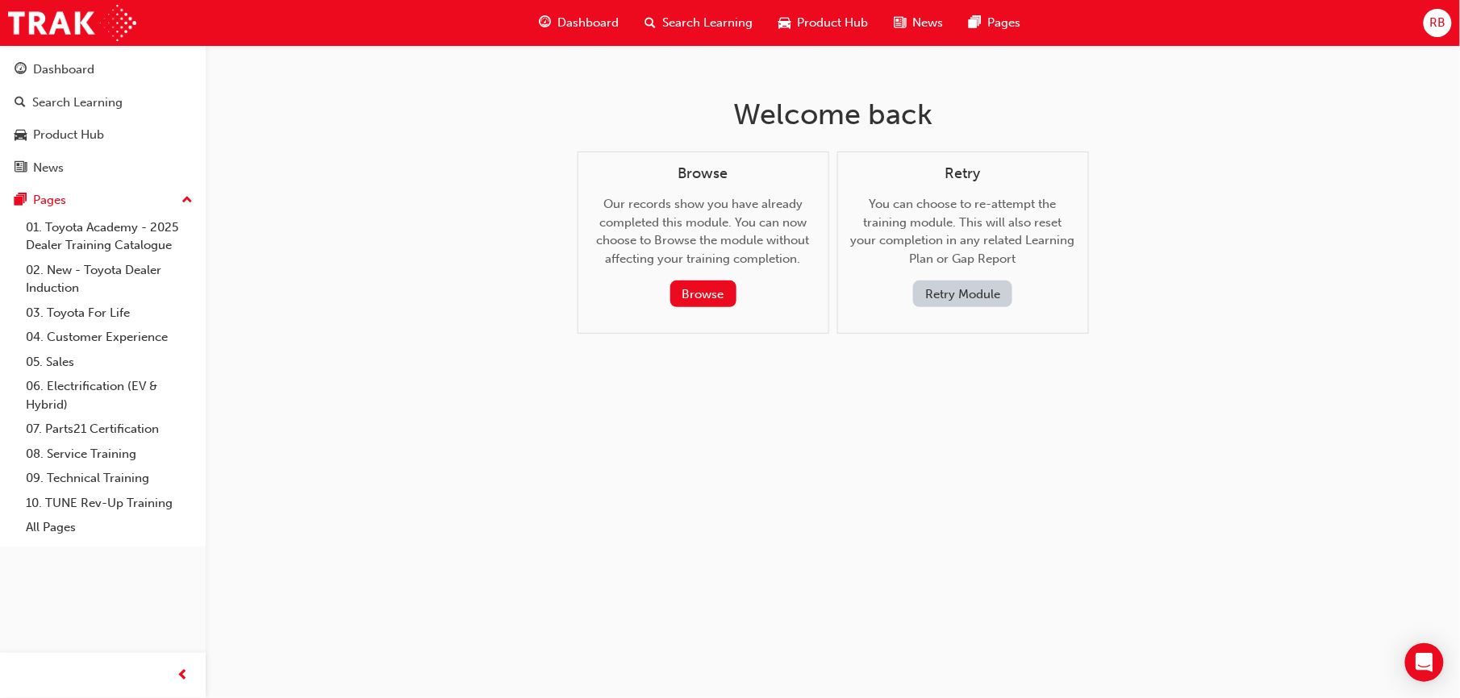
click at [966, 302] on button "Retry Module" at bounding box center [962, 294] width 99 height 27
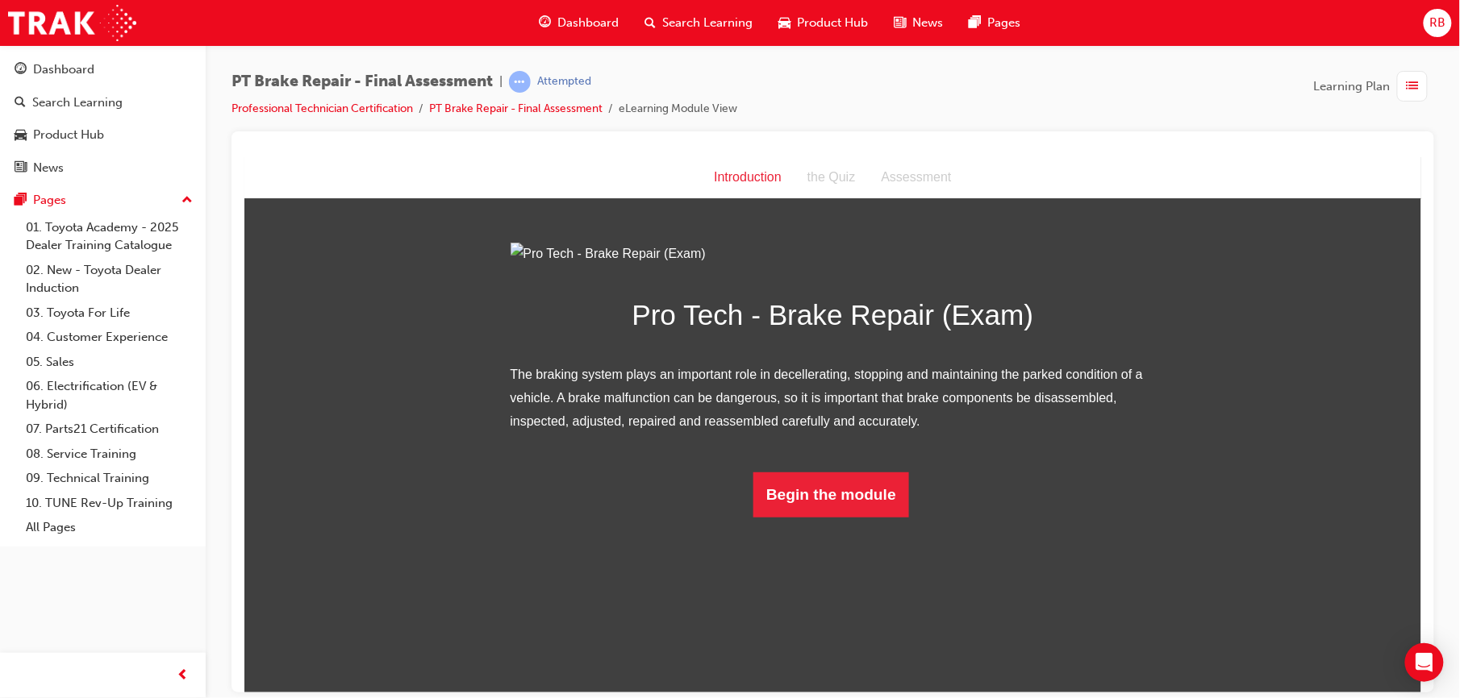
scroll to position [1, 0]
click at [806, 517] on button "Begin the module" at bounding box center [830, 494] width 156 height 45
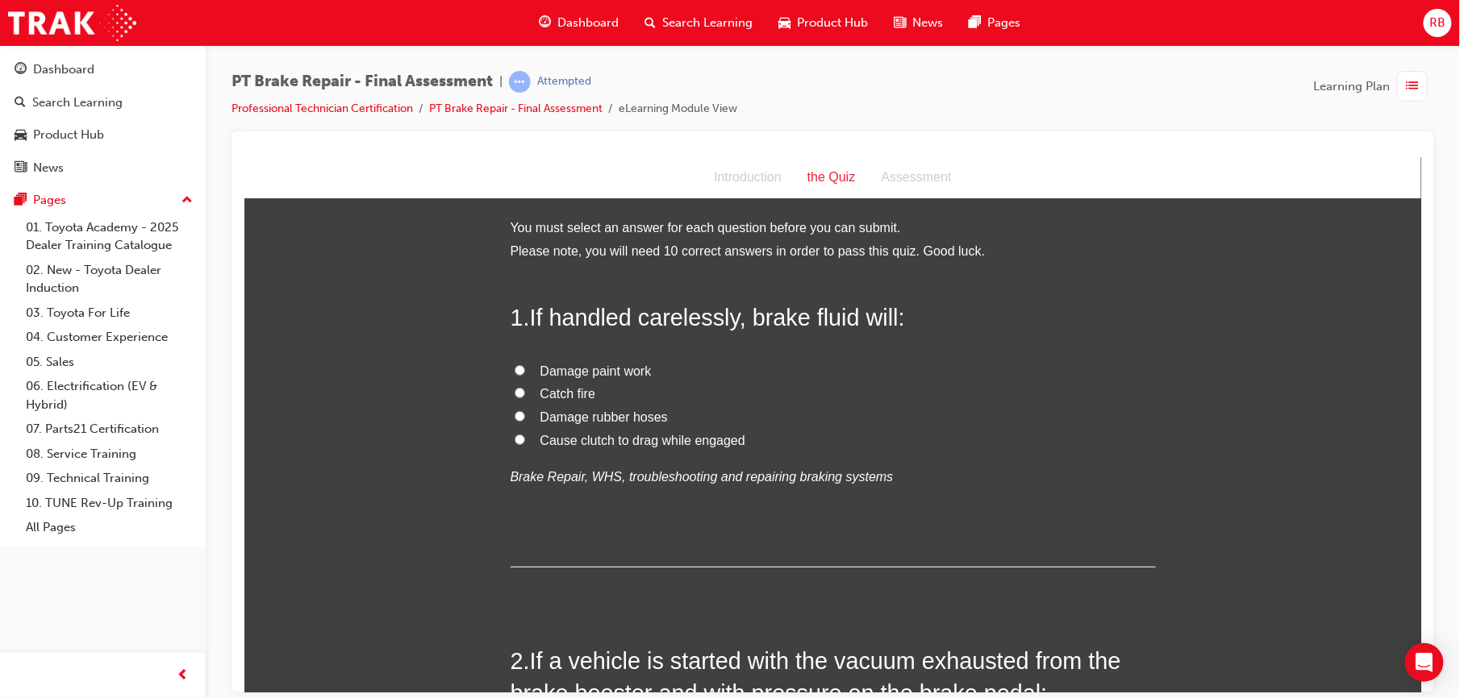
click at [514, 367] on input "Damage paint work" at bounding box center [519, 369] width 10 height 10
radio input "true"
click at [515, 415] on input "Damage rubber hoses" at bounding box center [519, 415] width 10 height 10
radio input "true"
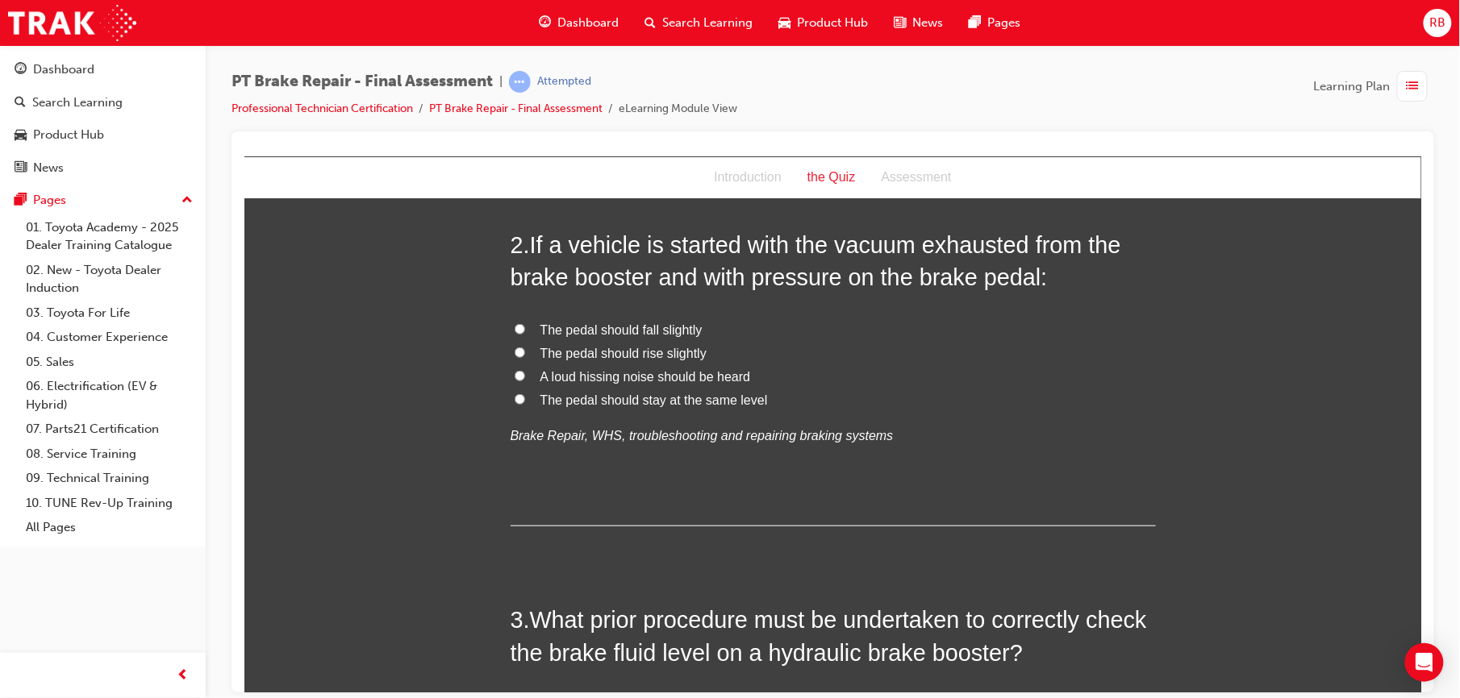
scroll to position [408, 0]
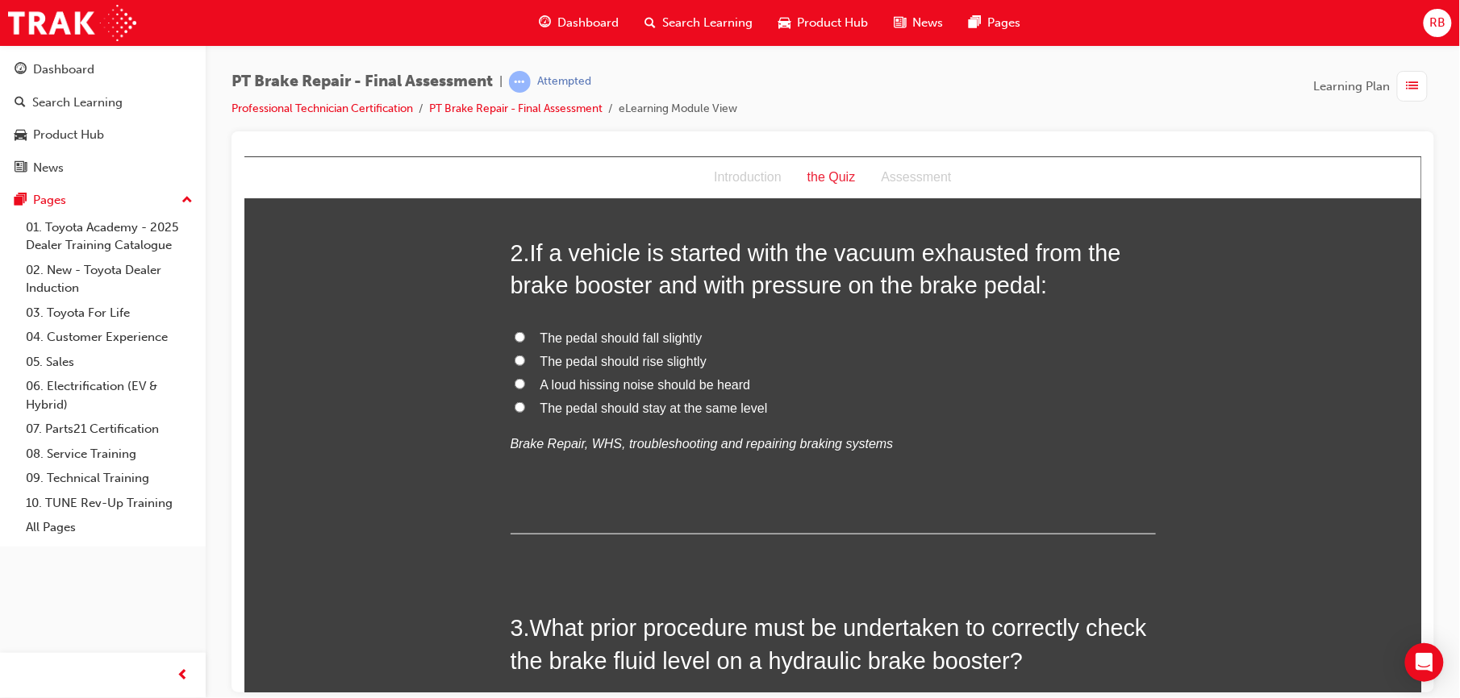
click at [599, 360] on span "The pedal should rise slightly" at bounding box center [622, 361] width 166 height 14
click at [524, 360] on input "The pedal should rise slightly" at bounding box center [519, 360] width 10 height 10
radio input "true"
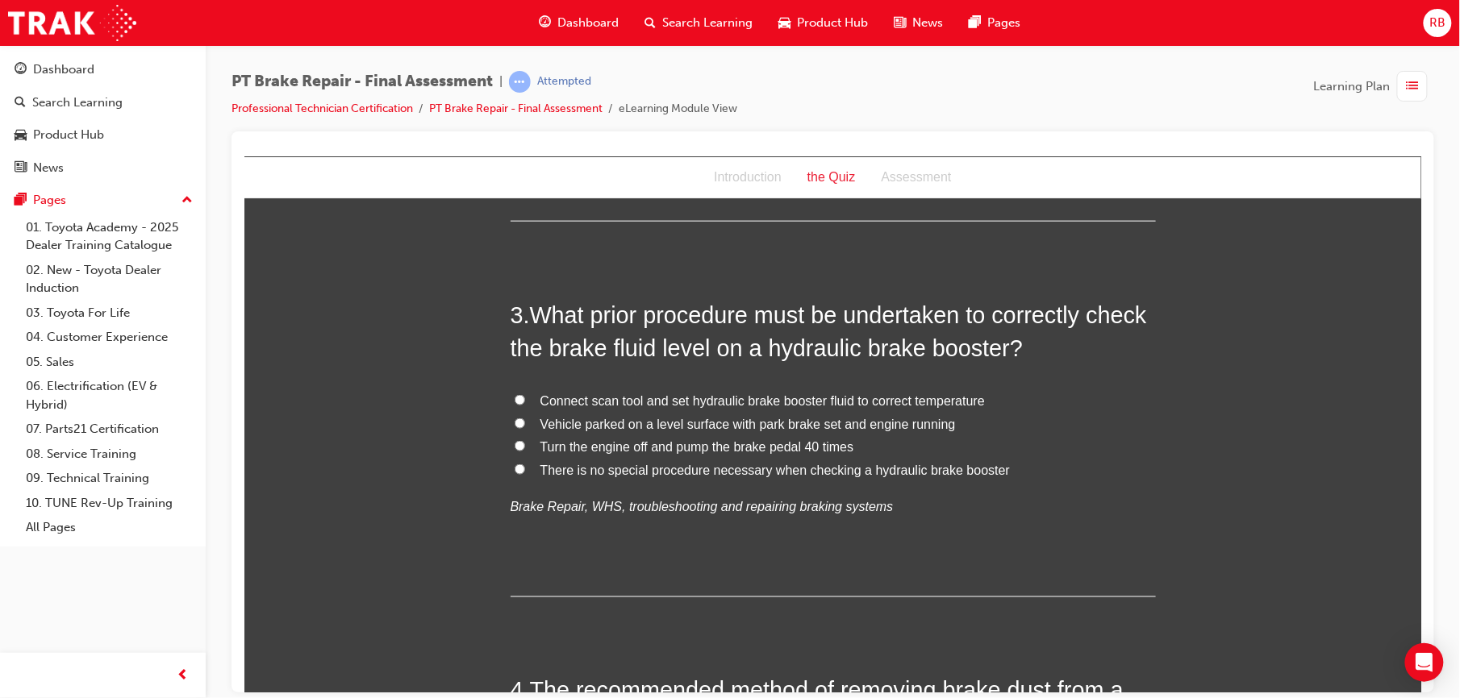
scroll to position [723, 0]
click at [530, 449] on label "Turn the engine off and pump the brake pedal 40 times" at bounding box center [832, 444] width 645 height 23
click at [524, 448] on input "Turn the engine off and pump the brake pedal 40 times" at bounding box center [519, 443] width 10 height 10
radio input "true"
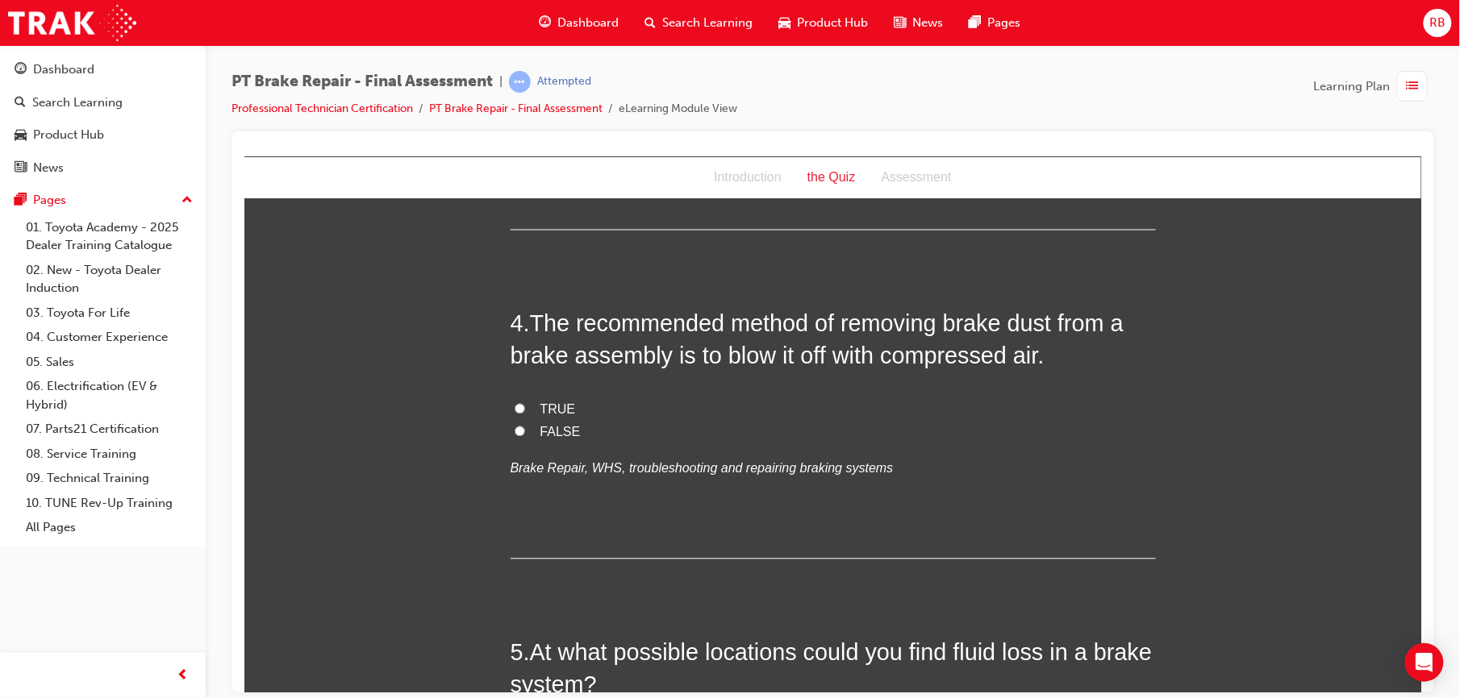
scroll to position [1089, 0]
click at [514, 433] on input "FALSE" at bounding box center [519, 430] width 10 height 10
radio input "true"
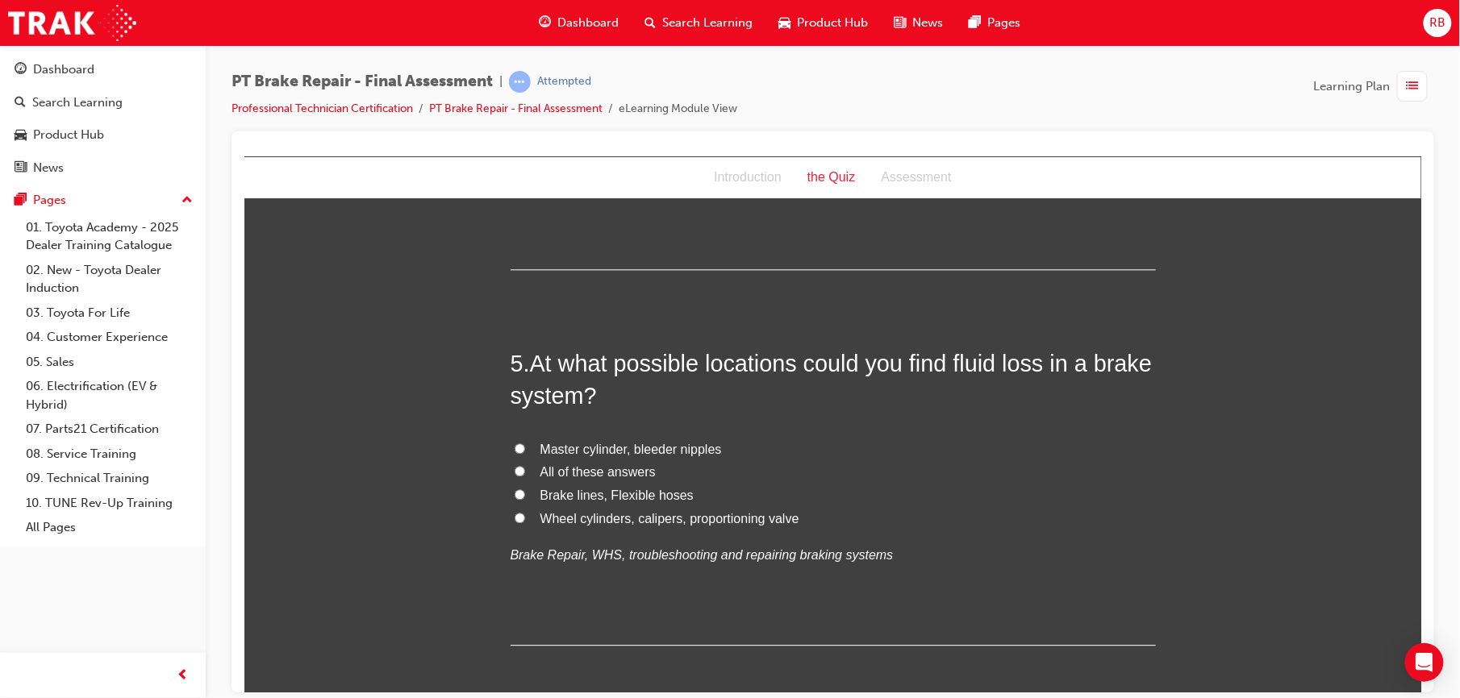
scroll to position [1390, 0]
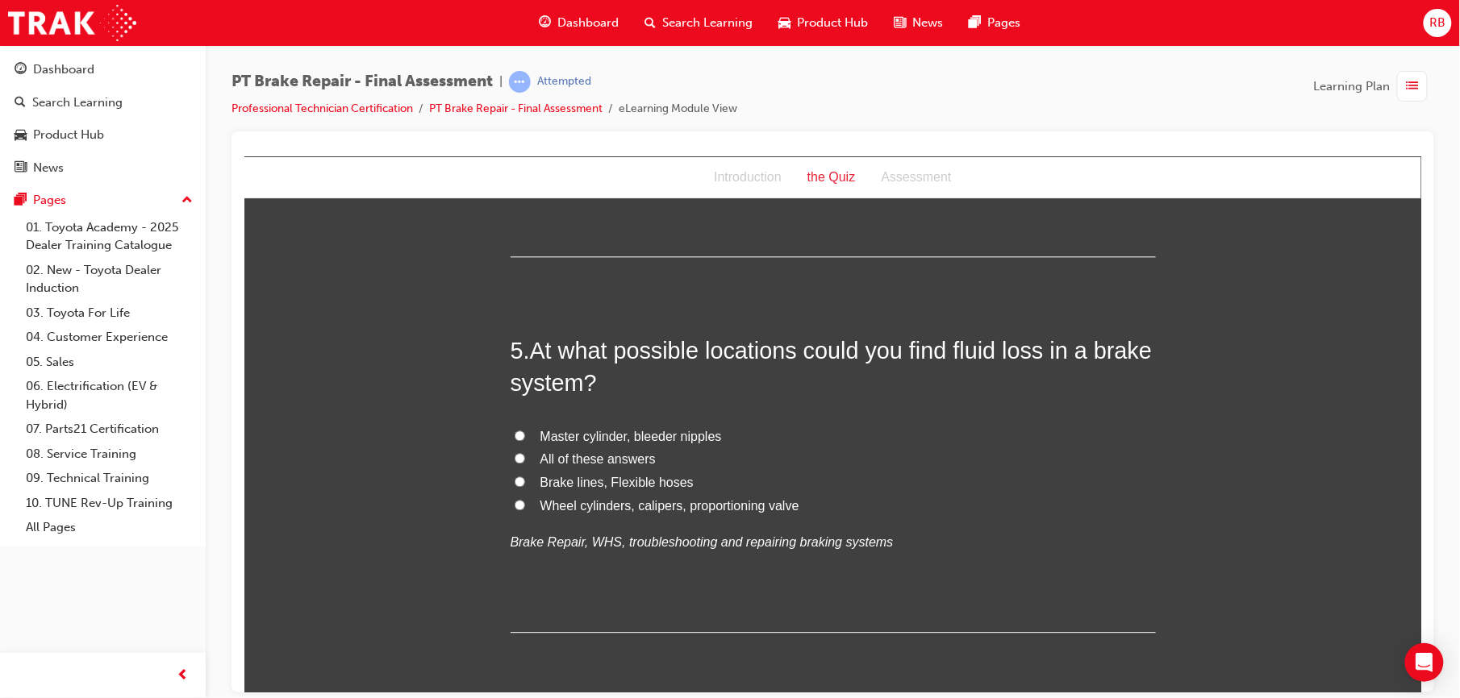
click at [548, 510] on span "Wheel cylinders, calipers, proportioning valve" at bounding box center [668, 505] width 259 height 14
click at [524, 510] on input "Wheel cylinders, calipers, proportioning valve" at bounding box center [519, 504] width 10 height 10
radio input "true"
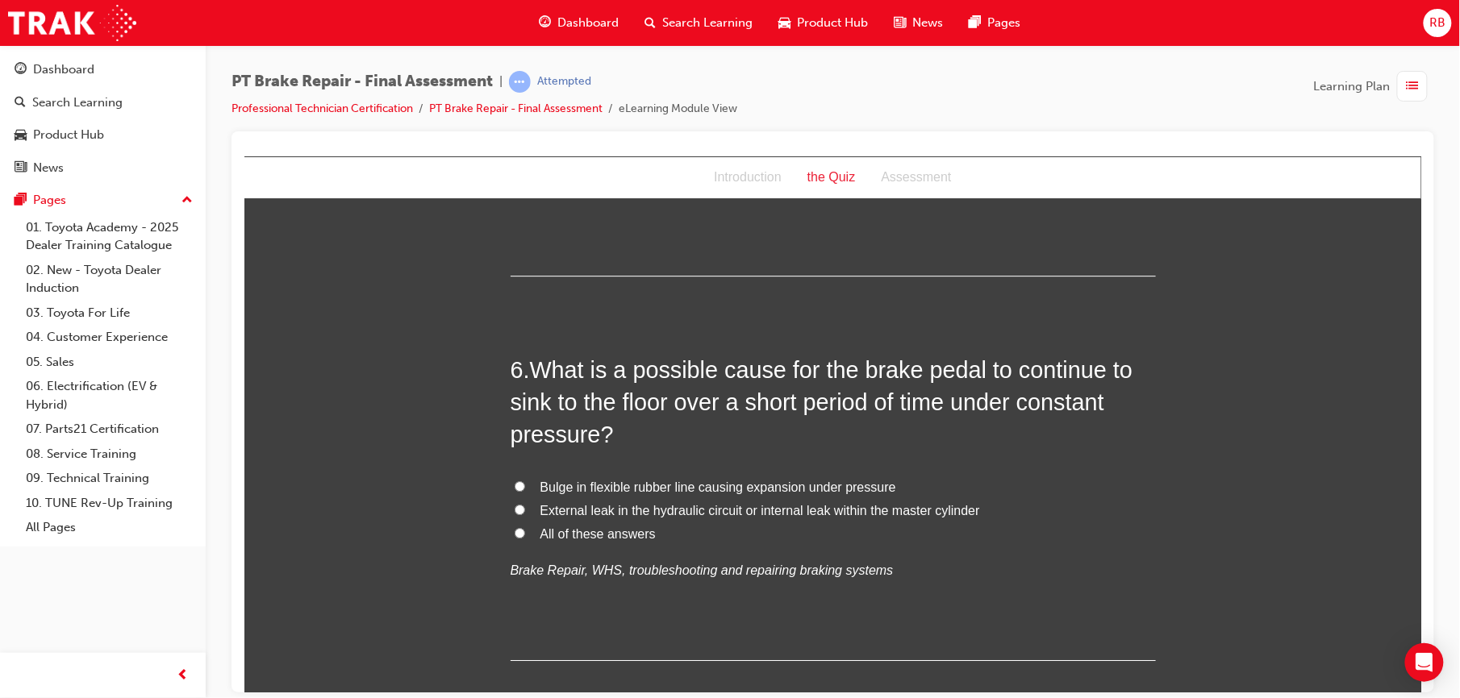
scroll to position [1749, 0]
click at [519, 507] on label "External leak in the hydraulic circuit or internal leak within the master cylin…" at bounding box center [832, 508] width 645 height 23
click at [519, 507] on input "External leak in the hydraulic circuit or internal leak within the master cylin…" at bounding box center [519, 507] width 10 height 10
radio input "true"
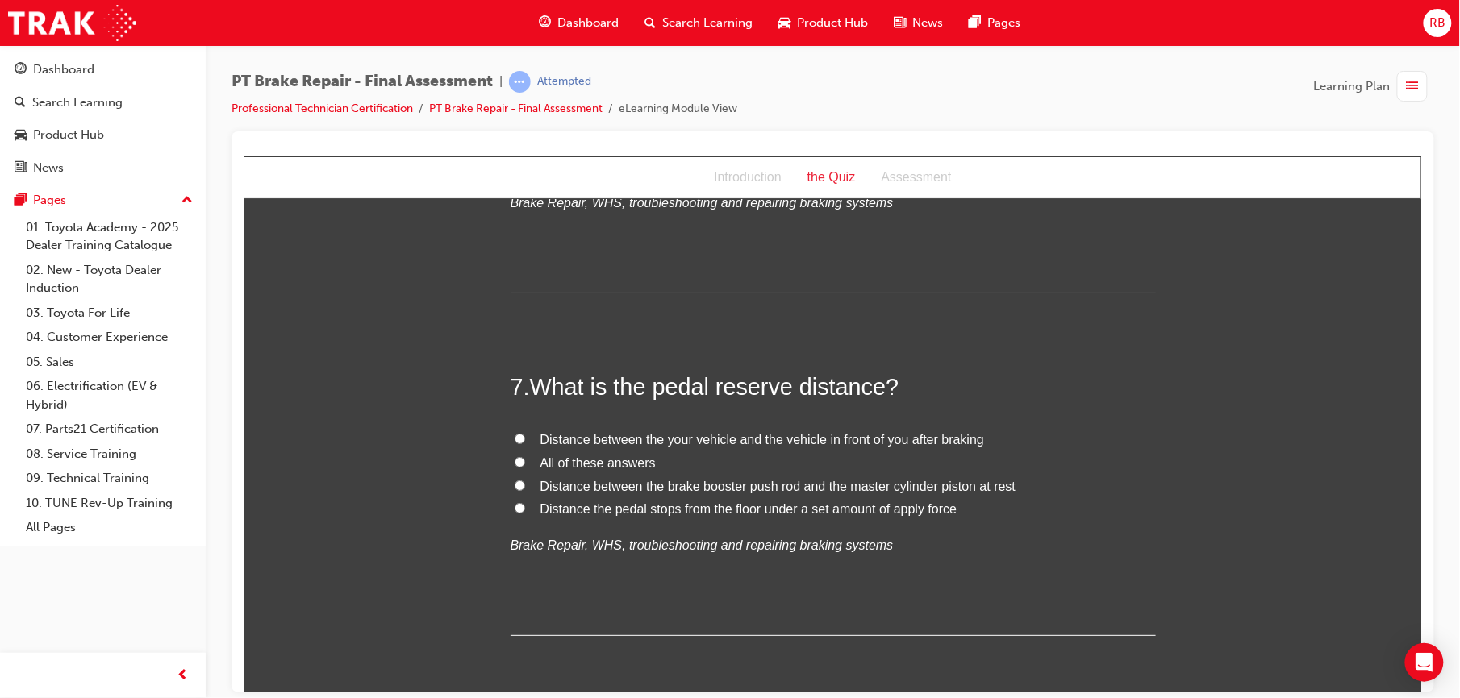
scroll to position [2121, 0]
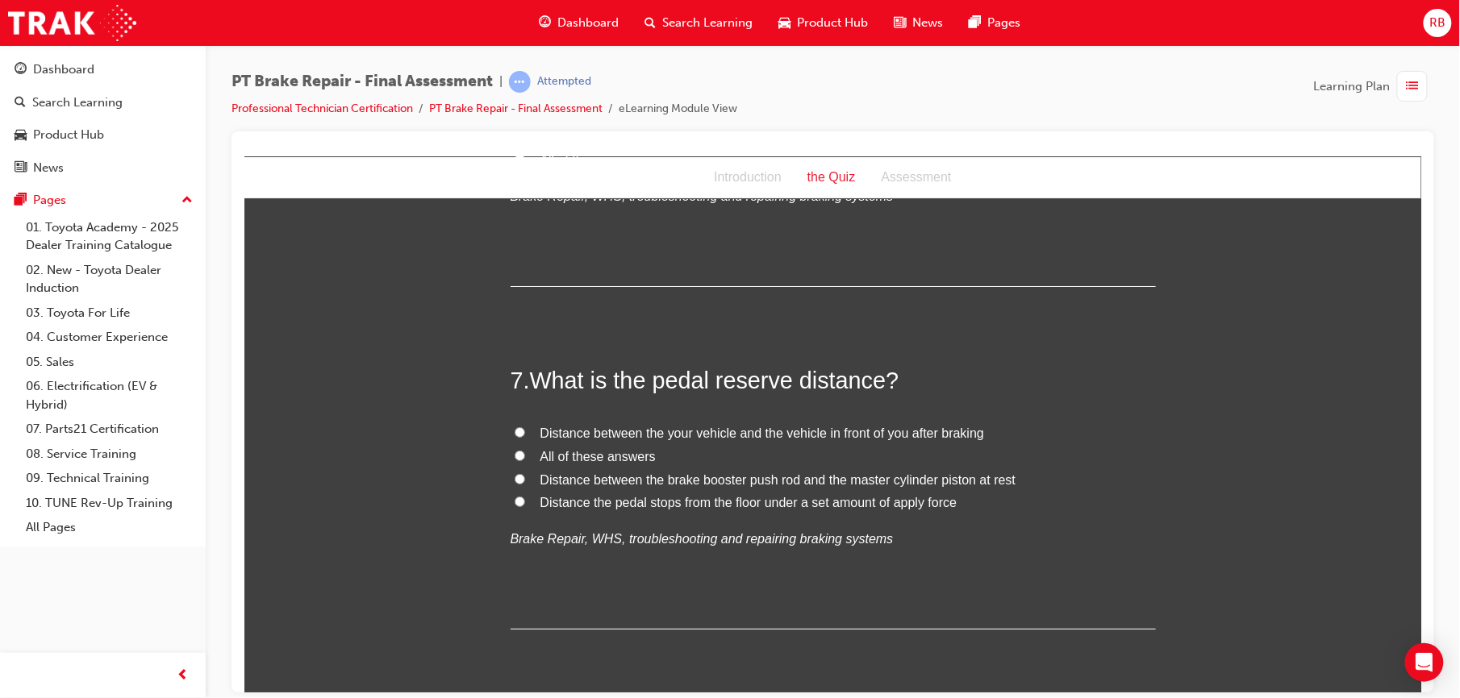
click at [520, 502] on label "Distance the pedal stops from the floor under a set amount of apply force" at bounding box center [832, 502] width 645 height 23
click at [520, 502] on input "Distance the pedal stops from the floor under a set amount of apply force" at bounding box center [519, 501] width 10 height 10
radio input "true"
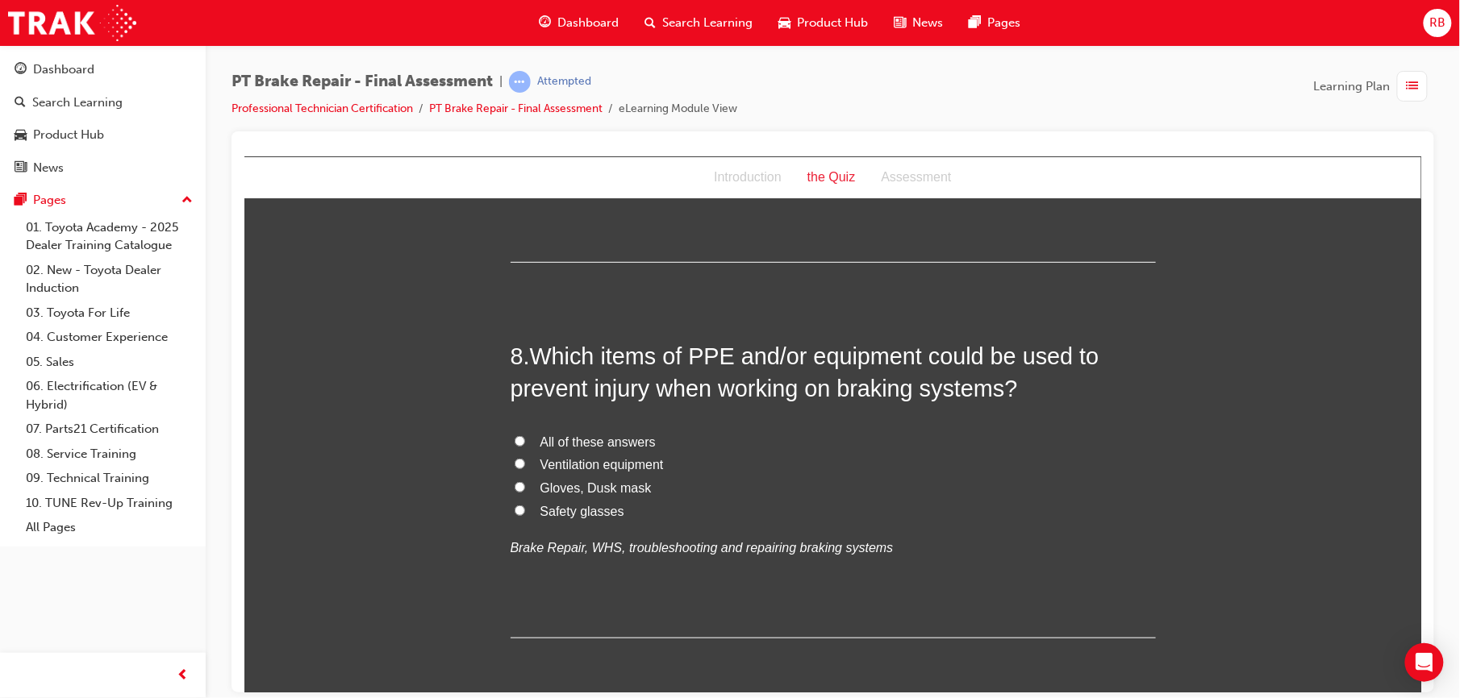
scroll to position [2551, 0]
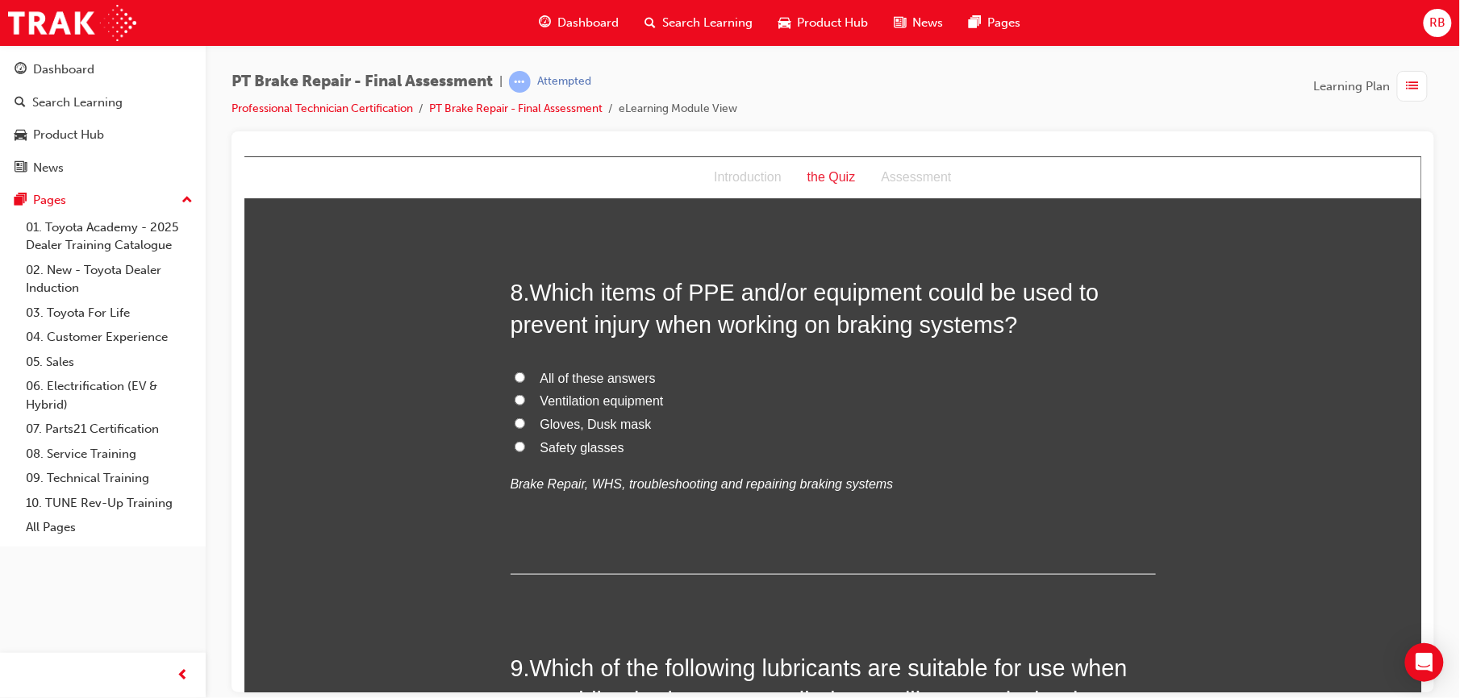
click at [514, 420] on input "Gloves, Dusk mask" at bounding box center [519, 423] width 10 height 10
radio input "true"
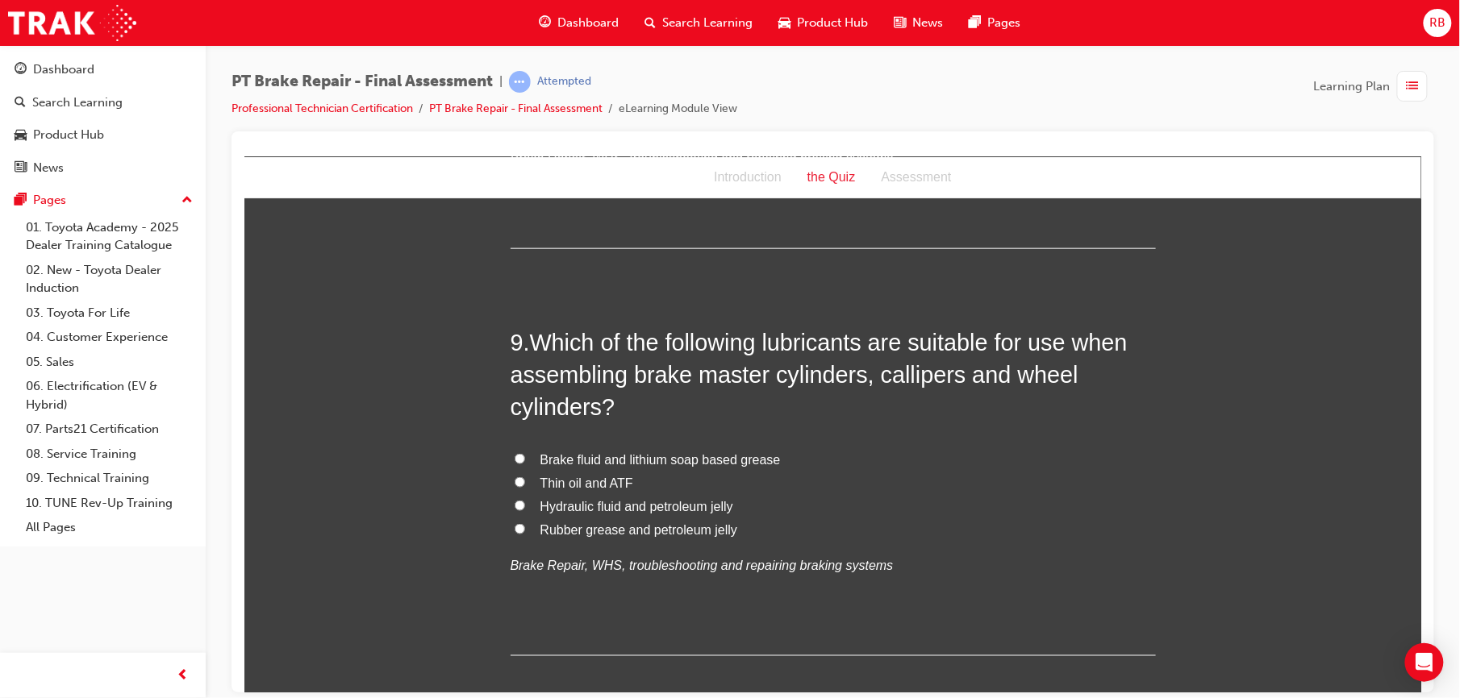
scroll to position [2924, 0]
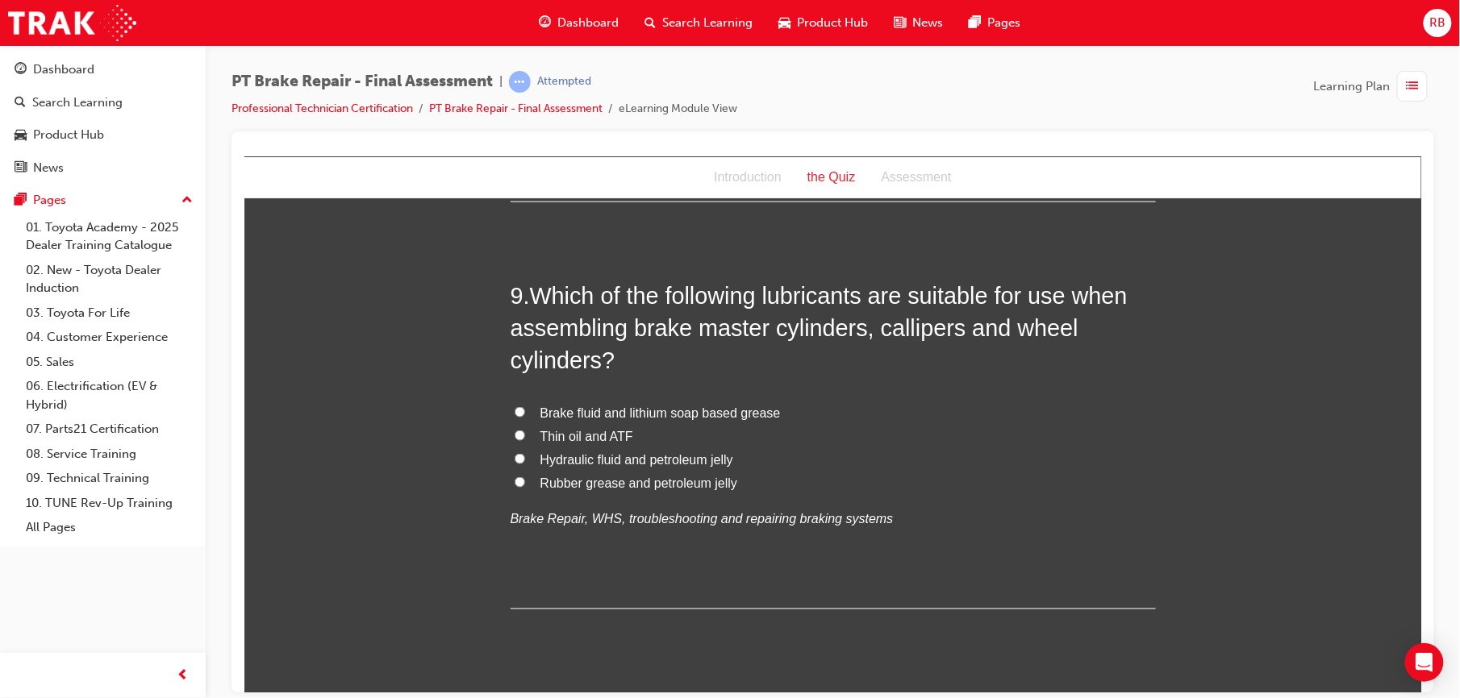
click at [565, 481] on span "Rubber grease and petroleum jelly" at bounding box center [638, 483] width 198 height 14
click at [524, 481] on input "Rubber grease and petroleum jelly" at bounding box center [519, 482] width 10 height 10
radio input "true"
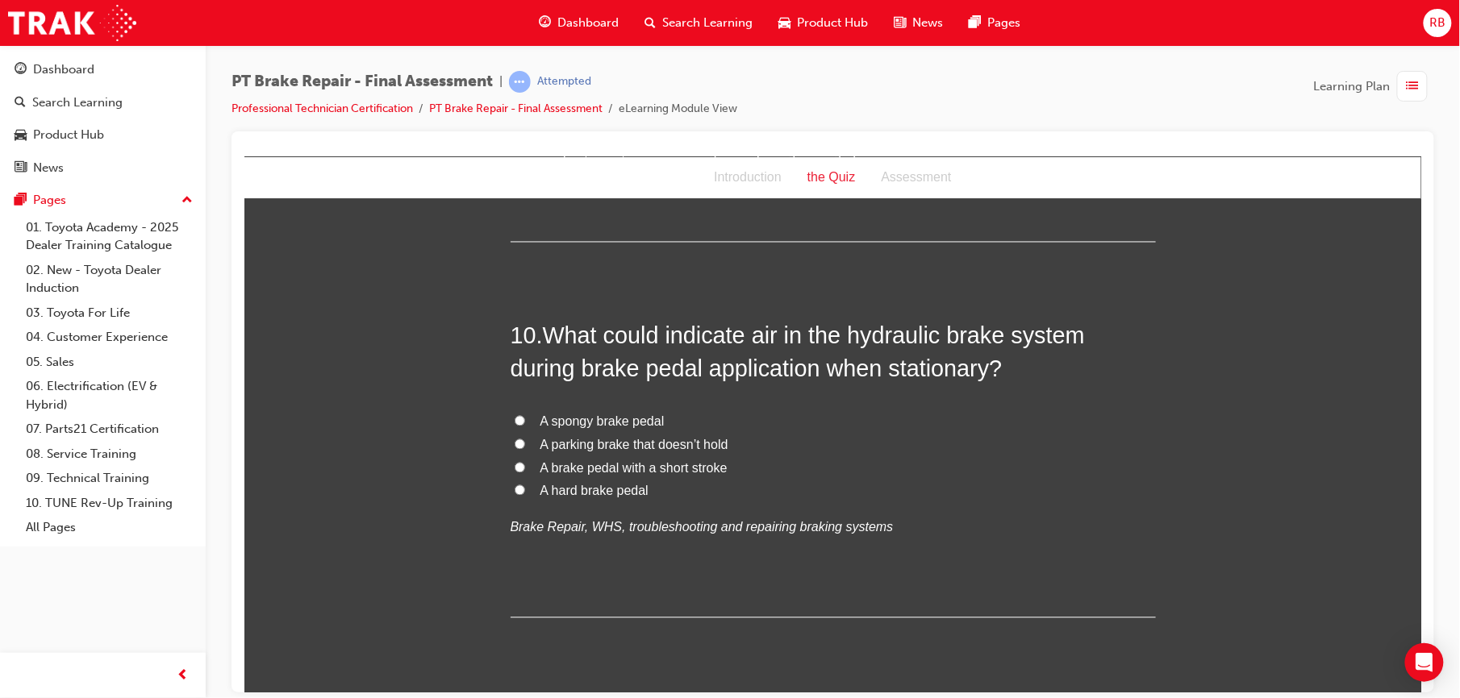
scroll to position [3290, 0]
click at [514, 423] on input "A spongy brake pedal" at bounding box center [519, 421] width 10 height 10
radio input "true"
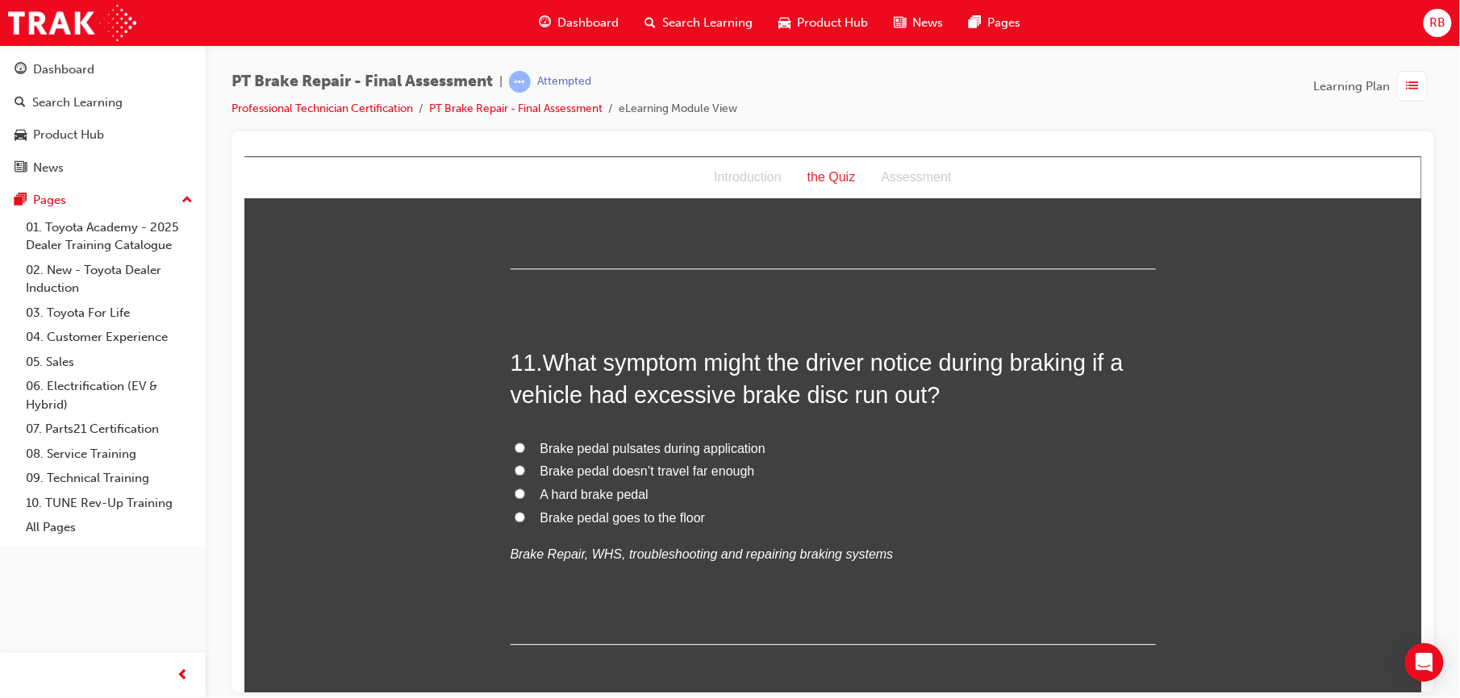
scroll to position [3642, 0]
click at [577, 452] on span "Brake pedal pulsates during application" at bounding box center [651, 446] width 225 height 14
click at [524, 451] on input "Brake pedal pulsates during application" at bounding box center [519, 445] width 10 height 10
radio input "true"
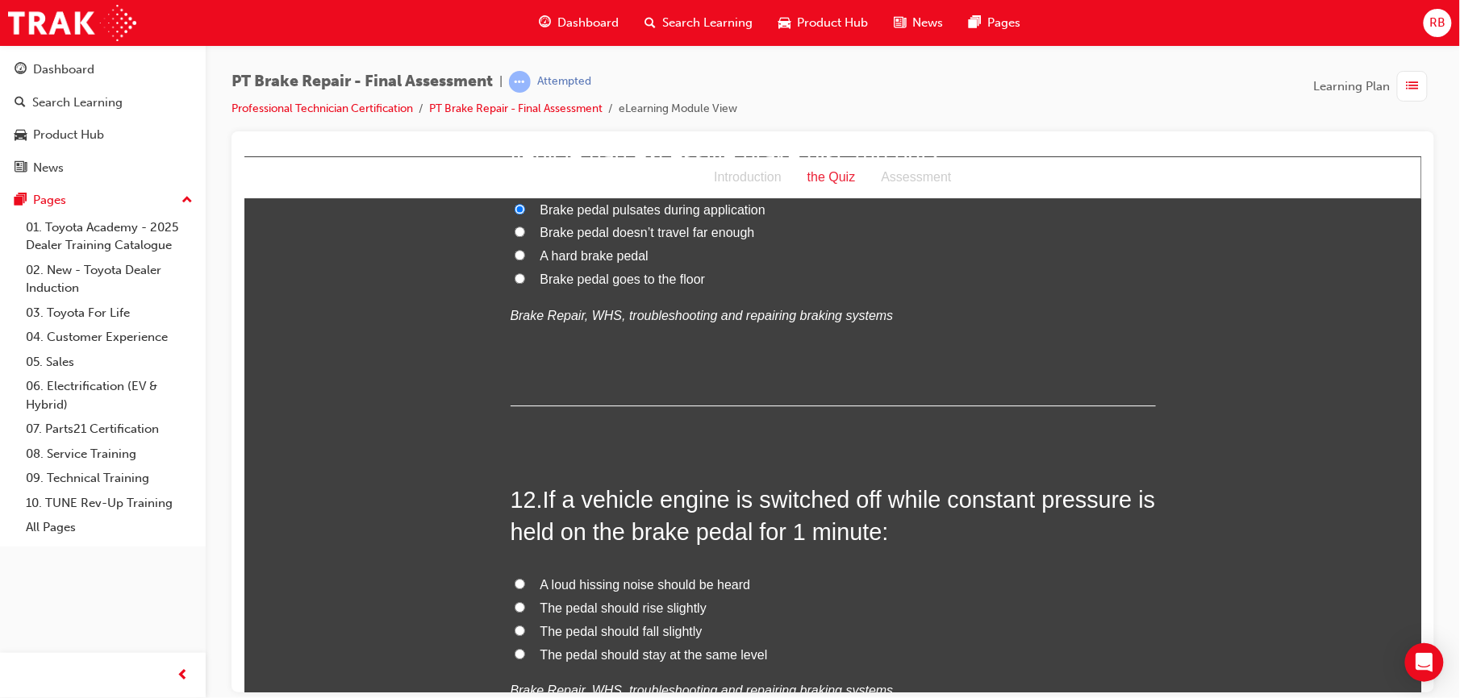
scroll to position [3927, 0]
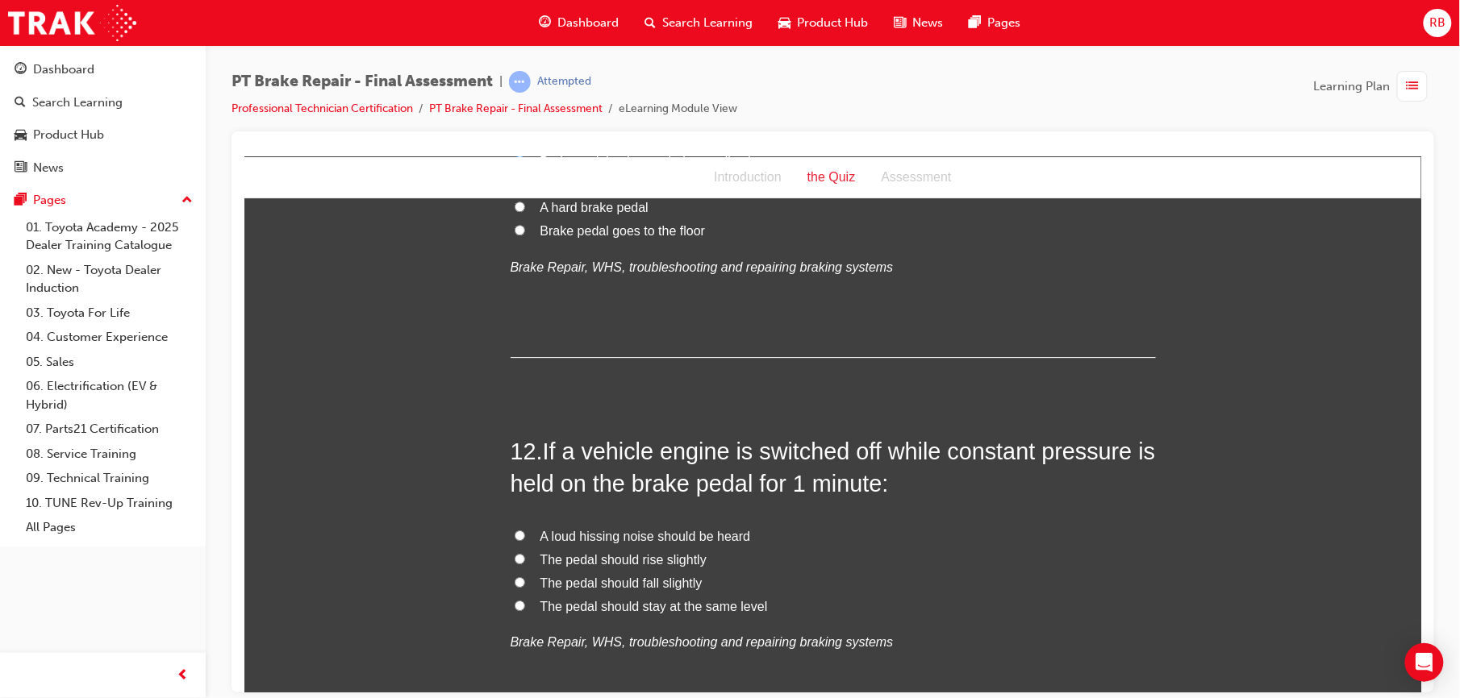
click at [539, 559] on span "The pedal should rise slightly" at bounding box center [622, 559] width 166 height 14
click at [524, 559] on input "The pedal should rise slightly" at bounding box center [519, 558] width 10 height 10
radio input "true"
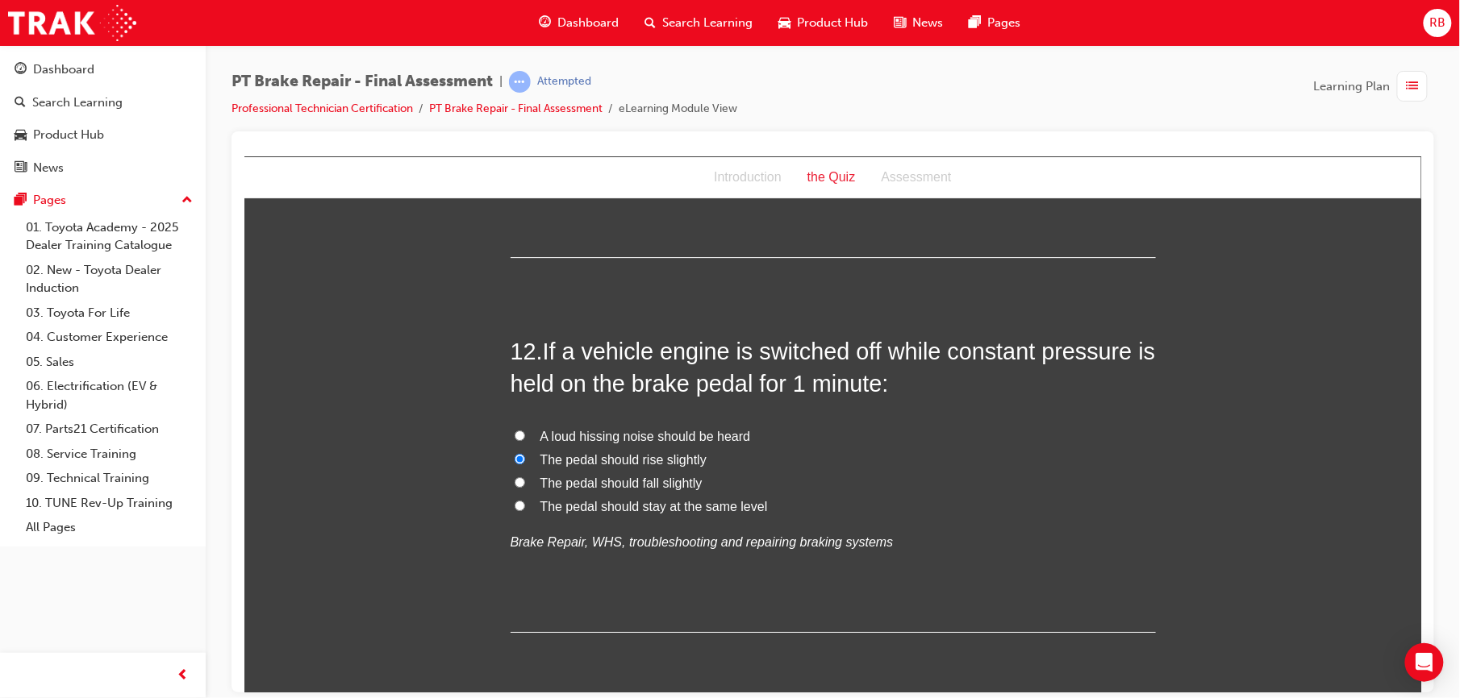
scroll to position [4091, 0]
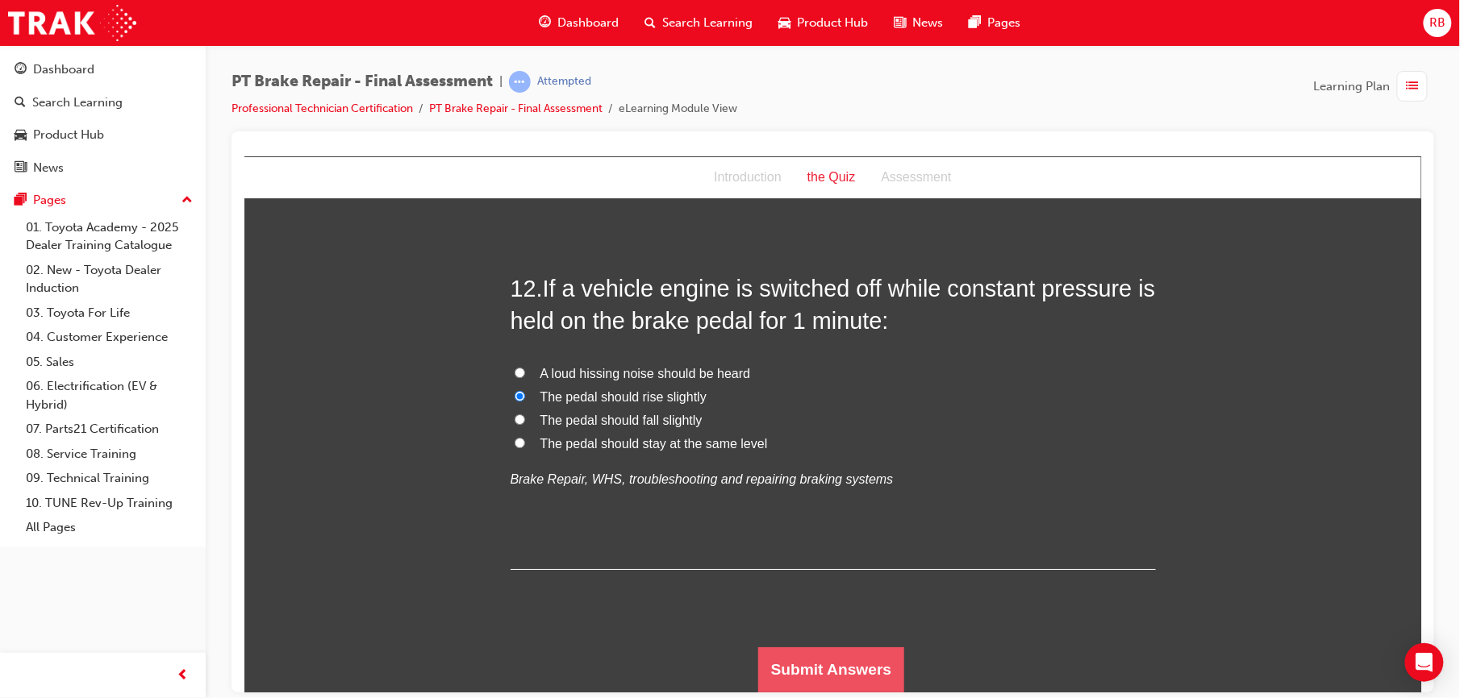
click at [872, 675] on button "Submit Answers" at bounding box center [830, 669] width 147 height 45
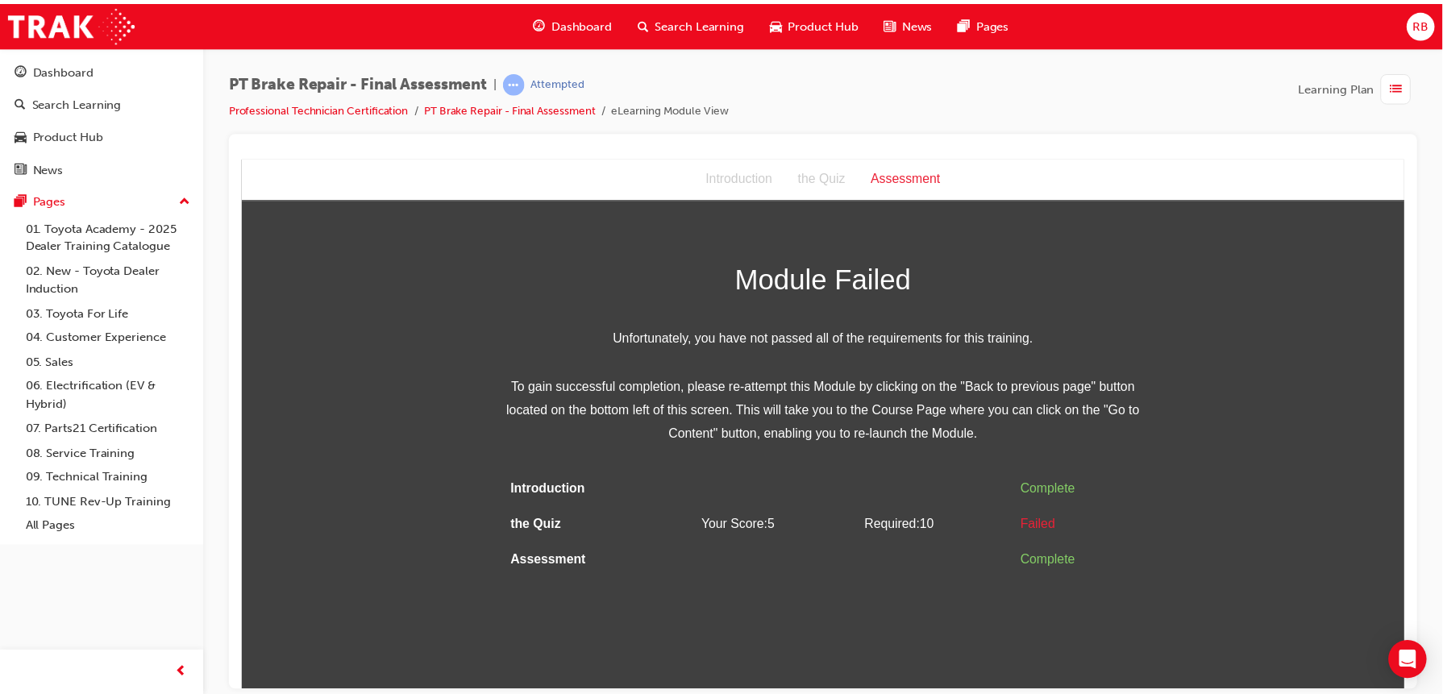
scroll to position [0, 0]
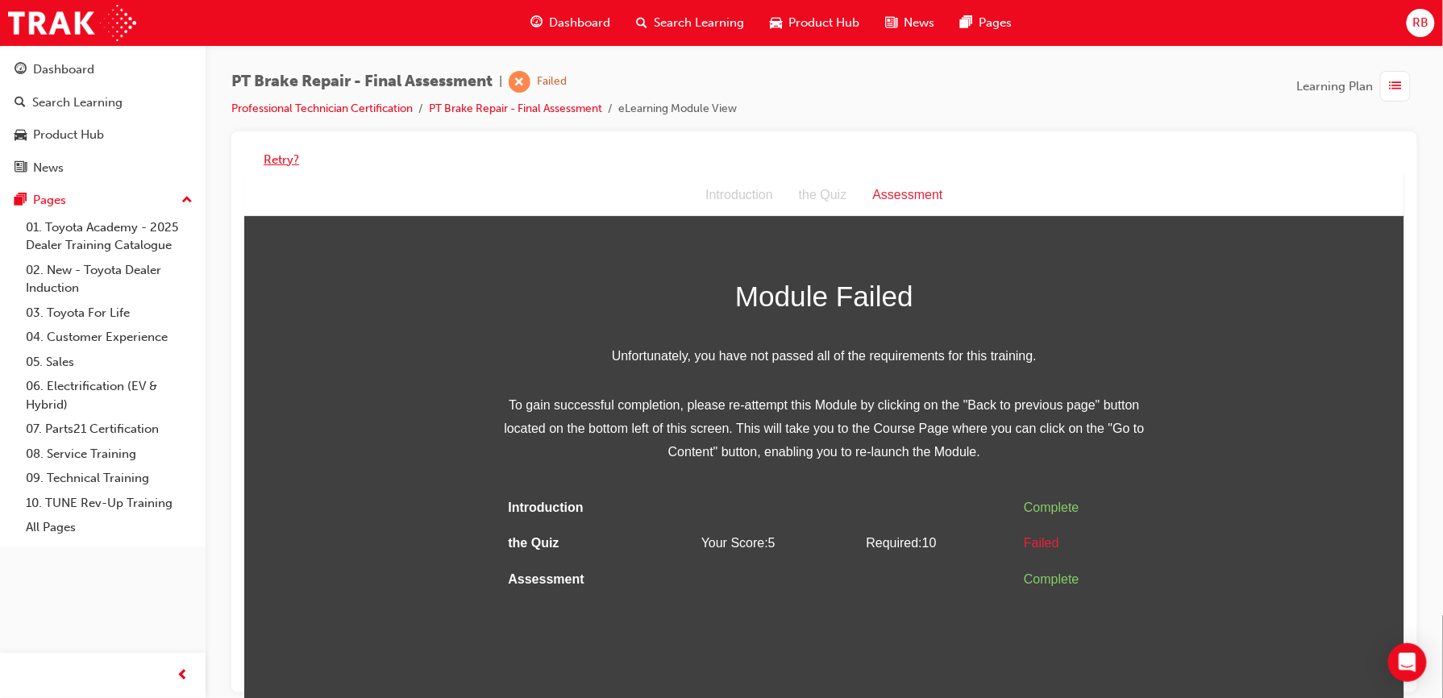
click at [285, 161] on button "Retry?" at bounding box center [281, 160] width 35 height 19
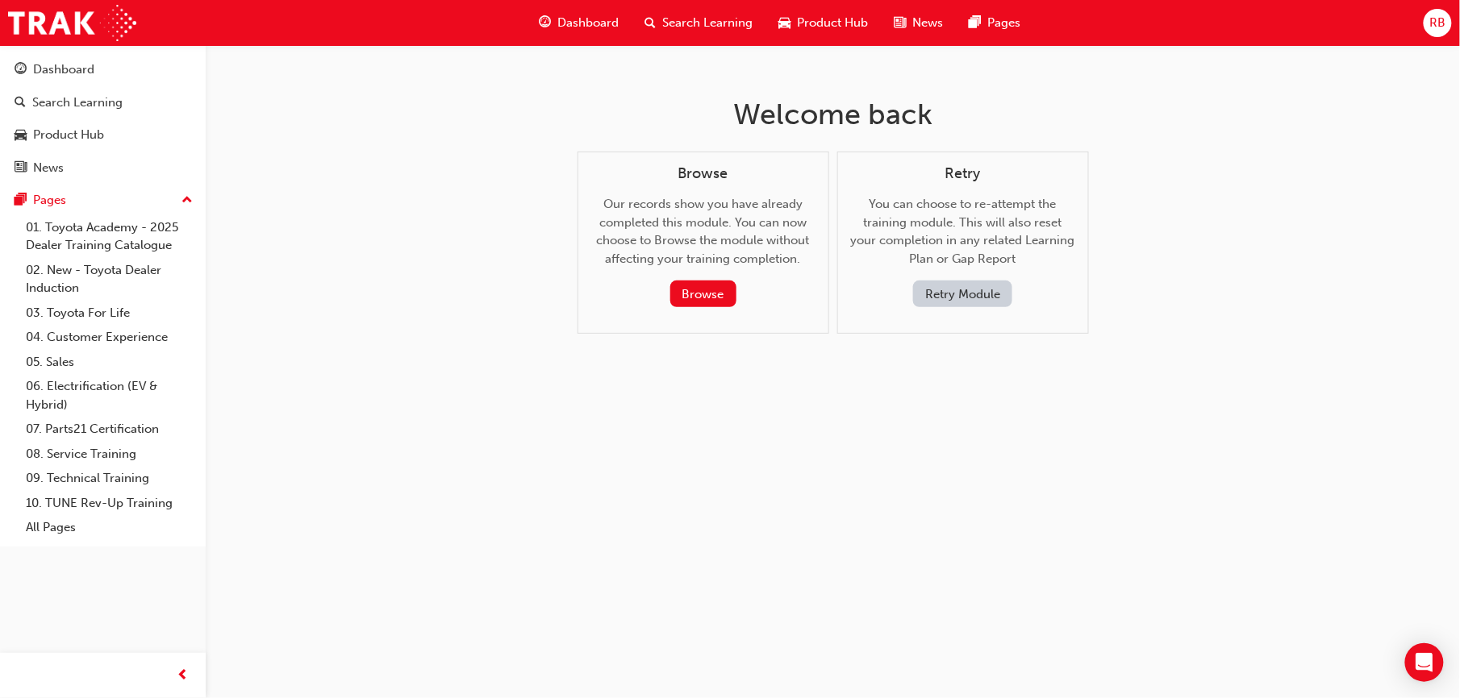
click at [956, 298] on button "Retry Module" at bounding box center [962, 294] width 99 height 27
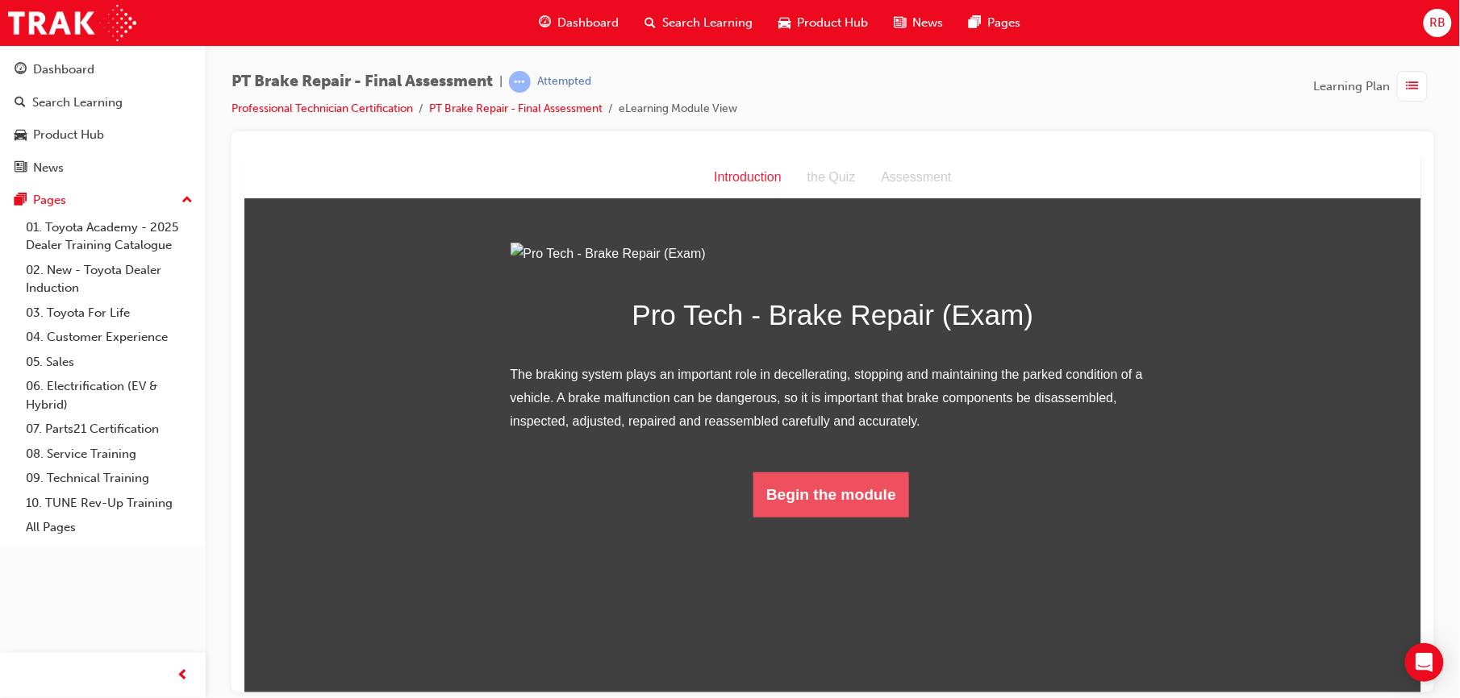
click at [810, 517] on button "Begin the module" at bounding box center [830, 494] width 156 height 45
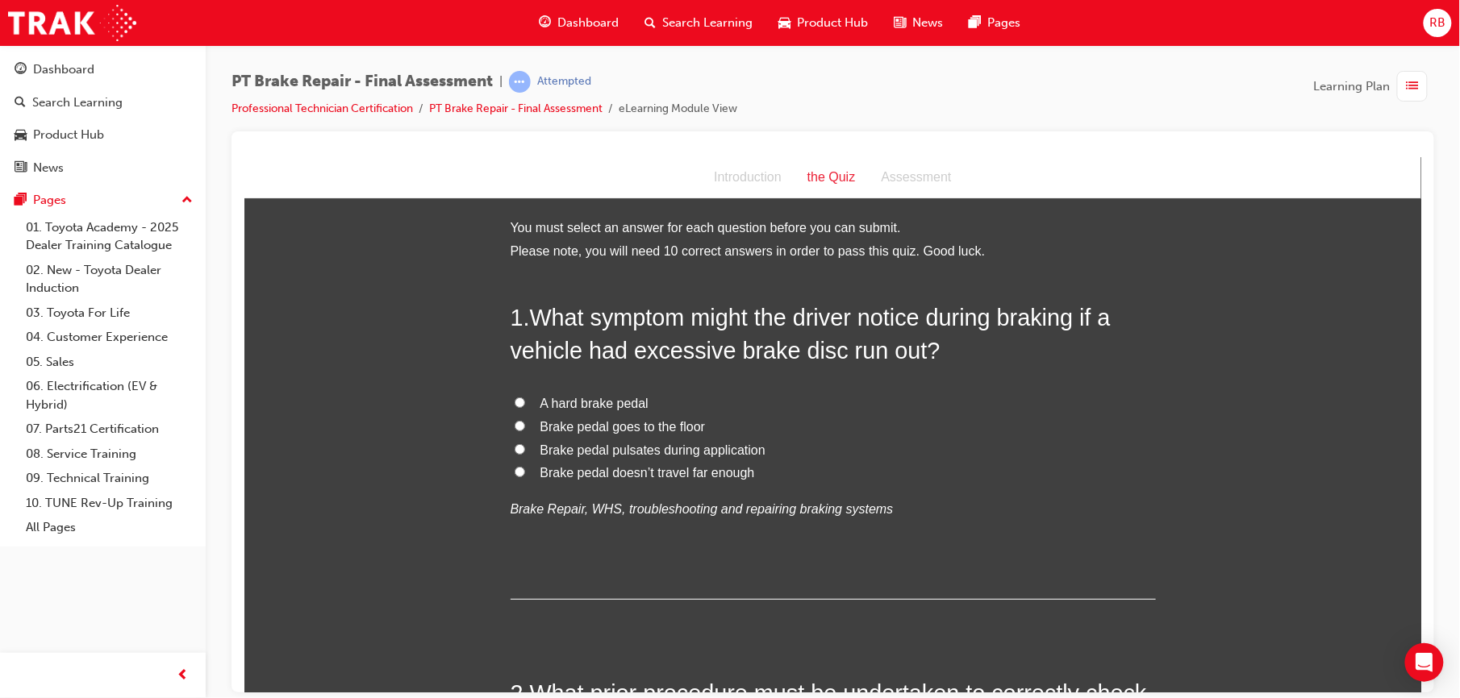
click at [546, 445] on span "Brake pedal pulsates during application" at bounding box center [651, 450] width 225 height 14
click at [524, 445] on input "Brake pedal pulsates during application" at bounding box center [519, 449] width 10 height 10
radio input "true"
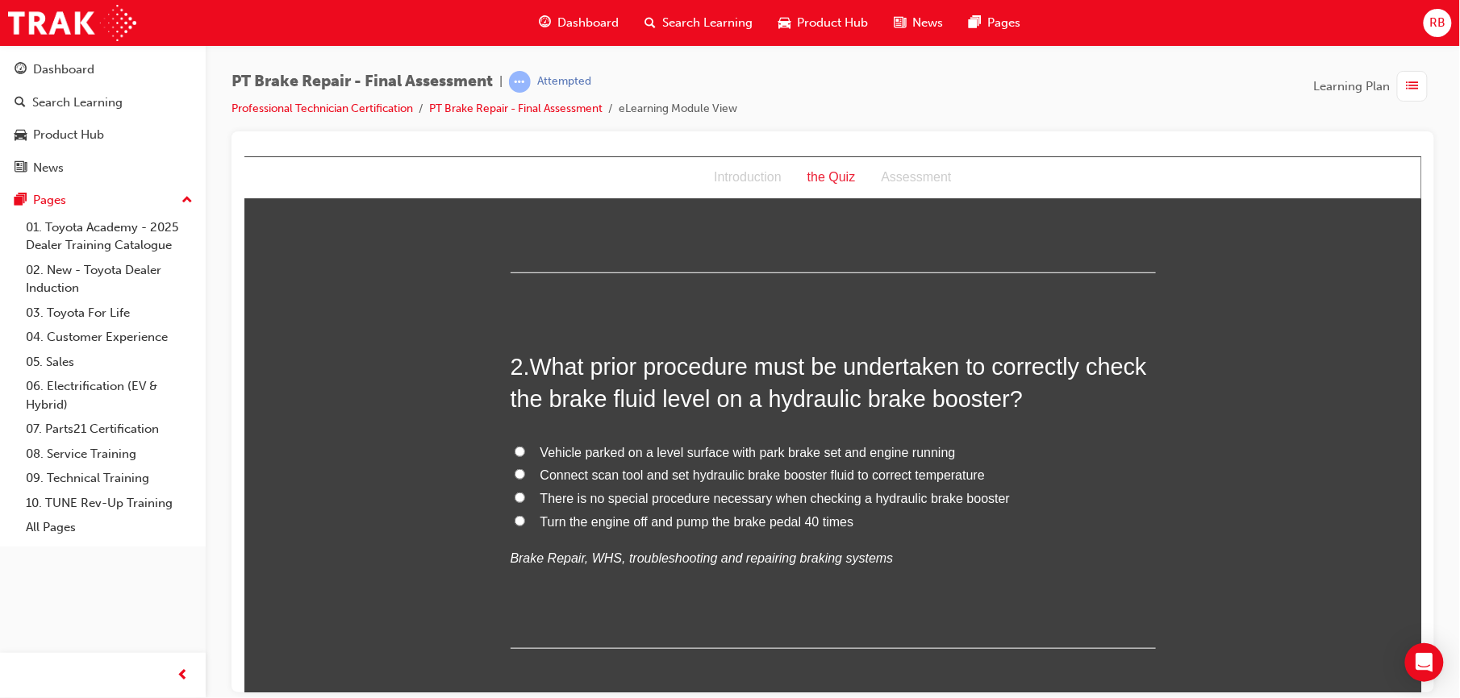
scroll to position [344, 0]
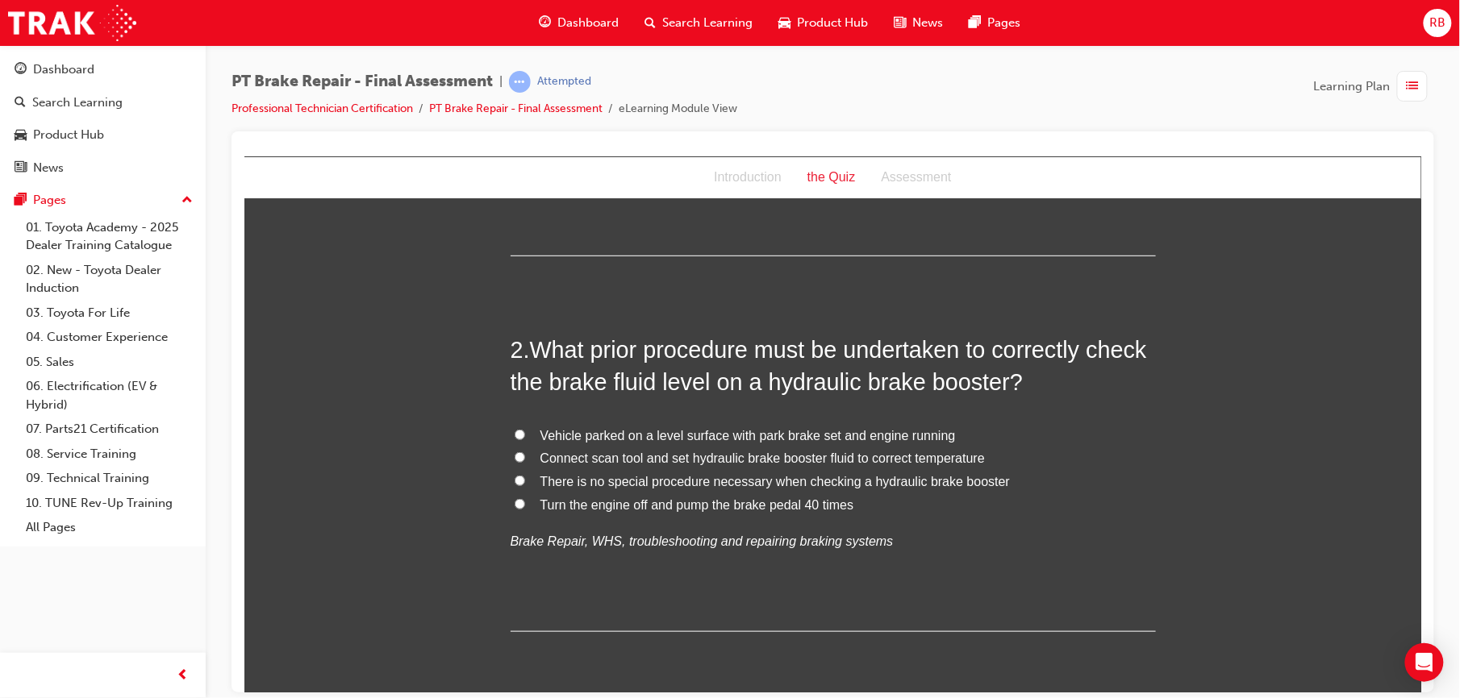
click at [539, 432] on span "Vehicle parked on a level surface with park brake set and engine running" at bounding box center [746, 435] width 415 height 14
click at [524, 432] on input "Vehicle parked on a level surface with park brake set and engine running" at bounding box center [519, 434] width 10 height 10
radio input "true"
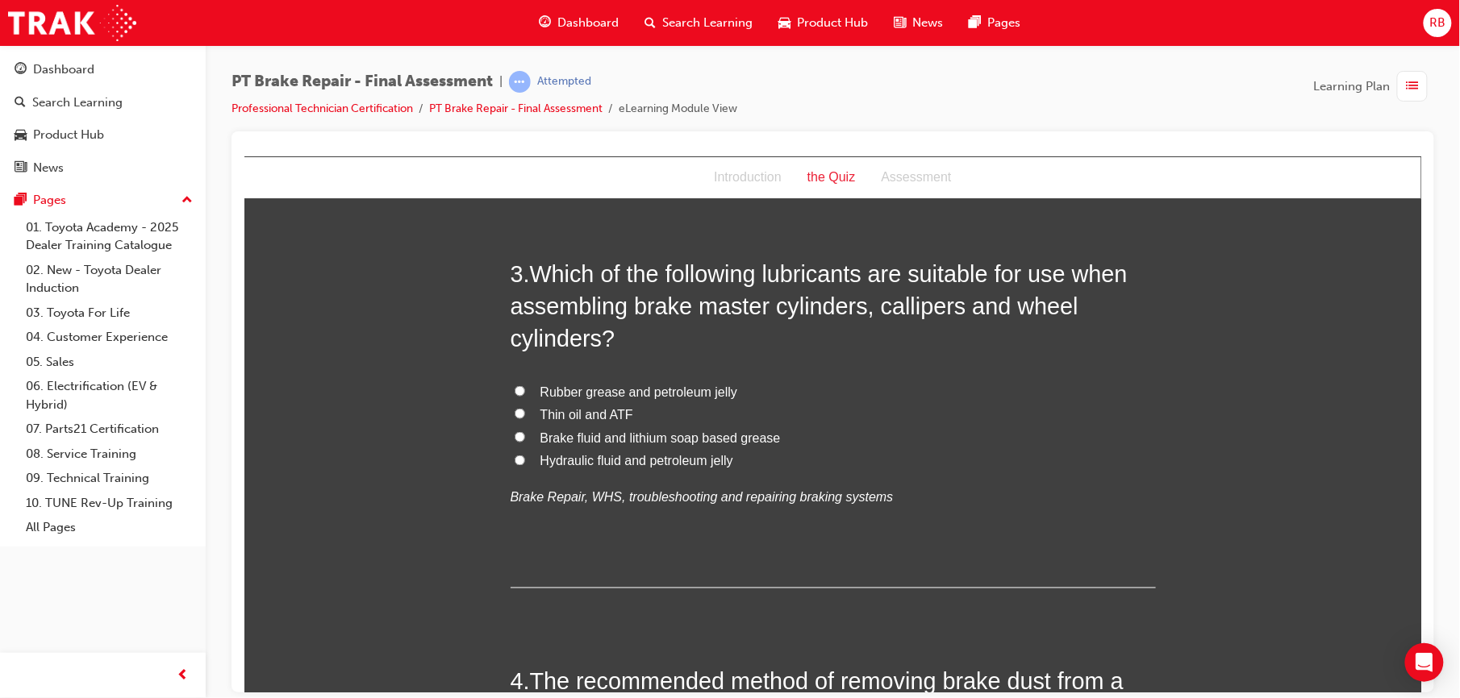
scroll to position [788, 0]
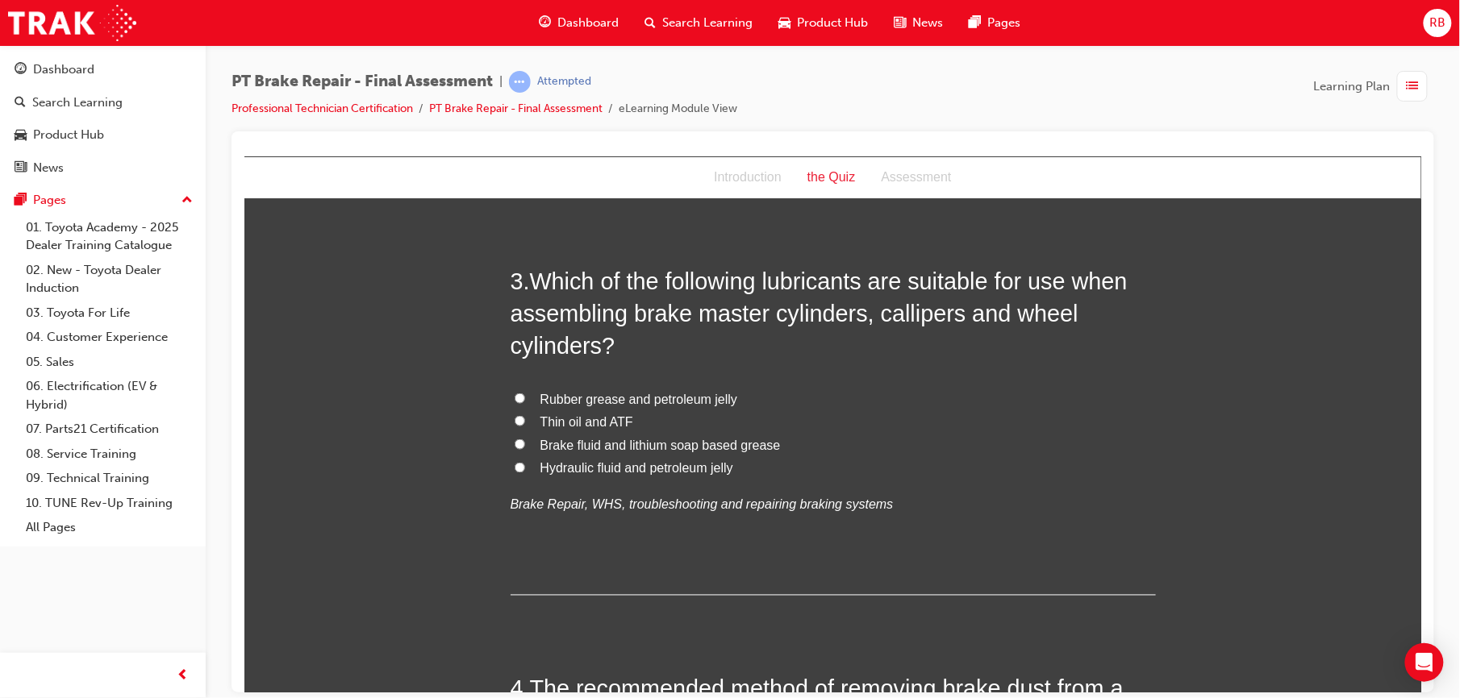
click at [539, 444] on span "Brake fluid and lithium soap based grease" at bounding box center [659, 445] width 240 height 14
click at [524, 444] on input "Brake fluid and lithium soap based grease" at bounding box center [519, 444] width 10 height 10
radio input "true"
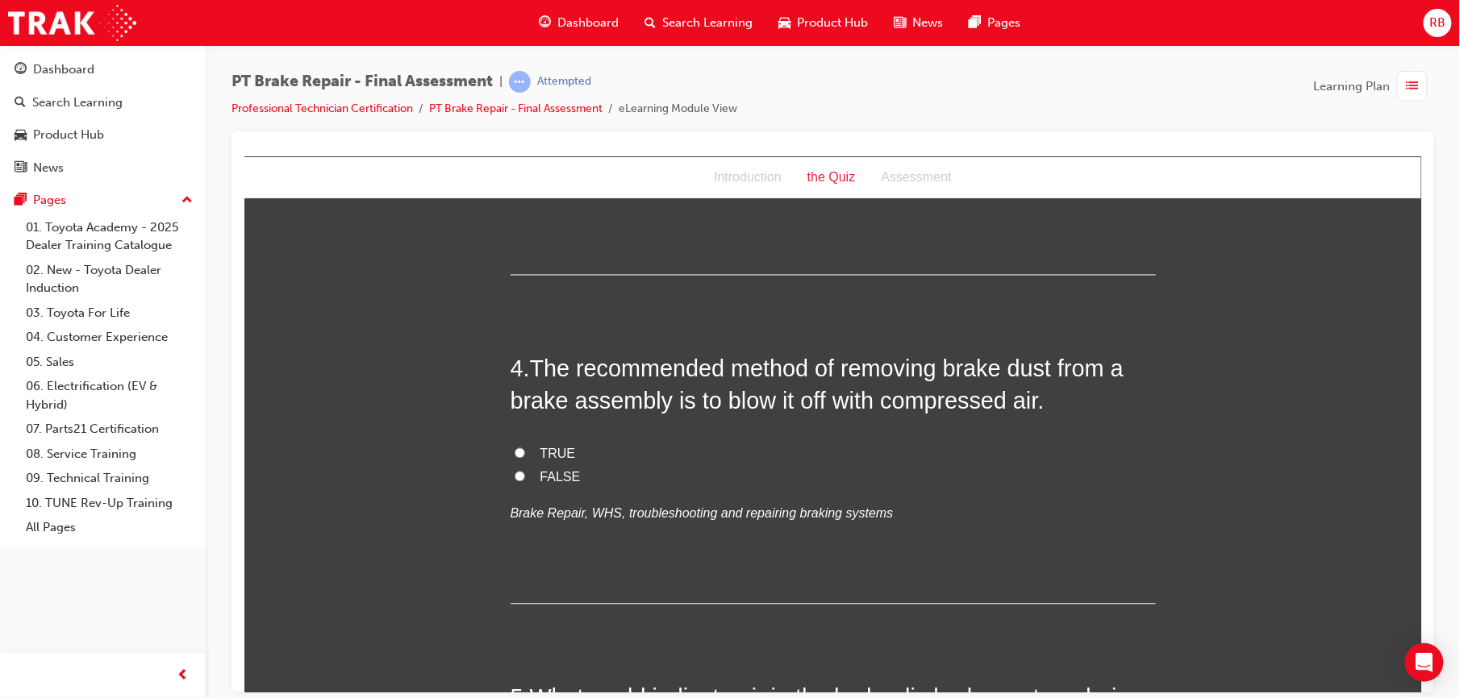
scroll to position [1139, 0]
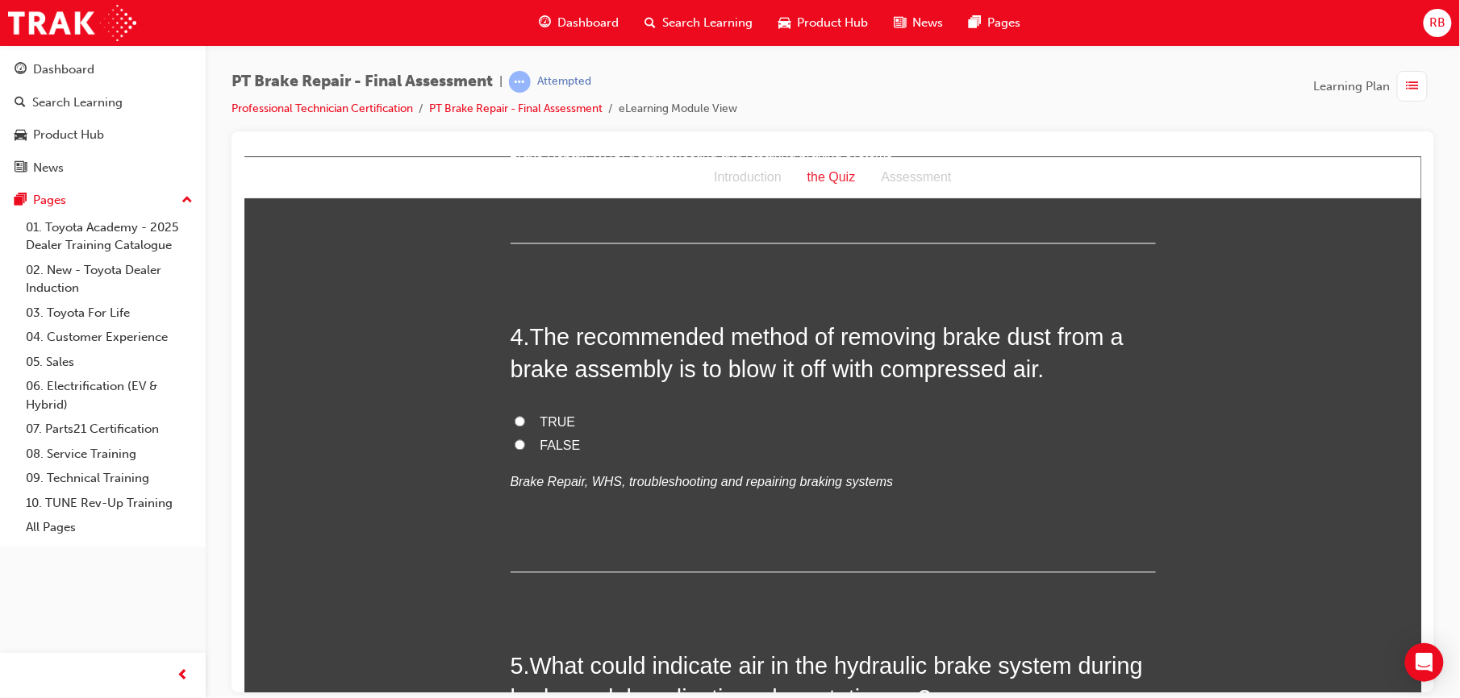
click at [517, 444] on label "FALSE" at bounding box center [832, 446] width 645 height 23
click at [517, 444] on input "FALSE" at bounding box center [519, 444] width 10 height 10
radio input "true"
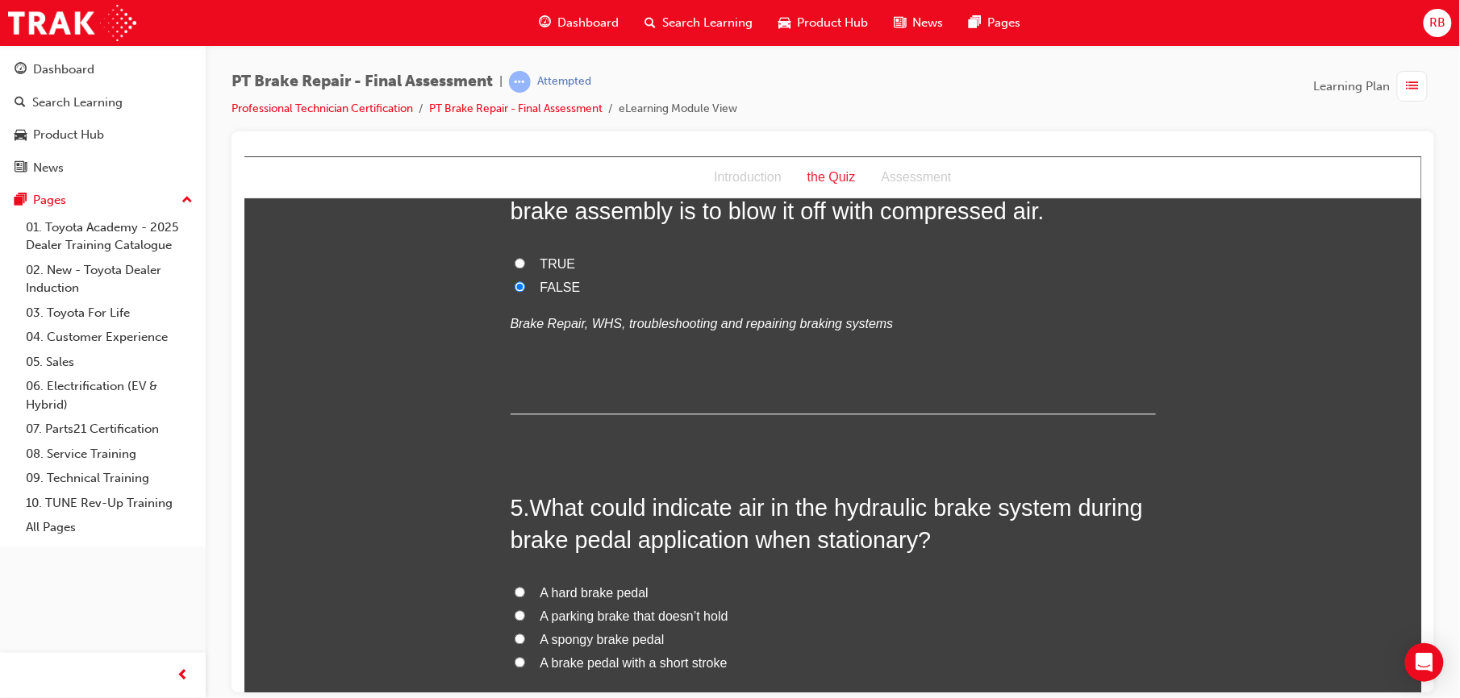
scroll to position [1298, 0]
click at [523, 638] on label "A spongy brake pedal" at bounding box center [832, 640] width 645 height 23
click at [523, 638] on input "A spongy brake pedal" at bounding box center [519, 639] width 10 height 10
radio input "true"
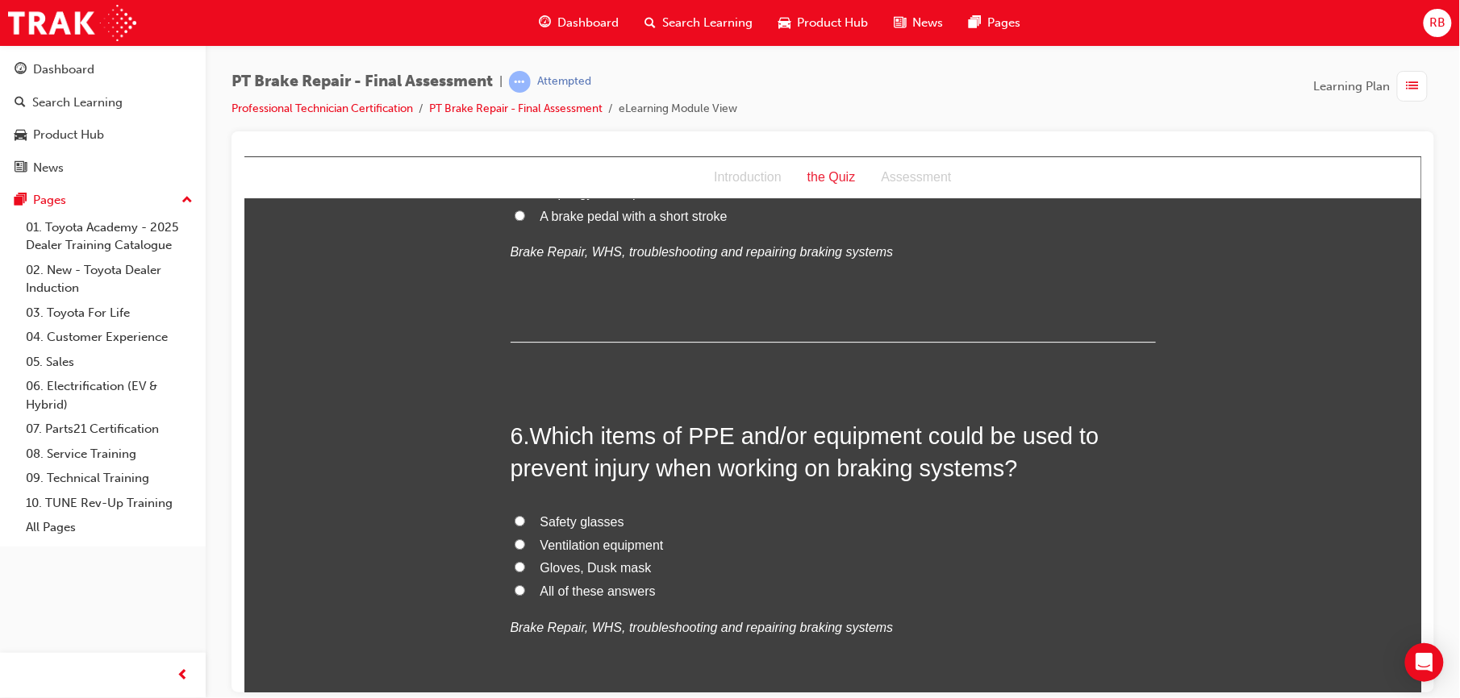
scroll to position [1798, 0]
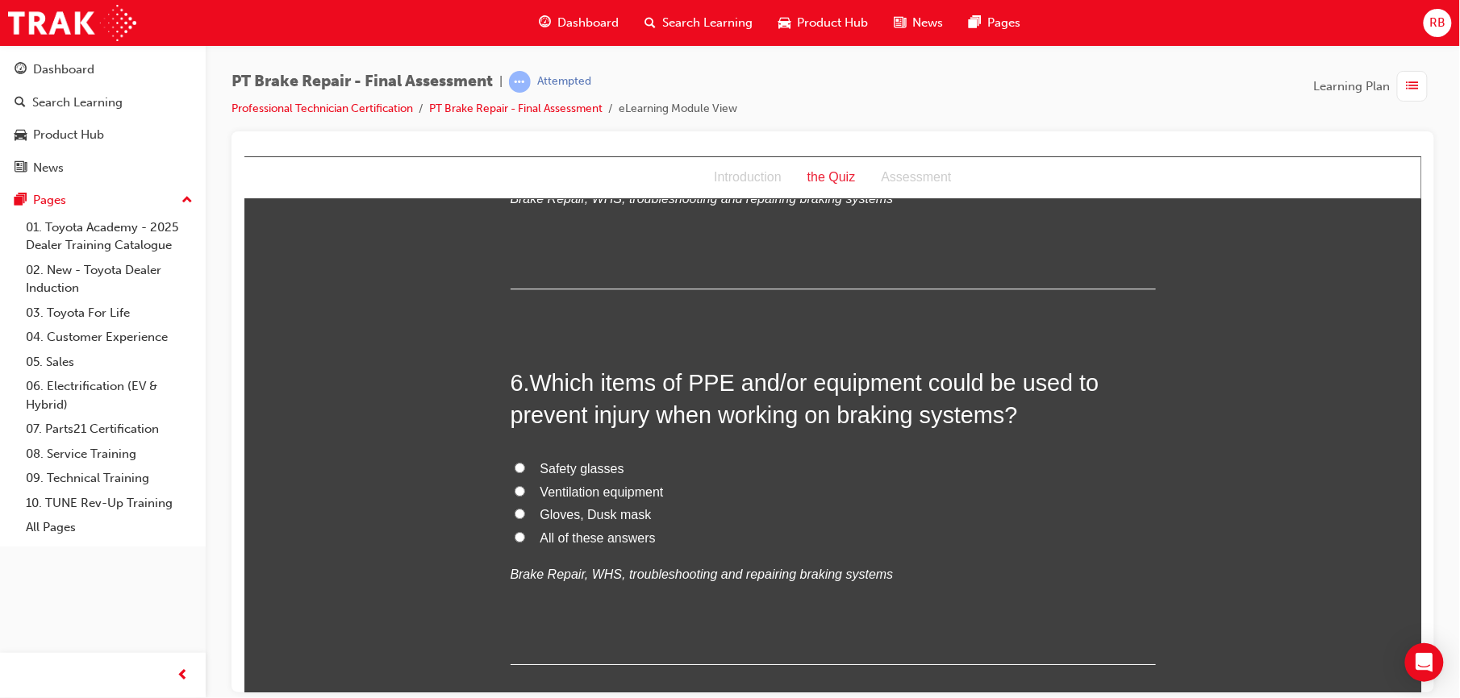
click at [522, 515] on label "Gloves, Dusk mask" at bounding box center [832, 514] width 645 height 23
click at [522, 515] on input "Gloves, Dusk mask" at bounding box center [519, 513] width 10 height 10
radio input "true"
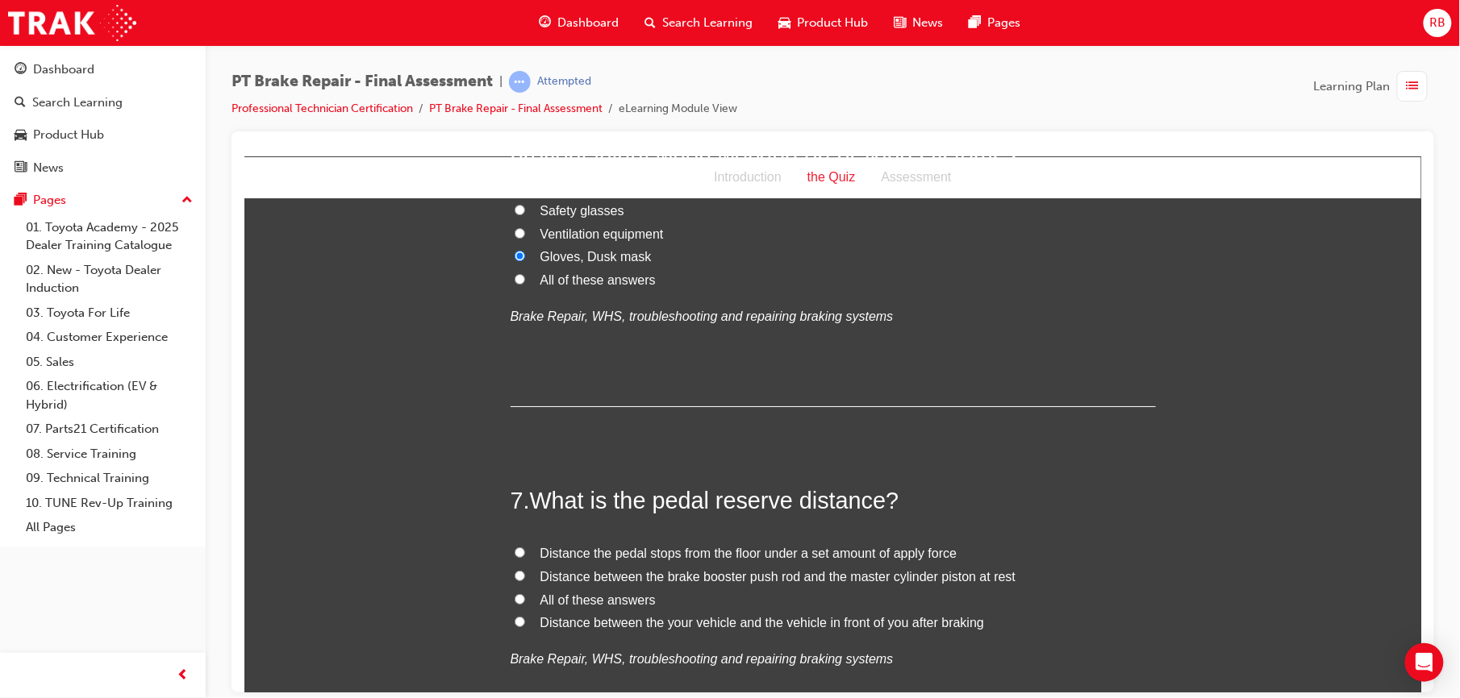
scroll to position [2064, 0]
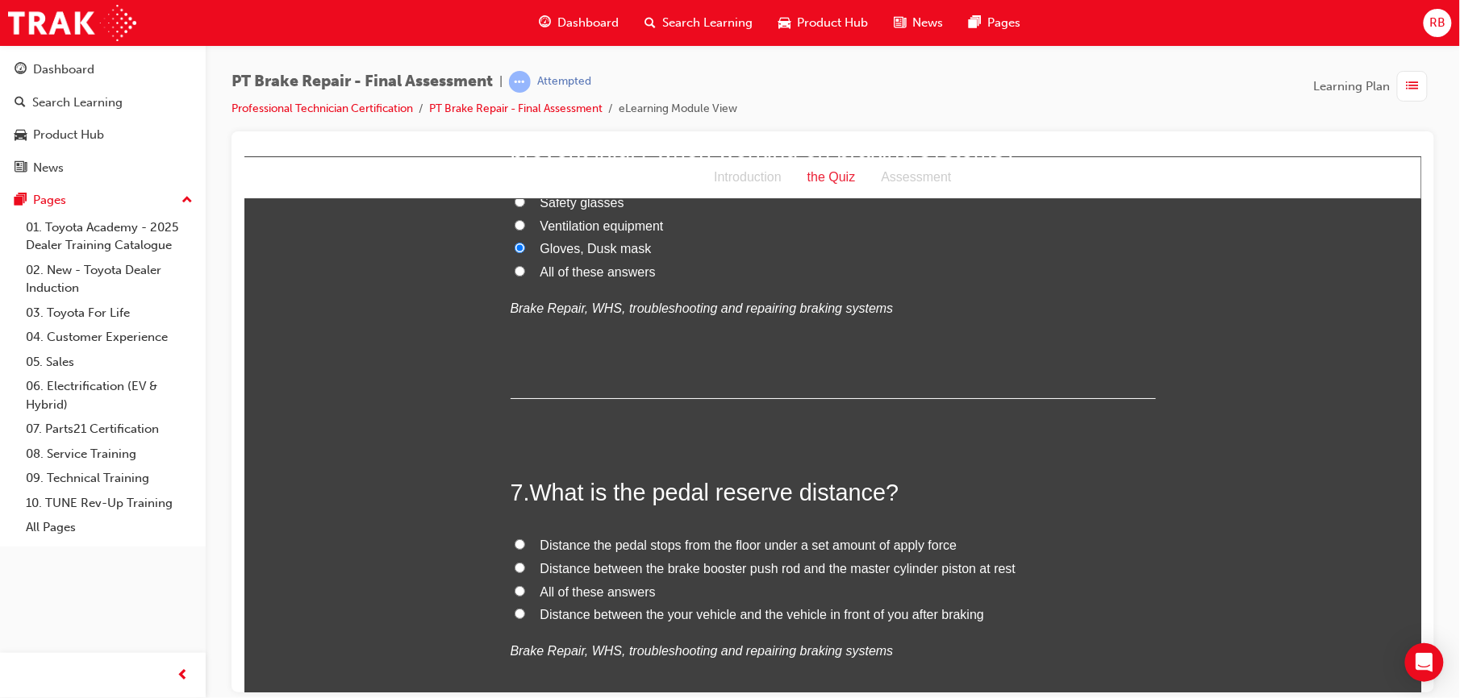
click at [569, 541] on span "Distance the pedal stops from the floor under a set amount of apply force" at bounding box center [747, 545] width 417 height 14
click at [524, 541] on input "Distance the pedal stops from the floor under a set amount of apply force" at bounding box center [519, 544] width 10 height 10
radio input "true"
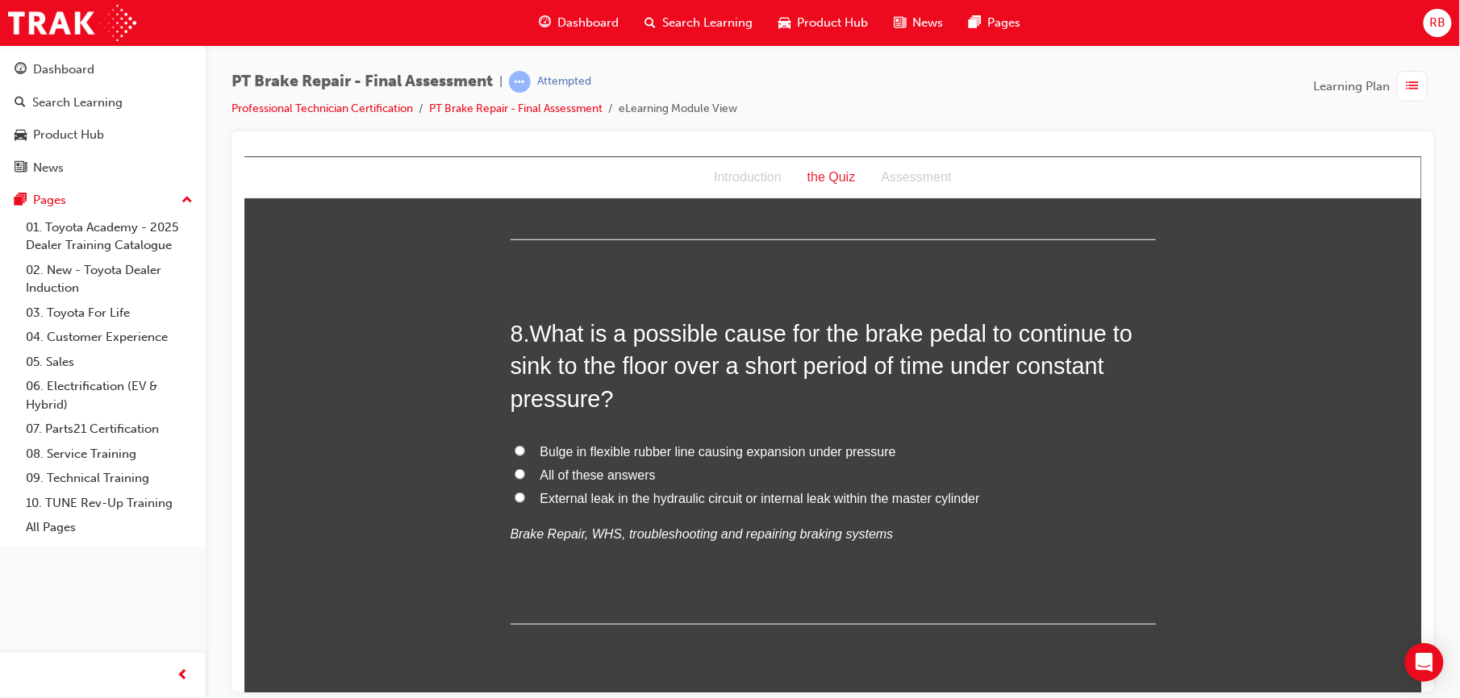
scroll to position [2572, 0]
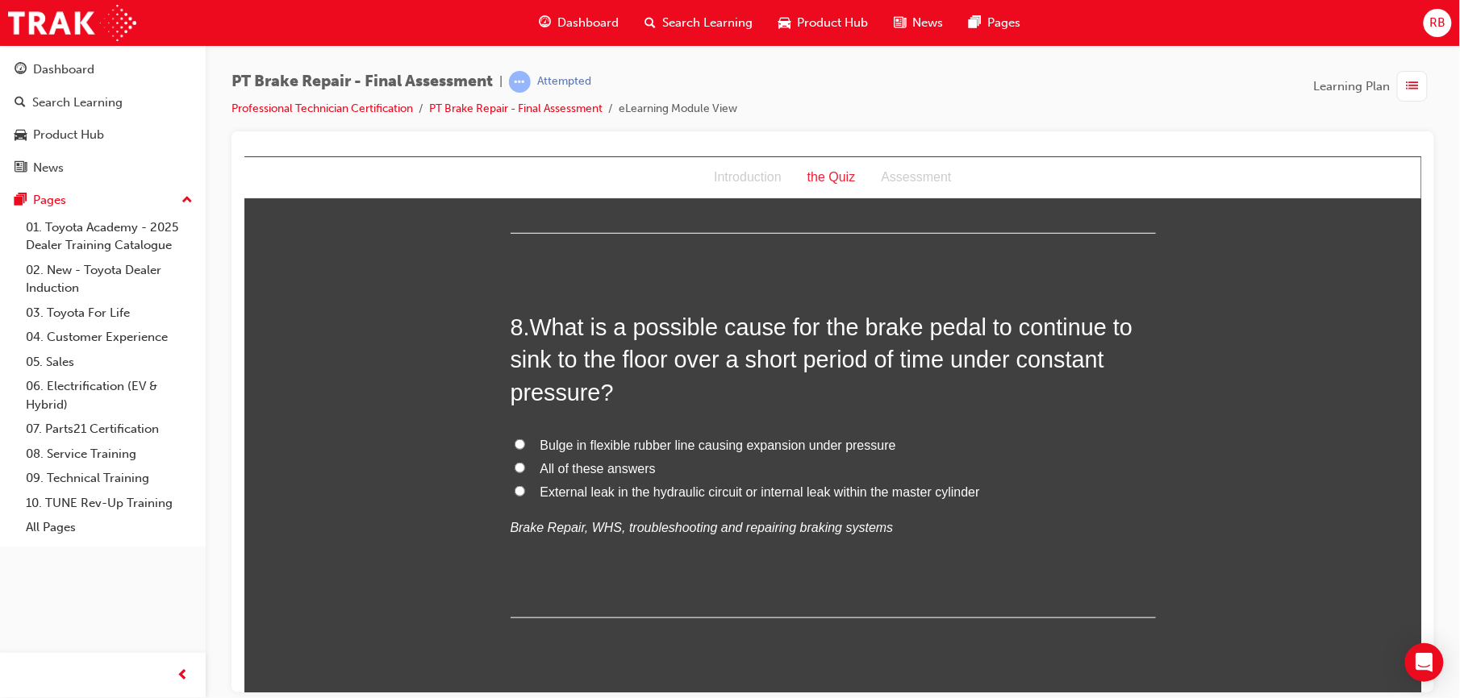
click at [514, 468] on input "All of these answers" at bounding box center [519, 467] width 10 height 10
radio input "true"
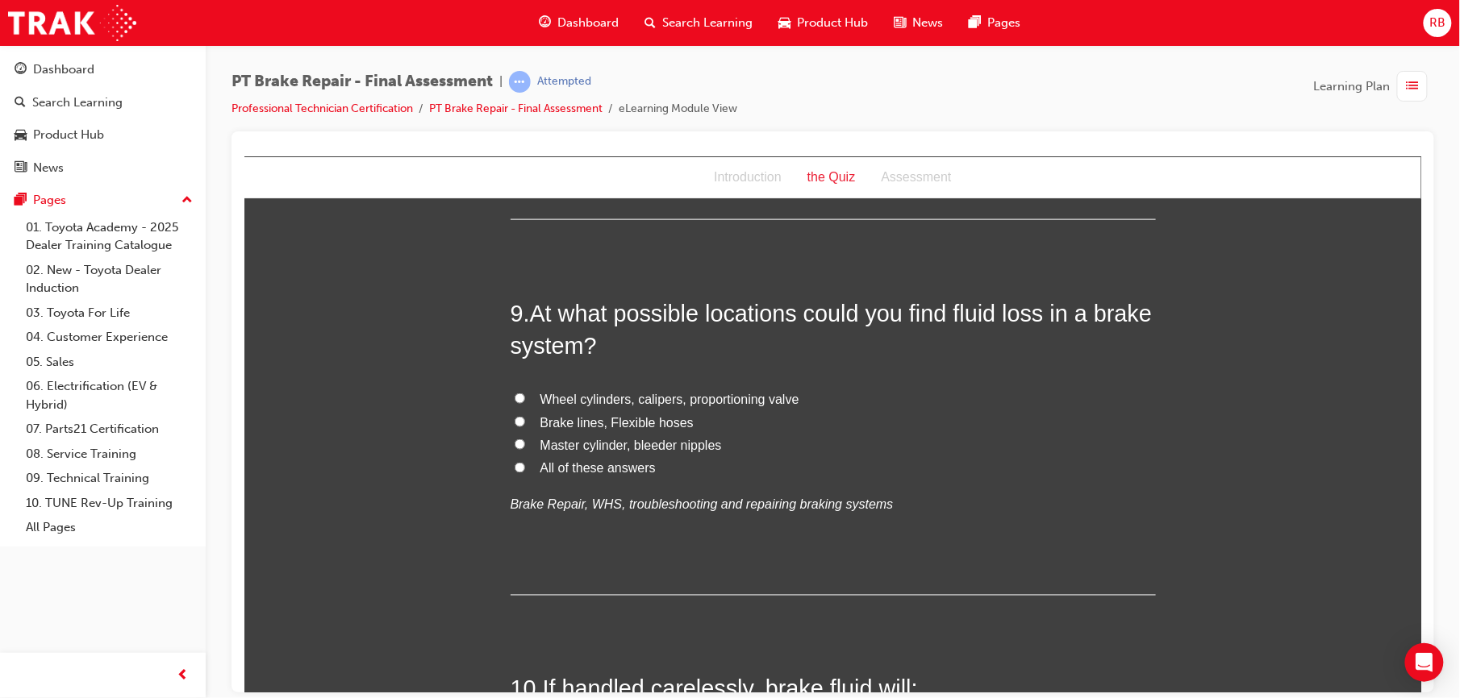
scroll to position [2975, 0]
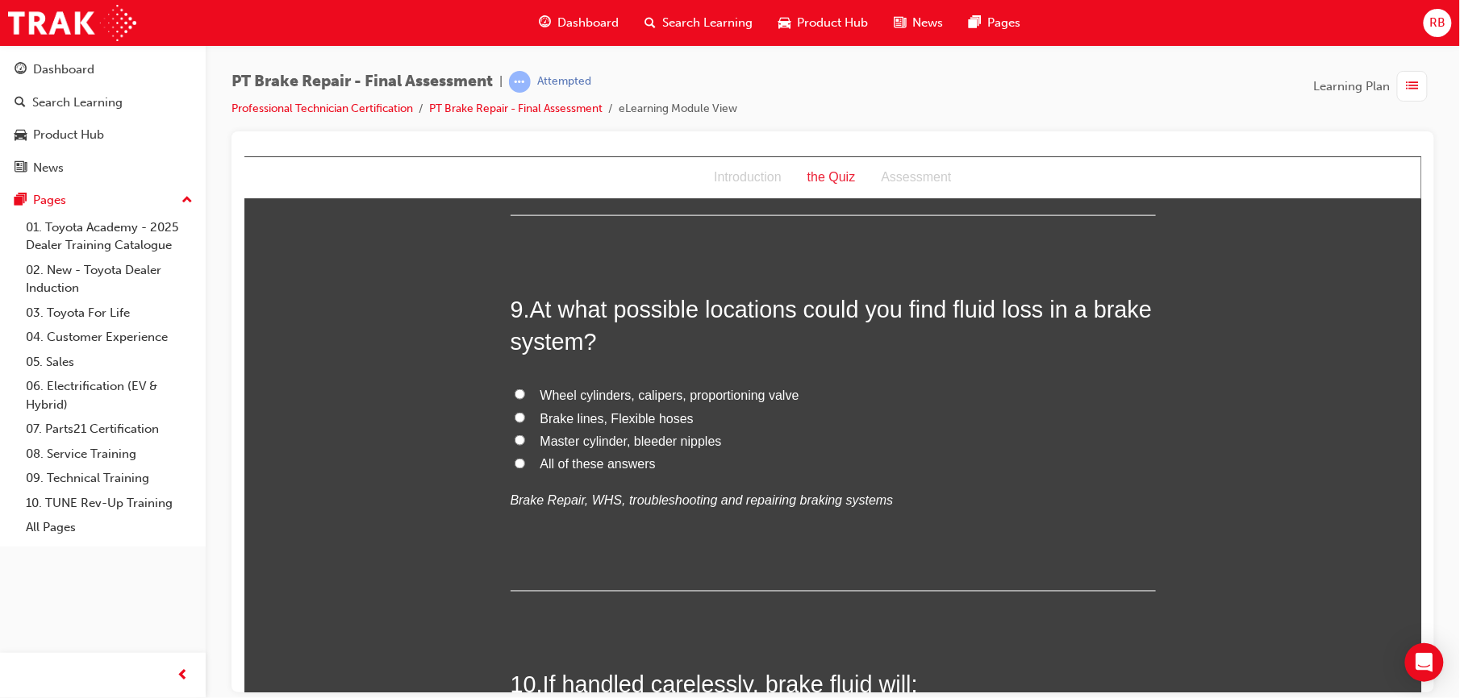
click at [514, 464] on input "All of these answers" at bounding box center [519, 463] width 10 height 10
radio input "true"
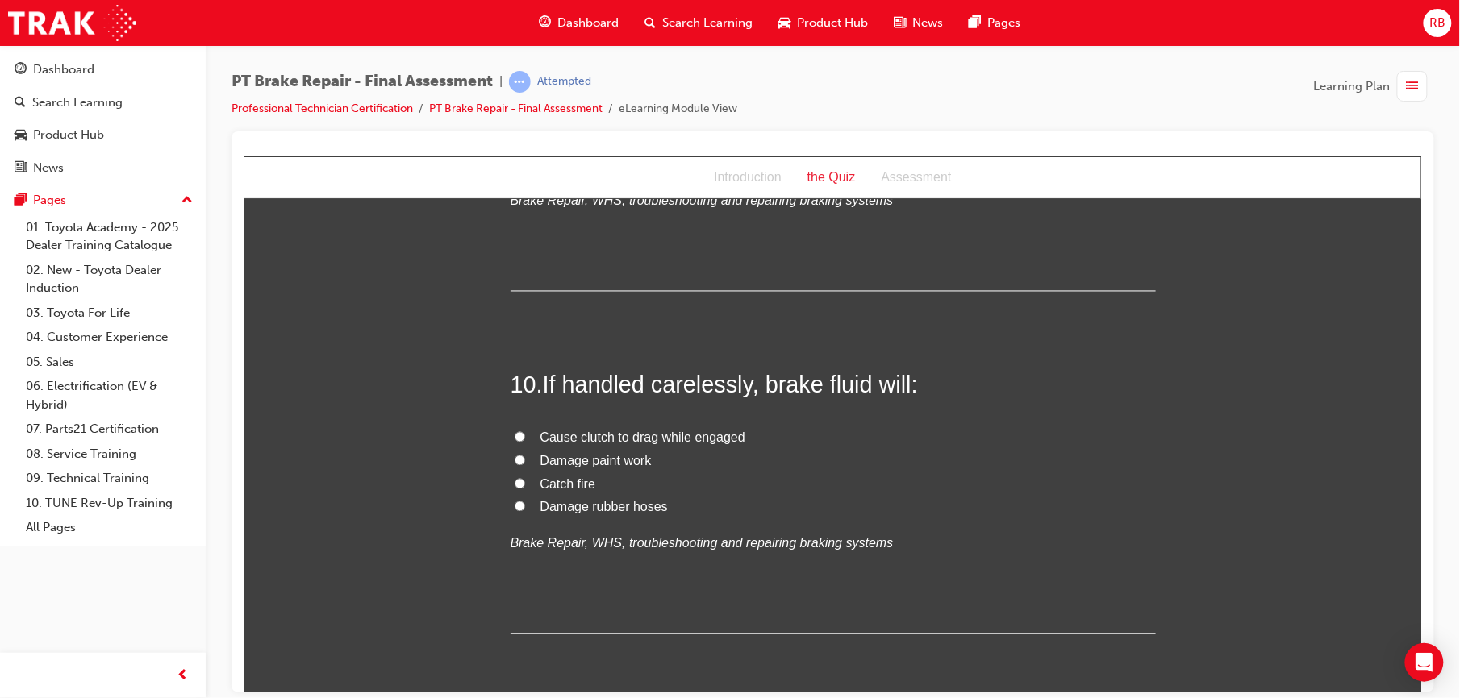
scroll to position [3276, 0]
click at [596, 462] on span "Damage paint work" at bounding box center [594, 460] width 111 height 14
click at [524, 462] on input "Damage paint work" at bounding box center [519, 459] width 10 height 10
radio input "true"
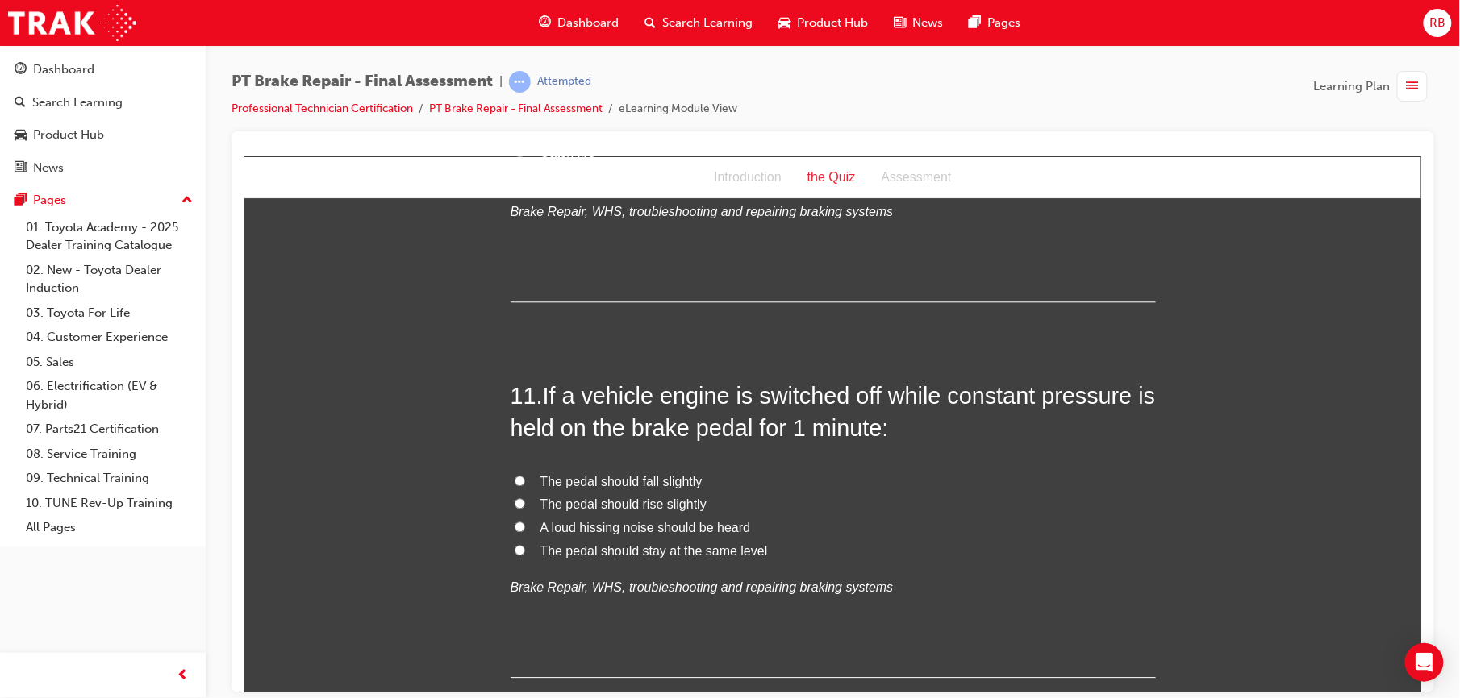
scroll to position [3634, 0]
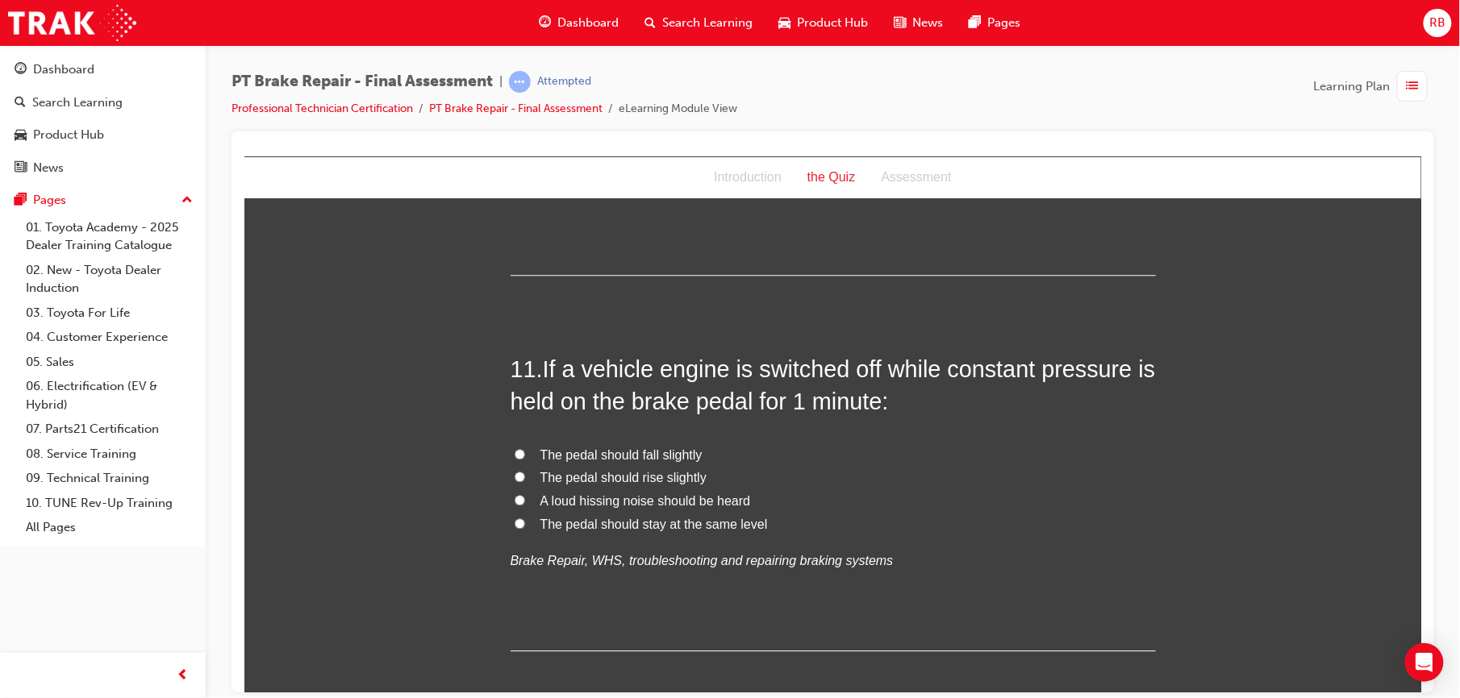
click at [556, 481] on span "The pedal should rise slightly" at bounding box center [622, 477] width 166 height 14
click at [524, 481] on input "The pedal should rise slightly" at bounding box center [519, 476] width 10 height 10
radio input "true"
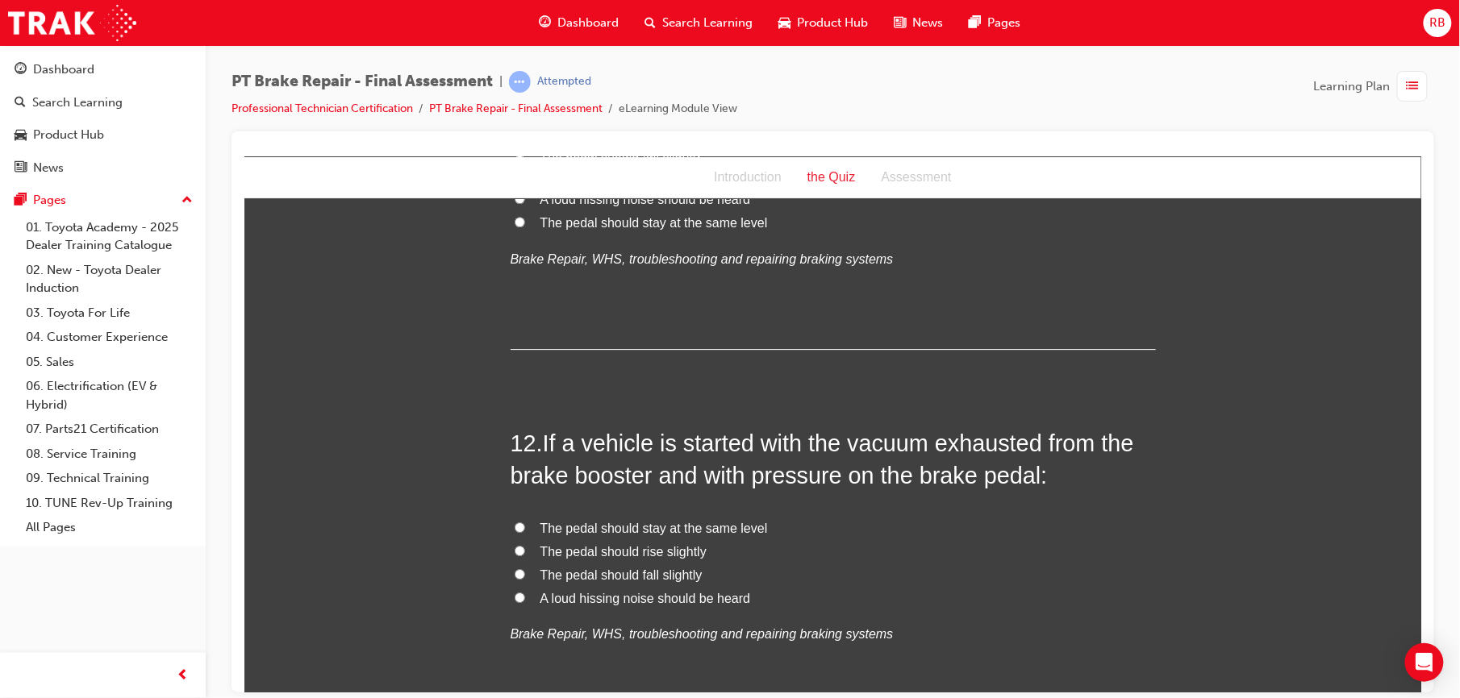
scroll to position [3956, 0]
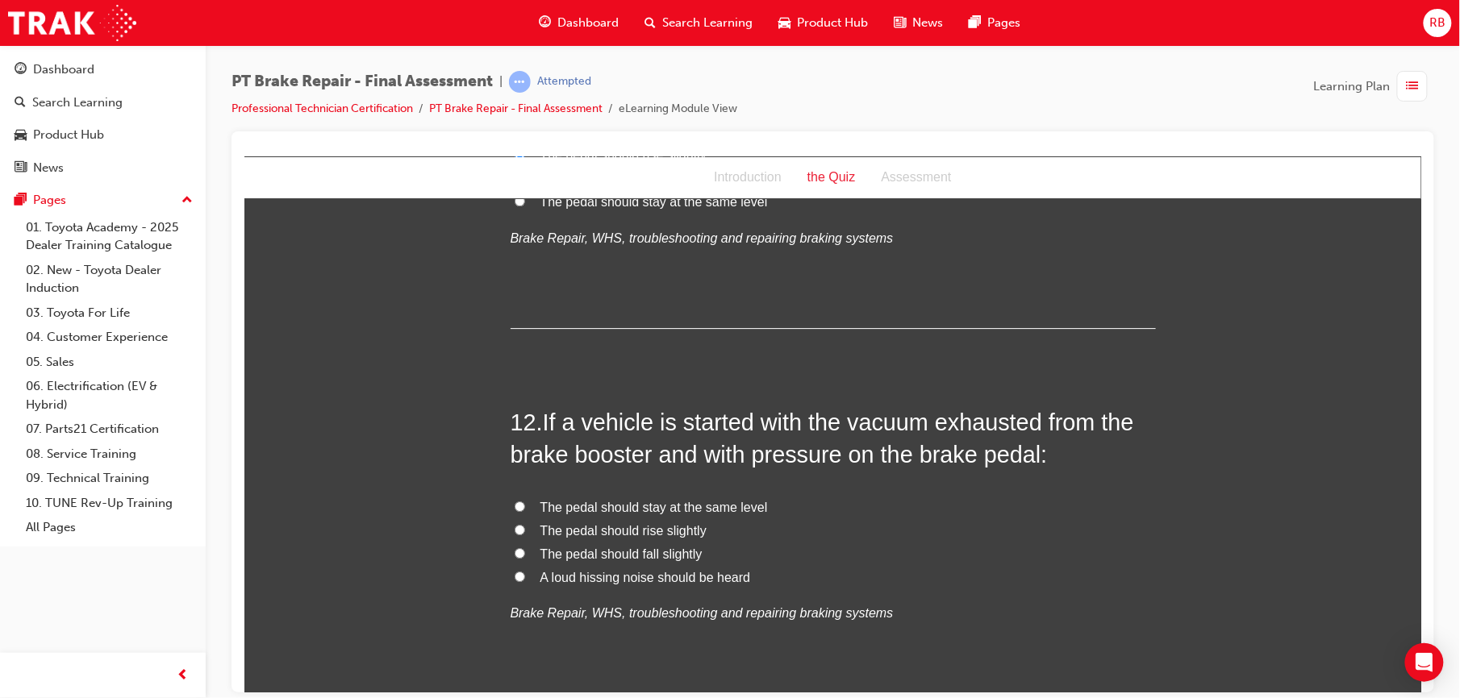
click at [523, 554] on label "The pedal should fall slightly" at bounding box center [832, 554] width 645 height 23
click at [523, 554] on input "The pedal should fall slightly" at bounding box center [519, 553] width 10 height 10
radio input "true"
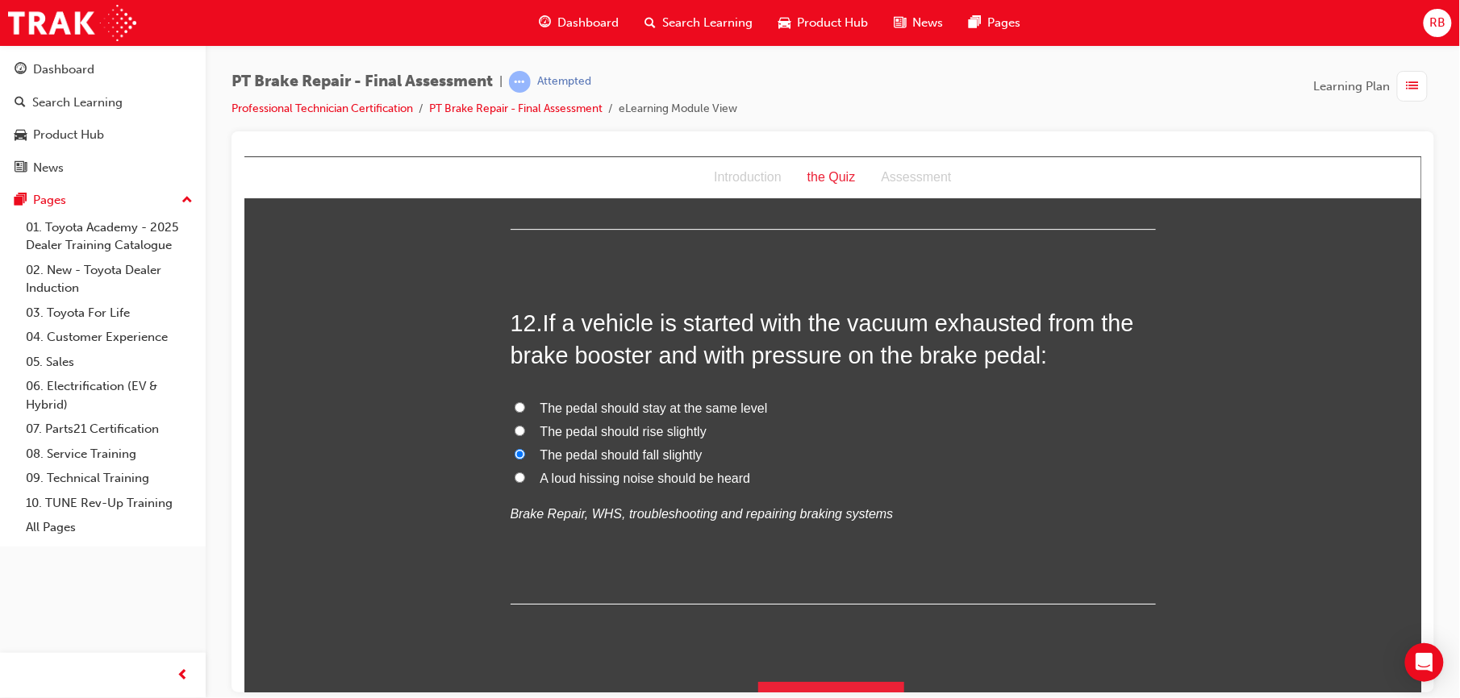
scroll to position [4091, 0]
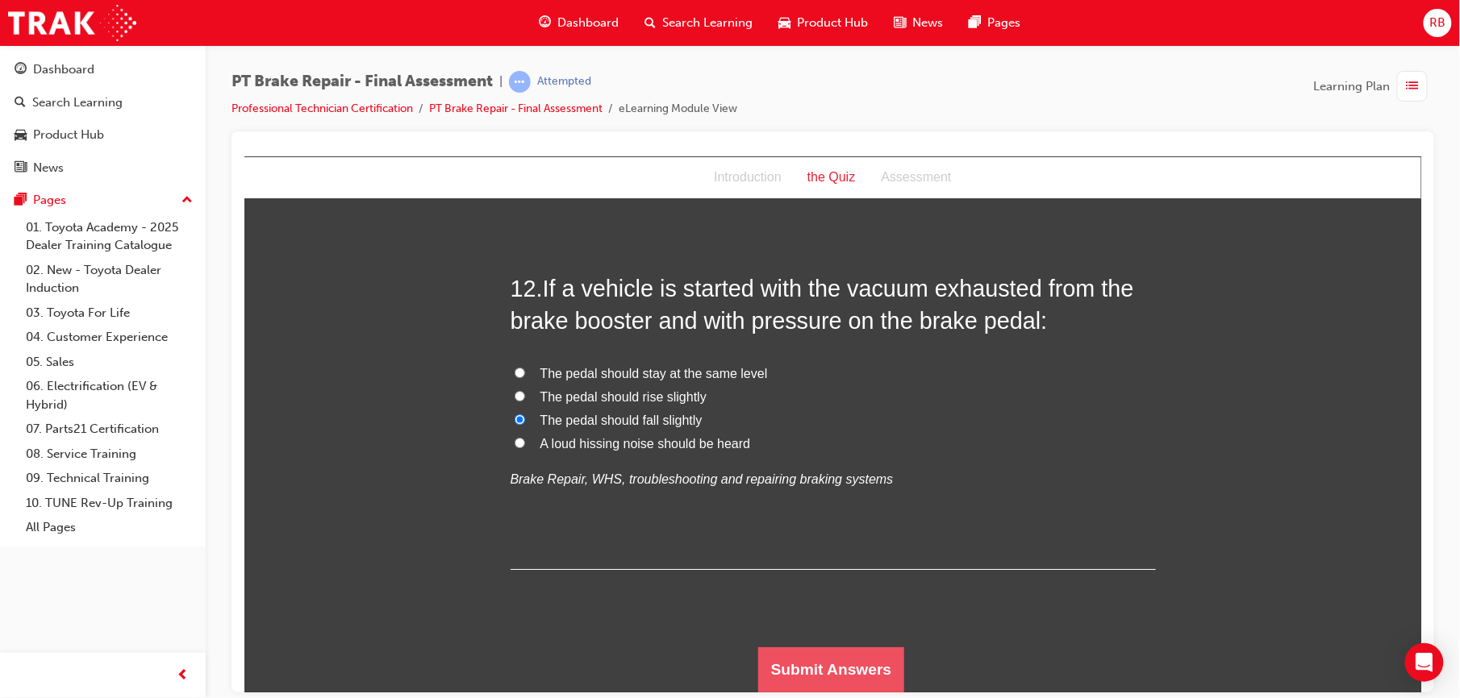
click at [765, 660] on button "Submit Answers" at bounding box center [830, 669] width 147 height 45
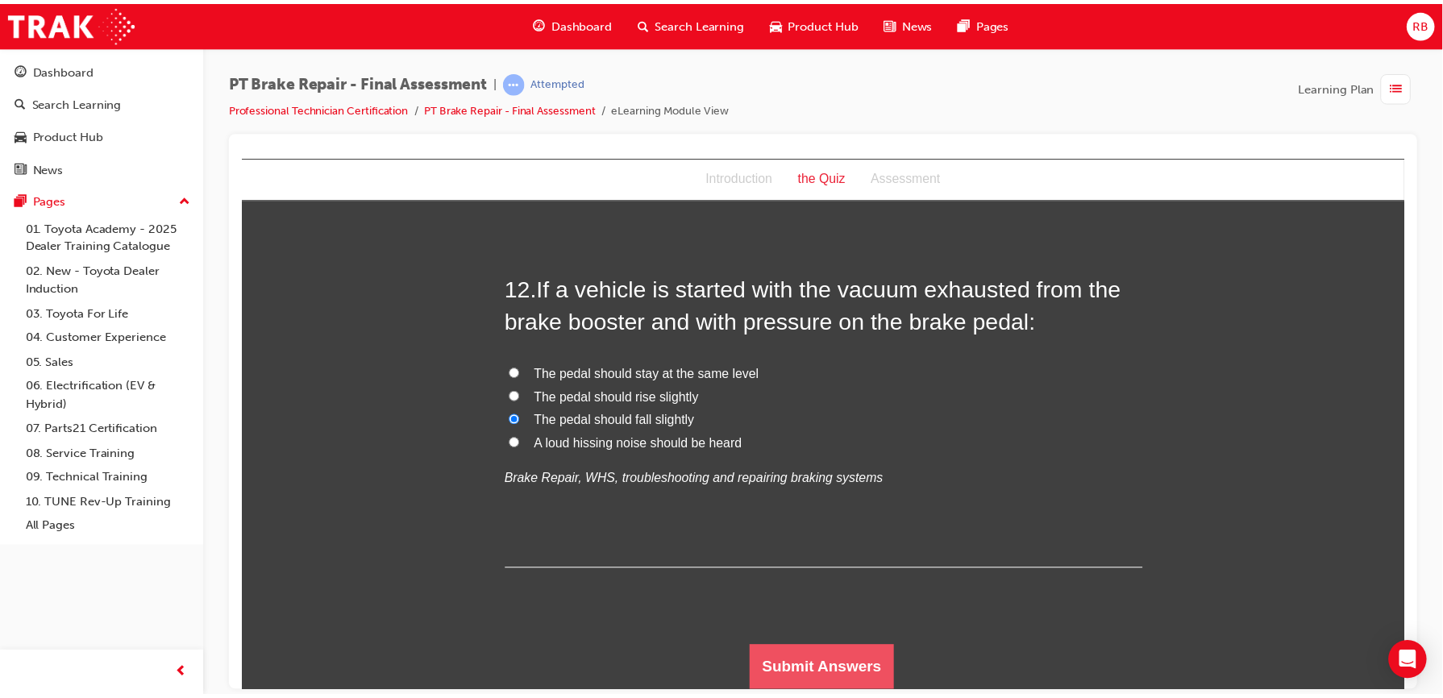
scroll to position [0, 0]
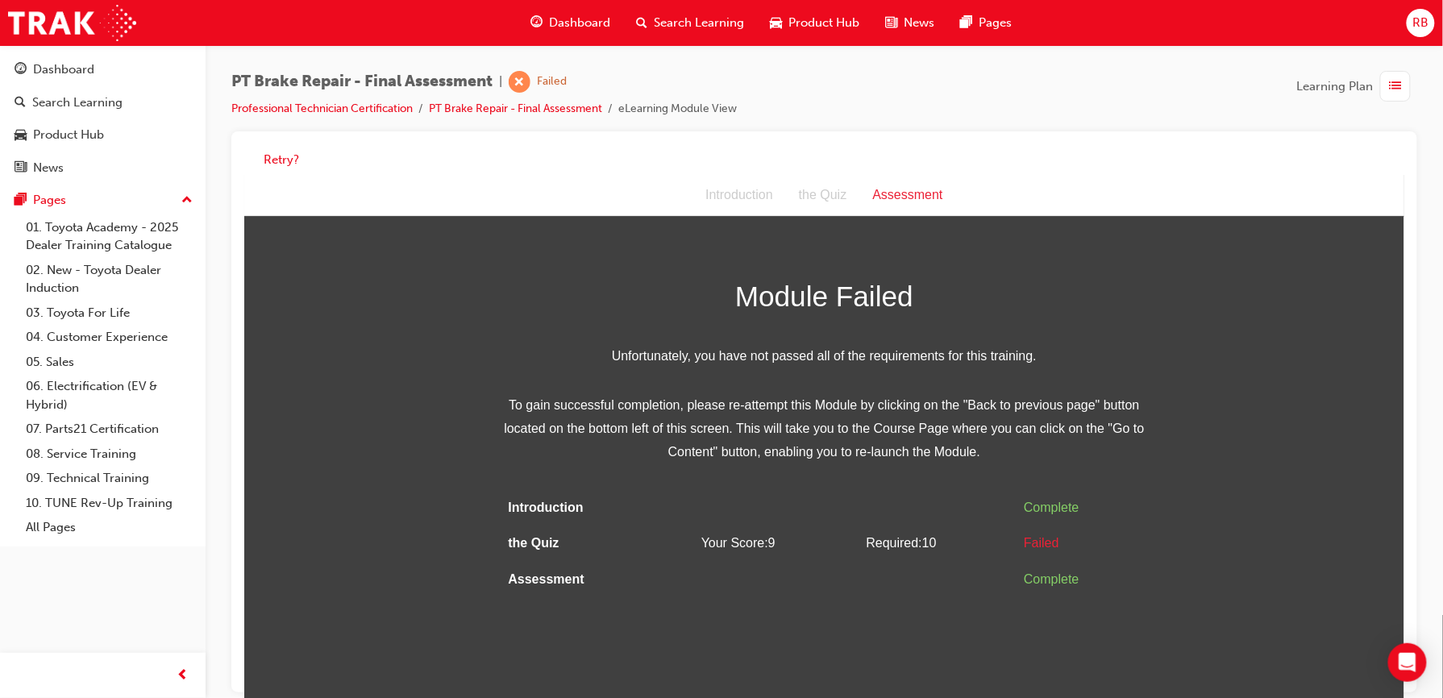
click at [562, 19] on span "Dashboard" at bounding box center [580, 23] width 61 height 19
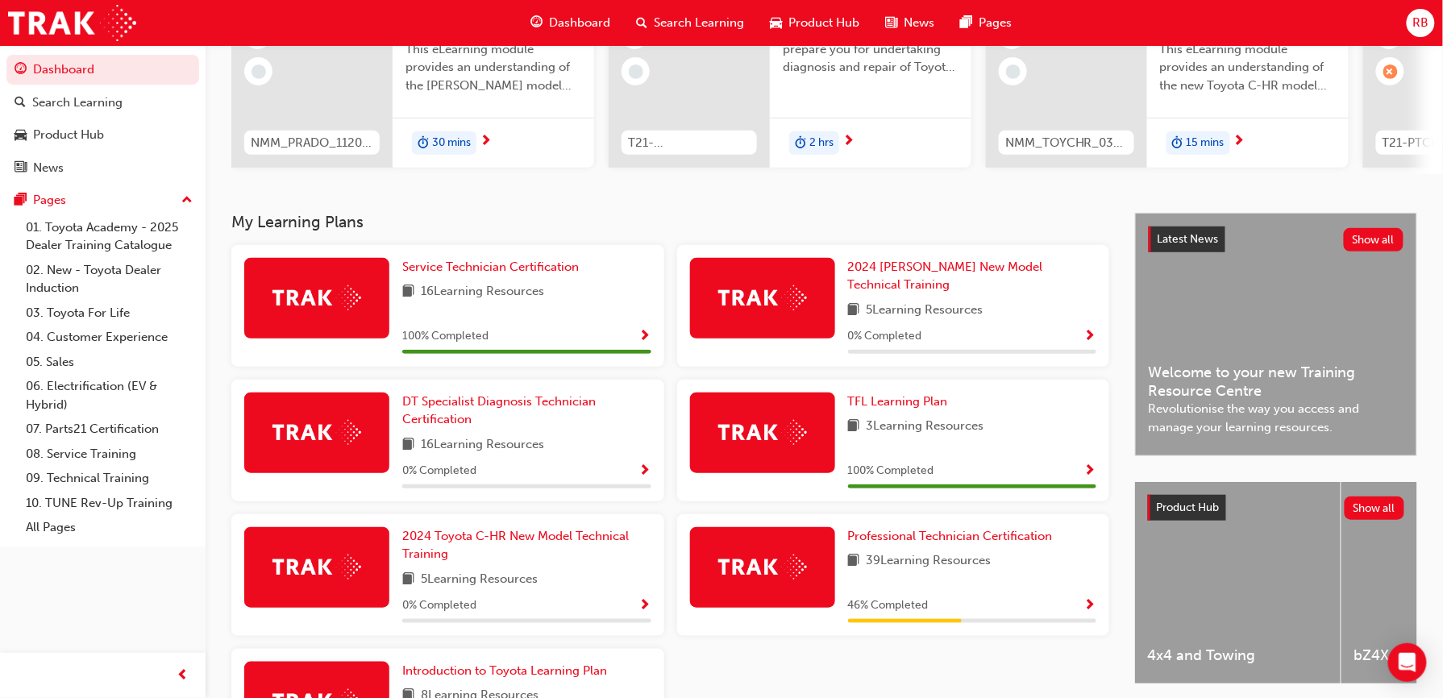
scroll to position [223, 0]
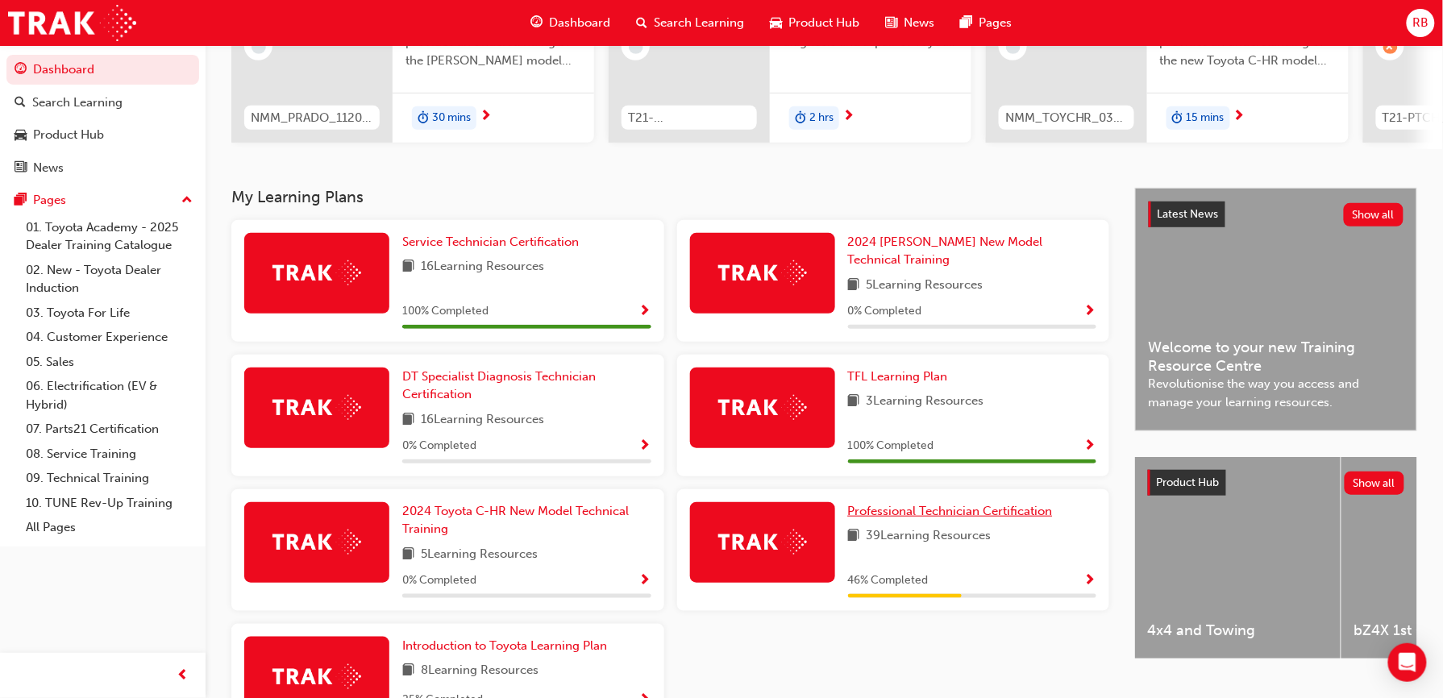
drag, startPoint x: 872, startPoint y: 498, endPoint x: 865, endPoint y: 503, distance: 8.6
click at [865, 504] on span "Professional Technician Certification" at bounding box center [950, 511] width 205 height 15
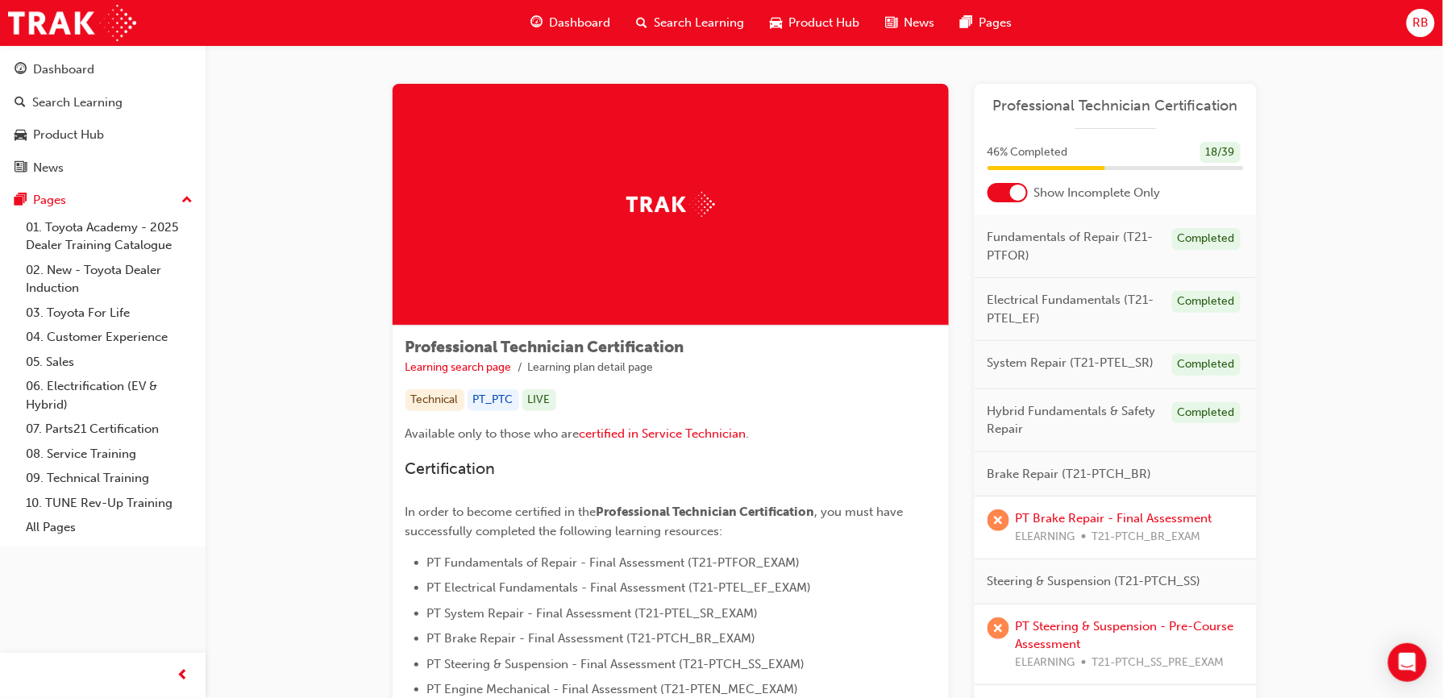
click at [1014, 185] on div at bounding box center [1018, 193] width 16 height 16
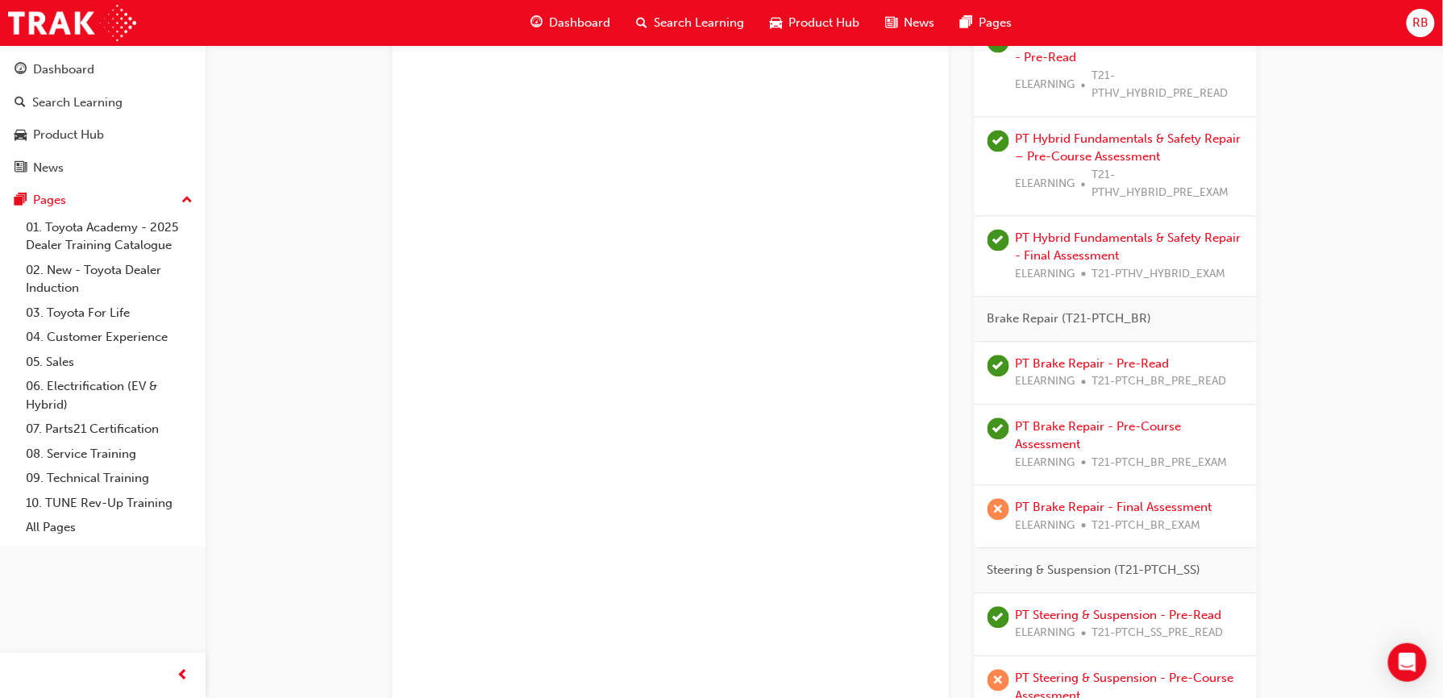
scroll to position [1082, 0]
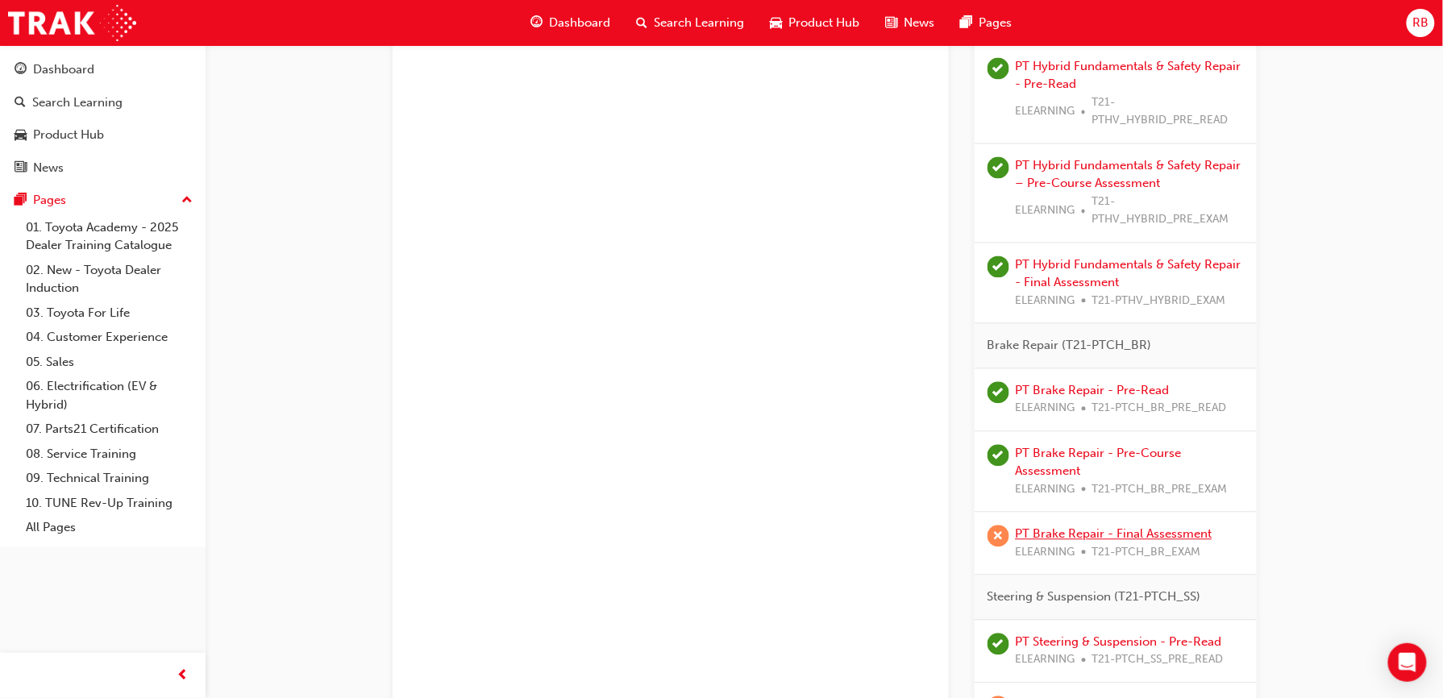
click at [1075, 540] on link "PT Brake Repair - Final Assessment" at bounding box center [1114, 534] width 197 height 15
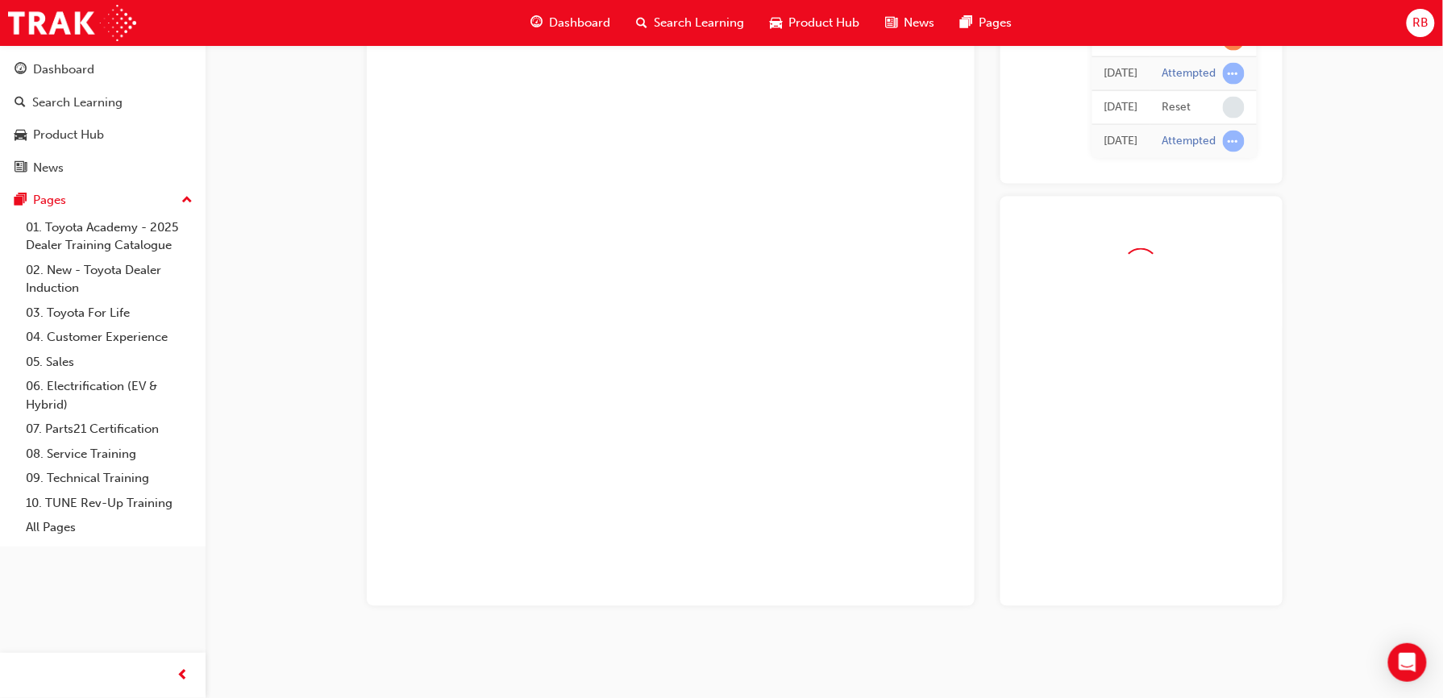
scroll to position [1082, 0]
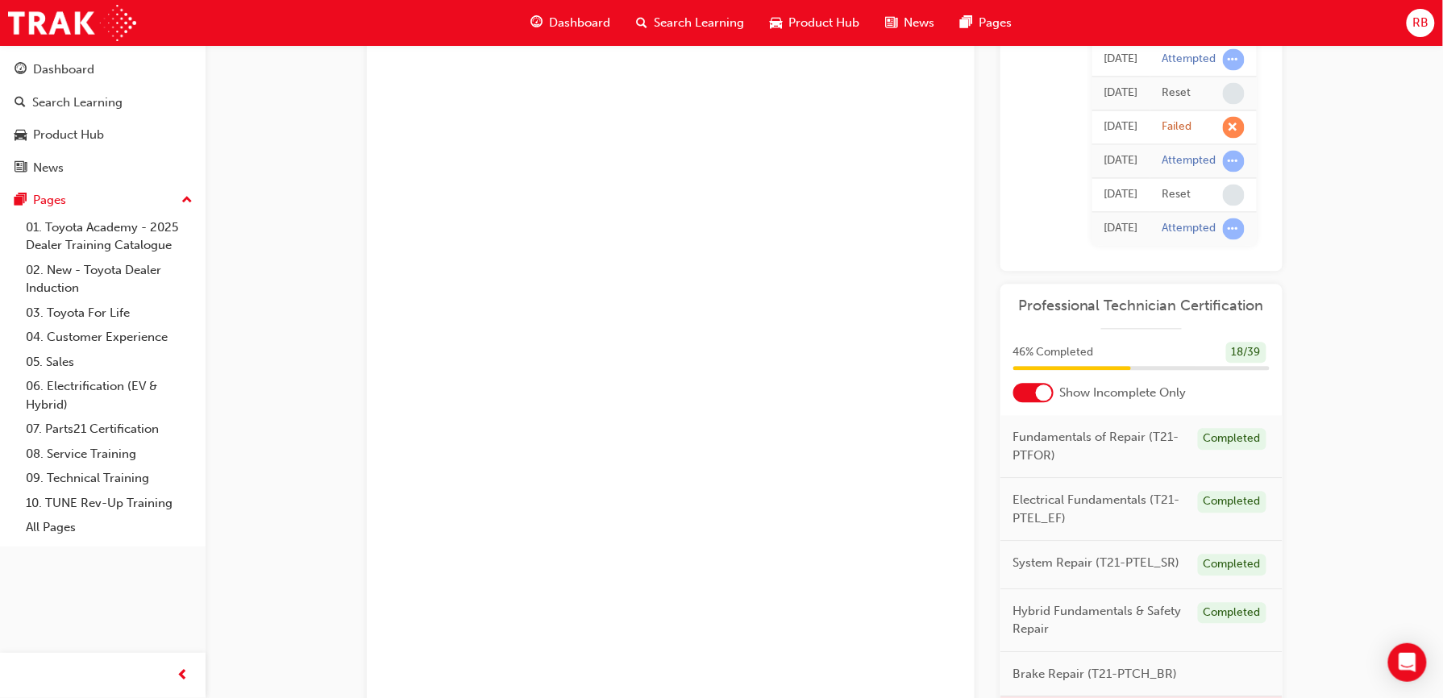
click at [1033, 394] on div at bounding box center [1034, 393] width 40 height 19
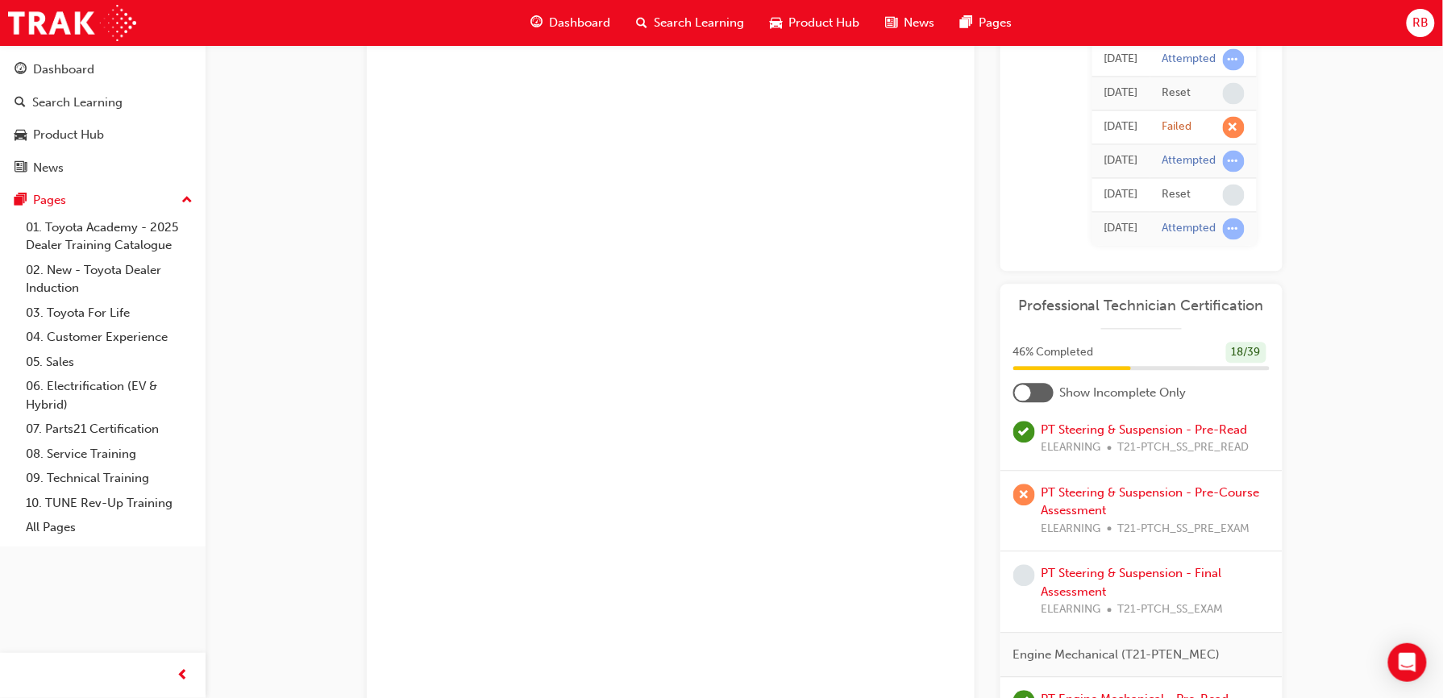
scroll to position [1498, 0]
click at [1430, 13] on div "RB" at bounding box center [1421, 23] width 28 height 28
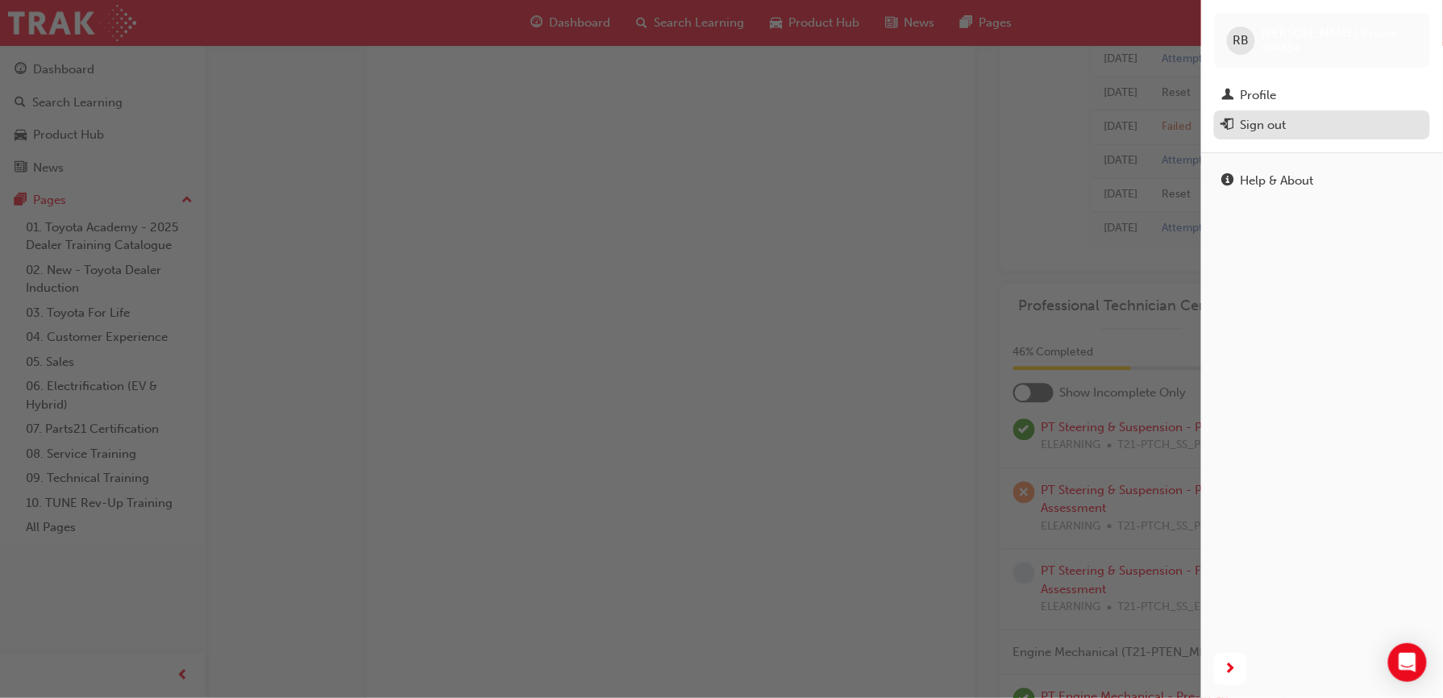
click at [1239, 133] on div "Sign out" at bounding box center [1323, 125] width 200 height 20
